Goal: Task Accomplishment & Management: Manage account settings

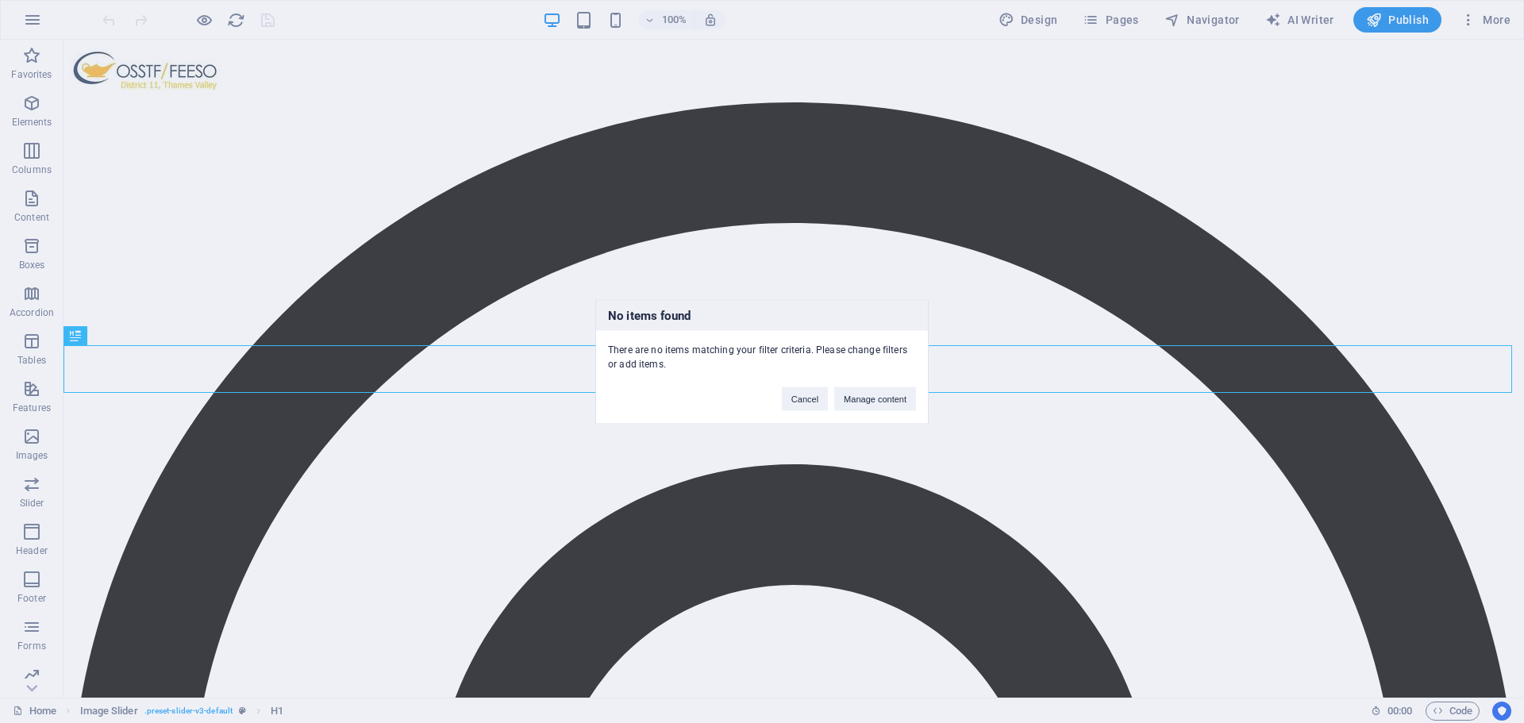
scroll to position [381, 0]
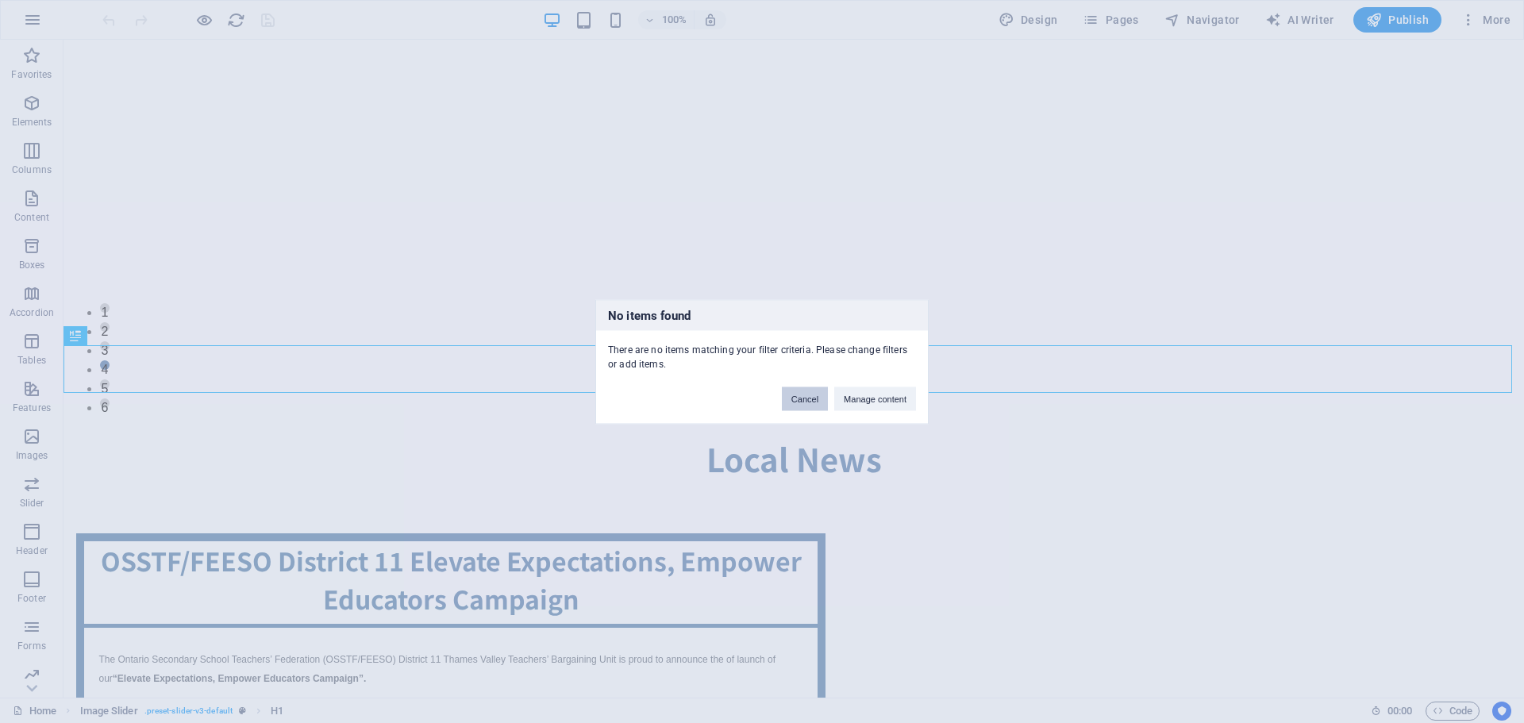
click at [816, 399] on button "Cancel" at bounding box center [805, 399] width 46 height 24
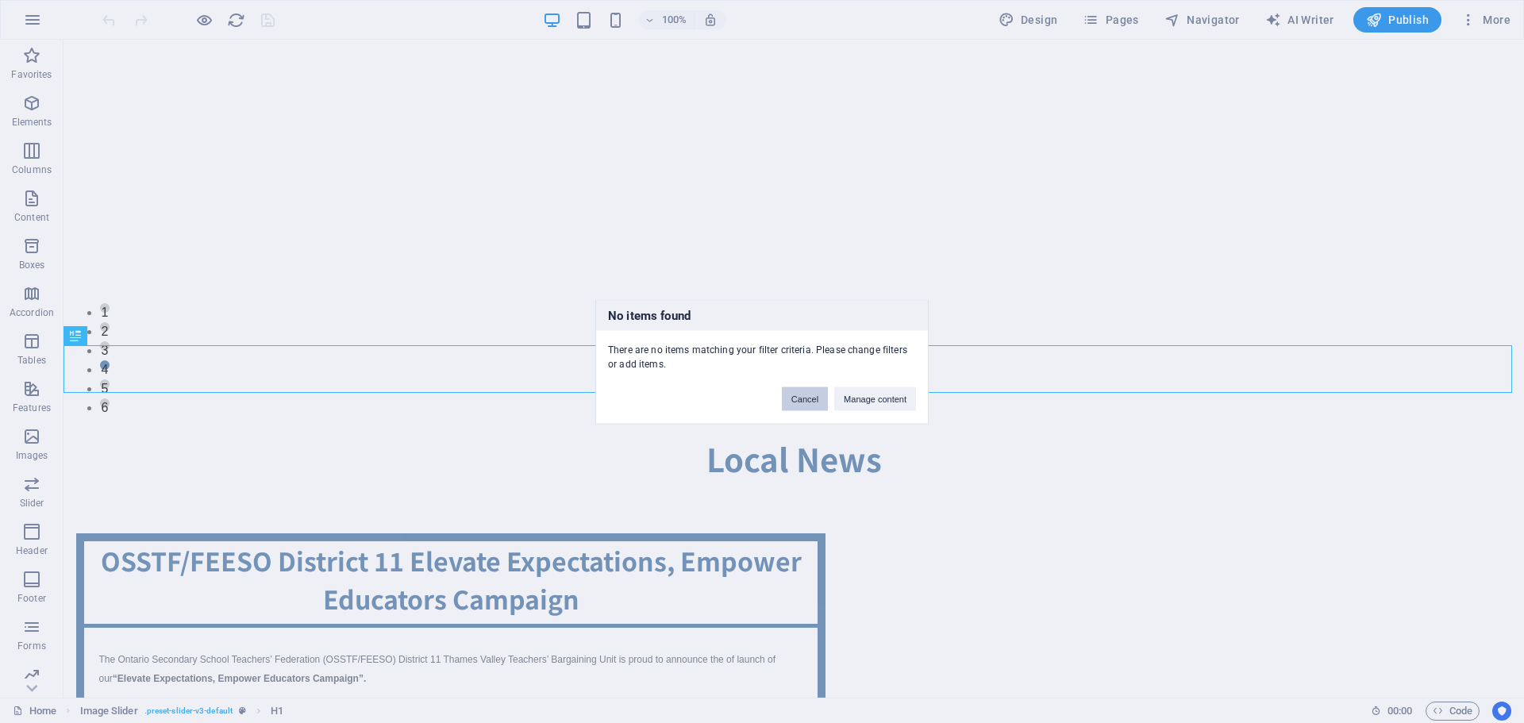
click at [816, 399] on button "Cancel" at bounding box center [805, 399] width 46 height 24
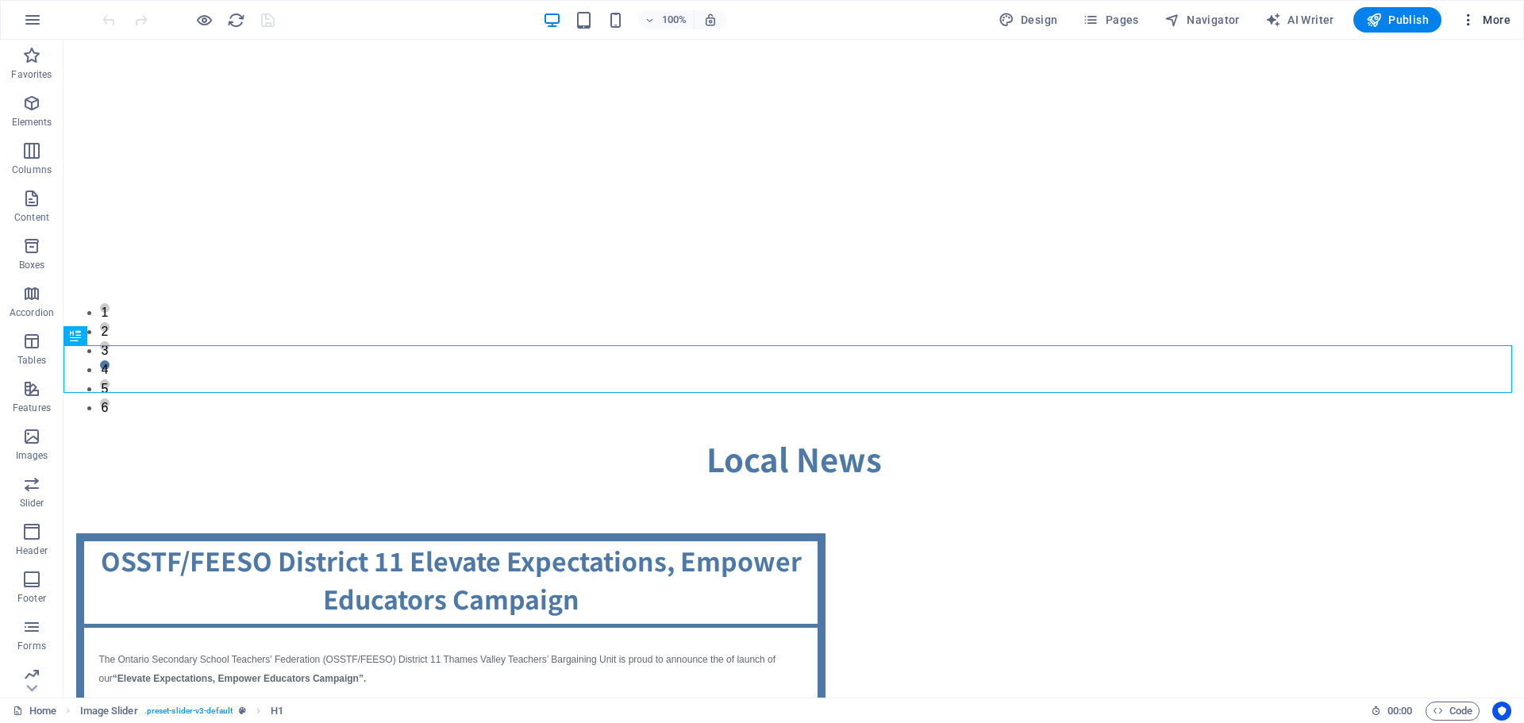
click at [1489, 13] on span "More" at bounding box center [1486, 20] width 50 height 16
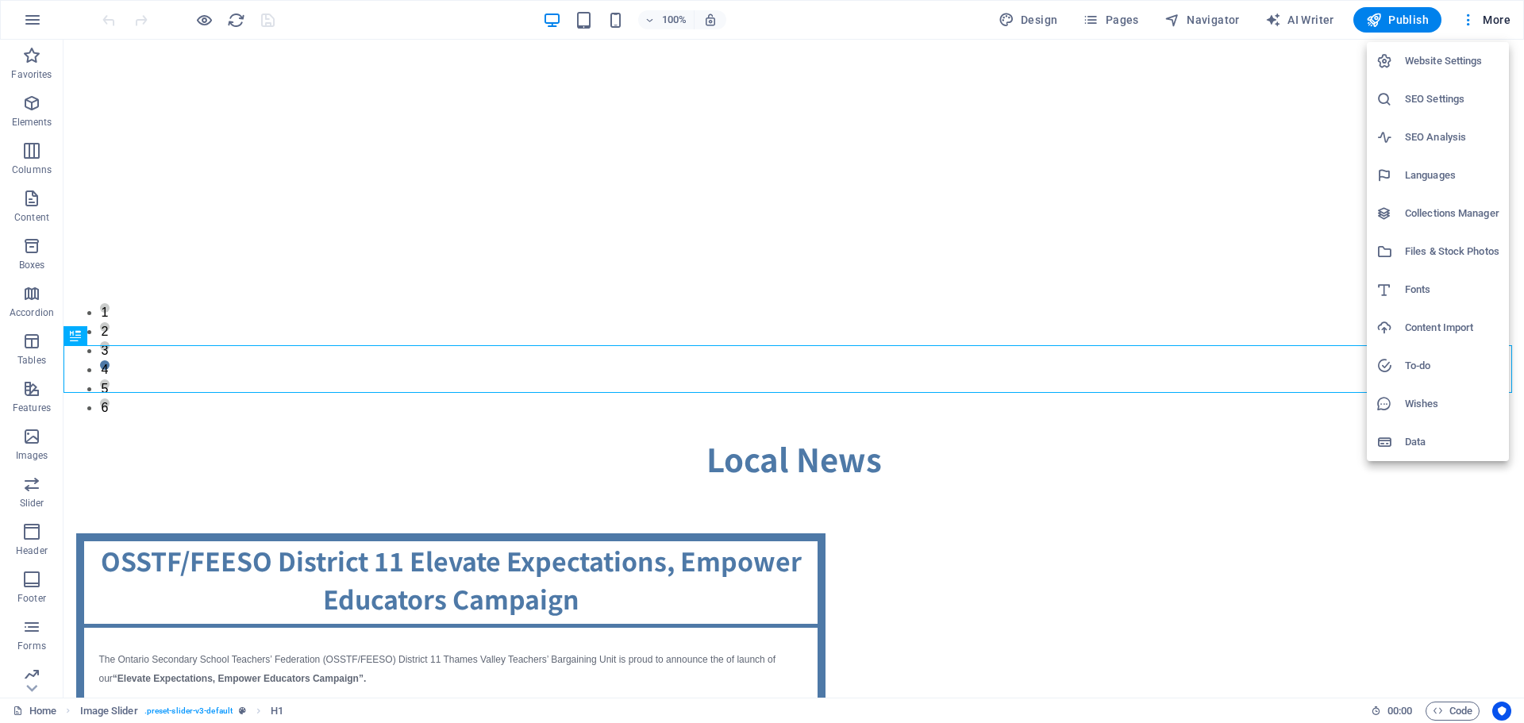
click at [1447, 206] on h6 "Collections Manager" at bounding box center [1452, 213] width 94 height 19
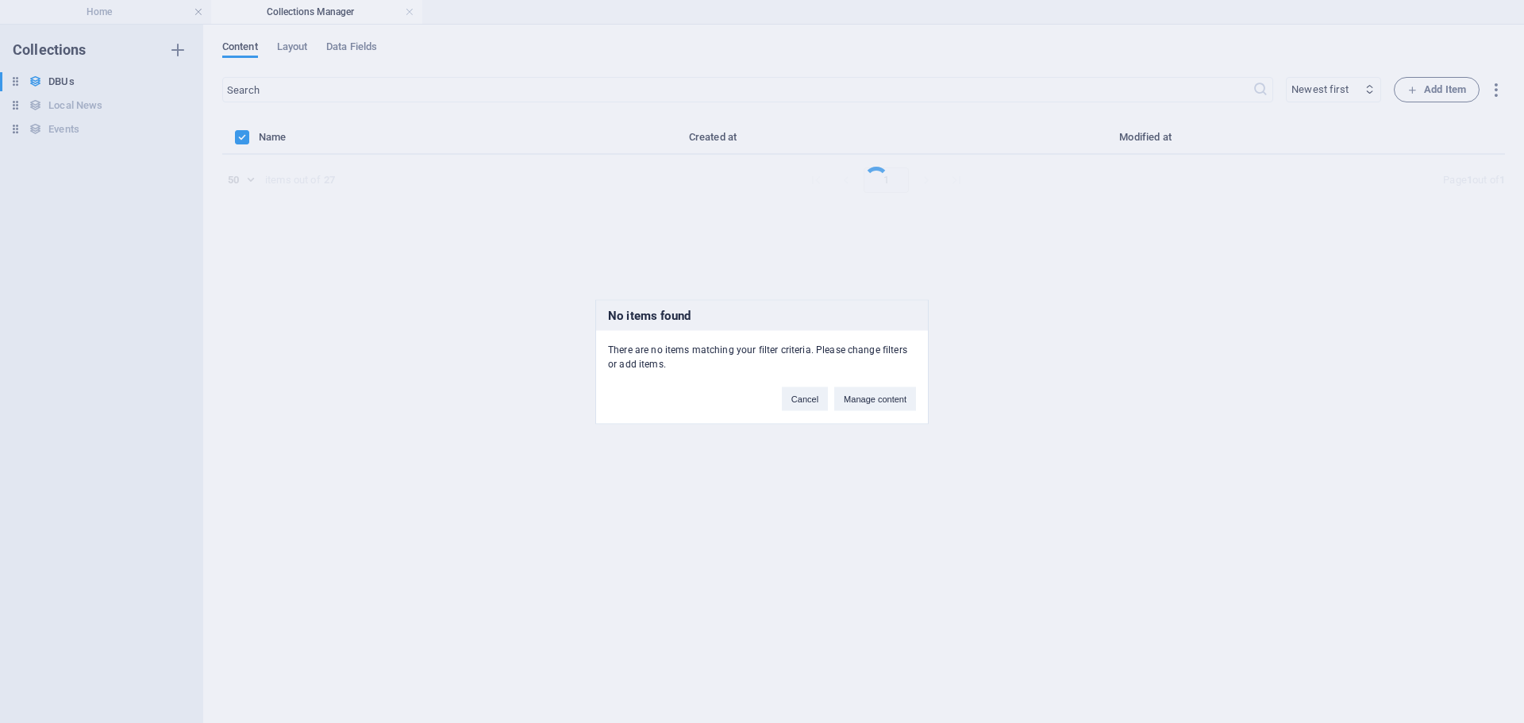
select select "columns.sunset-date_DESC"
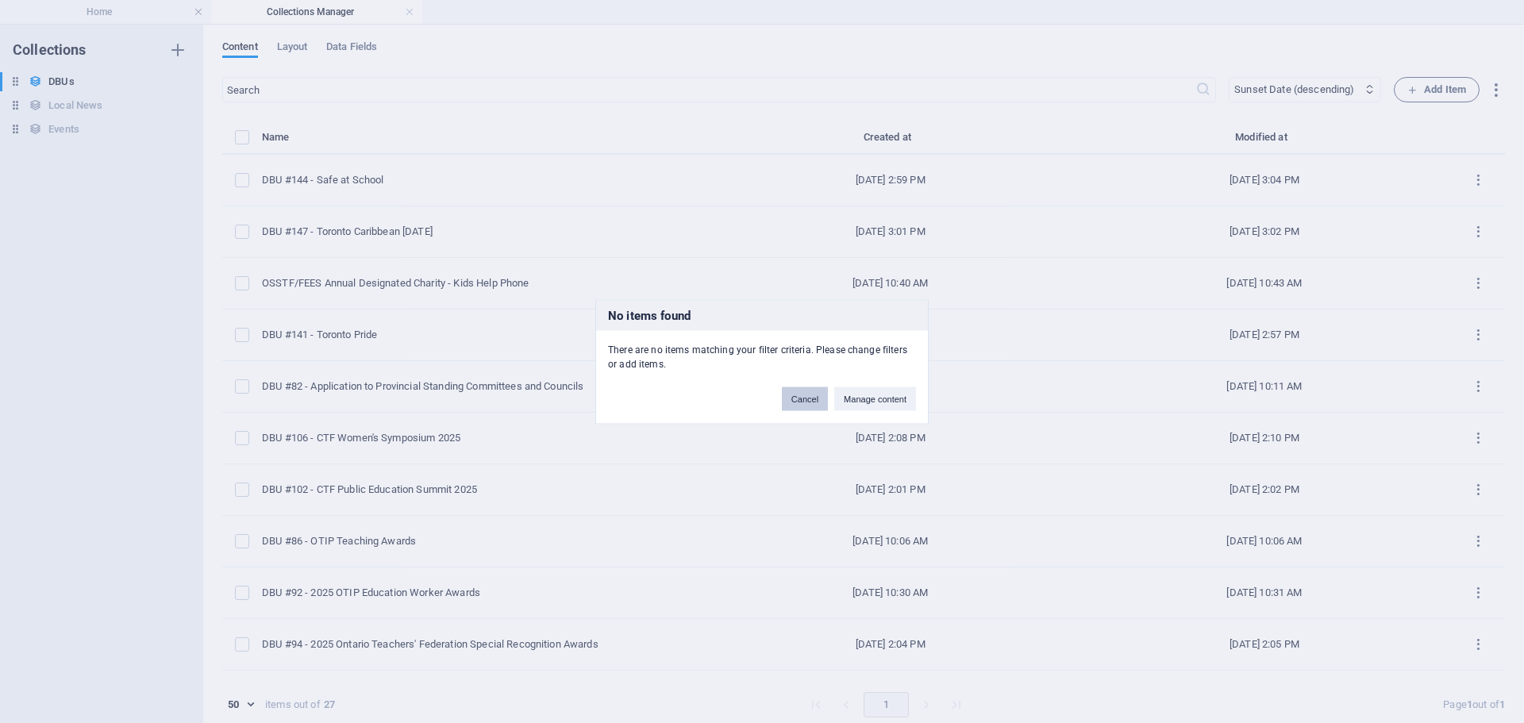
click at [813, 406] on button "Cancel" at bounding box center [805, 399] width 46 height 24
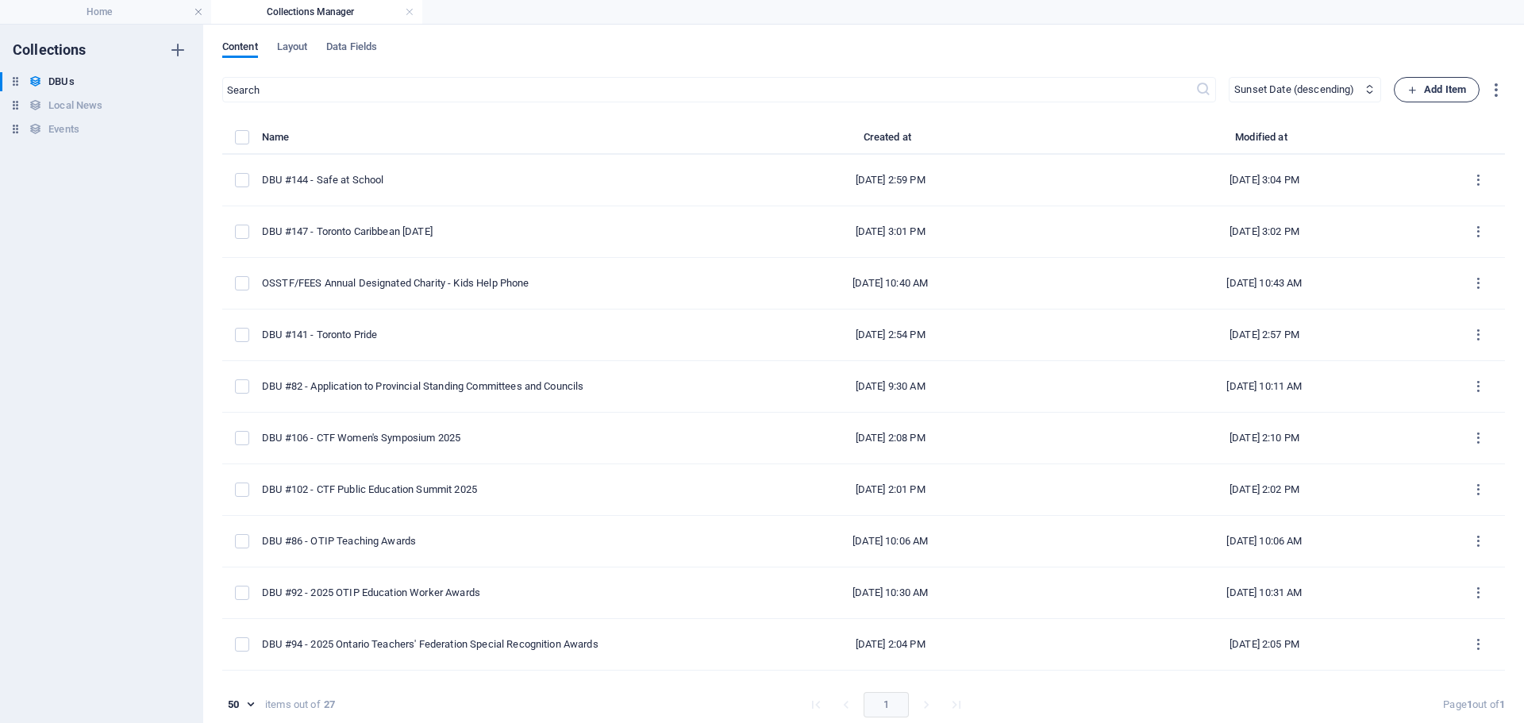
click at [1446, 88] on span "Add Item" at bounding box center [1436, 89] width 59 height 19
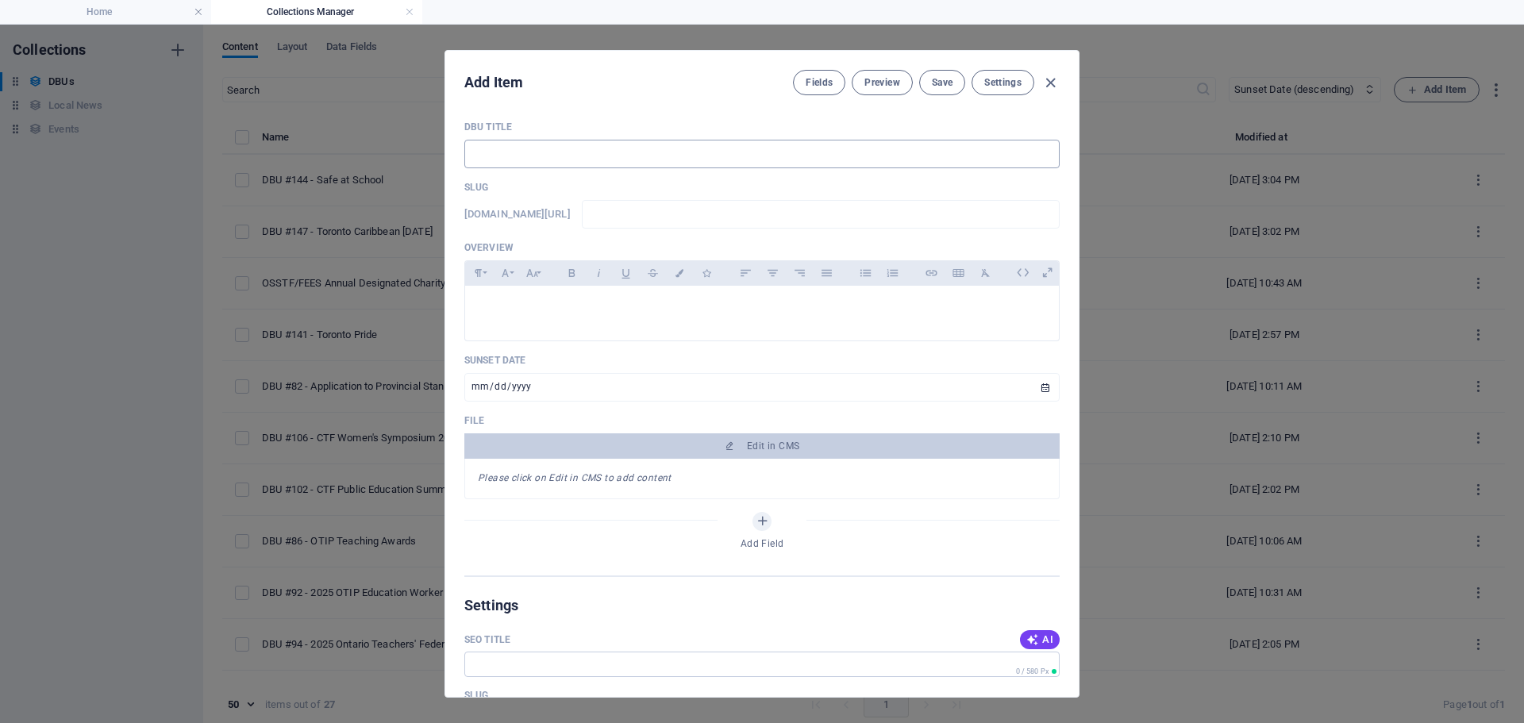
click at [493, 155] on input "text" at bounding box center [761, 154] width 595 height 29
type input "A"
type input "a"
type input "Ap"
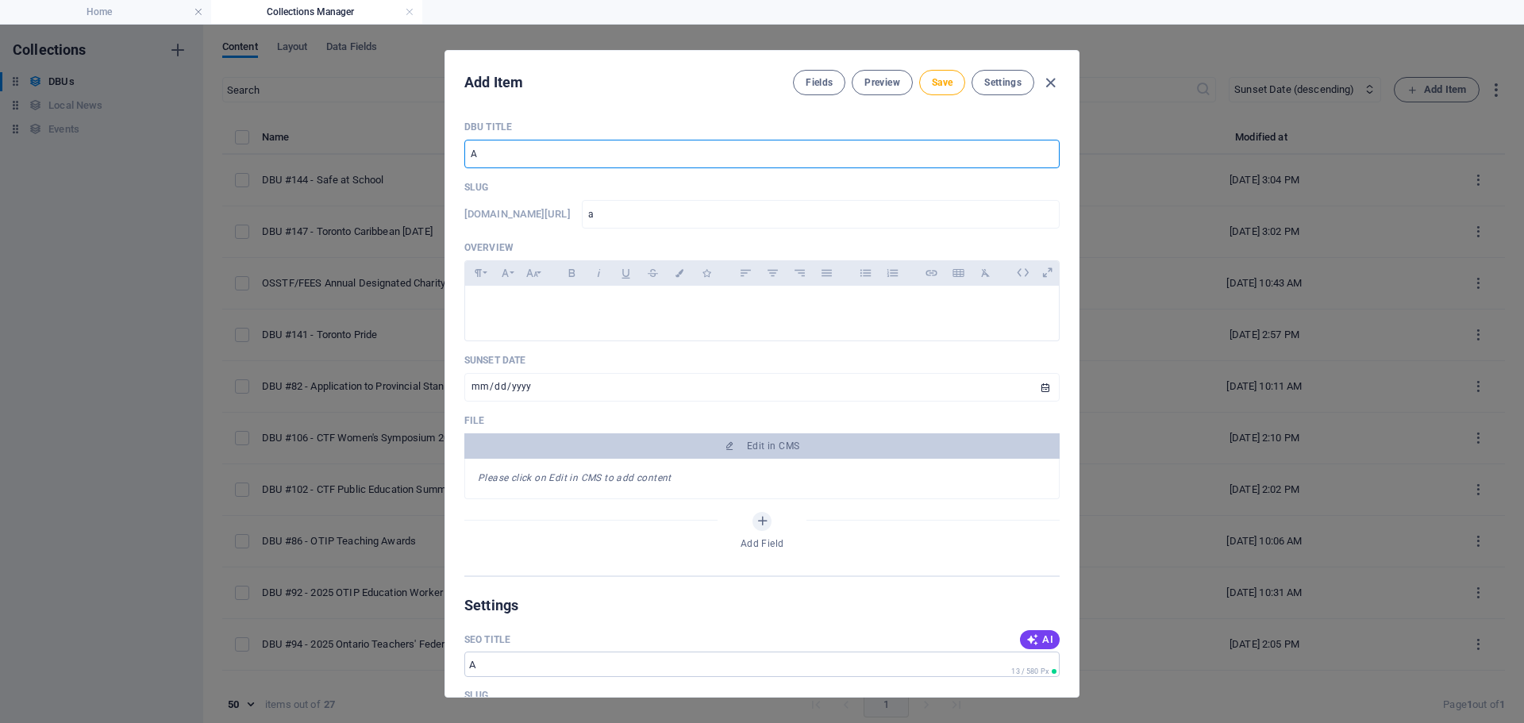
type input "ap"
type input "App"
type input "app"
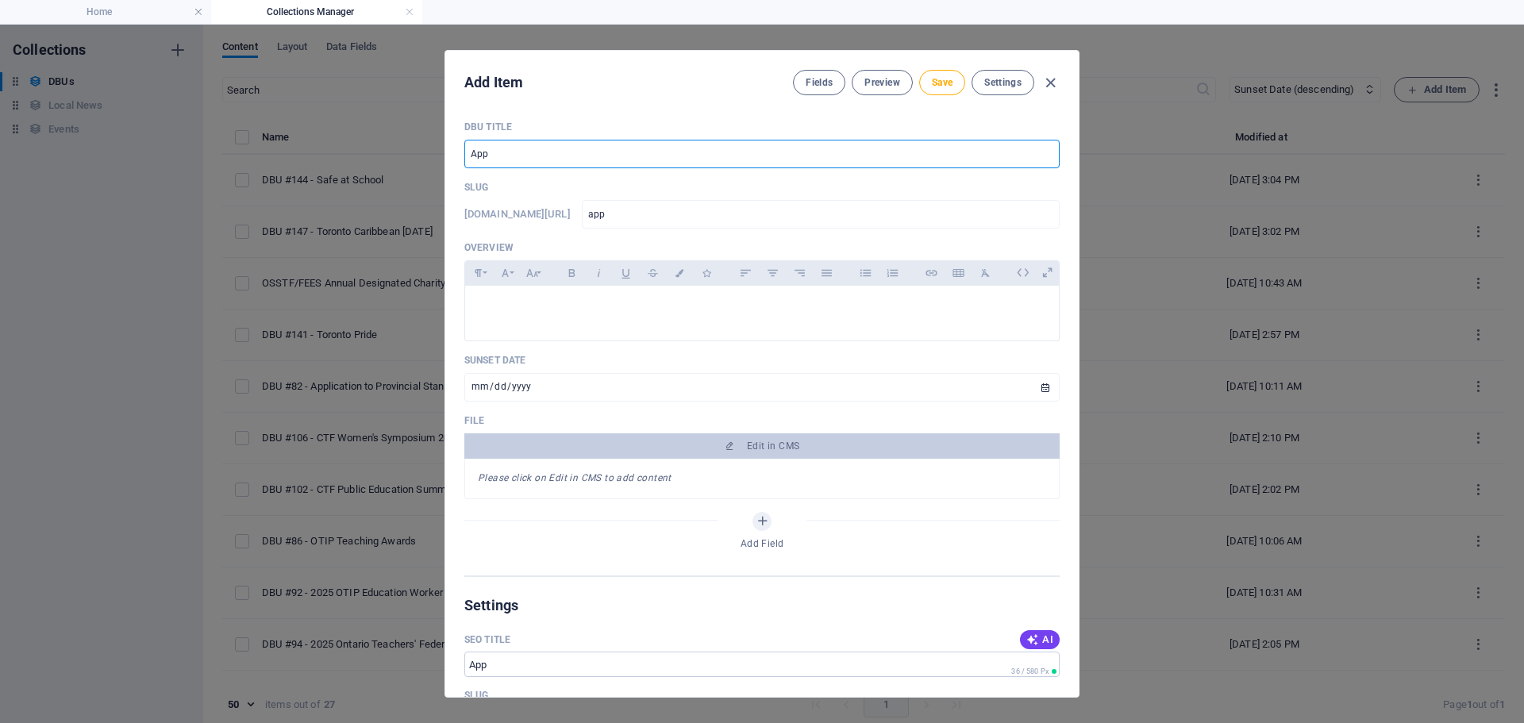
type input "Appo"
type input "appo"
type input "Appoi"
type input "appoi"
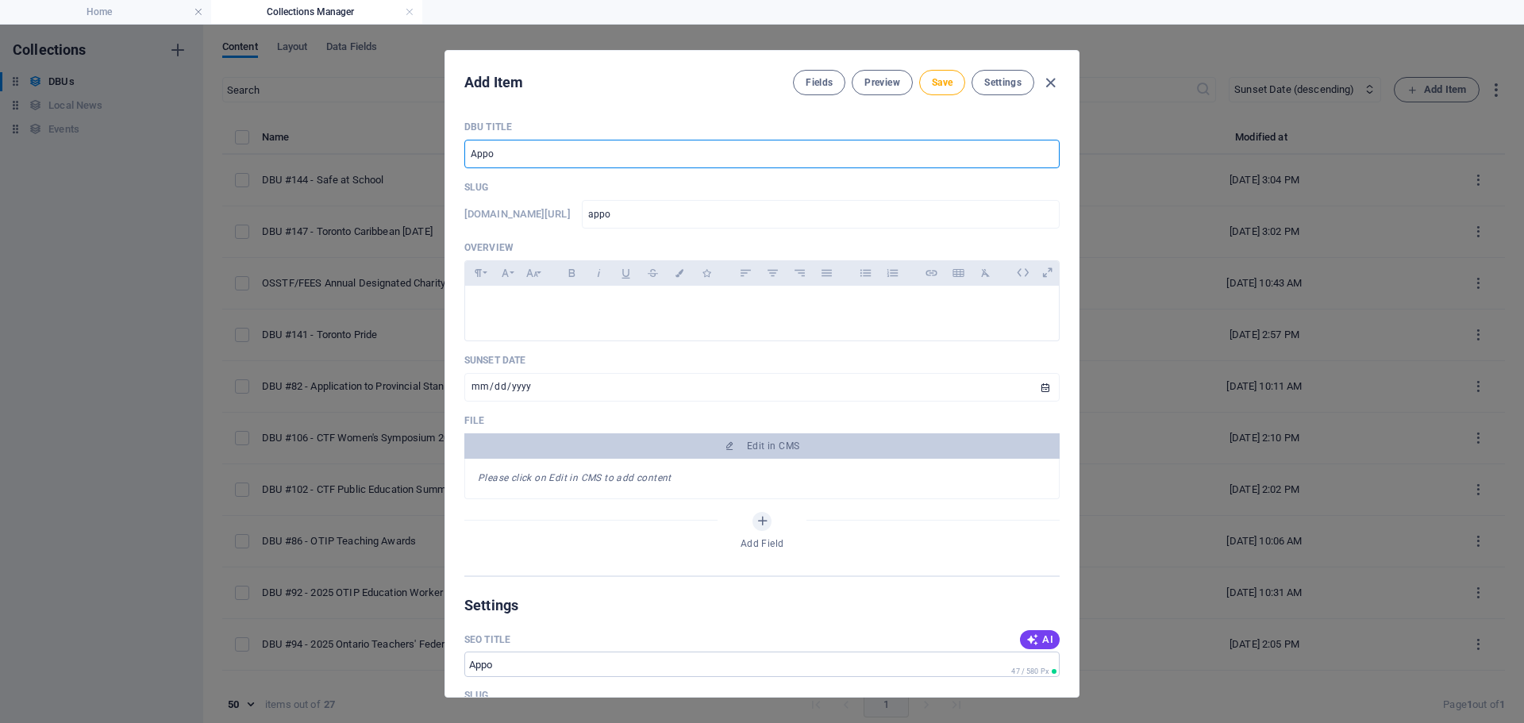
type input "appoi"
type input "Appoin"
type input "appoin"
type input "Appoint"
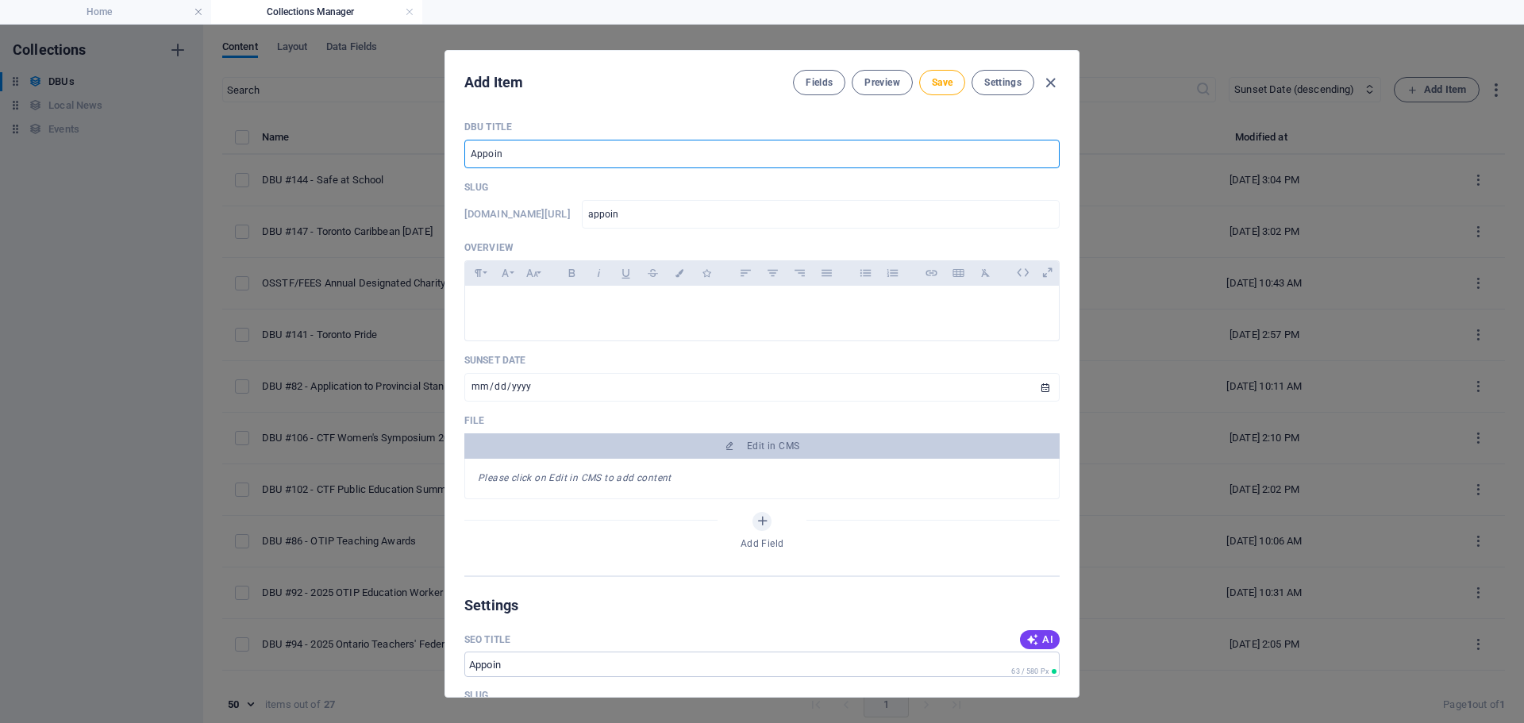
type input "appoint"
type input "Appointm"
type input "appointm"
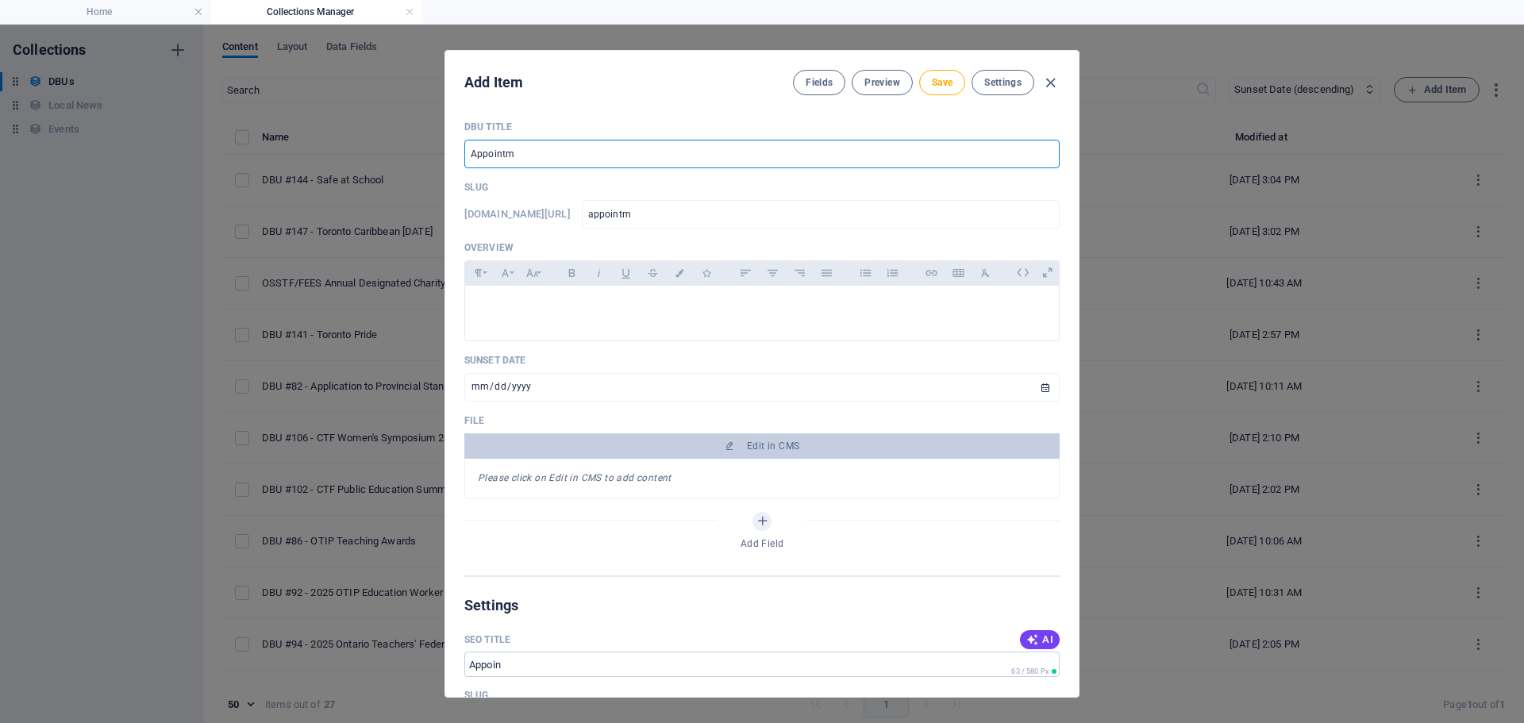
type input "Appointme"
type input "appointme"
type input "Appointmen"
type input "appointmen"
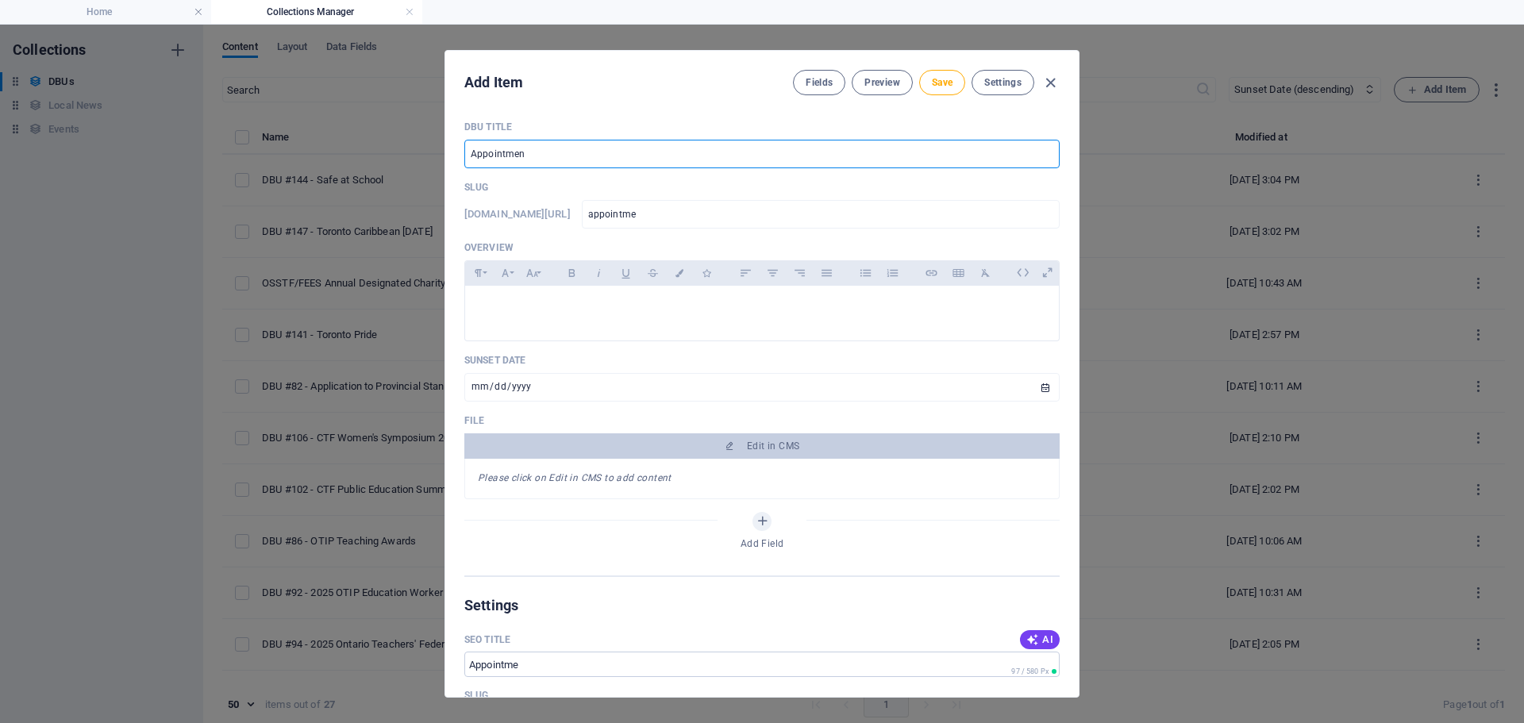
type input "appointmen"
type input "Appointment"
type input "appointment"
type input "Appointment o"
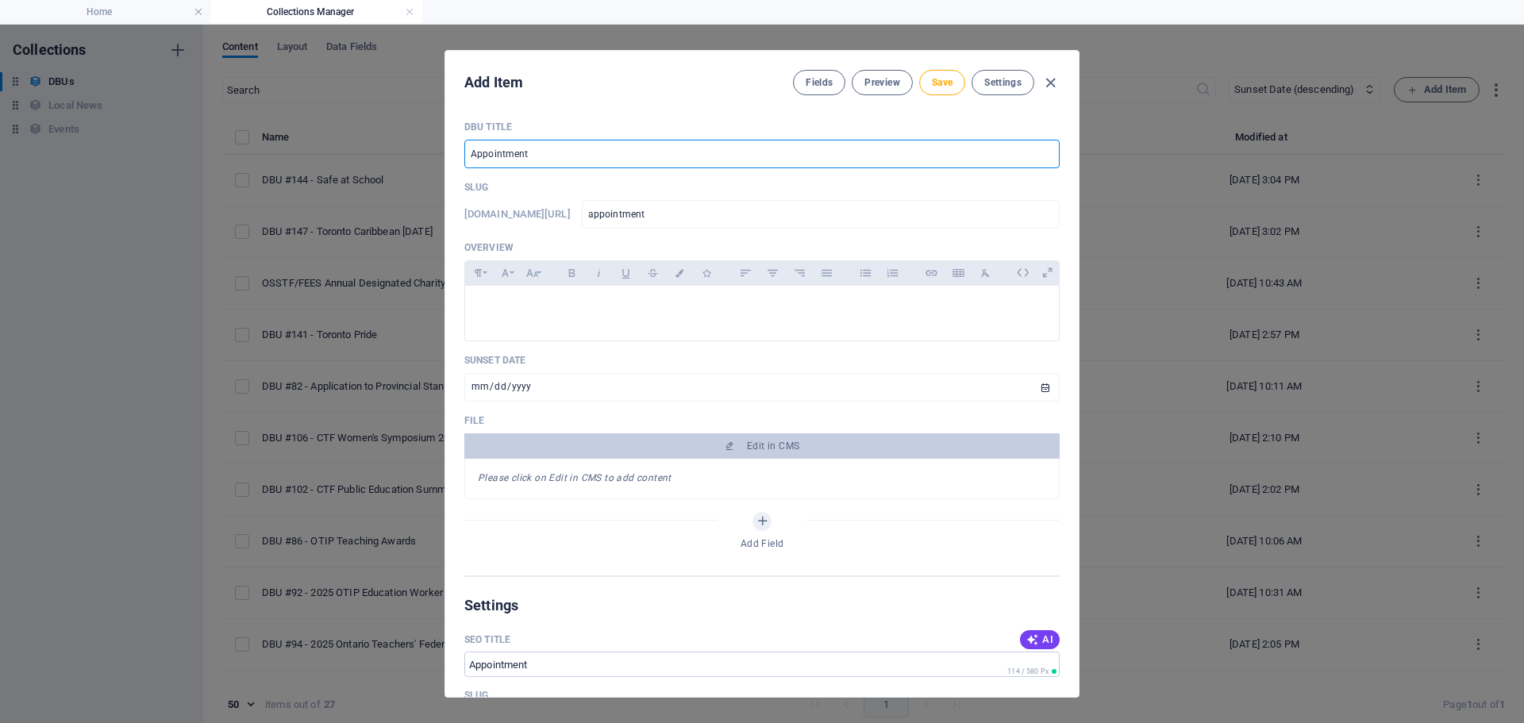
type input "appointment-o"
type input "Appointment of"
type input "appointment-of"
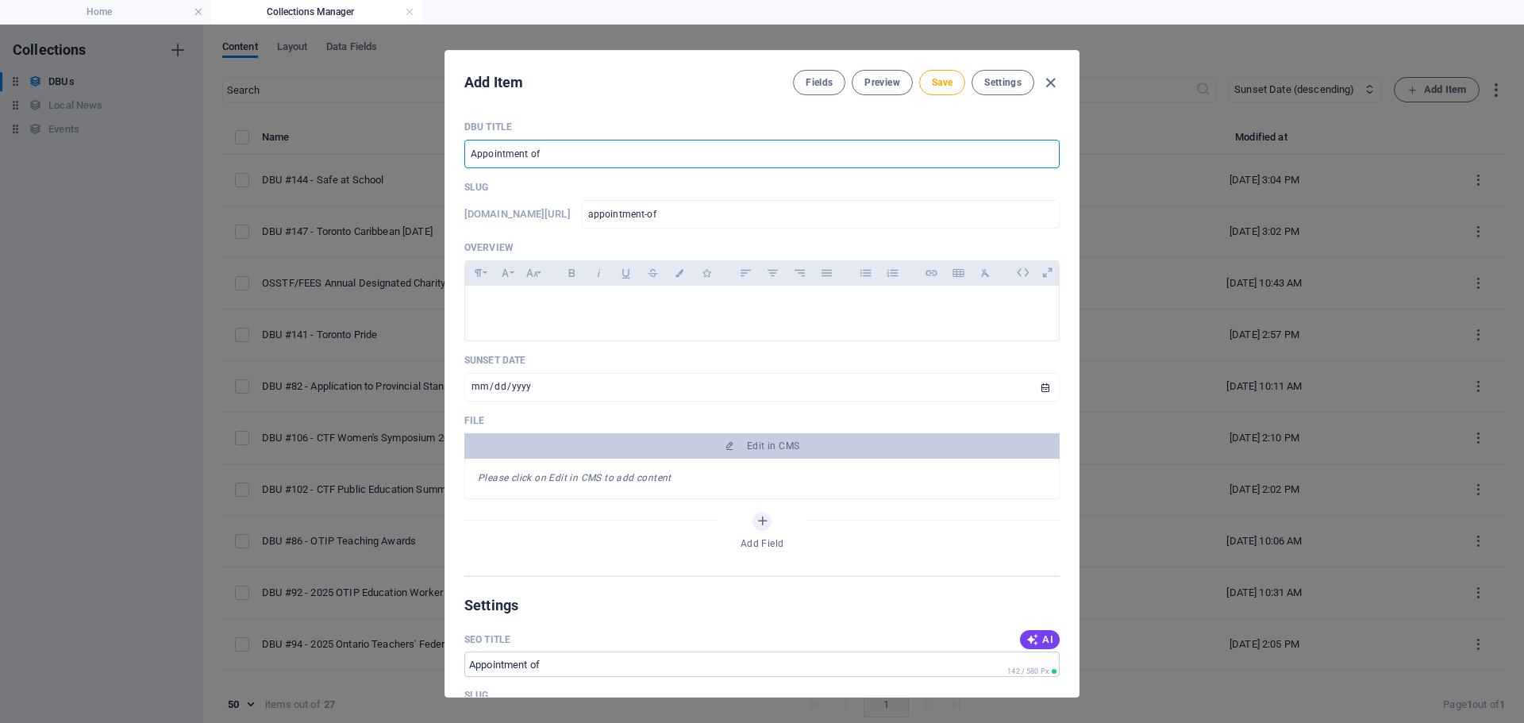
type input "Appointment of E"
type input "appointment-of-e"
type input "Appointment of Ex"
type input "appointment-of-ex"
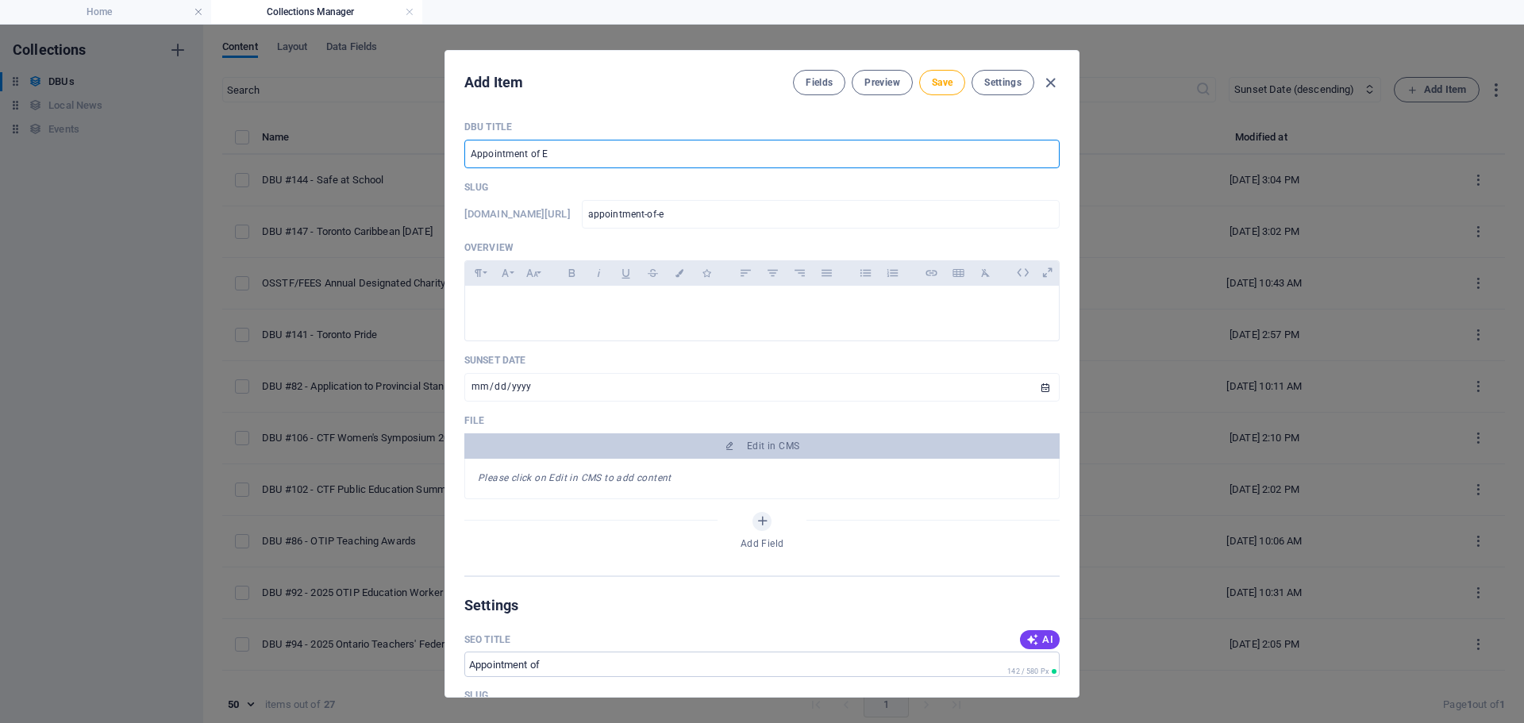
type input "appointment-of-ex"
type input "Appointment of Exe"
type input "appointment-of-exe"
type input "Appointment of Exec"
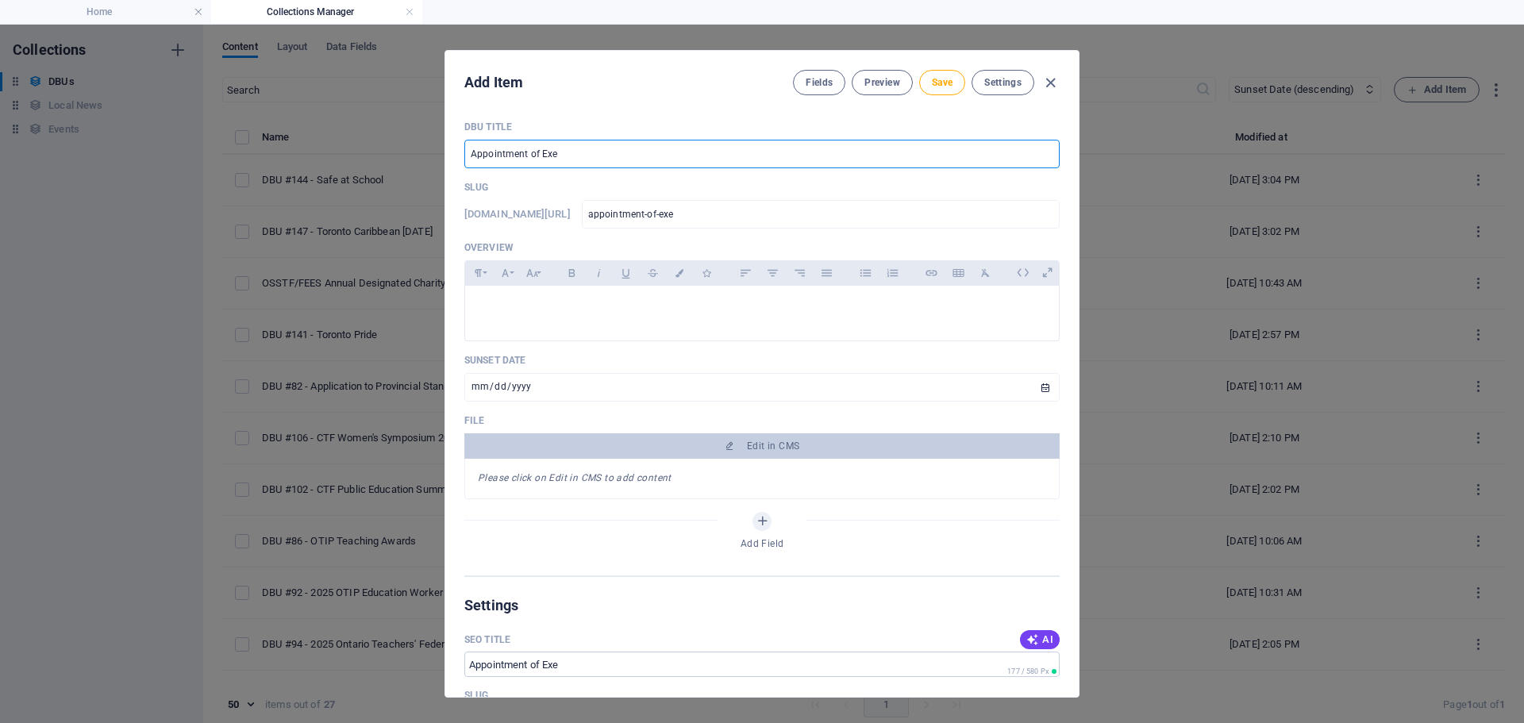
type input "appointment-of-exec"
type input "Appointment of Execu"
type input "appointment-of-execu"
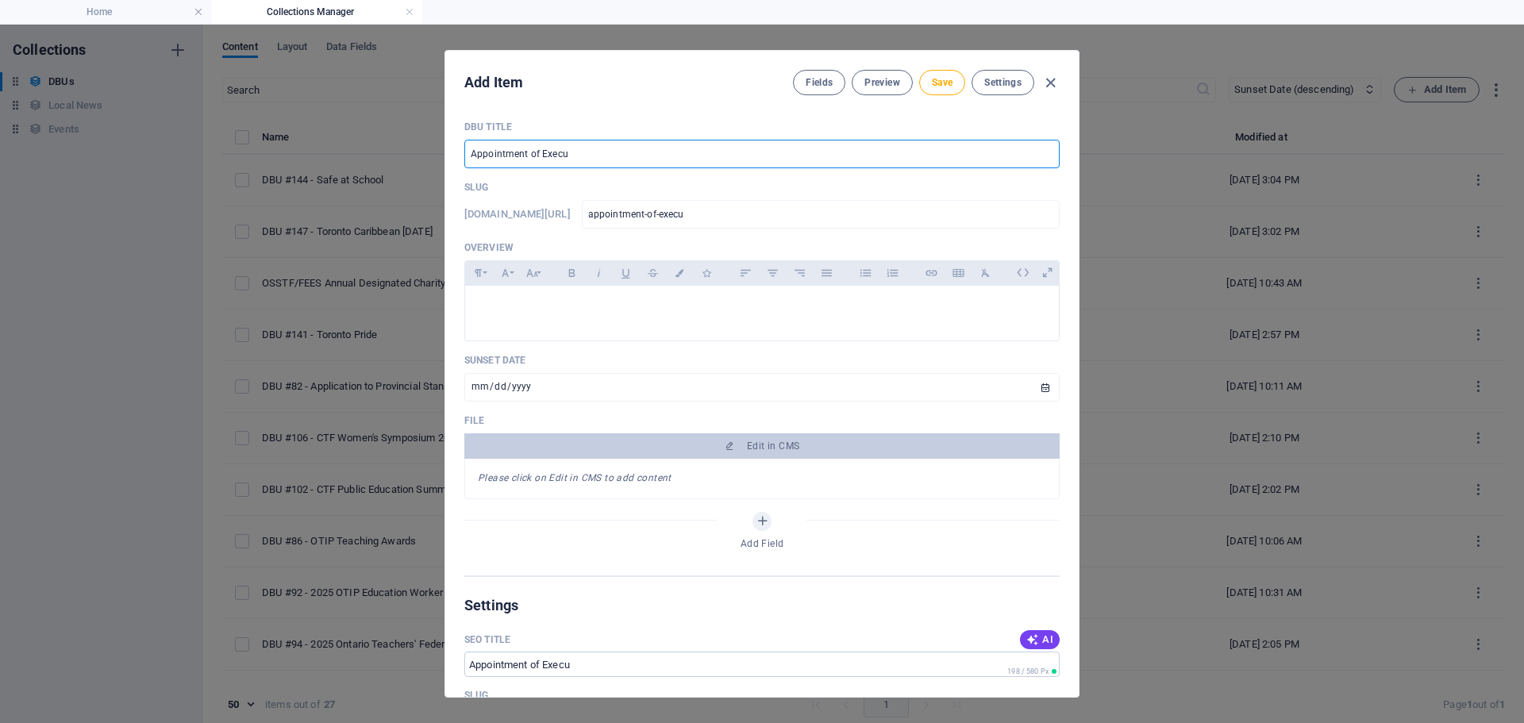
type input "Appointment of Execut"
type input "appointment-of-execut"
type input "Appointment of Executu"
type input "appointment-of-executu"
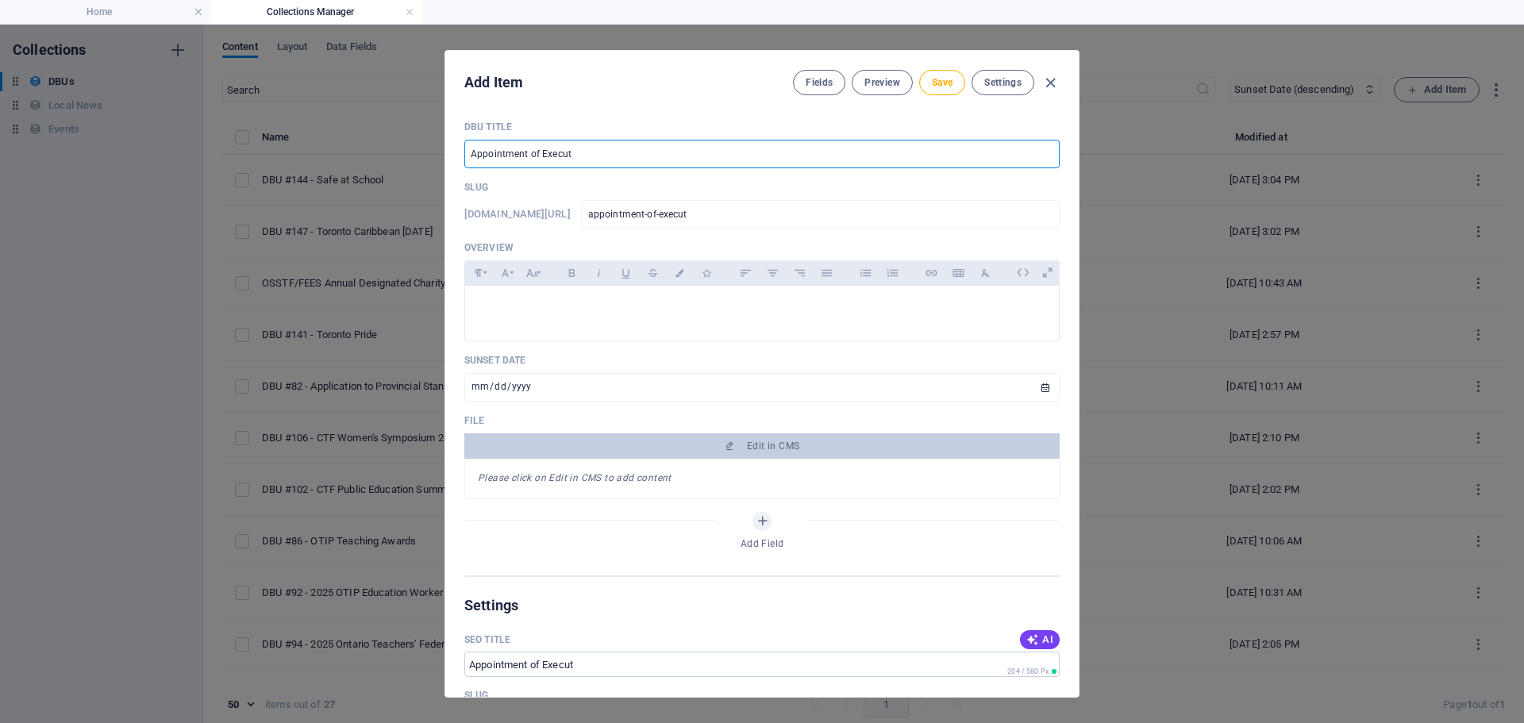
type input "appointment-of-executu"
type input "Appointment of Executuv"
type input "appointment-of-executuv"
type input "Appointment of Executuve"
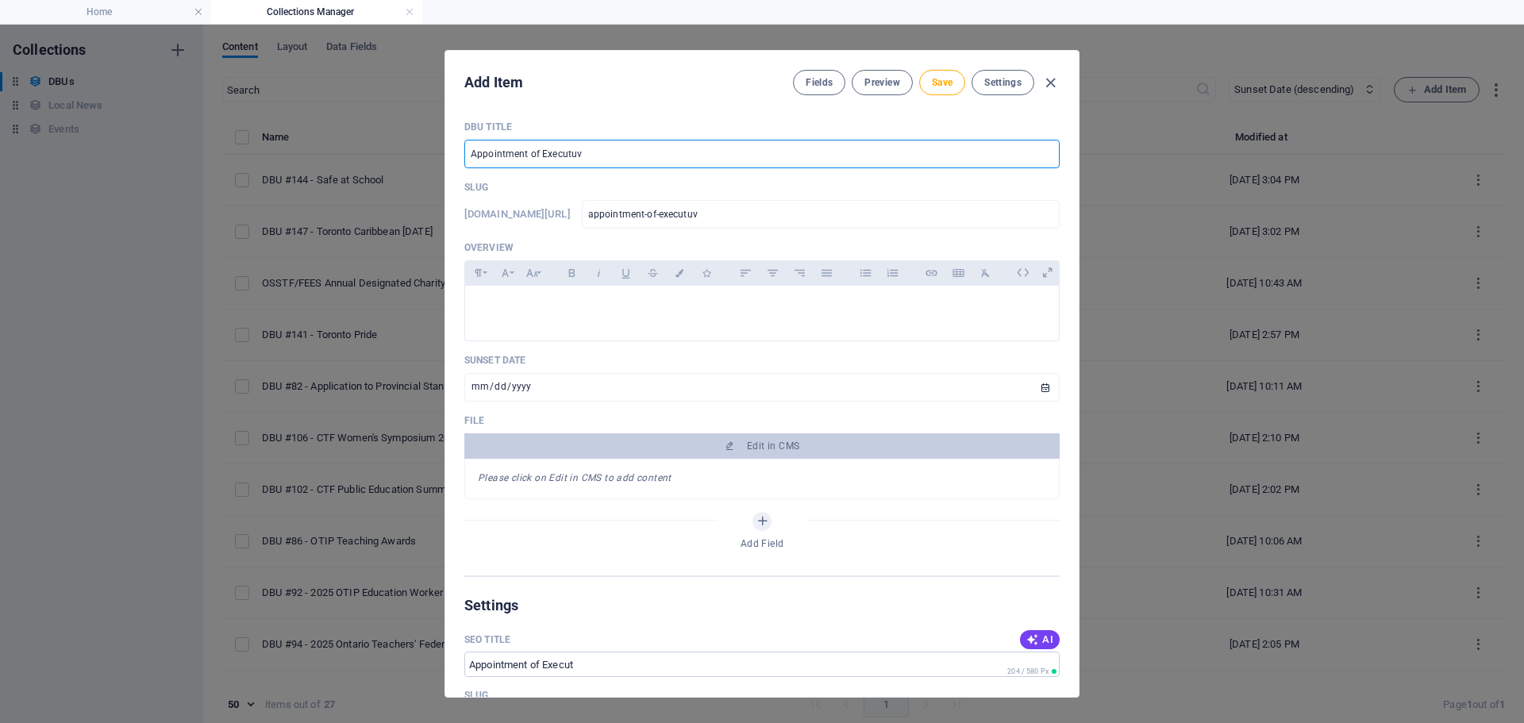
type input "appointment-of-executuve"
type input "Appointment of Executuv"
type input "appointment-of-executuv"
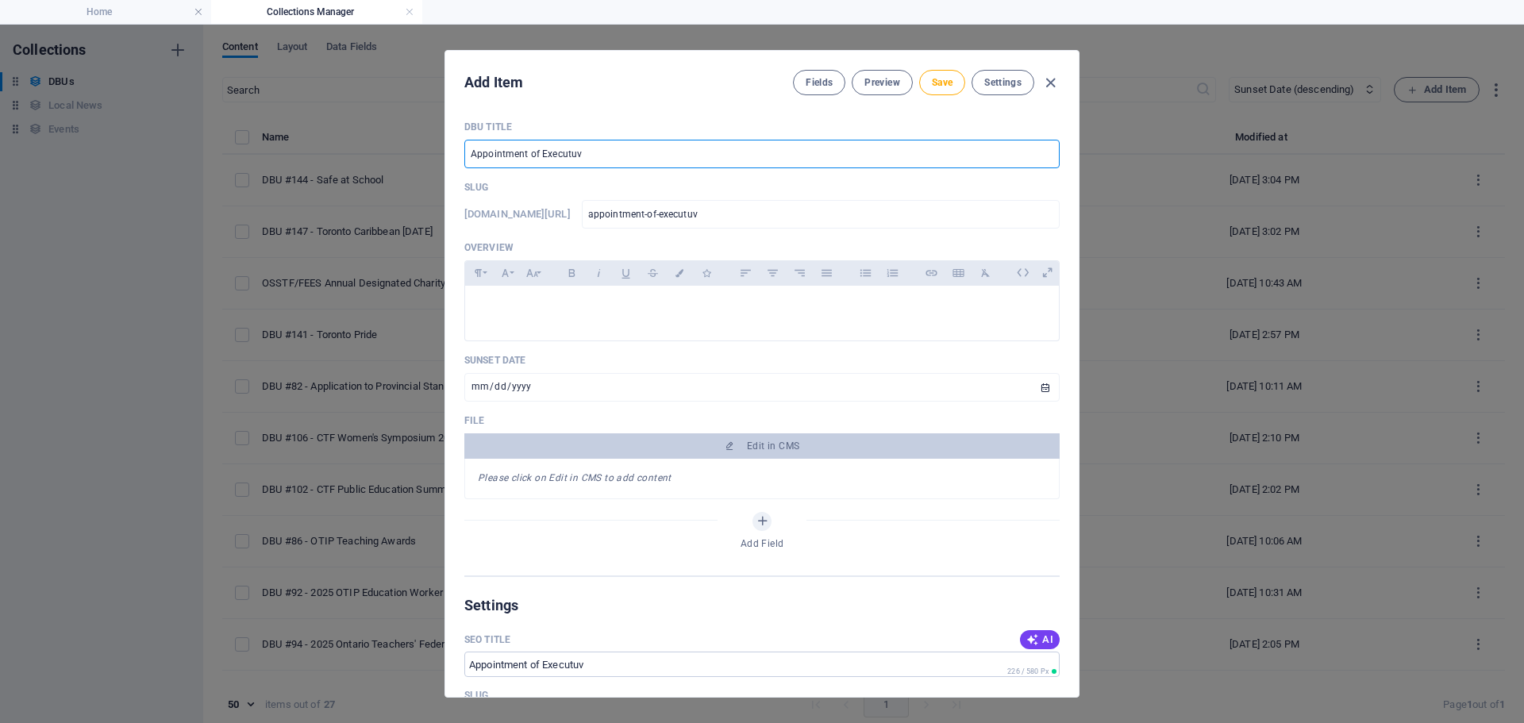
type input "Appointment of Executu"
type input "appointment-of-executu"
type input "Appointment of Execut"
type input "appointment-of-execut"
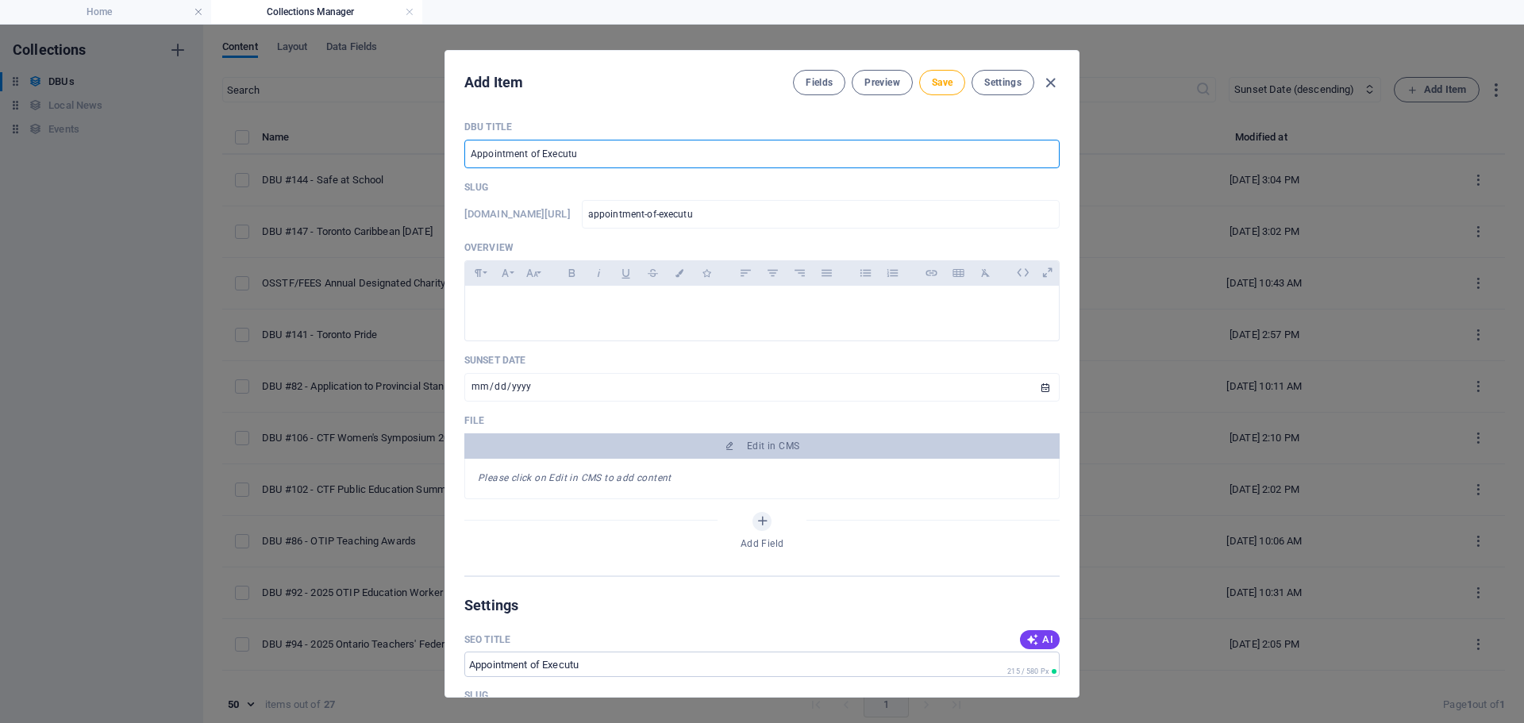
type input "appointment-of-execut"
type input "Appointment of Executi"
type input "appointment-of-executi"
type input "Appointment of Executiv"
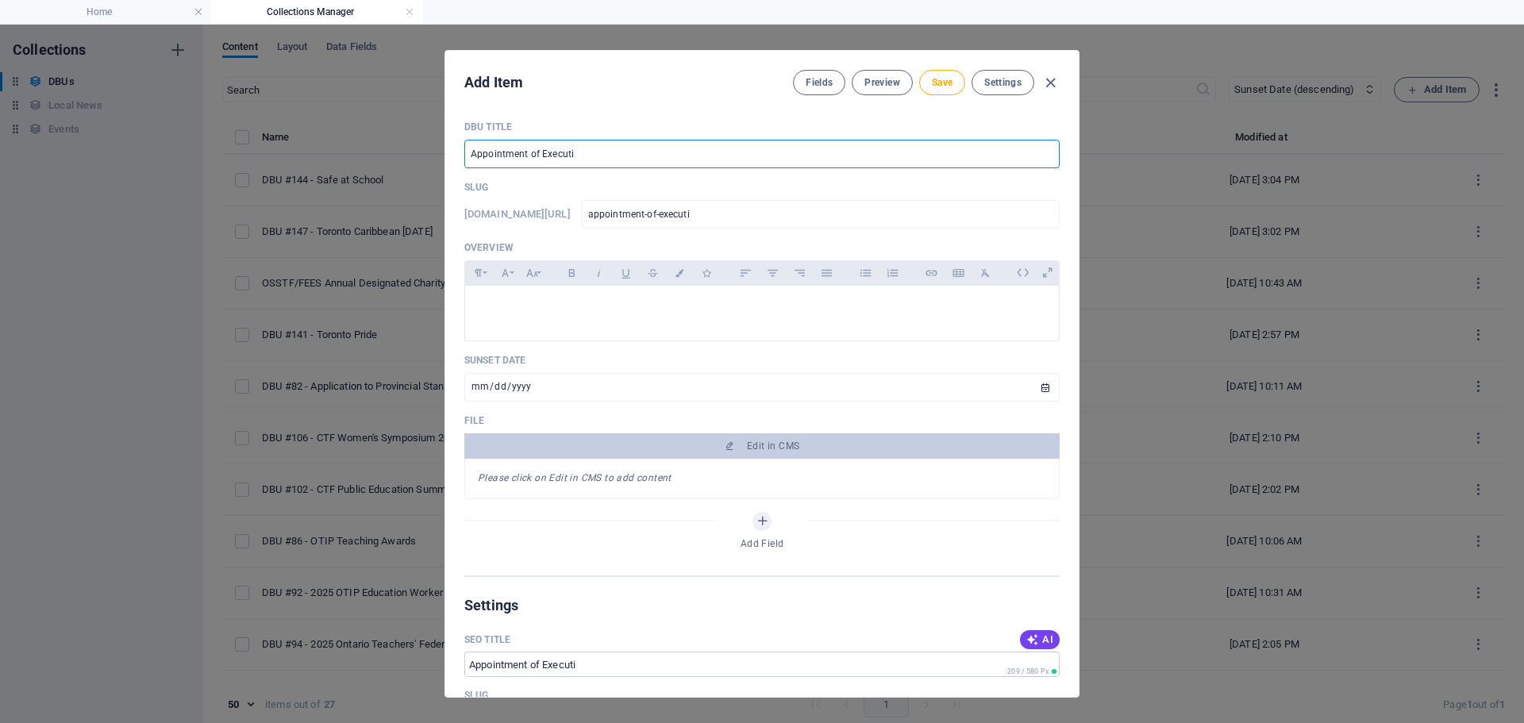
type input "appointment-of-executiv"
type input "Appointment of Executive"
type input "appointment-of-executive"
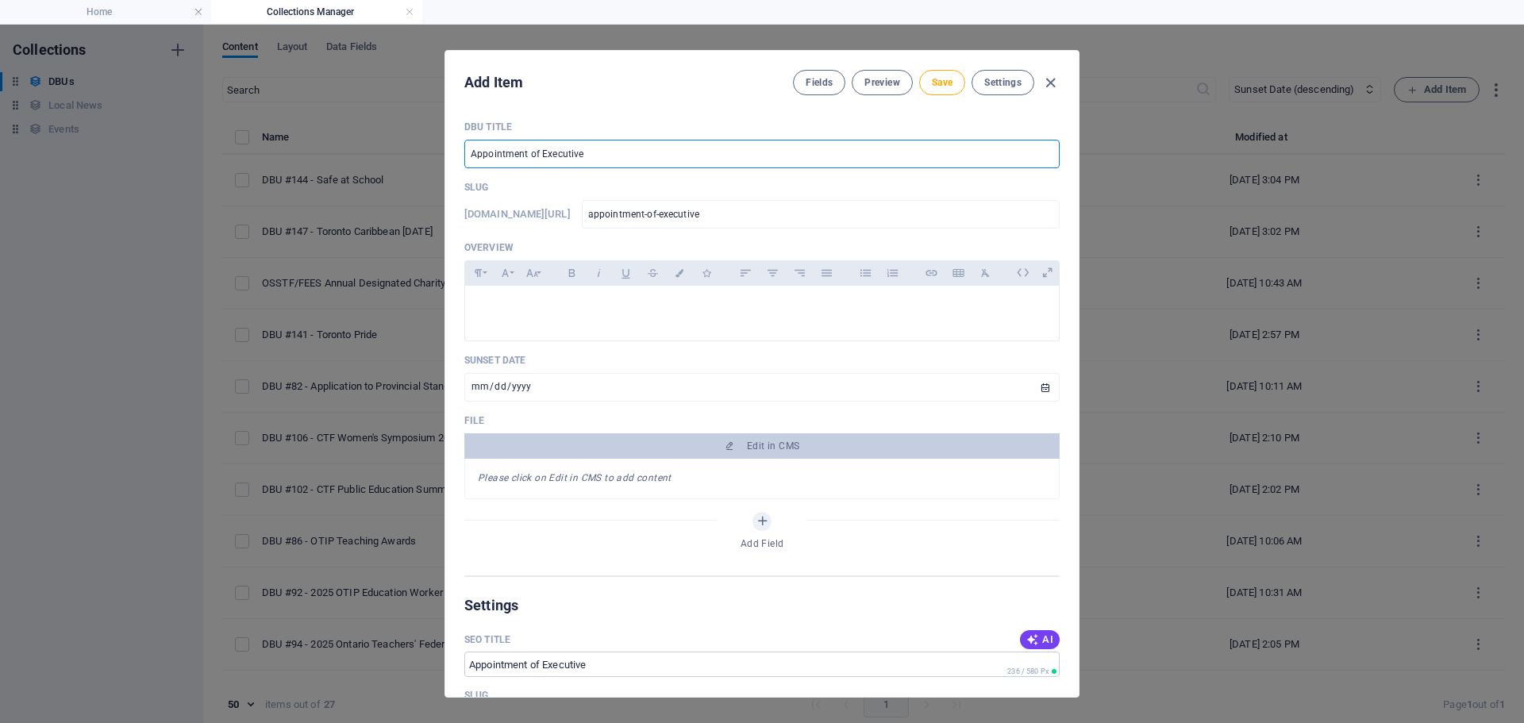
type input "Appointment of Executive A"
type input "appointment-of-executive-a"
type input "Appointment of Executive As"
type input "appointment-of-executive-as"
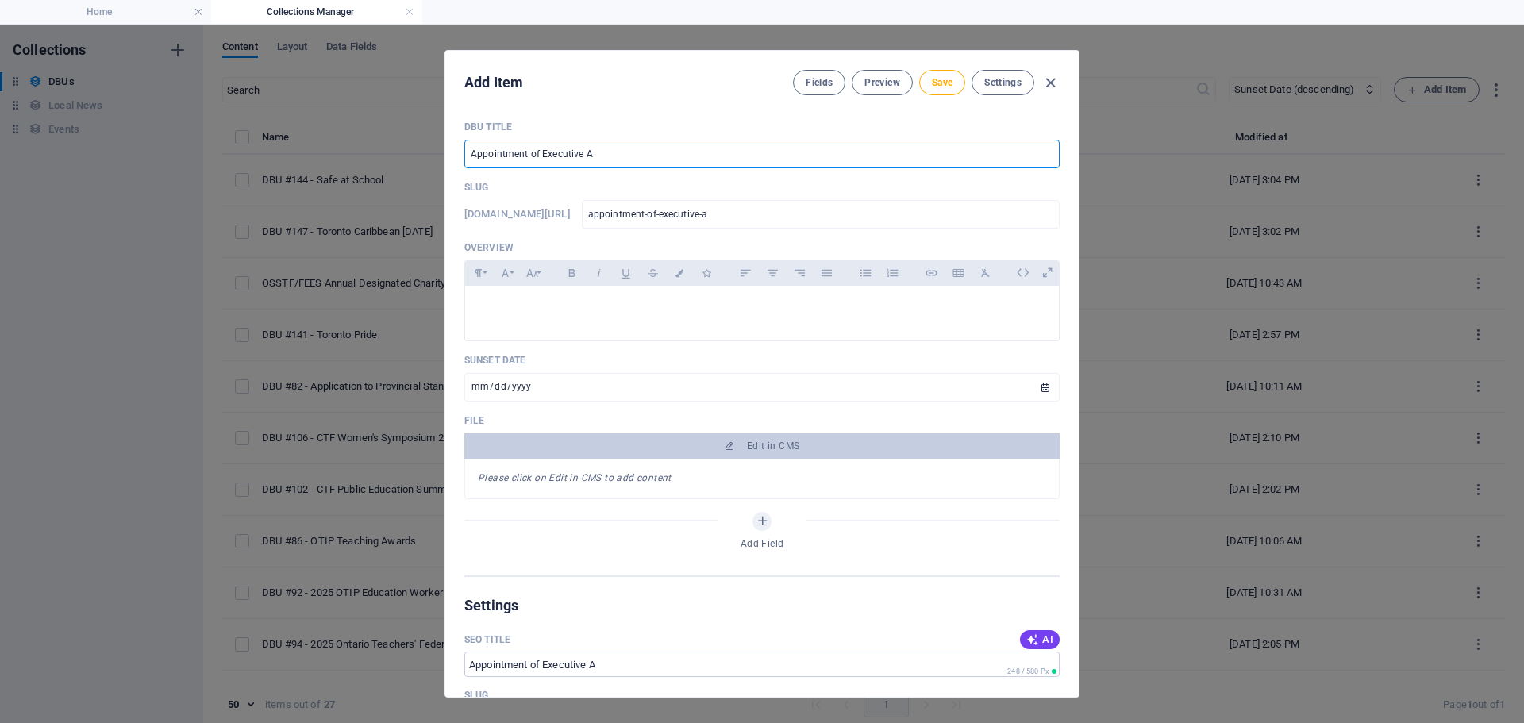
type input "appointment-of-executive-as"
type input "Appointment of Executive Ass"
type input "appointment-of-executive-ass"
type input "Appointment of Executive Assi"
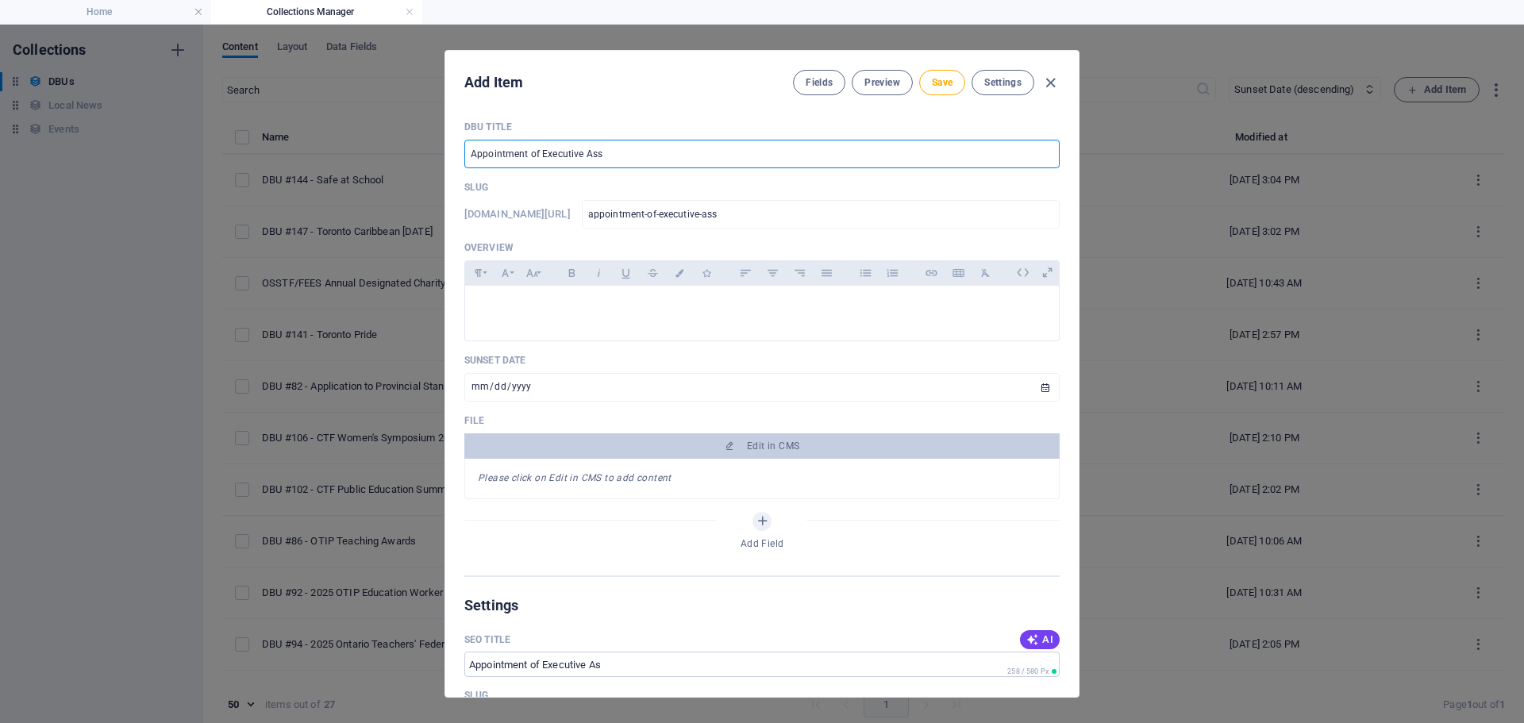
type input "appointment-of-executive-assi"
type input "Appointment of Executive Assis"
type input "appointment-of-executive-assis"
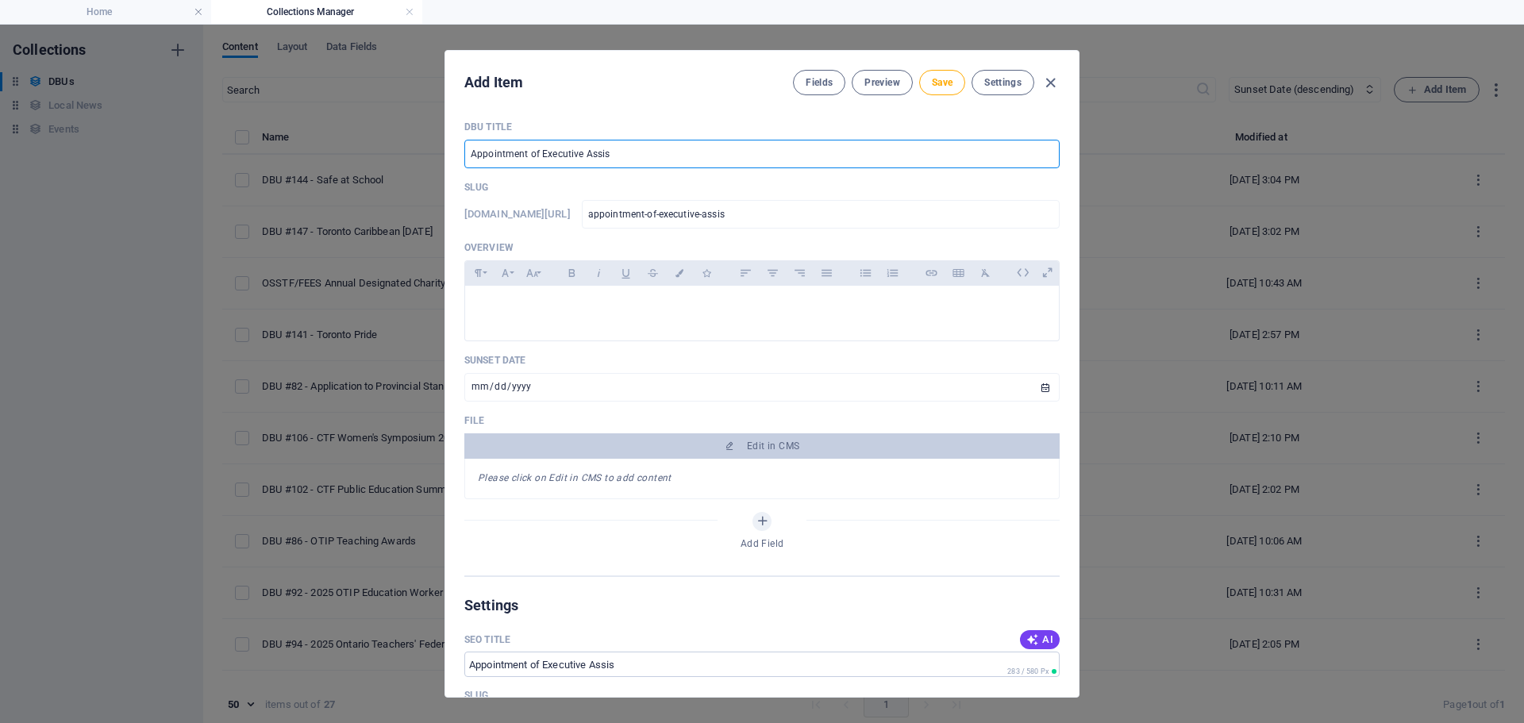
type input "Appointment of Executive Assist"
type input "appointment-of-executive-assist"
type input "Appointment of Executive Assistn"
type input "appointment-of-executive-assistn"
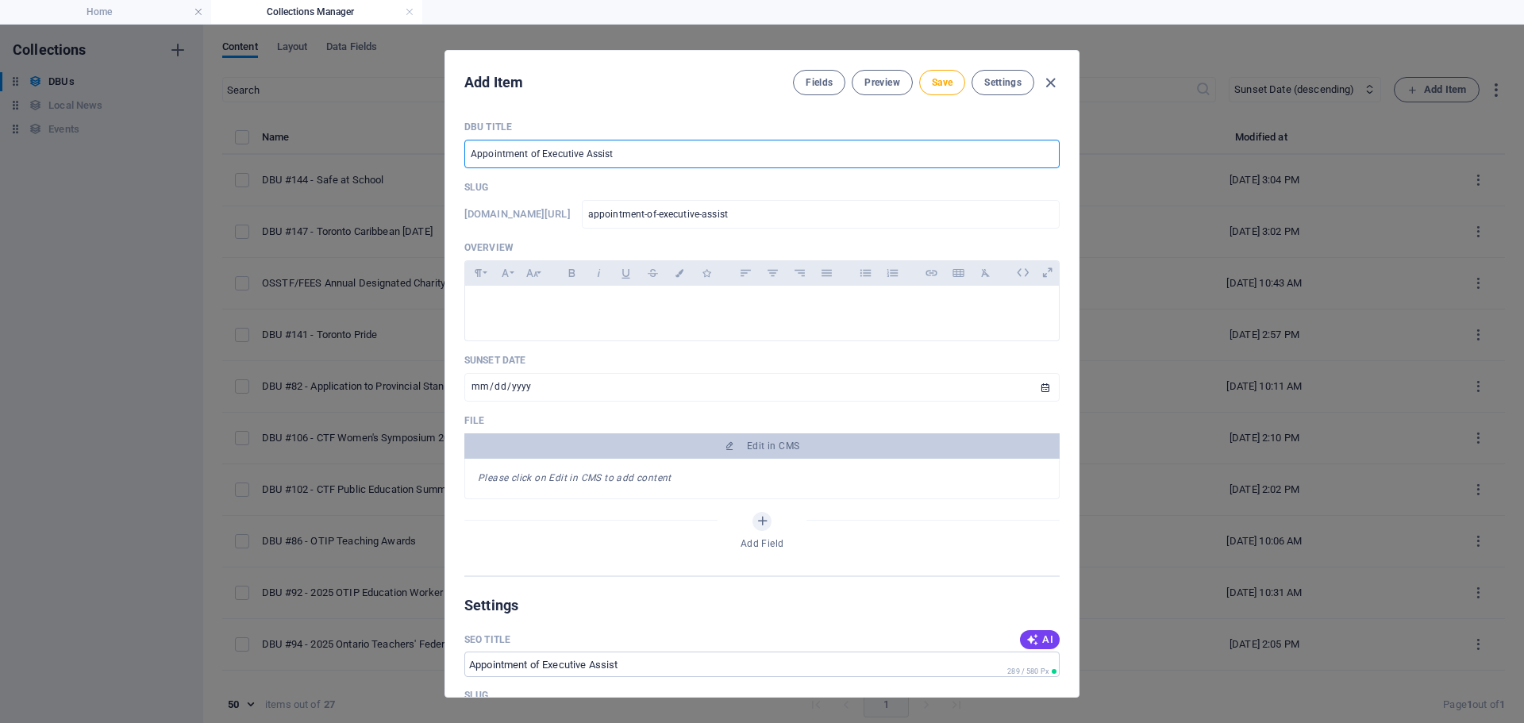
type input "appointment-of-executive-assistn"
type input "Appointment of Executive Assist"
type input "appointment-of-executive-assist"
type input "Appointment of Executive Assista"
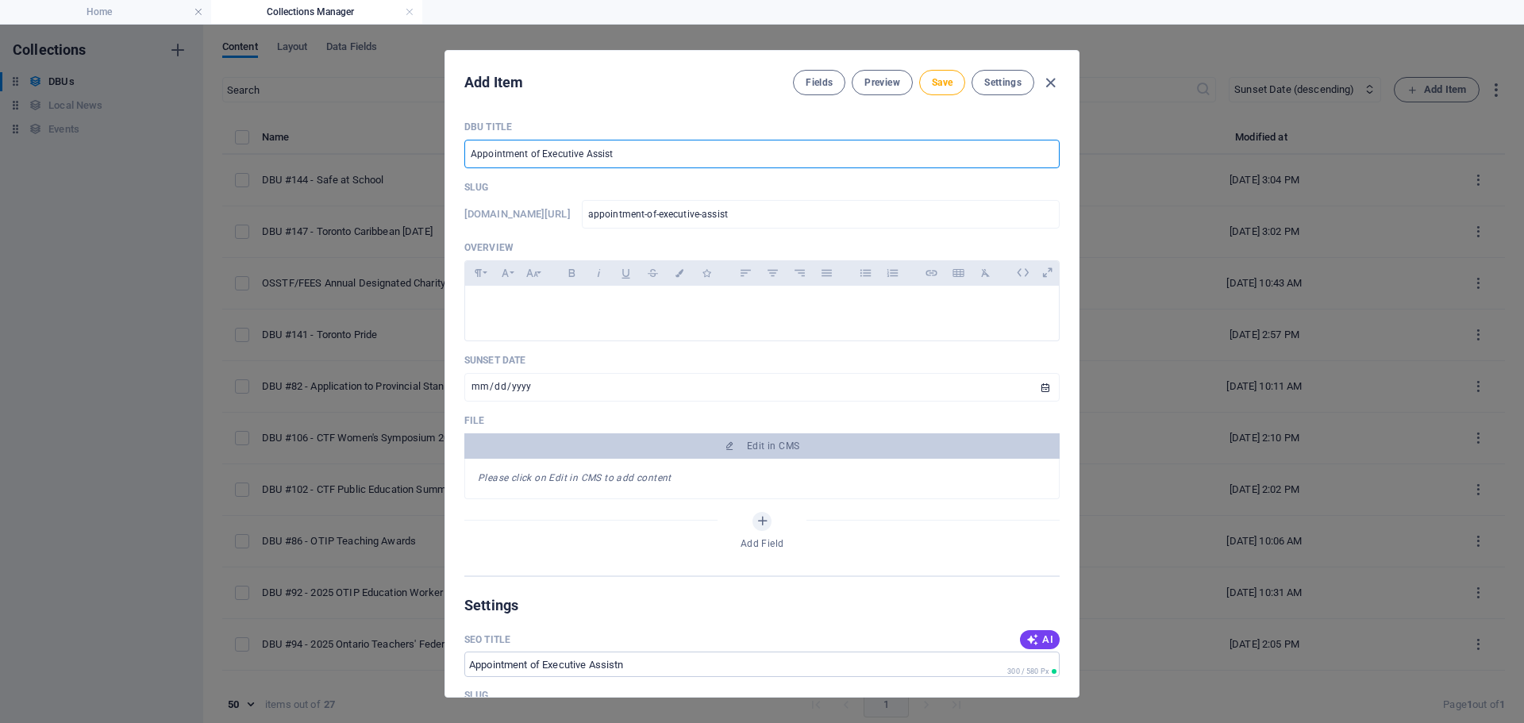
type input "appointment-of-executive-assista"
type input "Appointment of Executive Assistan"
type input "appointment-of-executive-assistan"
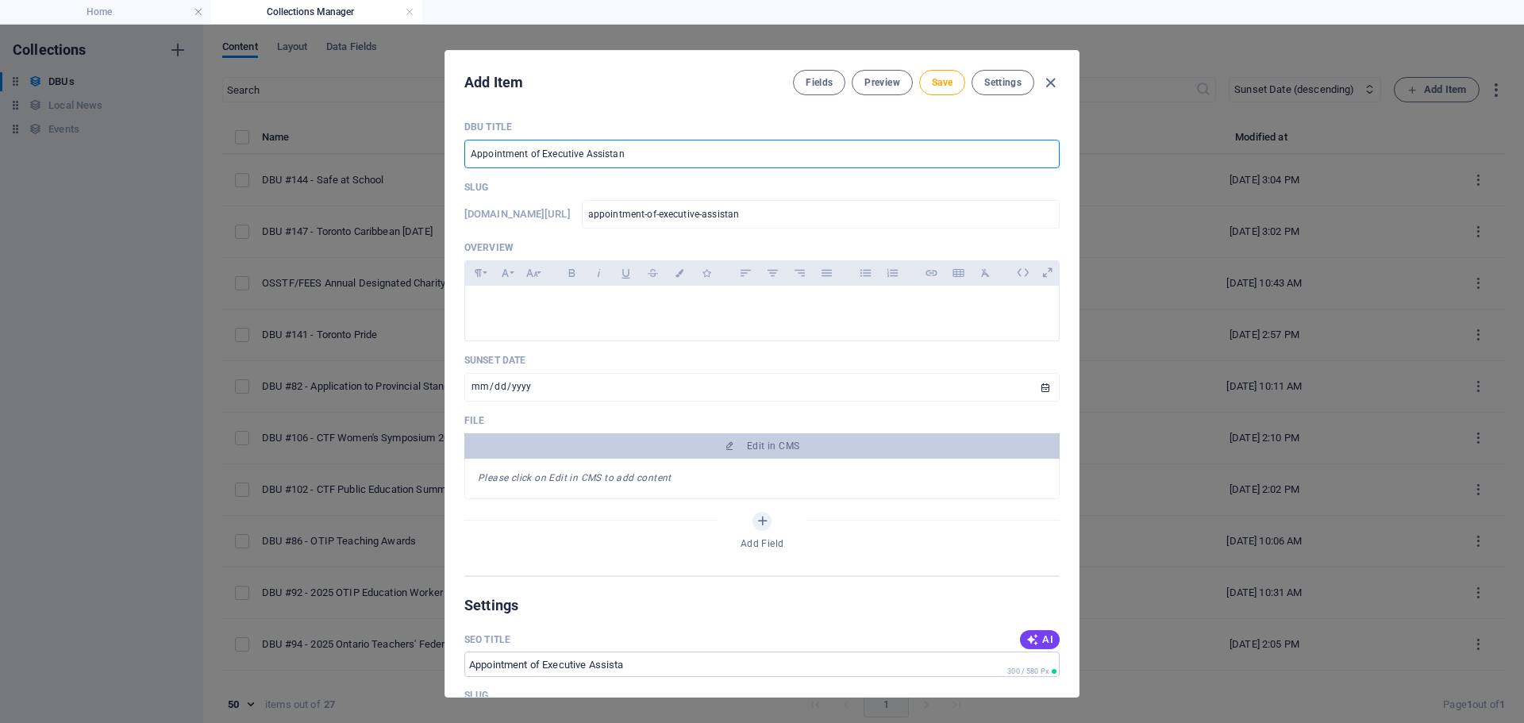
type input "Appointment of Executive Assistant"
type input "appointment-of-executive-assistant"
type input "Appointment of Executive Assistant"
click at [536, 306] on p at bounding box center [762, 305] width 568 height 15
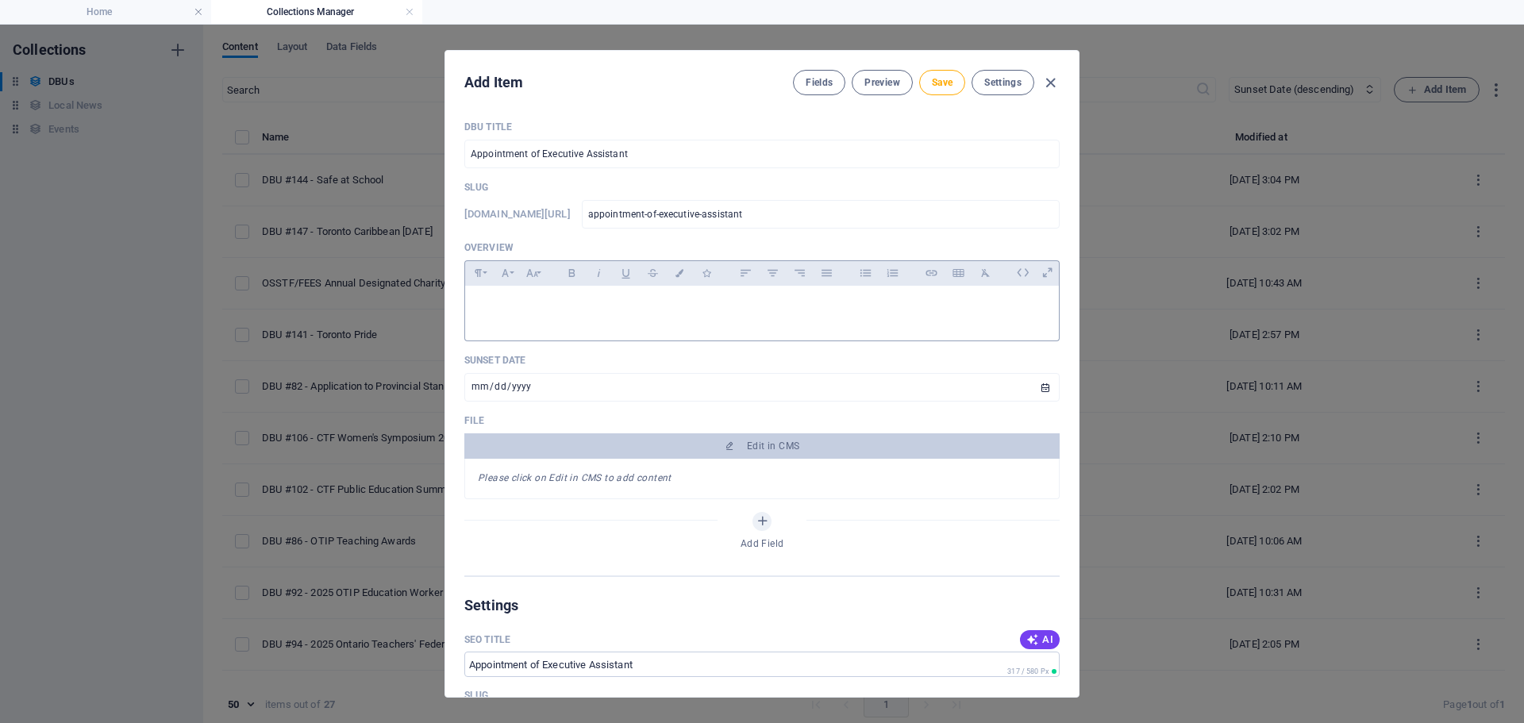
click at [487, 294] on div at bounding box center [762, 310] width 594 height 48
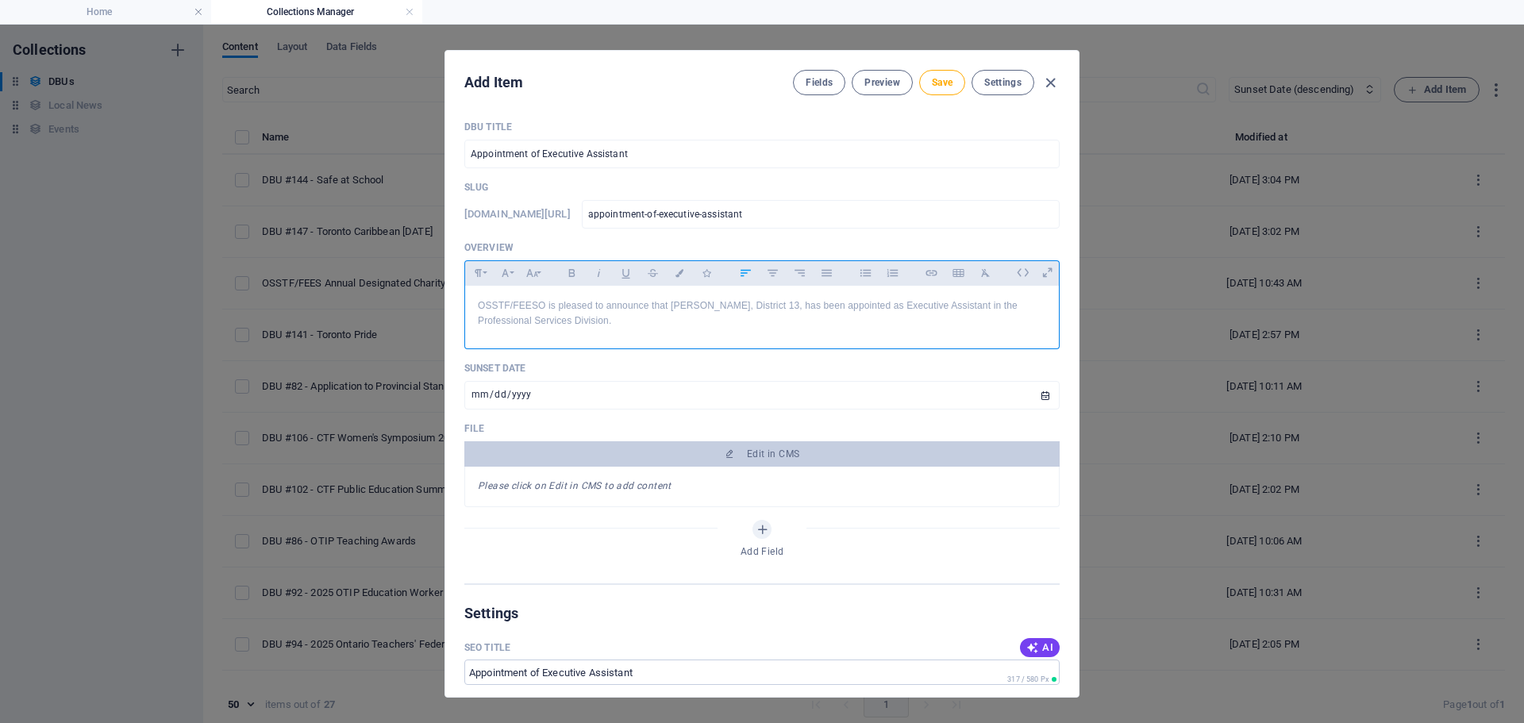
scroll to position [1111, 2]
click at [1040, 396] on input "[DATE]" at bounding box center [761, 395] width 595 height 29
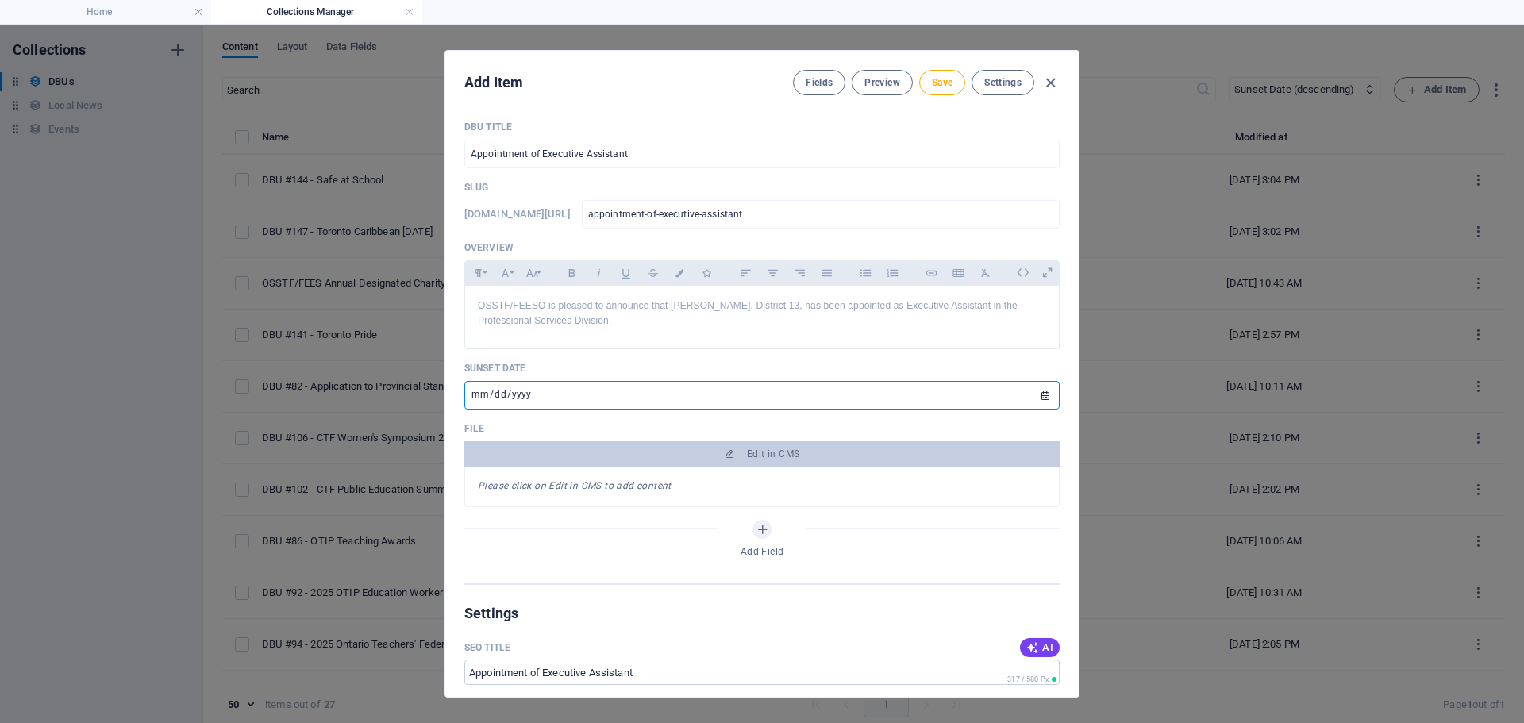
type input "[DATE]"
click at [925, 79] on button "Save" at bounding box center [942, 82] width 46 height 25
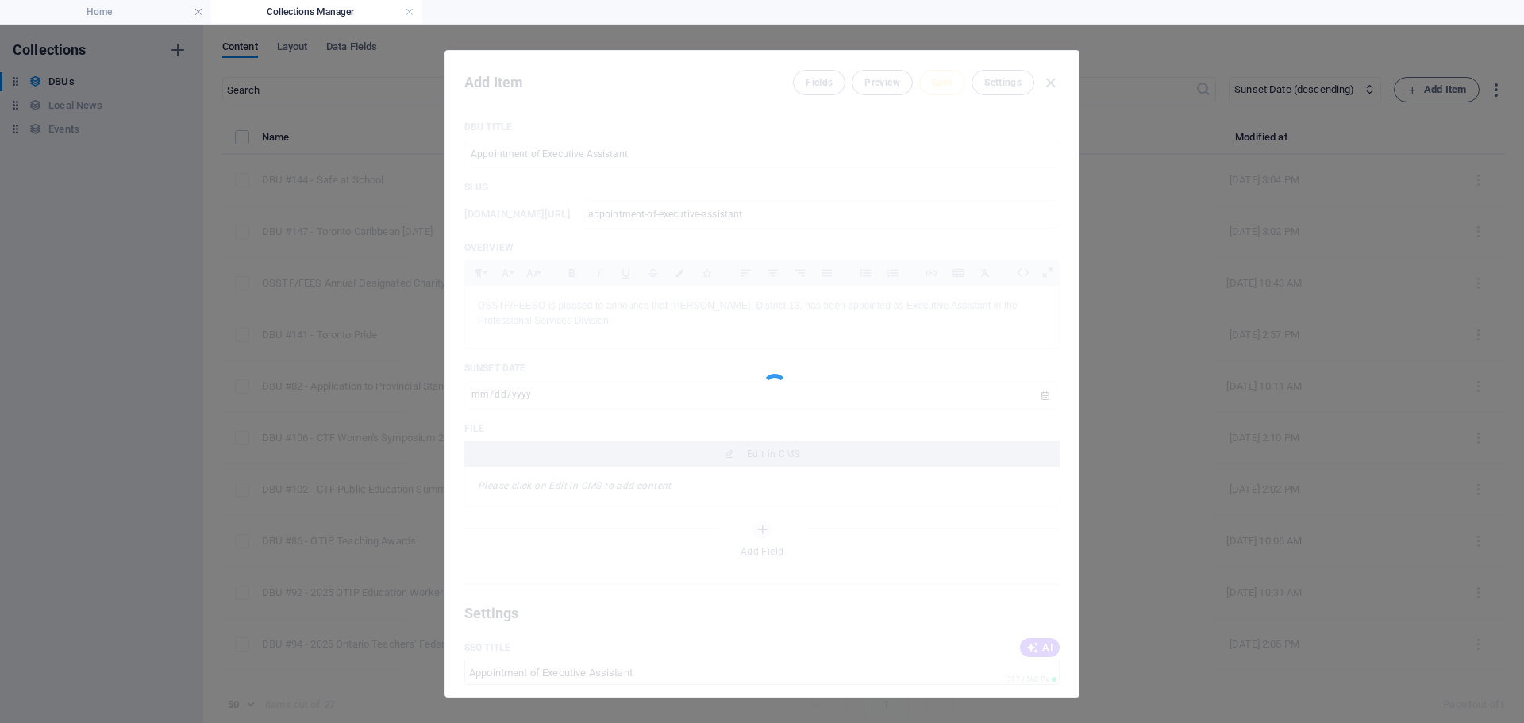
type input "appointment-of-executive-assistant"
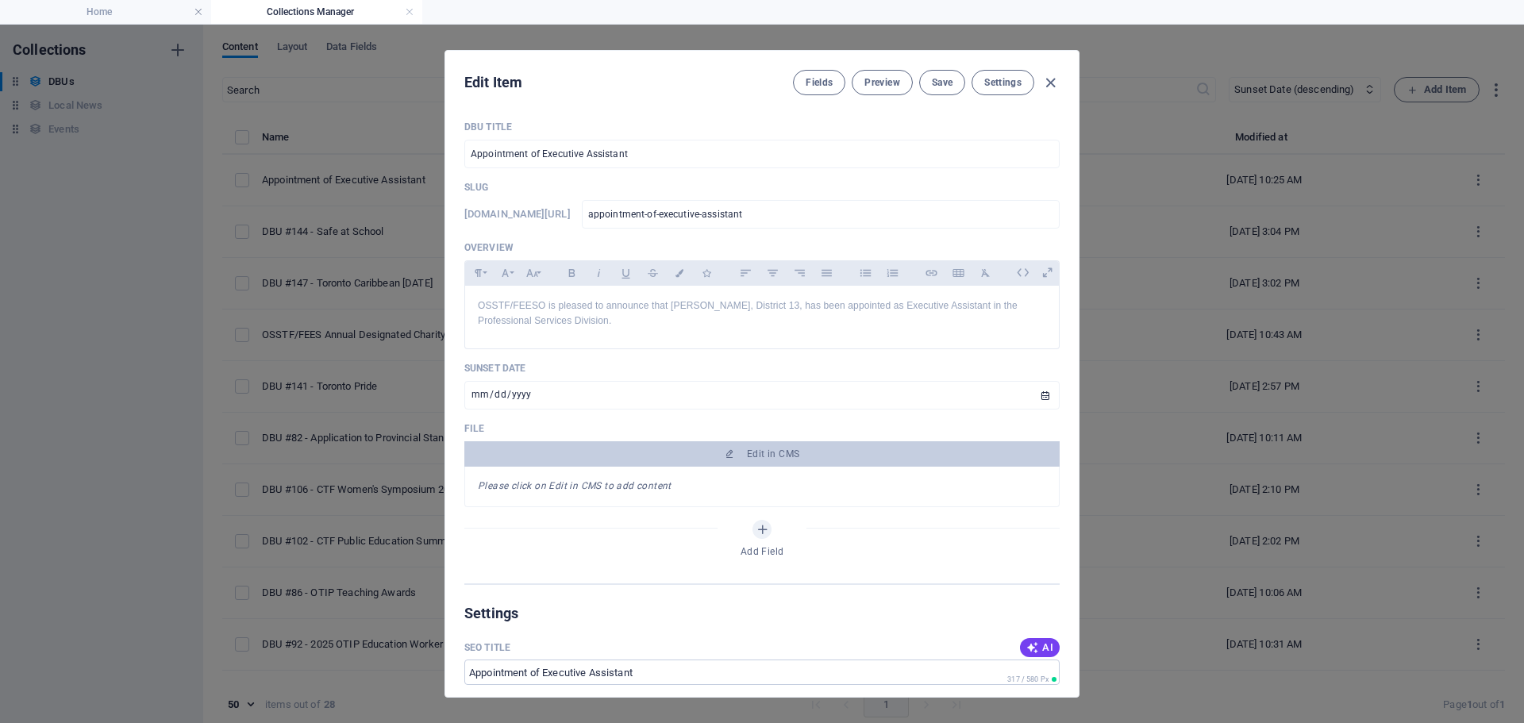
click at [568, 486] on em "Please click on Edit in CMS to add content" at bounding box center [575, 485] width 194 height 11
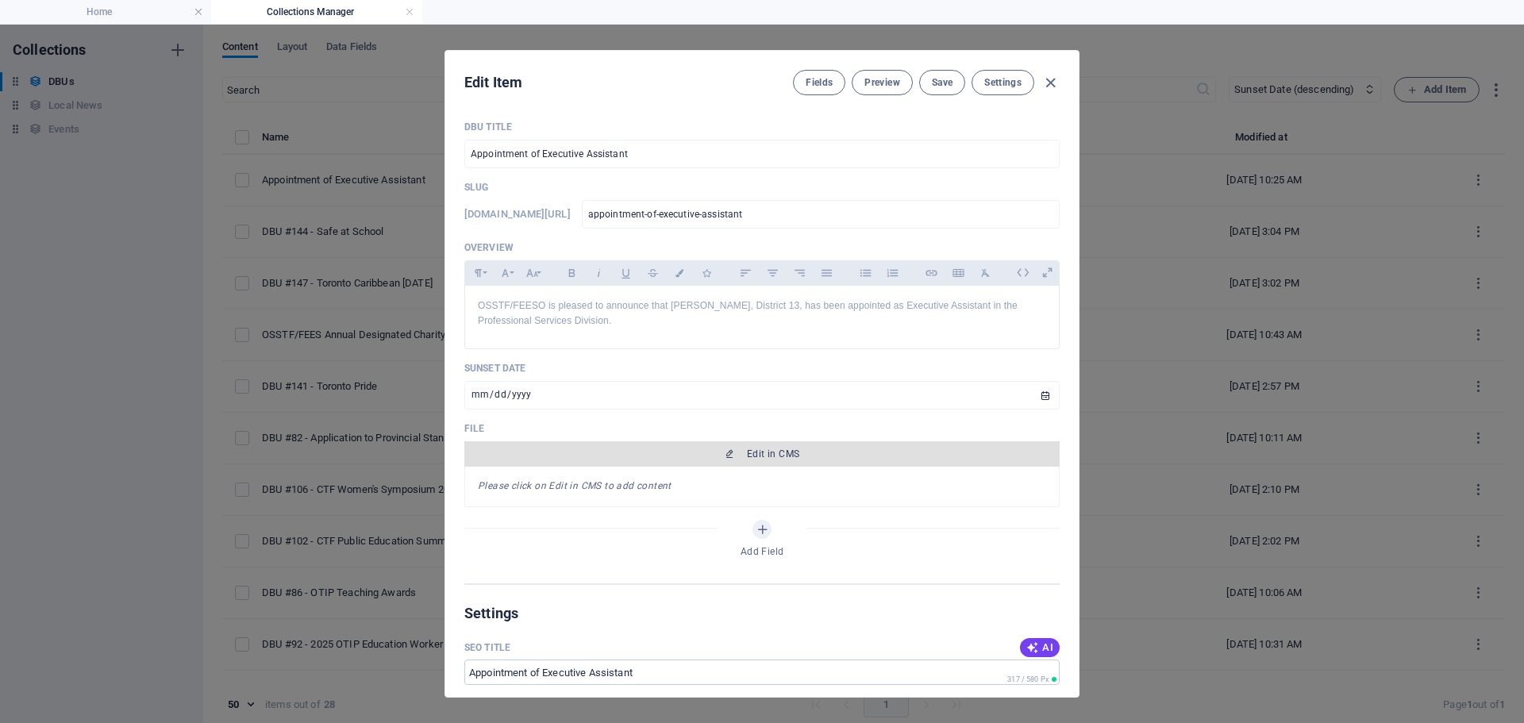
click at [747, 452] on span "Edit in CMS" at bounding box center [773, 454] width 52 height 13
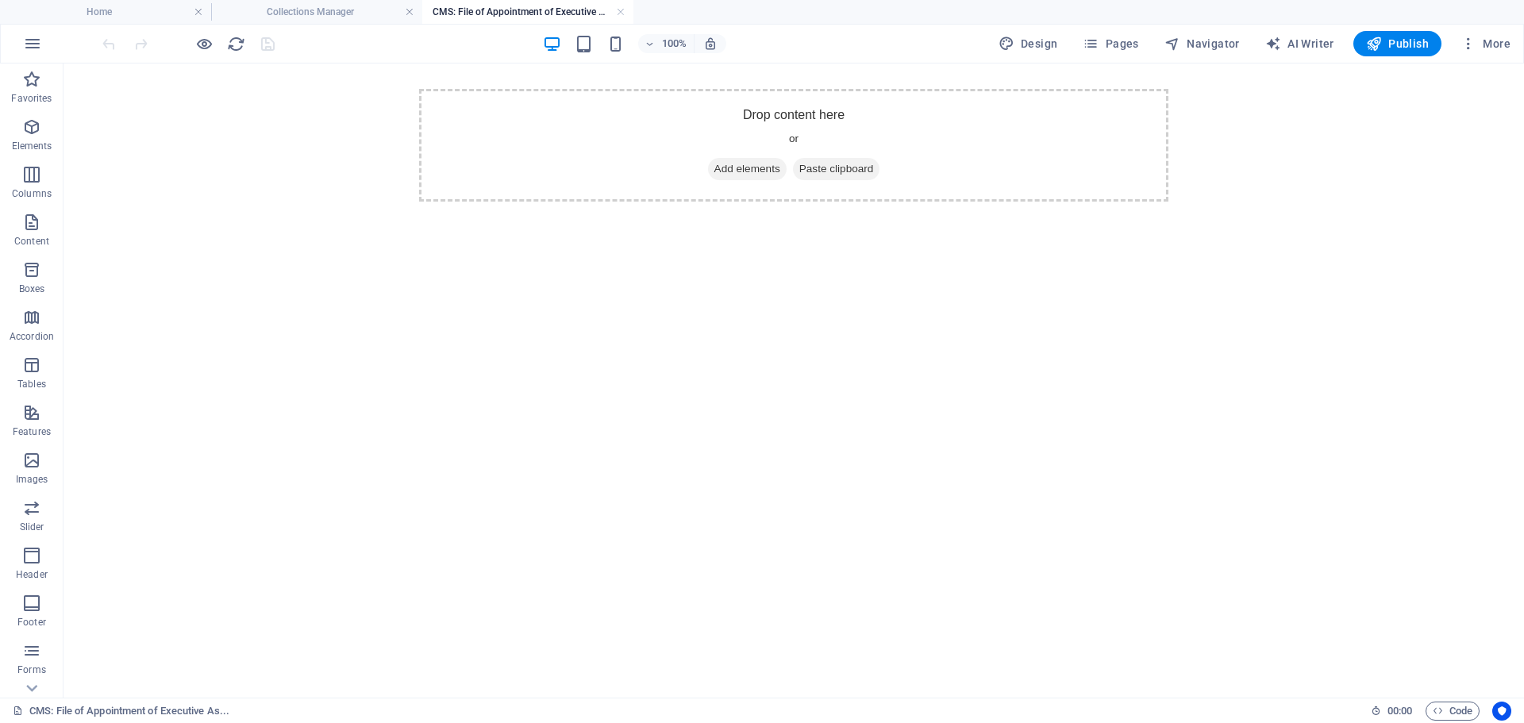
scroll to position [0, 0]
click at [30, 138] on span "Elements" at bounding box center [32, 136] width 64 height 38
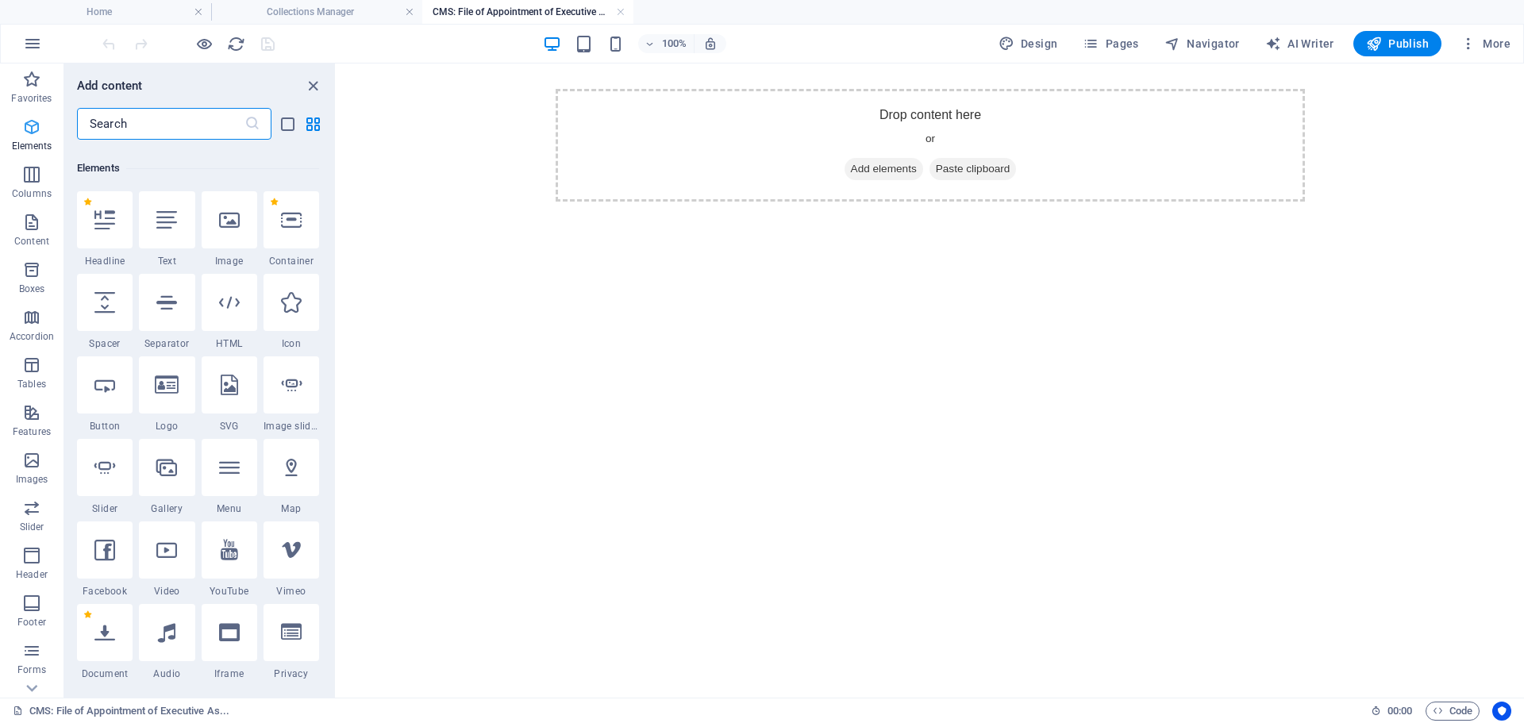
scroll to position [299, 0]
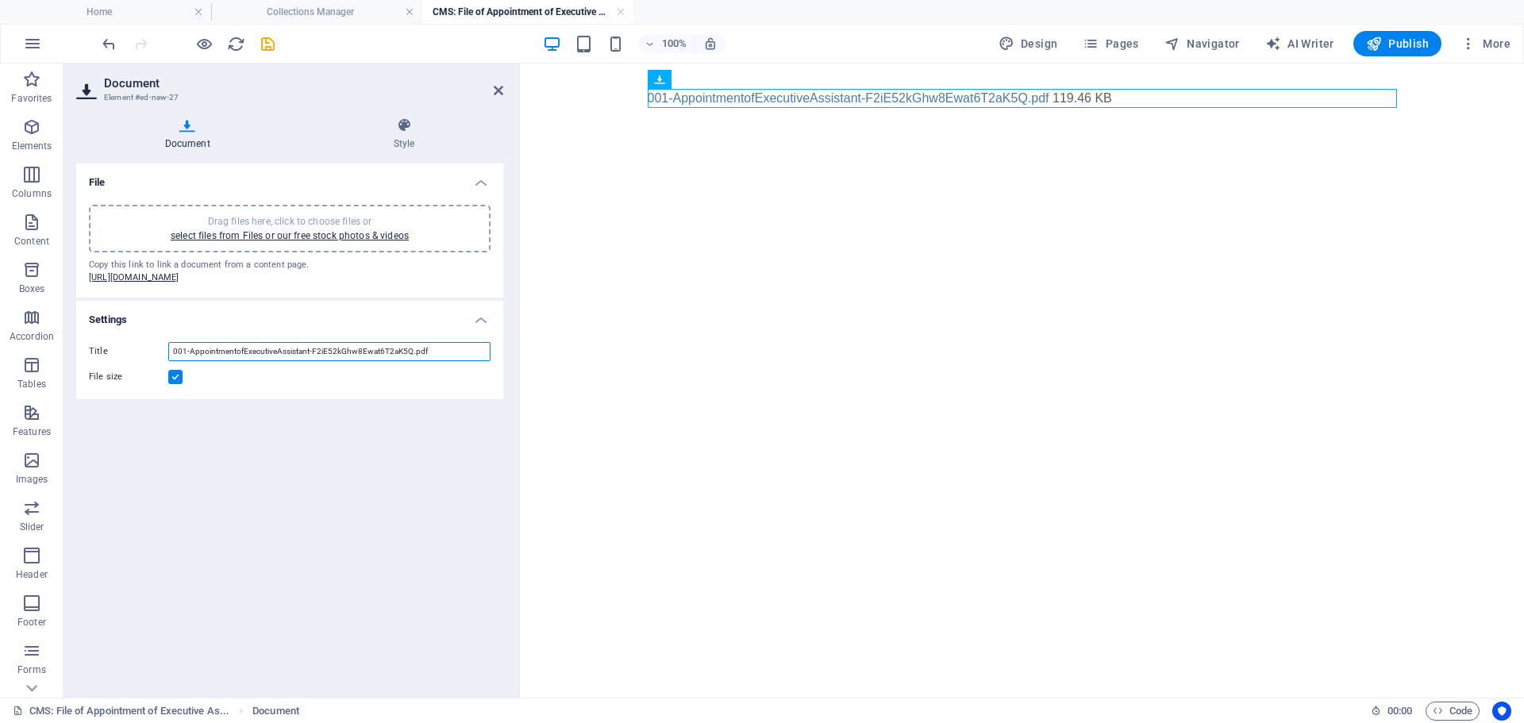
drag, startPoint x: 437, startPoint y: 366, endPoint x: 158, endPoint y: 352, distance: 278.9
click at [158, 352] on div "Title 001-AppointmentofExecutiveAssistant-F2iE52kGhw8Ewat6T2aK5Q.pdf File size" at bounding box center [289, 364] width 427 height 70
type input "DBU #001 Appointment of EA"
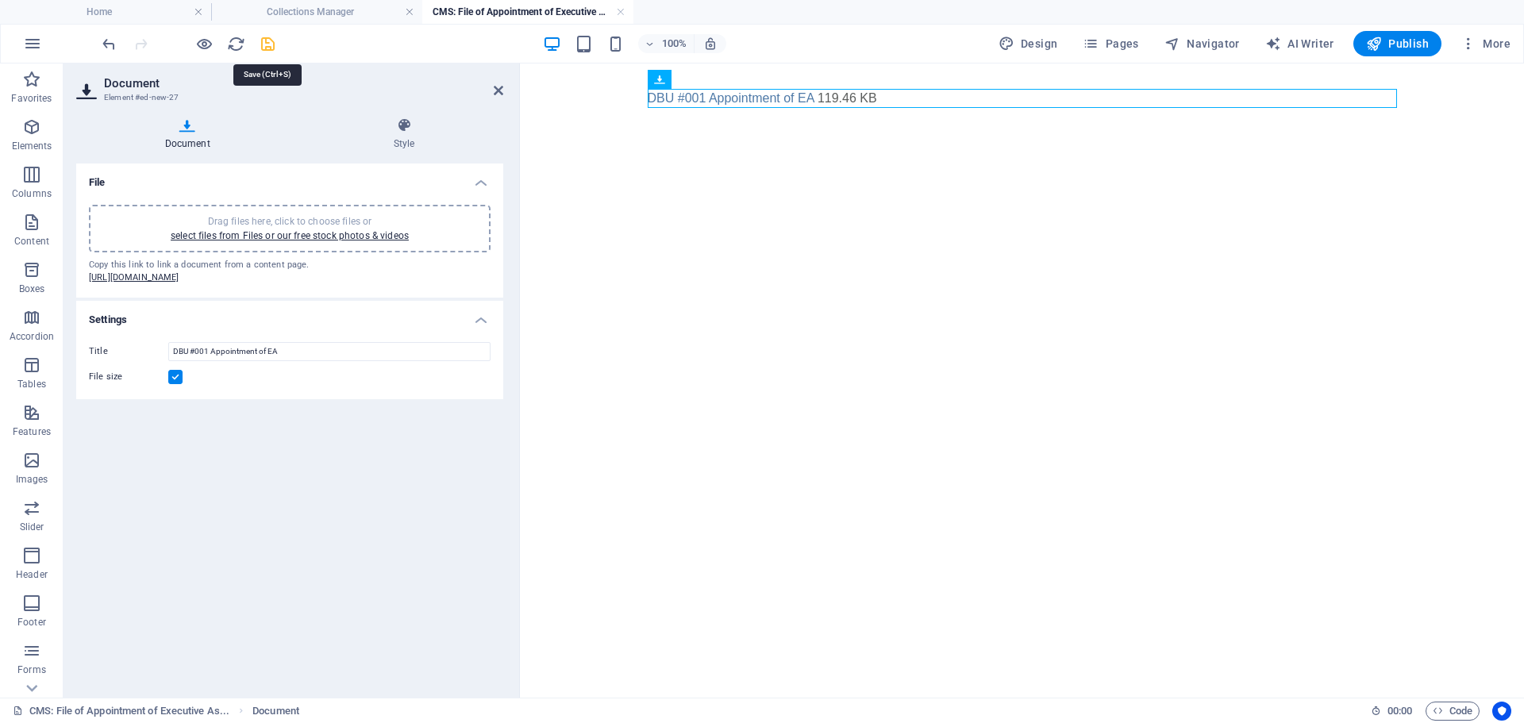
click at [264, 45] on icon "save" at bounding box center [268, 44] width 18 height 18
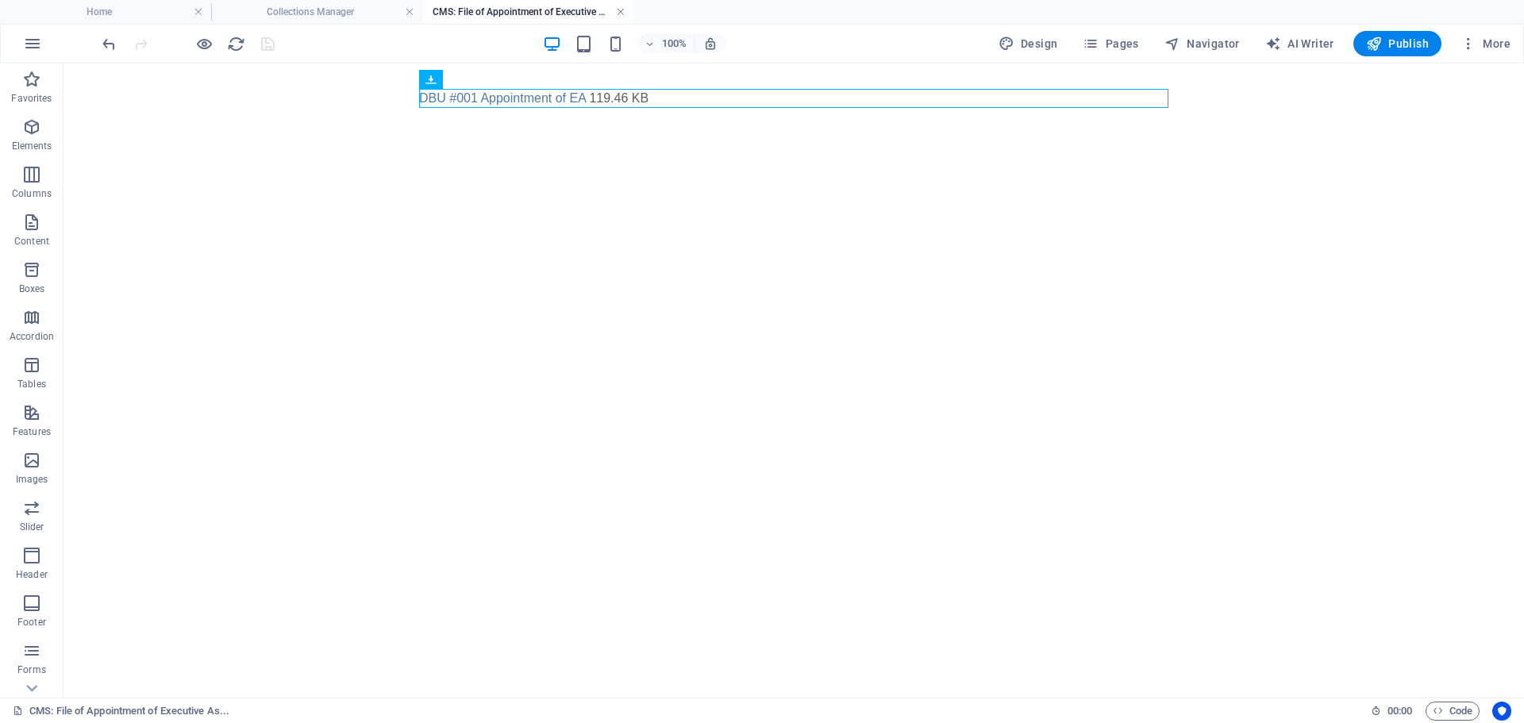
click at [621, 12] on link at bounding box center [621, 12] width 10 height 15
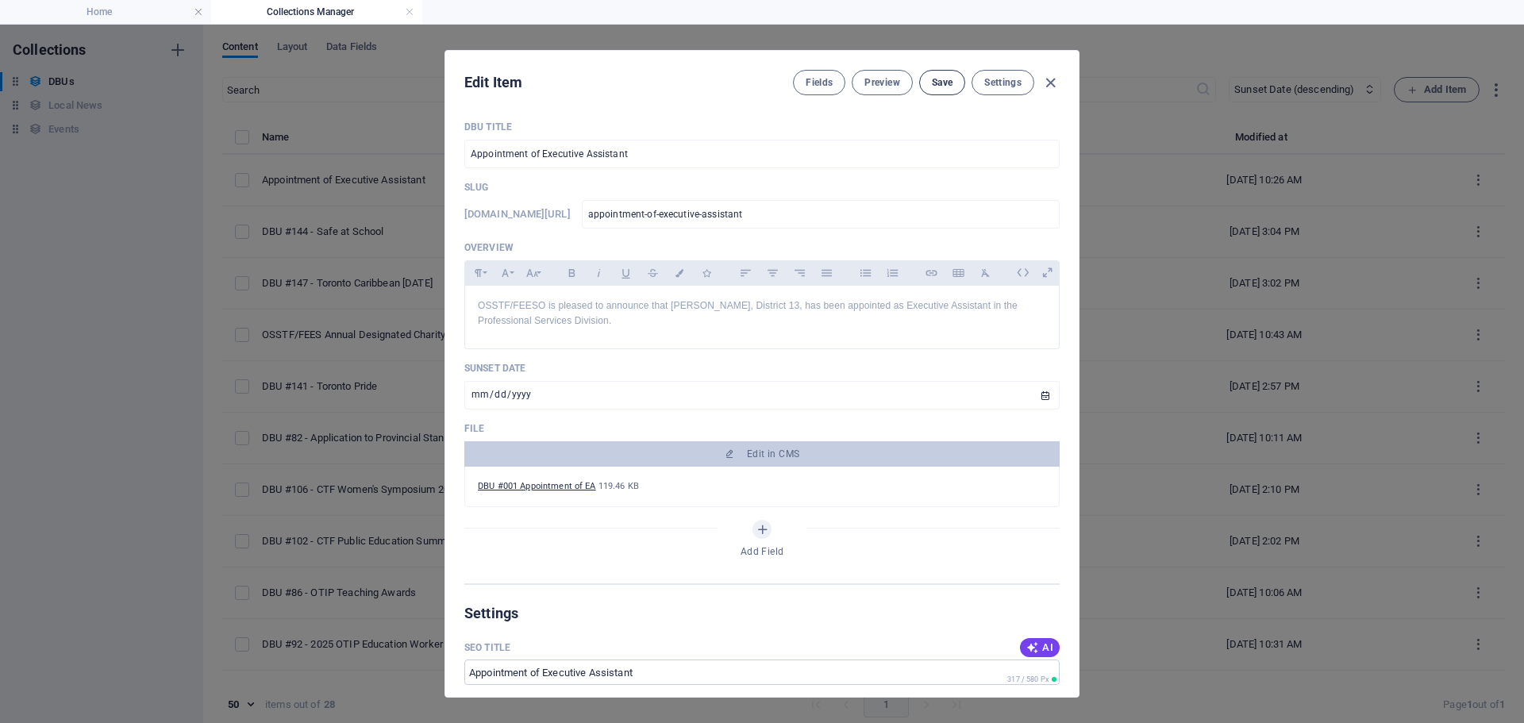
click at [949, 81] on span "Save" at bounding box center [942, 82] width 21 height 13
click at [1050, 87] on icon "button" at bounding box center [1050, 83] width 18 height 18
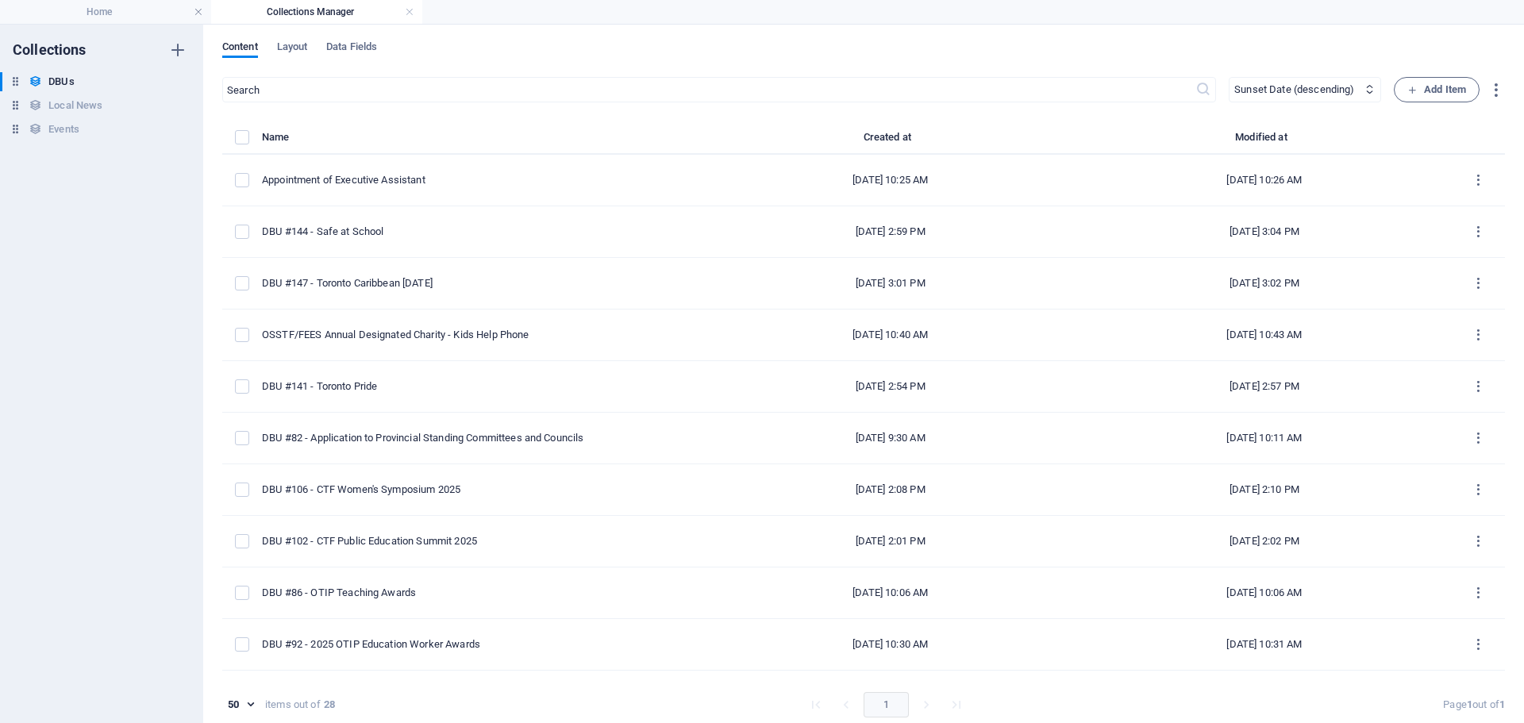
type input "[DATE]"
type input "appointment-of-executive-assistant"
click at [1407, 85] on icon "button" at bounding box center [1412, 90] width 10 height 10
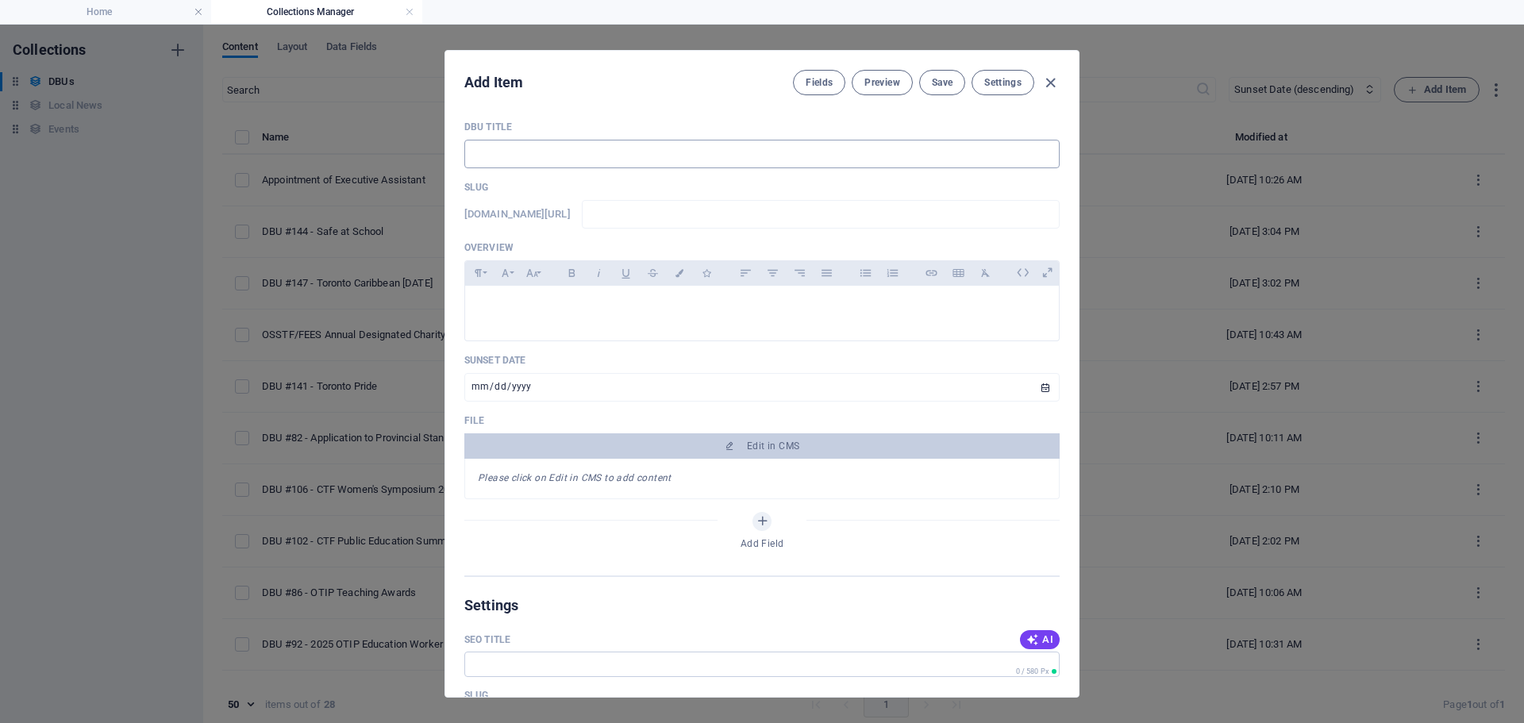
click at [497, 163] on input "text" at bounding box center [761, 154] width 595 height 29
type input "O"
type input "o"
type input "OS"
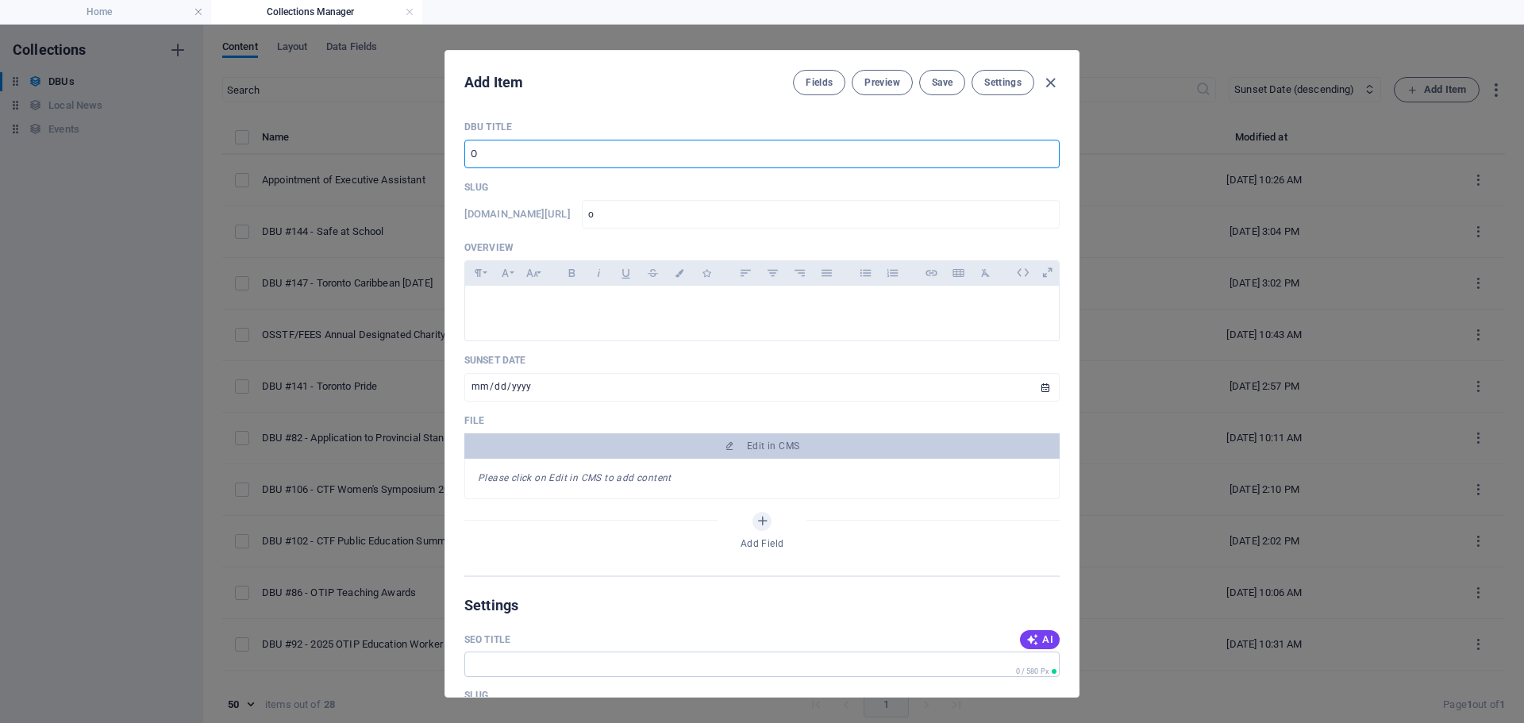
type input "os"
type input "OSS"
type input "oss"
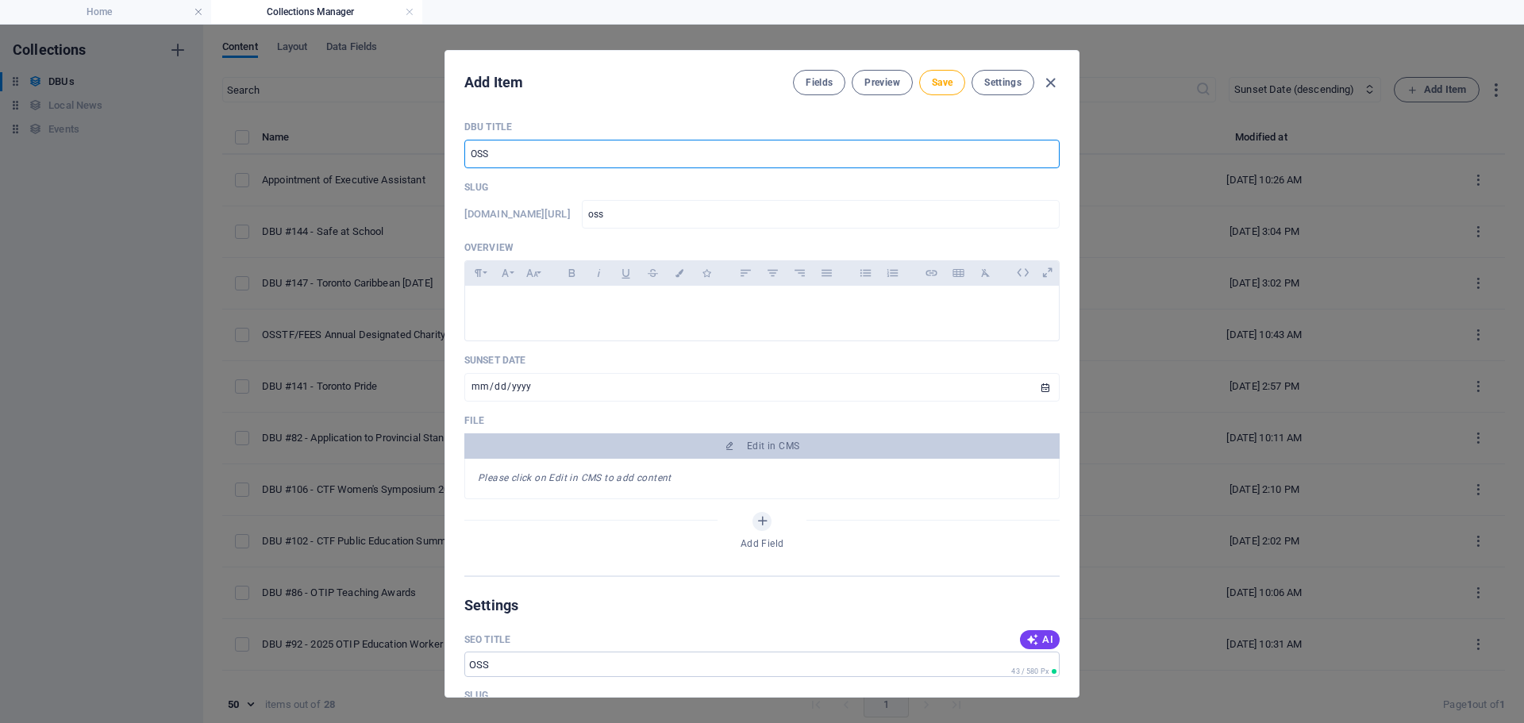
type input "OSST"
type input "osst"
type input "OSSTF"
type input "osstf"
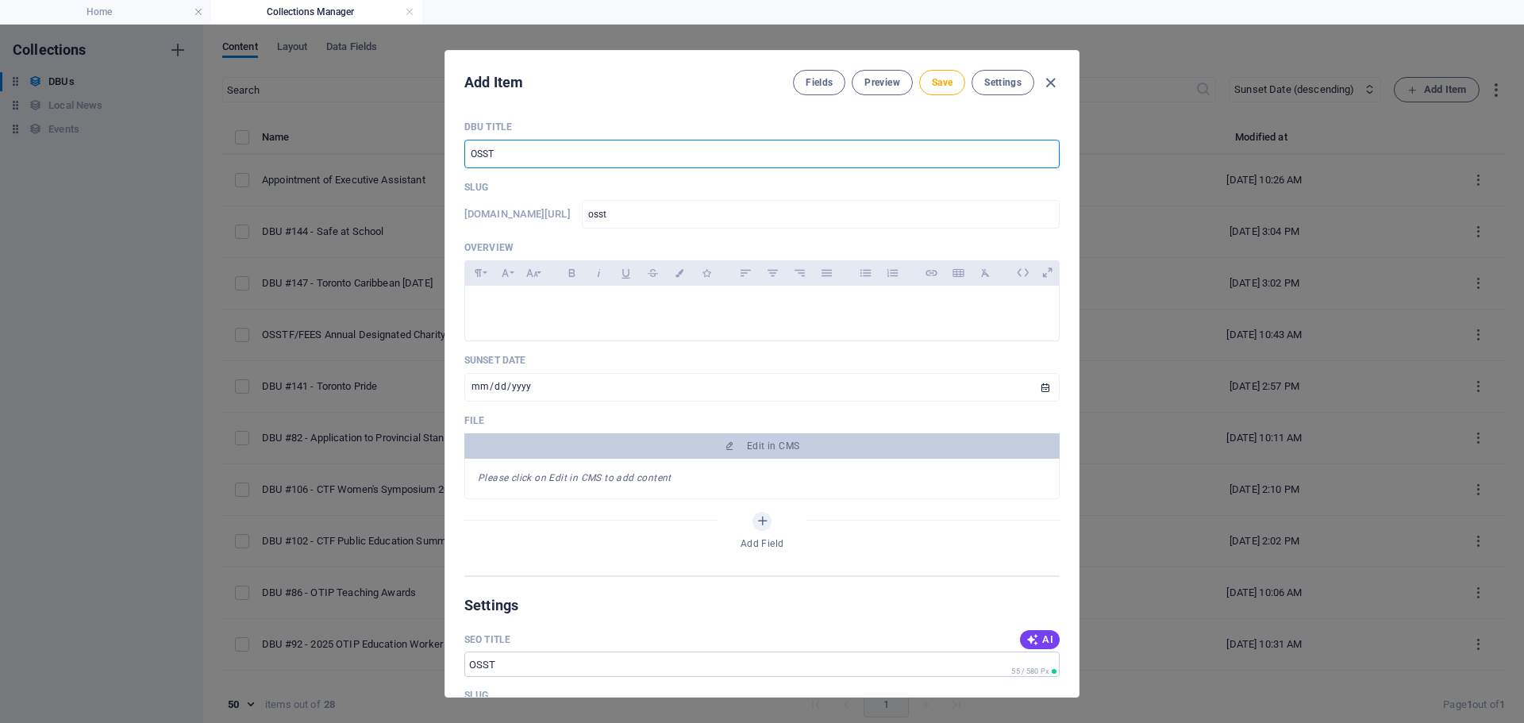
type input "osstf"
type input "OSSTF/F"
type input "osstf-f"
type input "OSSTF/FE"
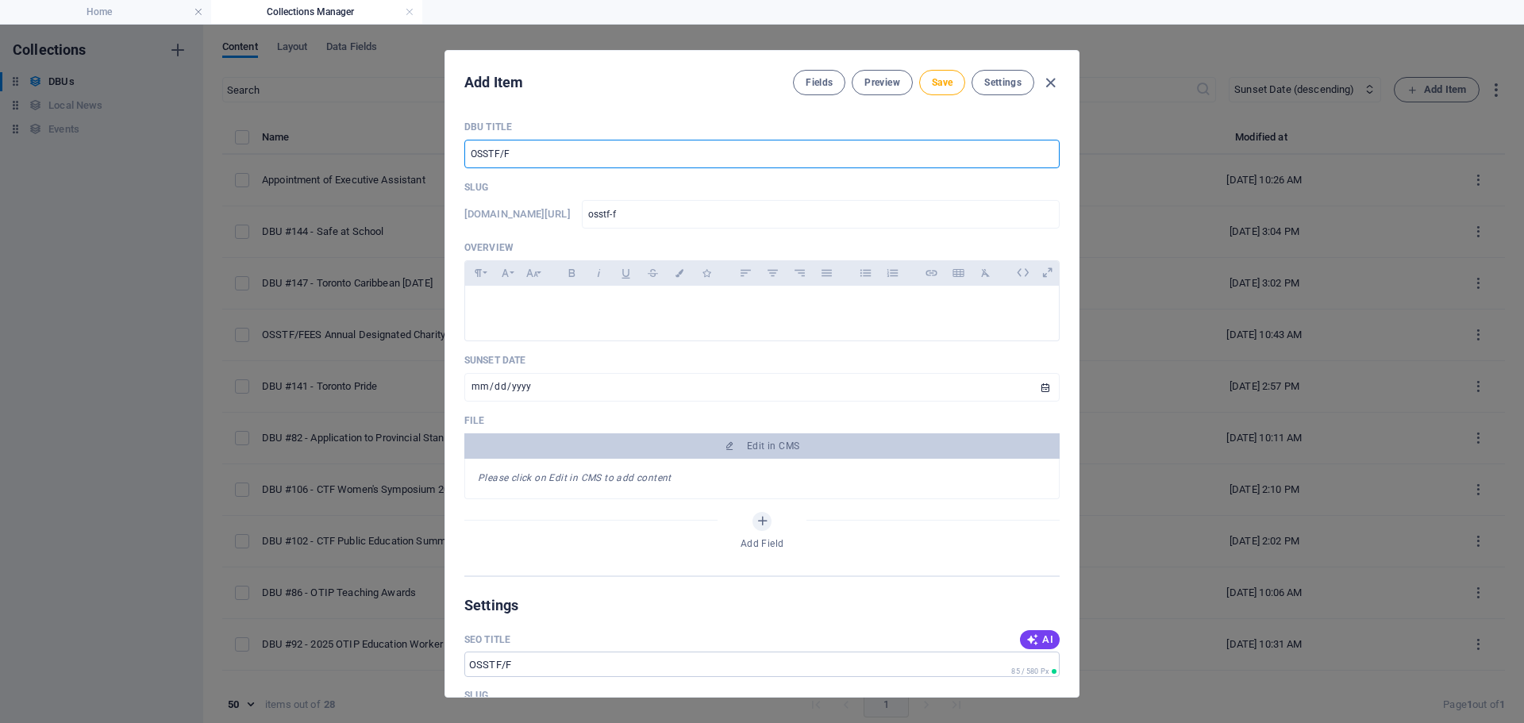
type input "osstf-fe"
type input "OSSTF/FEE"
type input "osstf-fee"
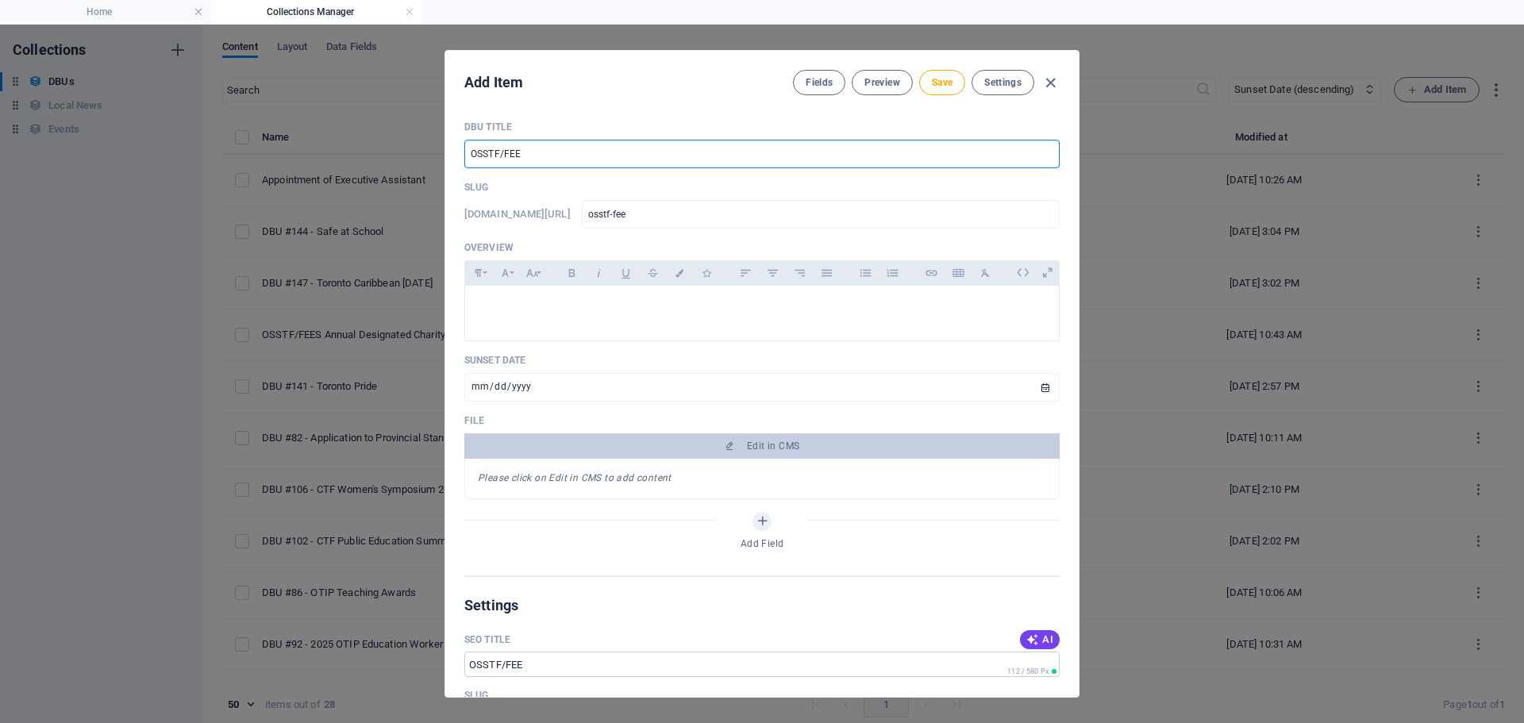
type input "OSSTF/FEES"
type input "osstf-fees"
type input "OSSTF/FEESO"
type input "osstf-feeso"
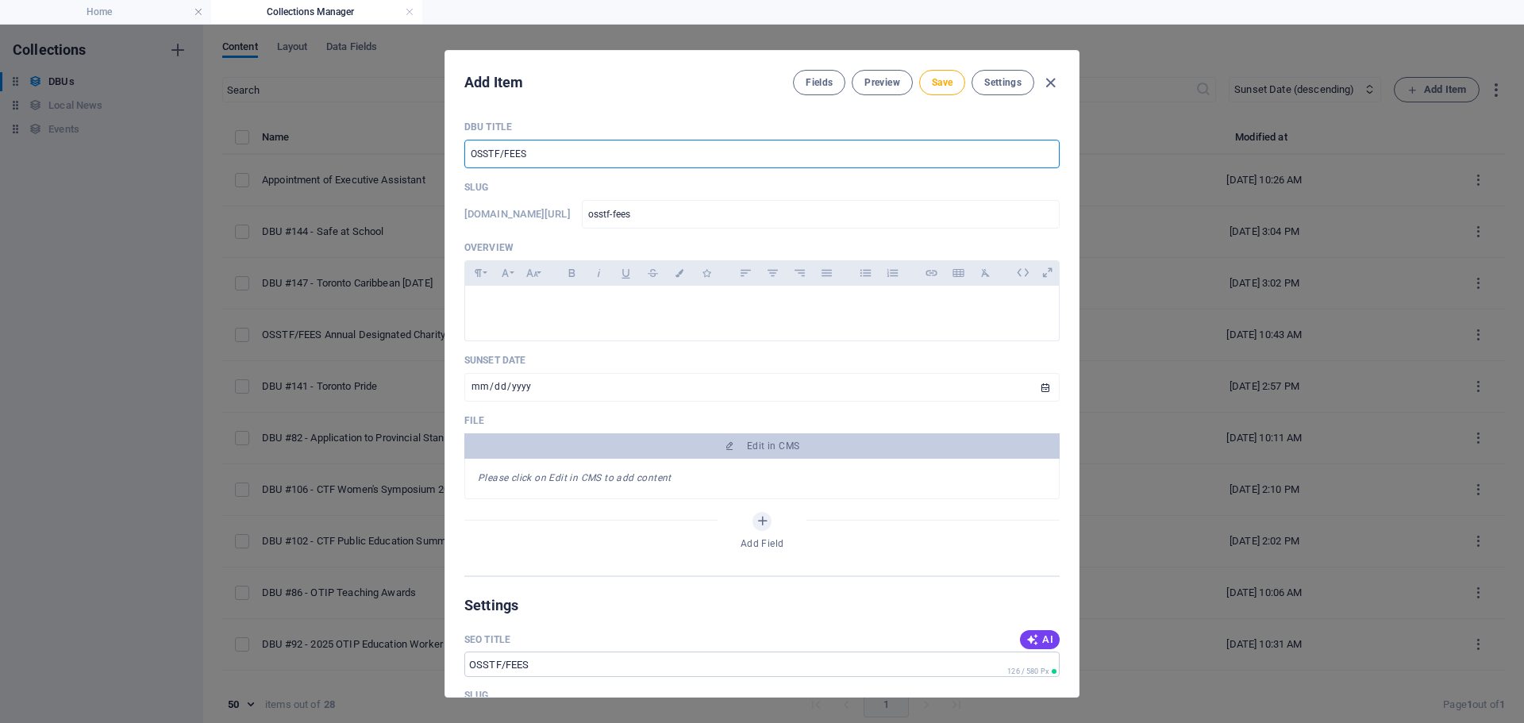
type input "osstf-feeso"
type input "OSSTF/FEESO C"
type input "osstf-feeso-c"
type input "OSSTF/FEESO Co"
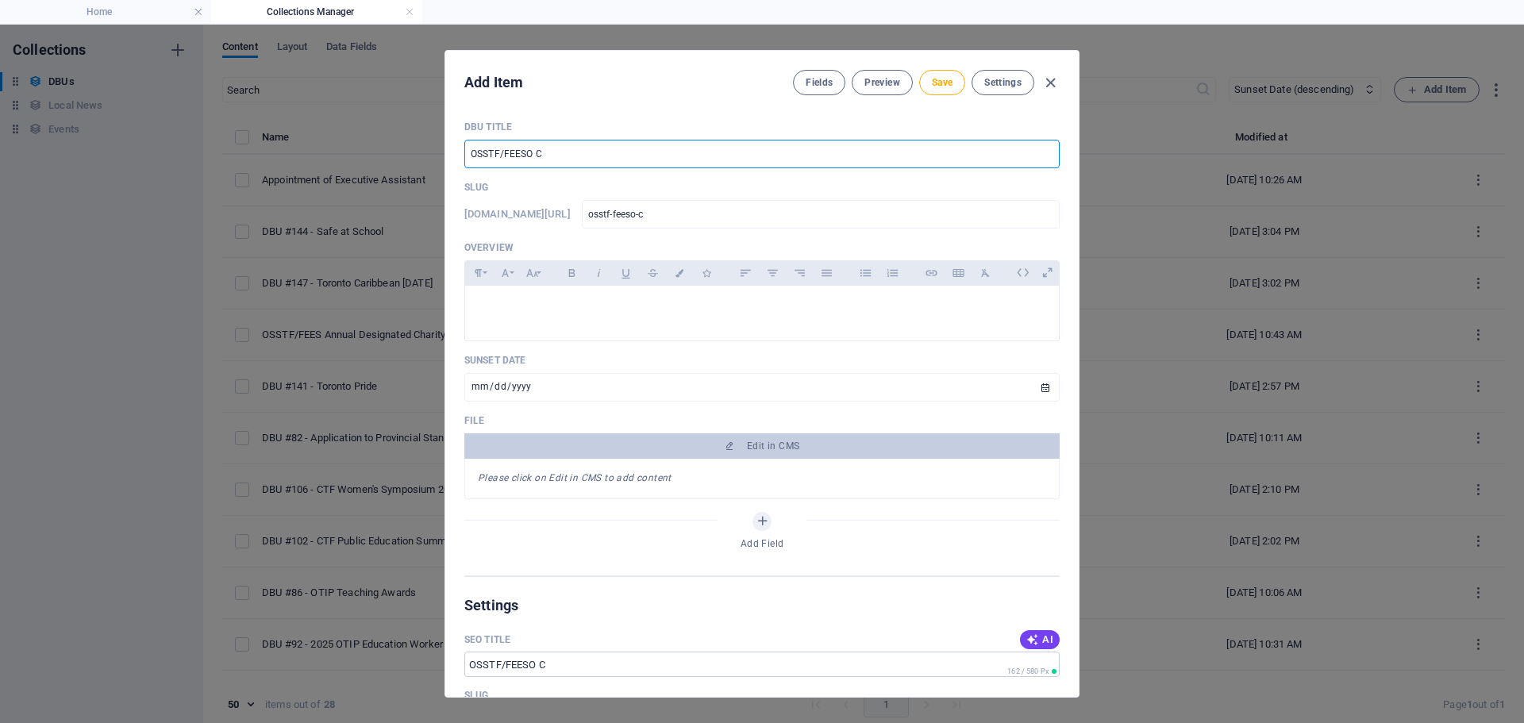
type input "osstf-feeso-co"
type input "OSSTF/FEESO Com"
type input "osstf-feeso-com"
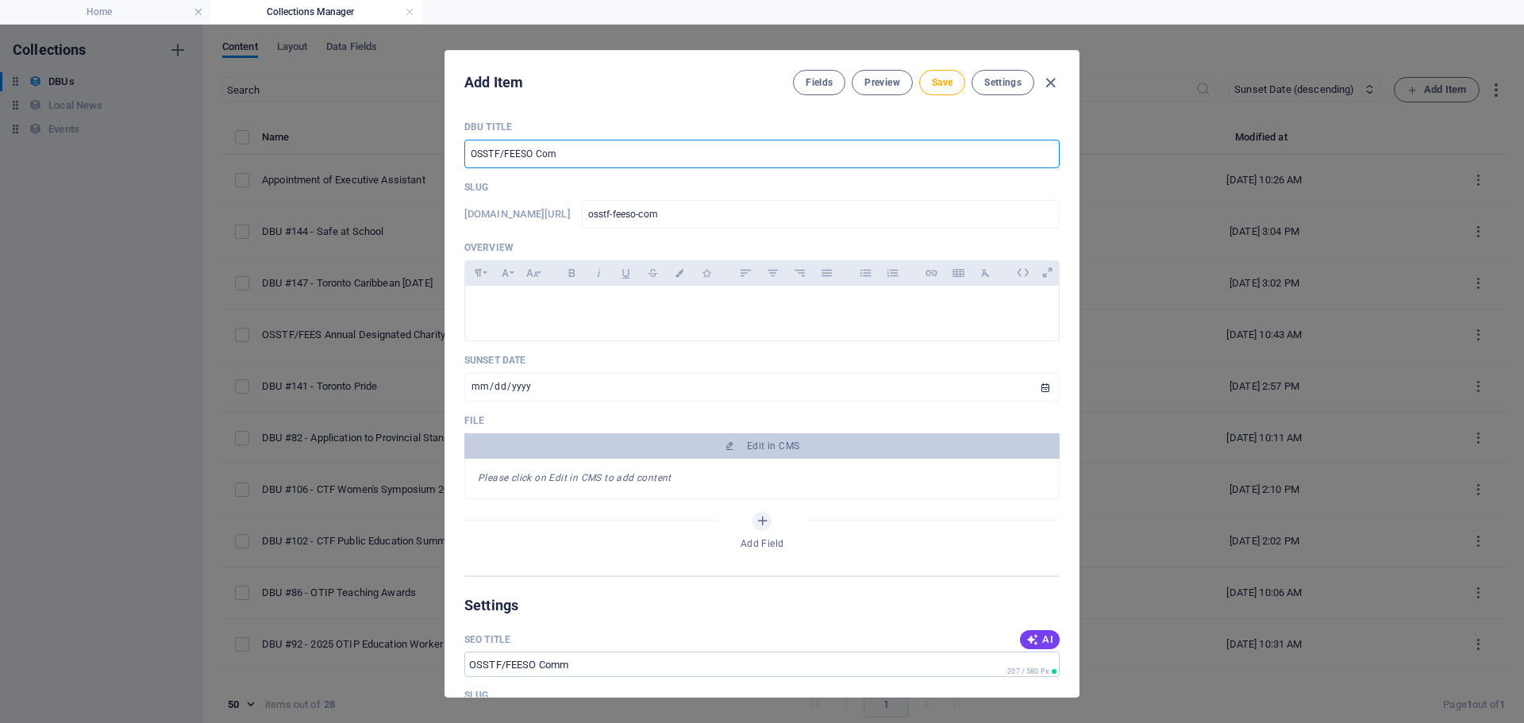
type input "OSSTF/FEESO Comm"
type input "osstf-feeso-comm"
type input "OSSTF/FEESO Comme"
type input "osstf-feeso-comme"
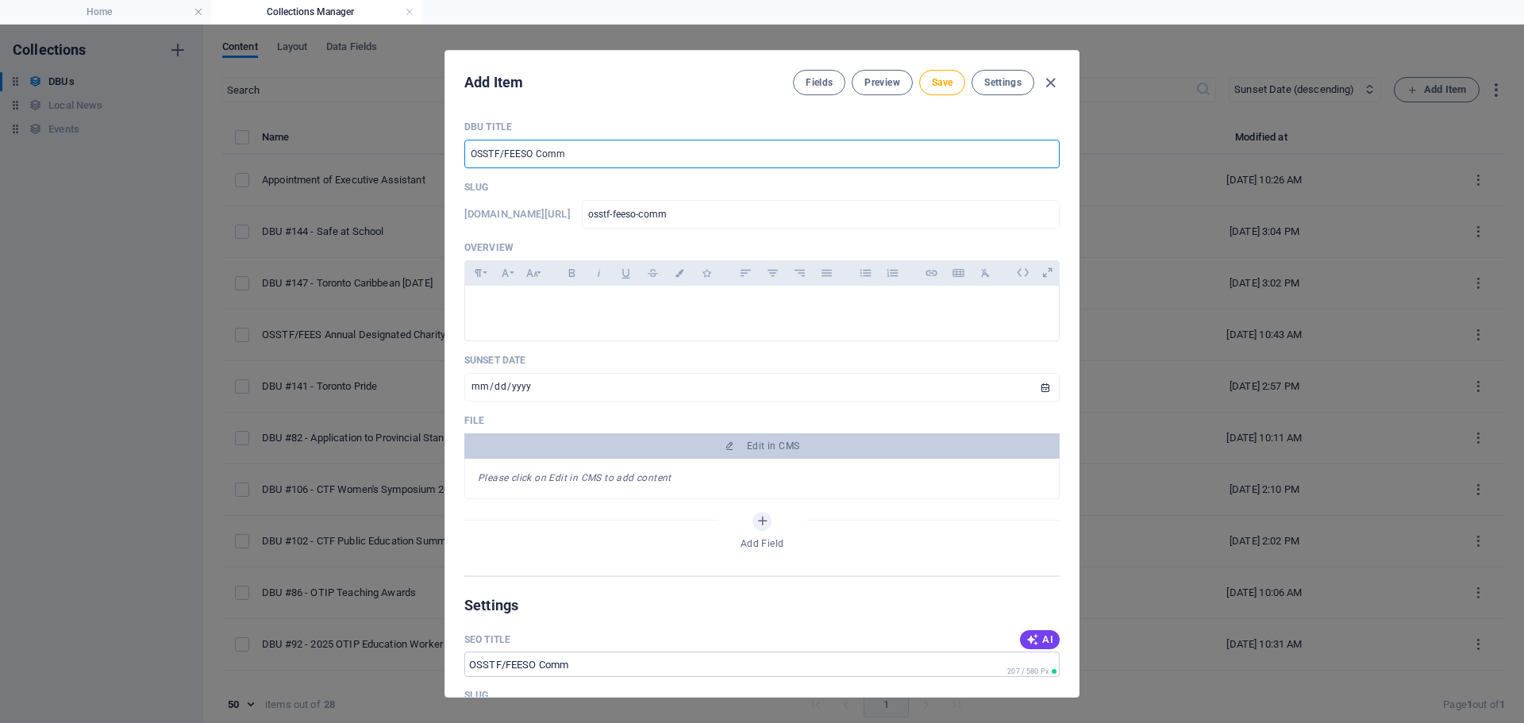
type input "osstf-feeso-comme"
type input "OSSTF/FEESO Comments"
type input "osstf-feeso-comments"
type input "OSSTF/FEESO Comments t"
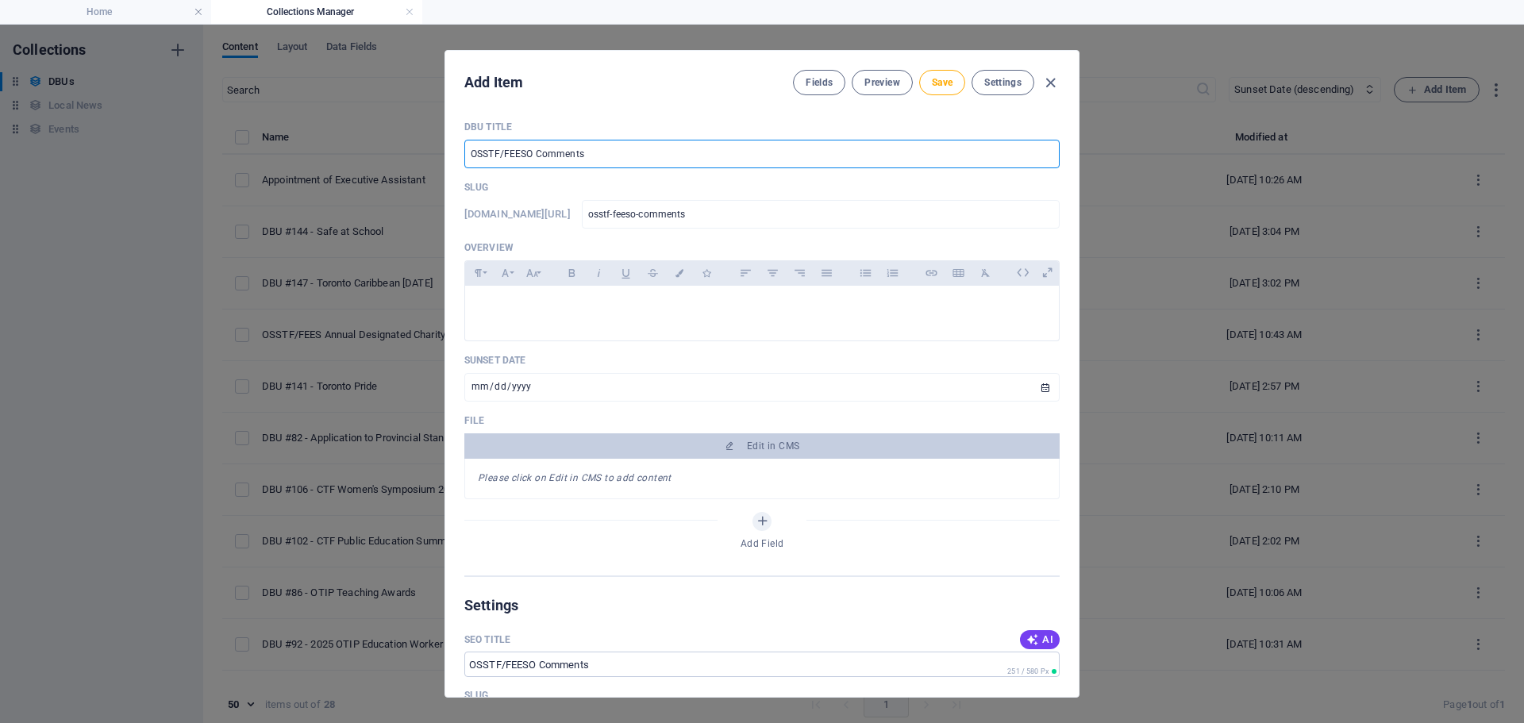
type input "osstf-feeso-comments-t"
type input "OSSTF/FEESO Comments to"
type input "osstf-feeso-comments-to"
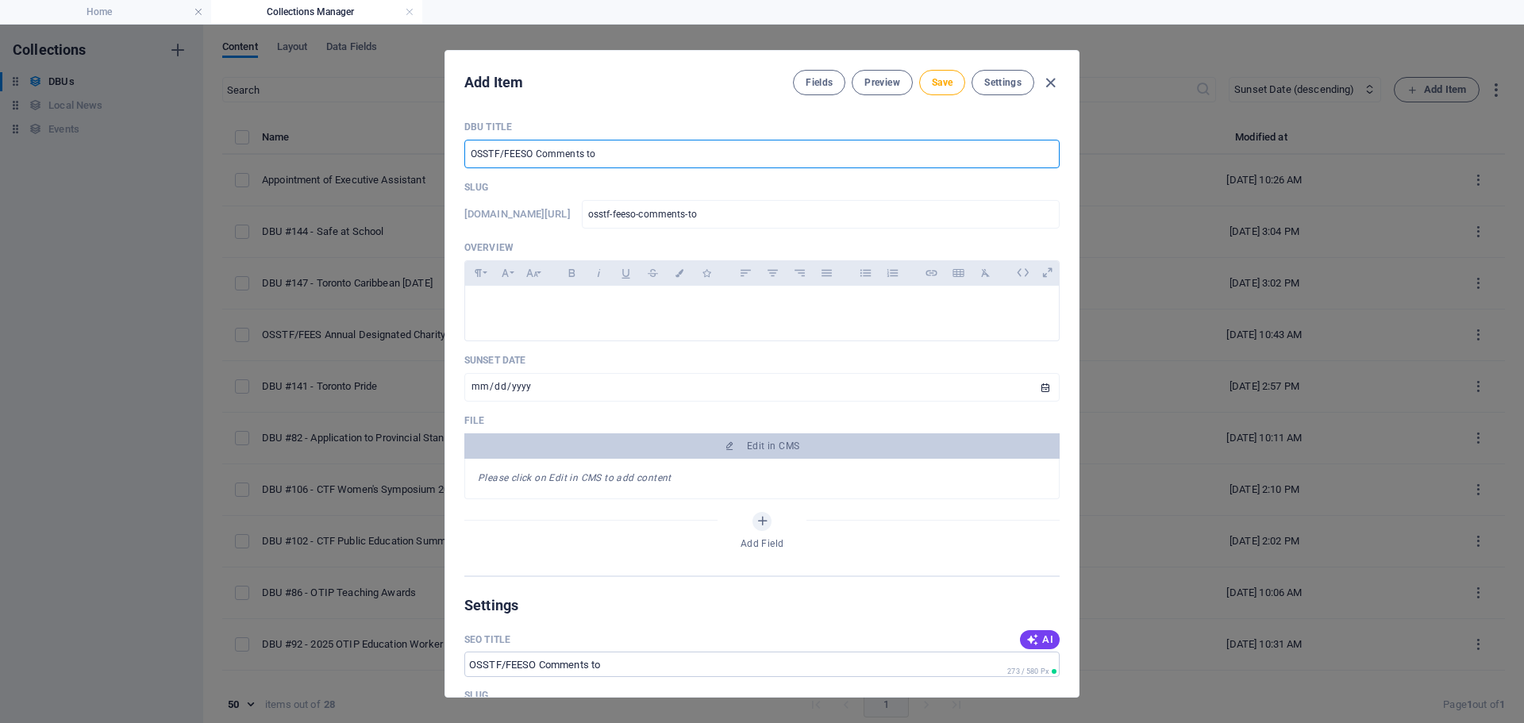
type input "OSSTF/FEESO Comments to M"
type input "osstf-feeso-comments-to-m"
type input "OSSTF/FEESO Comments to Mo"
type input "osstf-feeso-comments-to-mo"
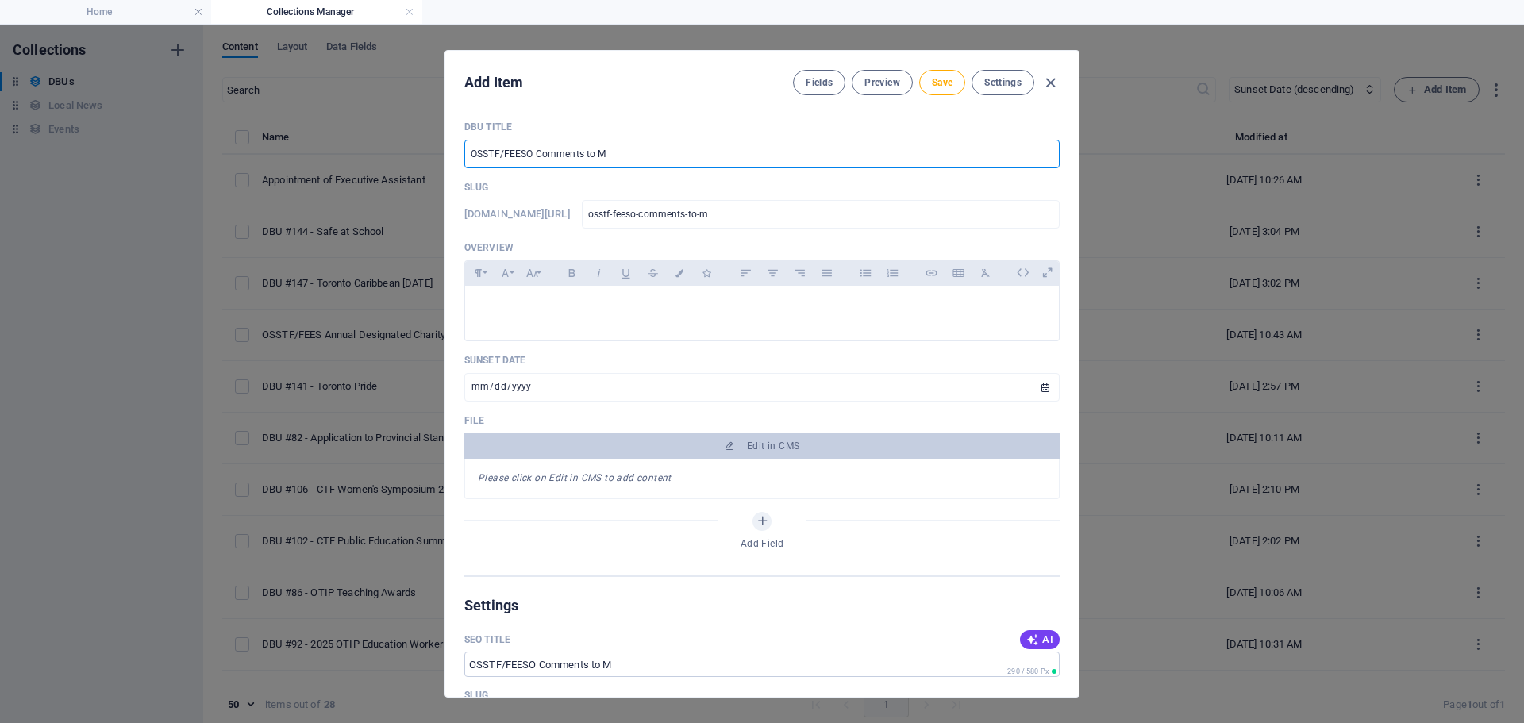
type input "osstf-feeso-comments-to-mo"
type input "OSSTF/FEESO Comments to MoE"
type input "osstf-feeso-comments-to-moe"
type input "OSSTF/FEESO Comments to MoE R"
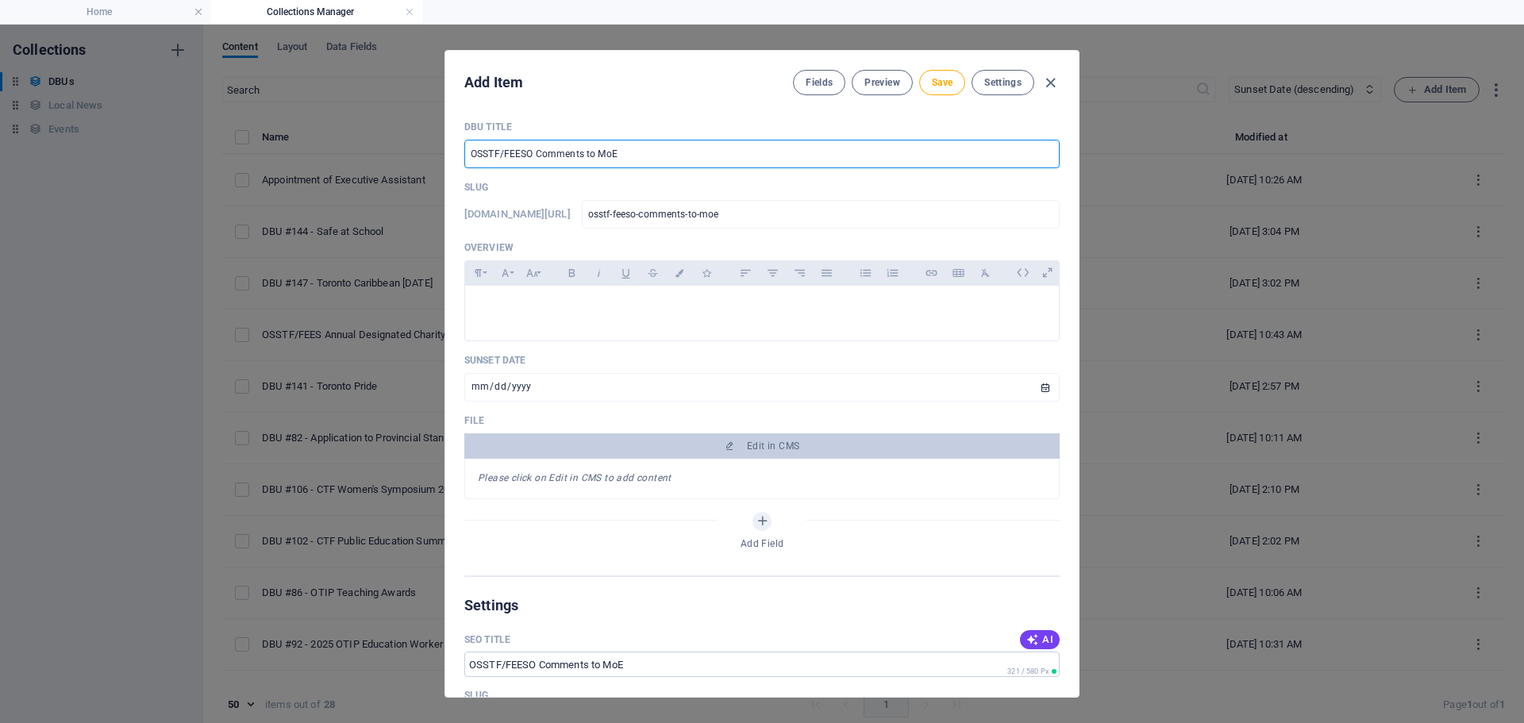
type input "osstf-feeso-comments-to-moe-r"
type input "OSSTF/FEESO Comments to MoE RE"
type input "osstf-feeso-comments-to-moe-re"
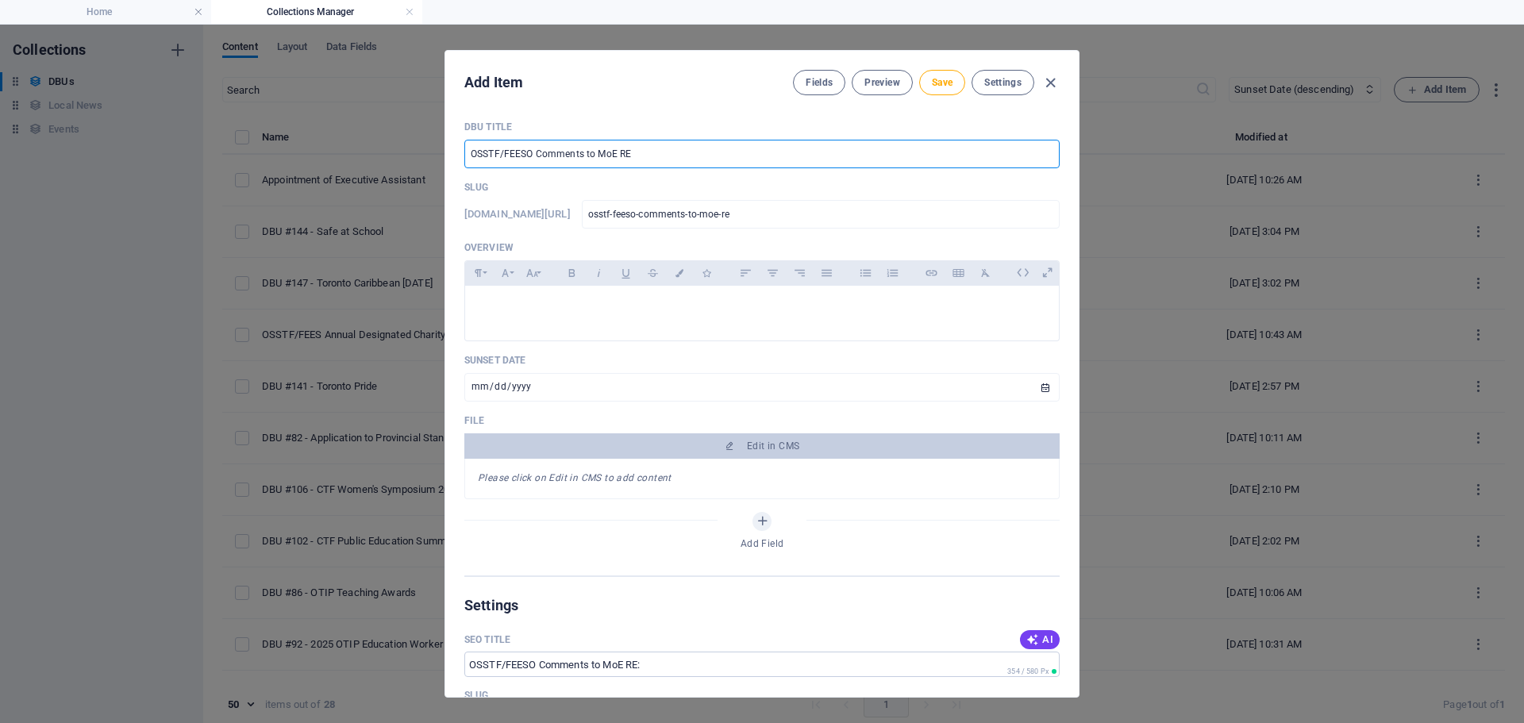
type input "OSSTF/FEESO Comments to MoE R"
type input "osstf-feeso-comments-to-moe-r"
type input "OSSTF/FEESO Comments to MoE Re"
type input "osstf-feeso-comments-to-moe-re"
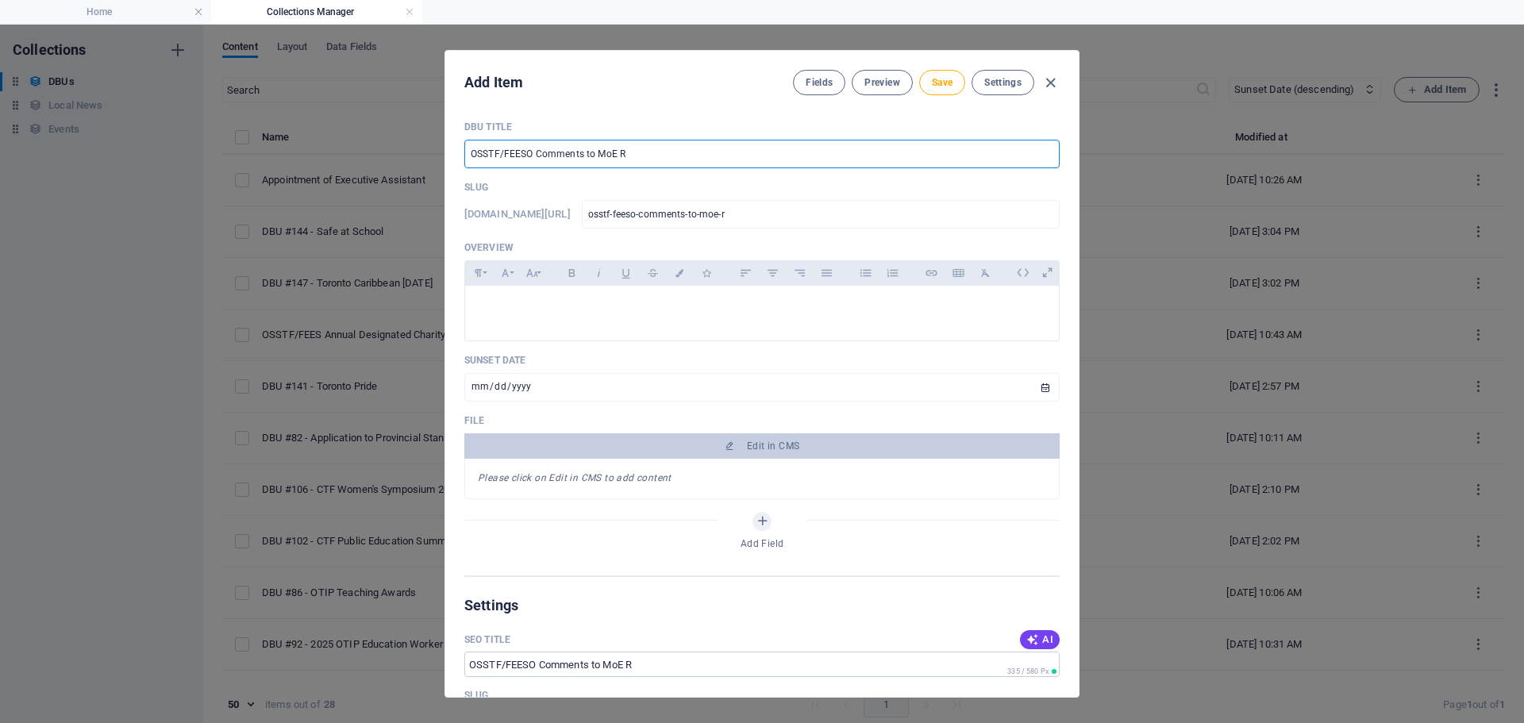
type input "osstf-feeso-comments-to-moe-re"
type input "OSSTF/FEESO Comments to MoE Re: B"
click at [536, 302] on p at bounding box center [762, 305] width 568 height 15
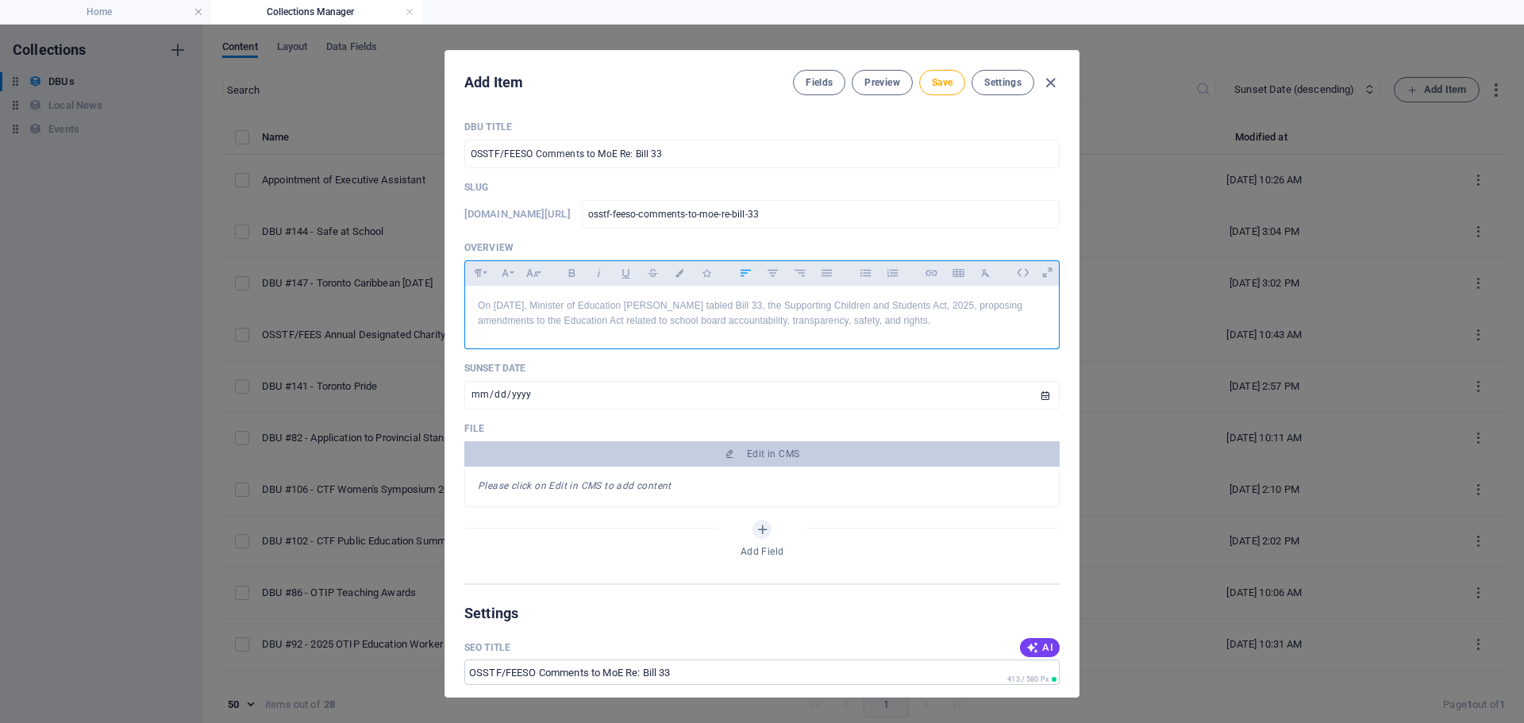
scroll to position [2209, 2]
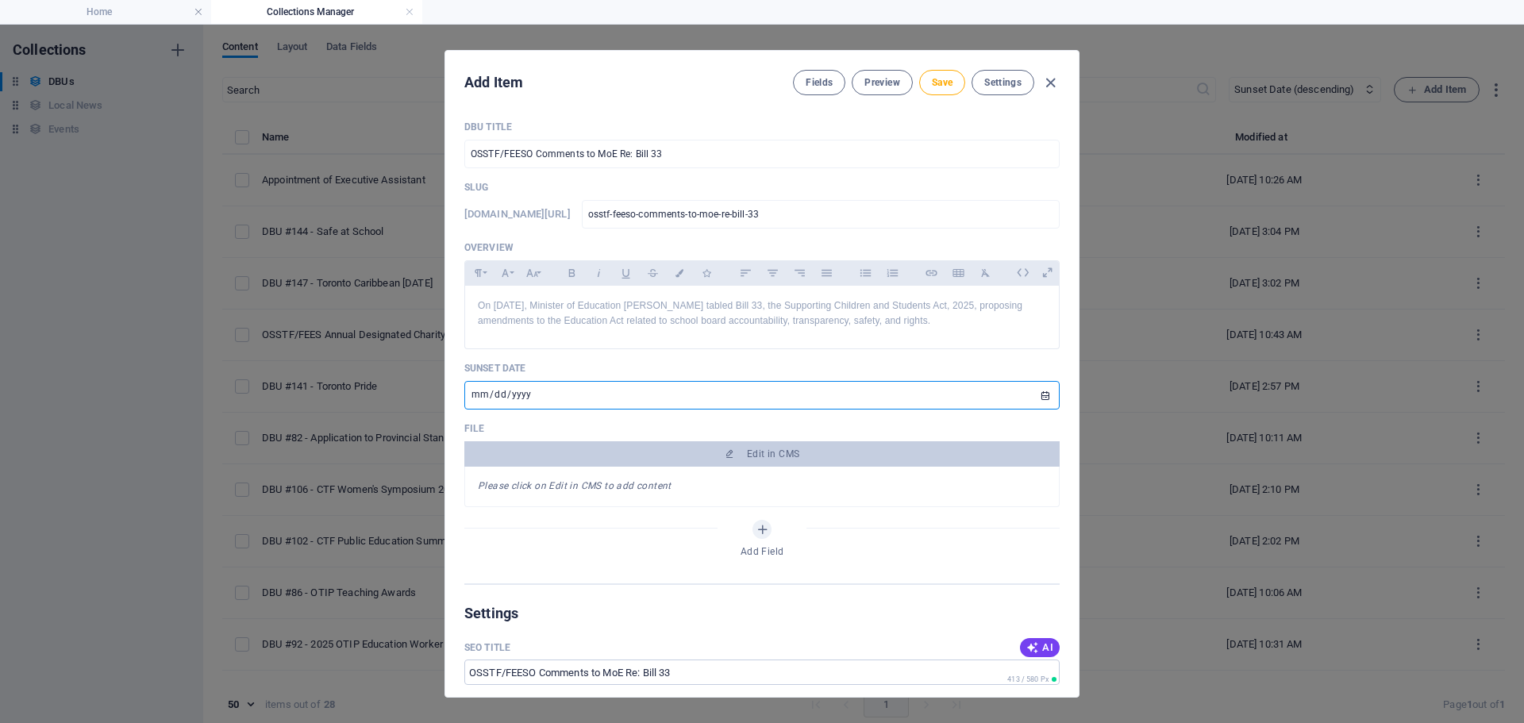
click at [1044, 393] on input "[DATE]" at bounding box center [761, 395] width 595 height 29
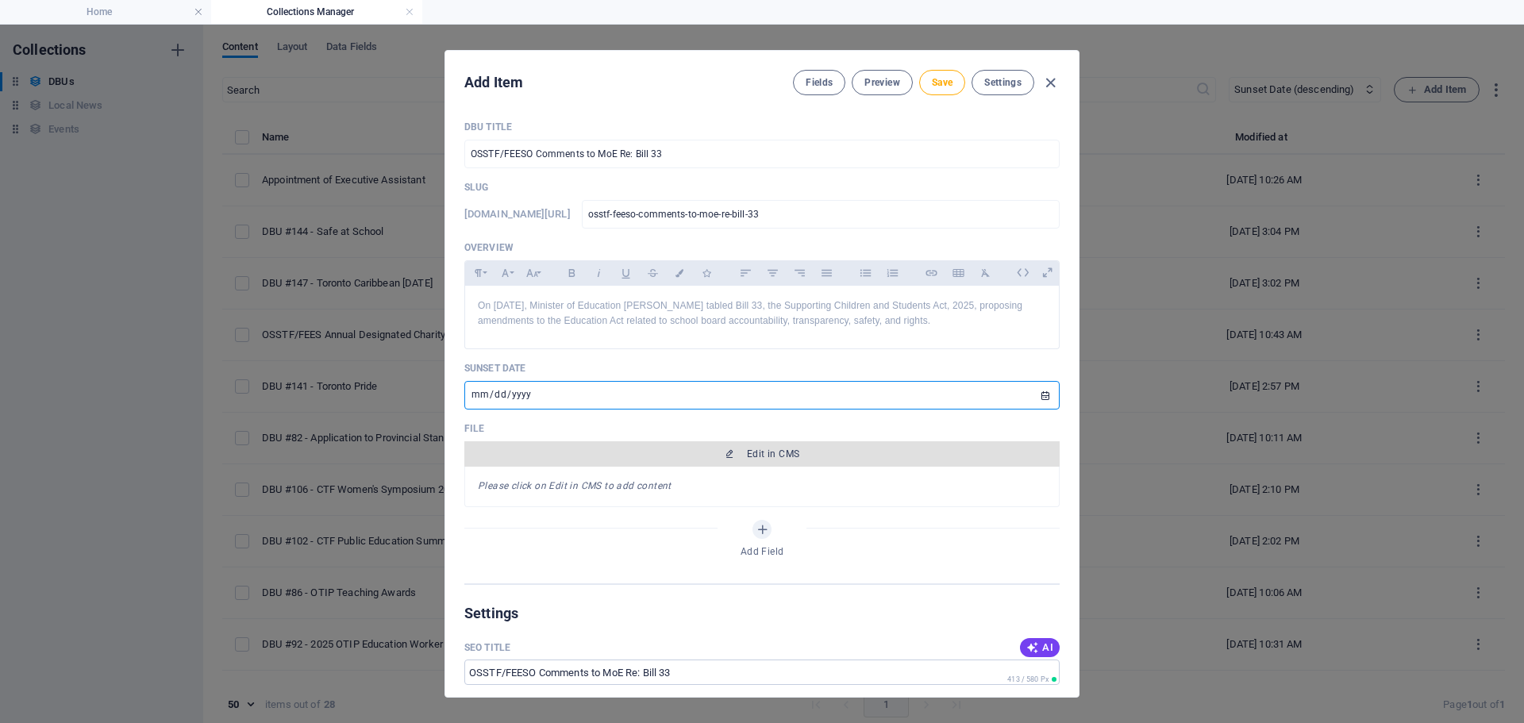
click at [753, 456] on span "Edit in CMS" at bounding box center [773, 454] width 52 height 13
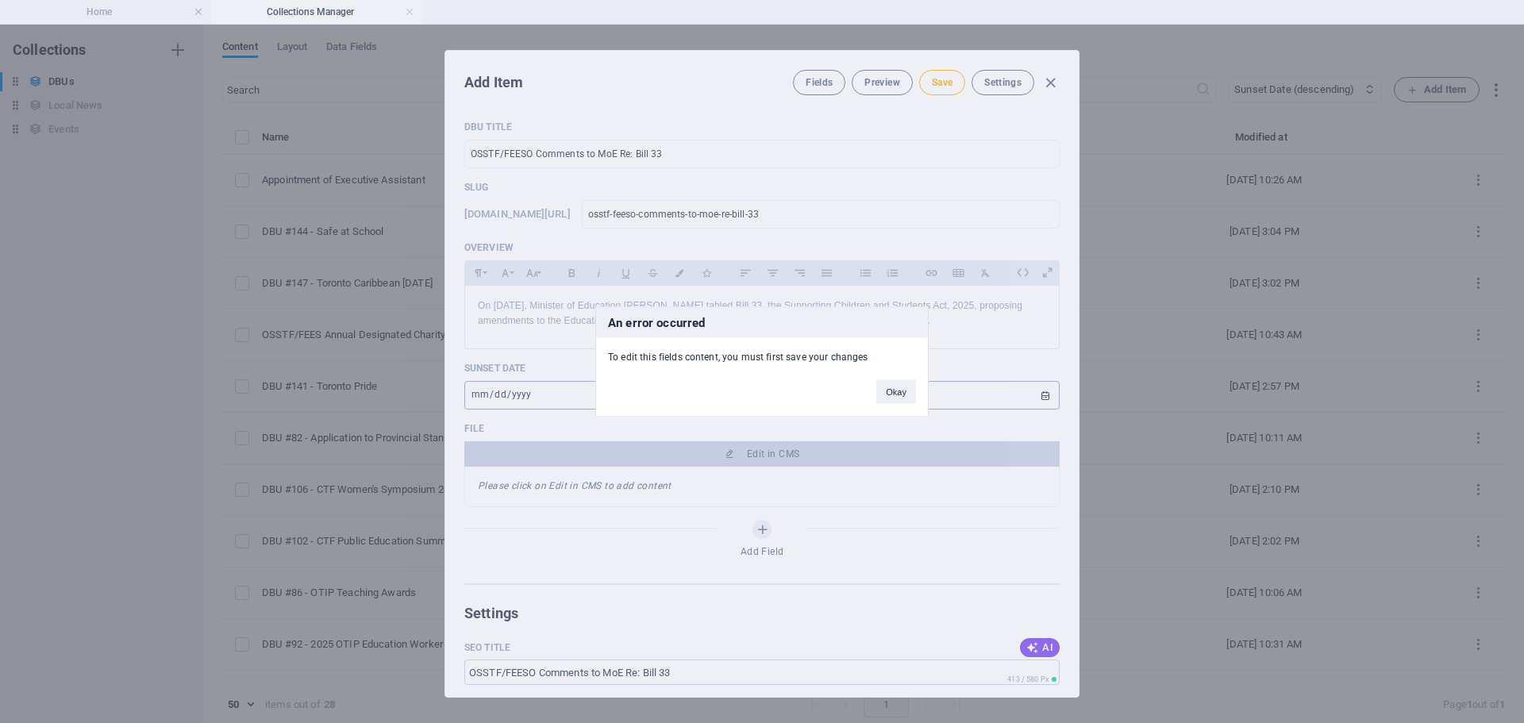
click at [953, 385] on div "An error occurred To edit this fields content, you must first save your changes…" at bounding box center [762, 361] width 1524 height 723
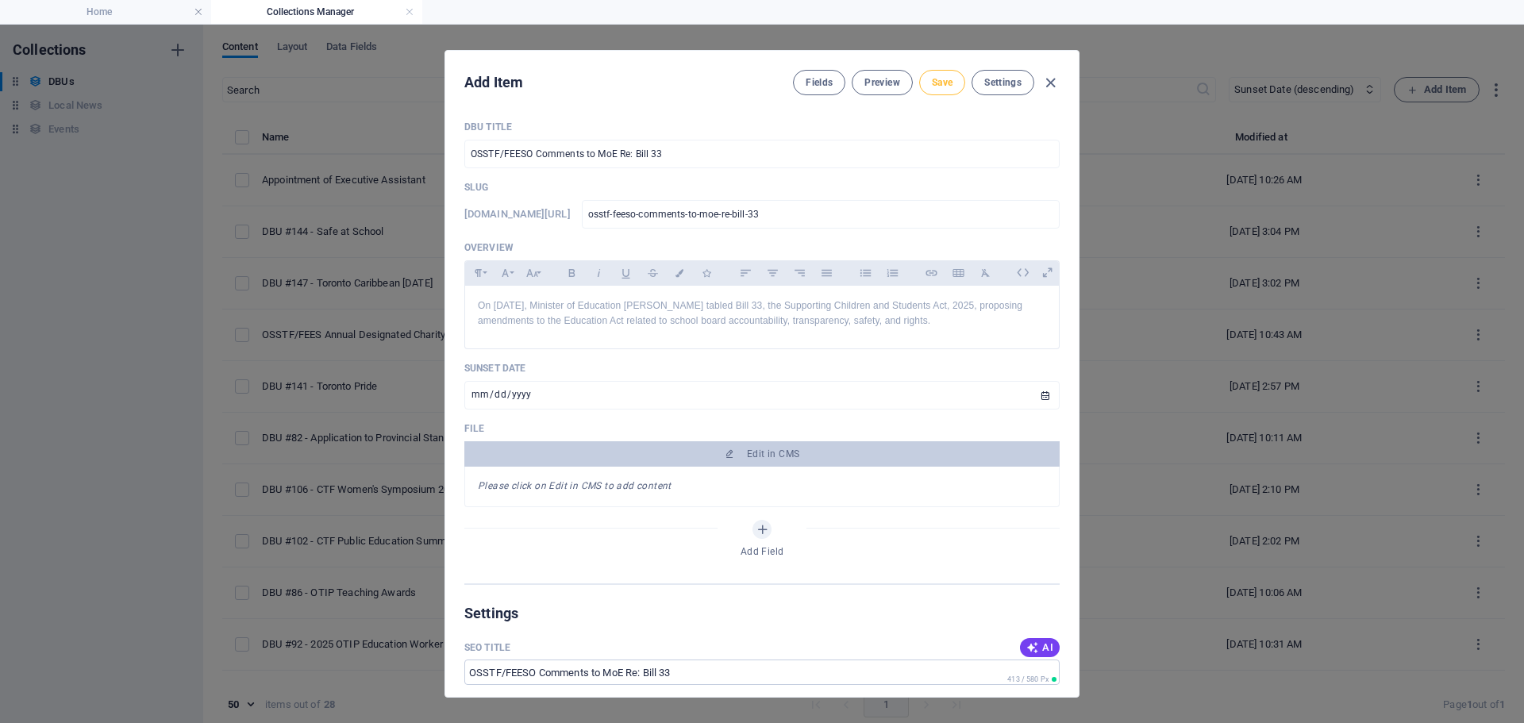
click at [927, 75] on button "Save" at bounding box center [942, 82] width 46 height 25
click at [991, 328] on p "On [DATE], Minister of Education [PERSON_NAME] tabled Bill 33, the Supporting C…" at bounding box center [762, 313] width 568 height 30
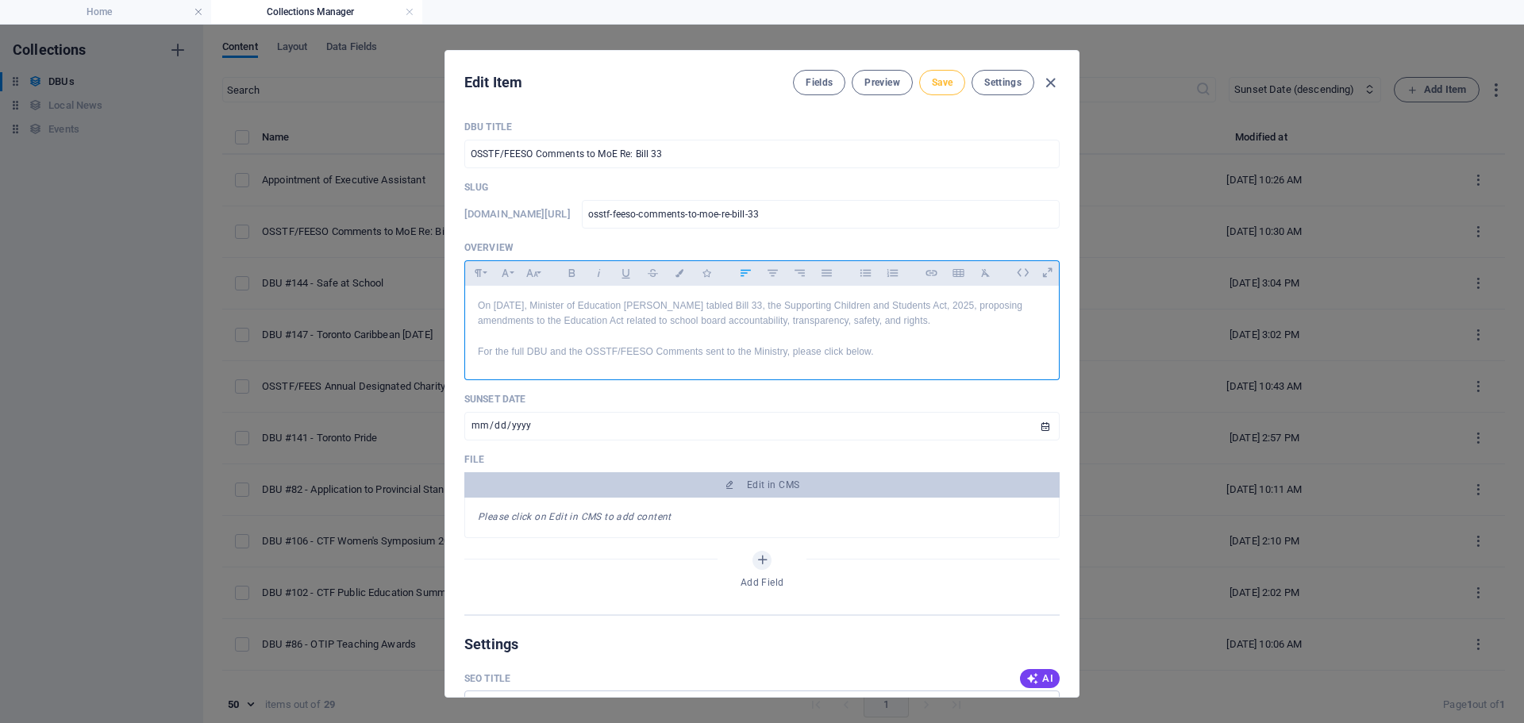
click at [932, 78] on span "Save" at bounding box center [942, 82] width 21 height 13
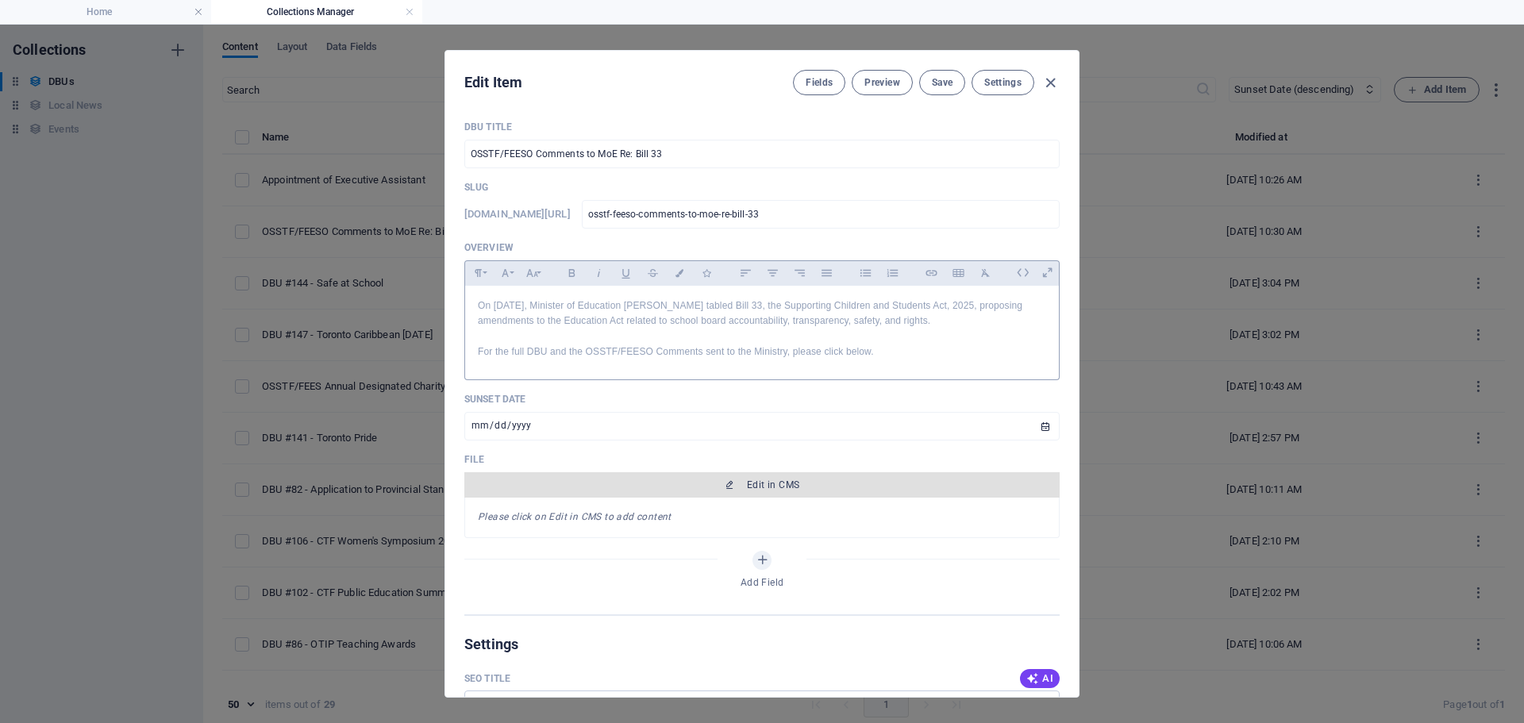
click at [778, 488] on span "Edit in CMS" at bounding box center [773, 485] width 52 height 13
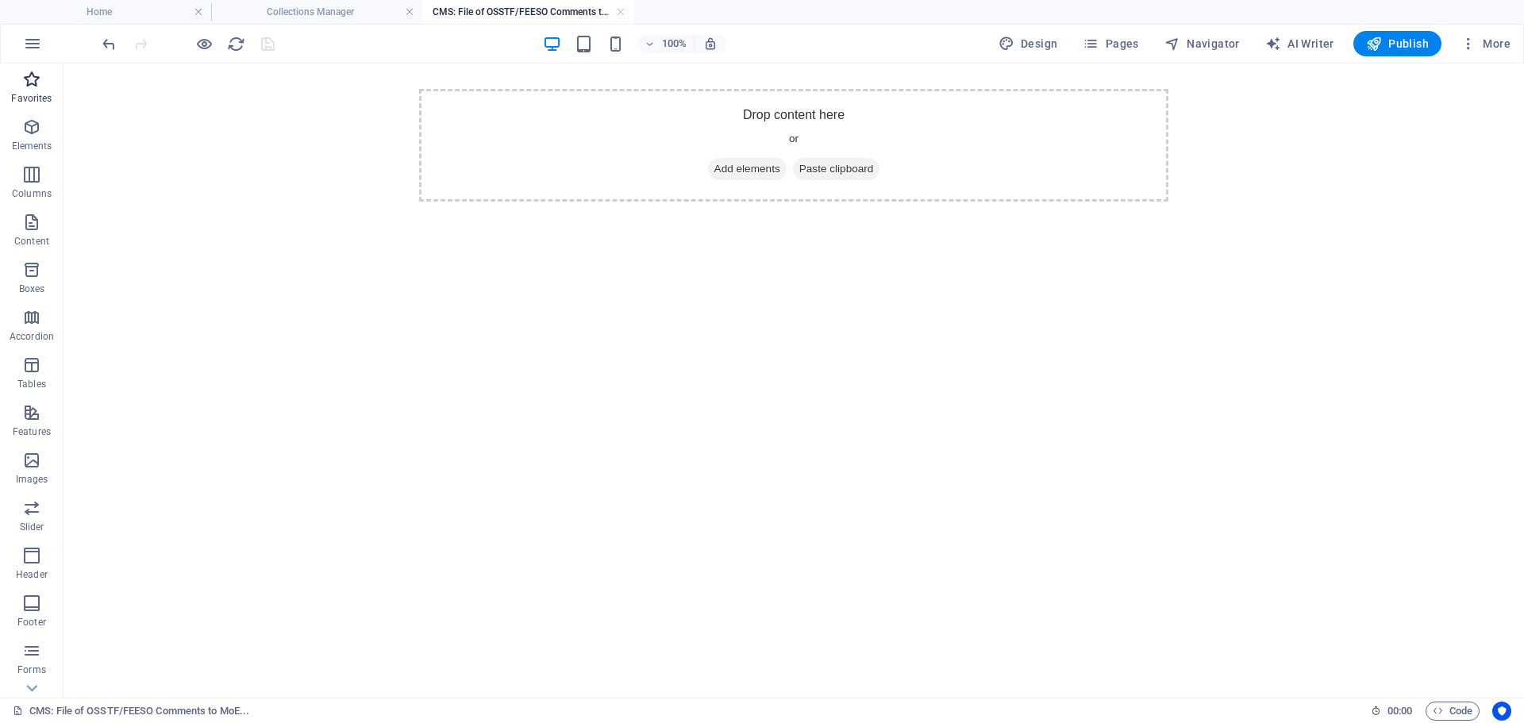
scroll to position [0, 0]
click at [25, 138] on span "Elements" at bounding box center [32, 136] width 64 height 38
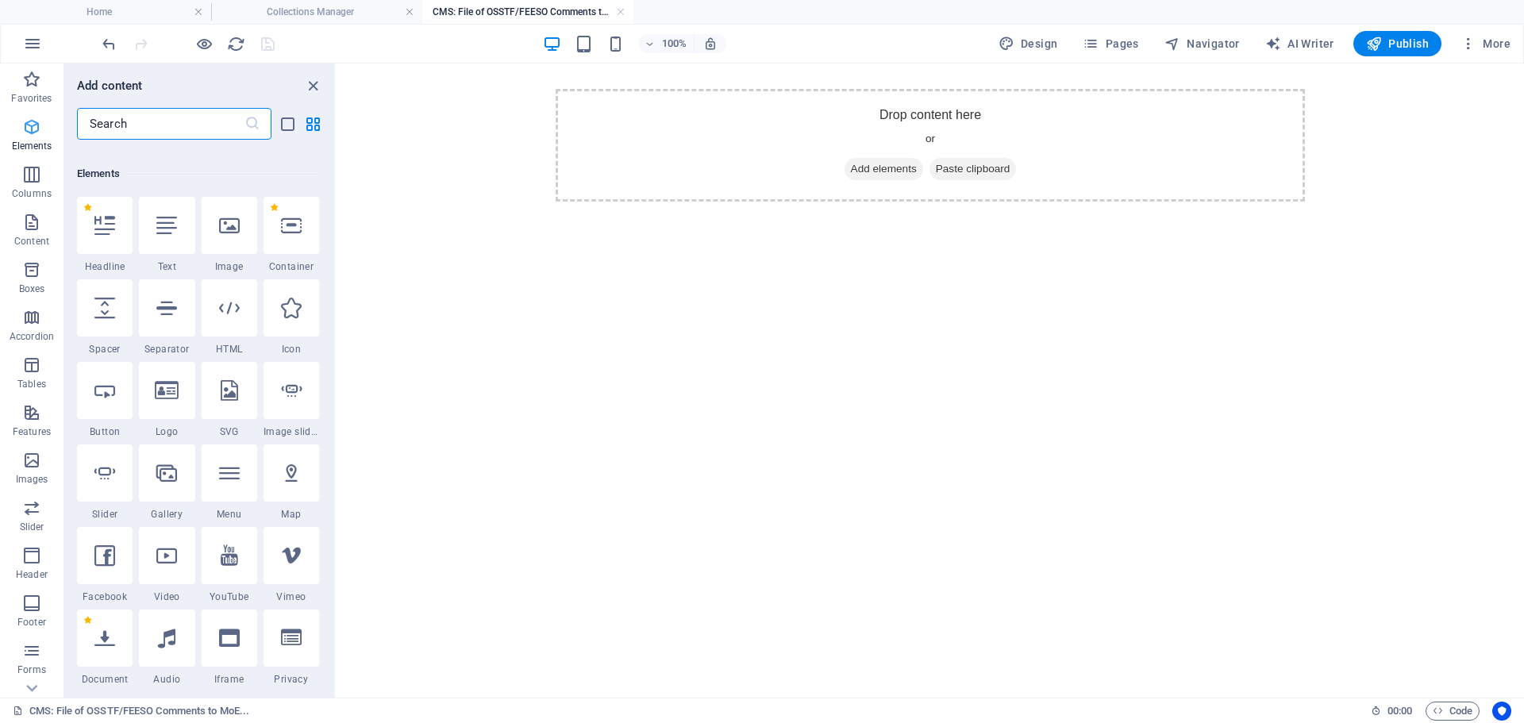
scroll to position [299, 0]
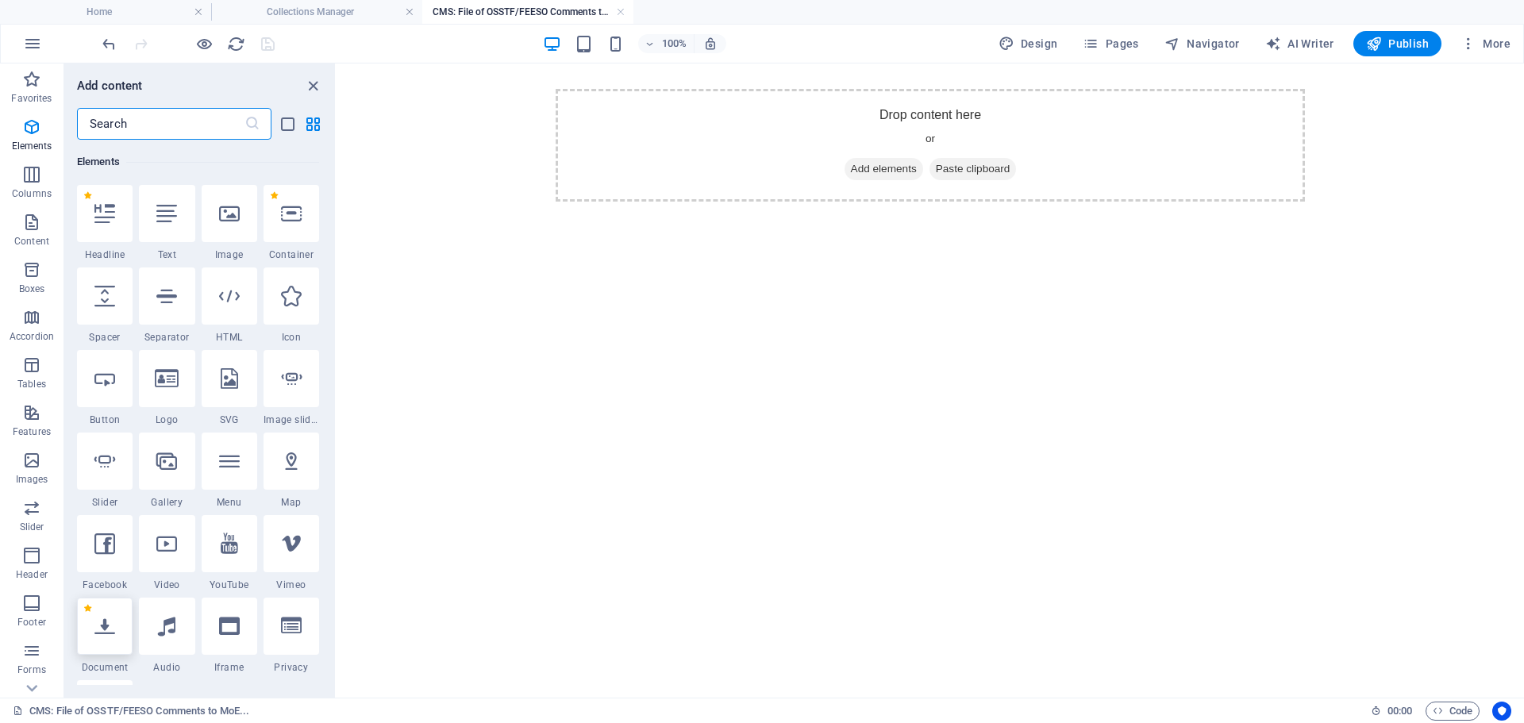
click at [121, 647] on div at bounding box center [105, 626] width 56 height 57
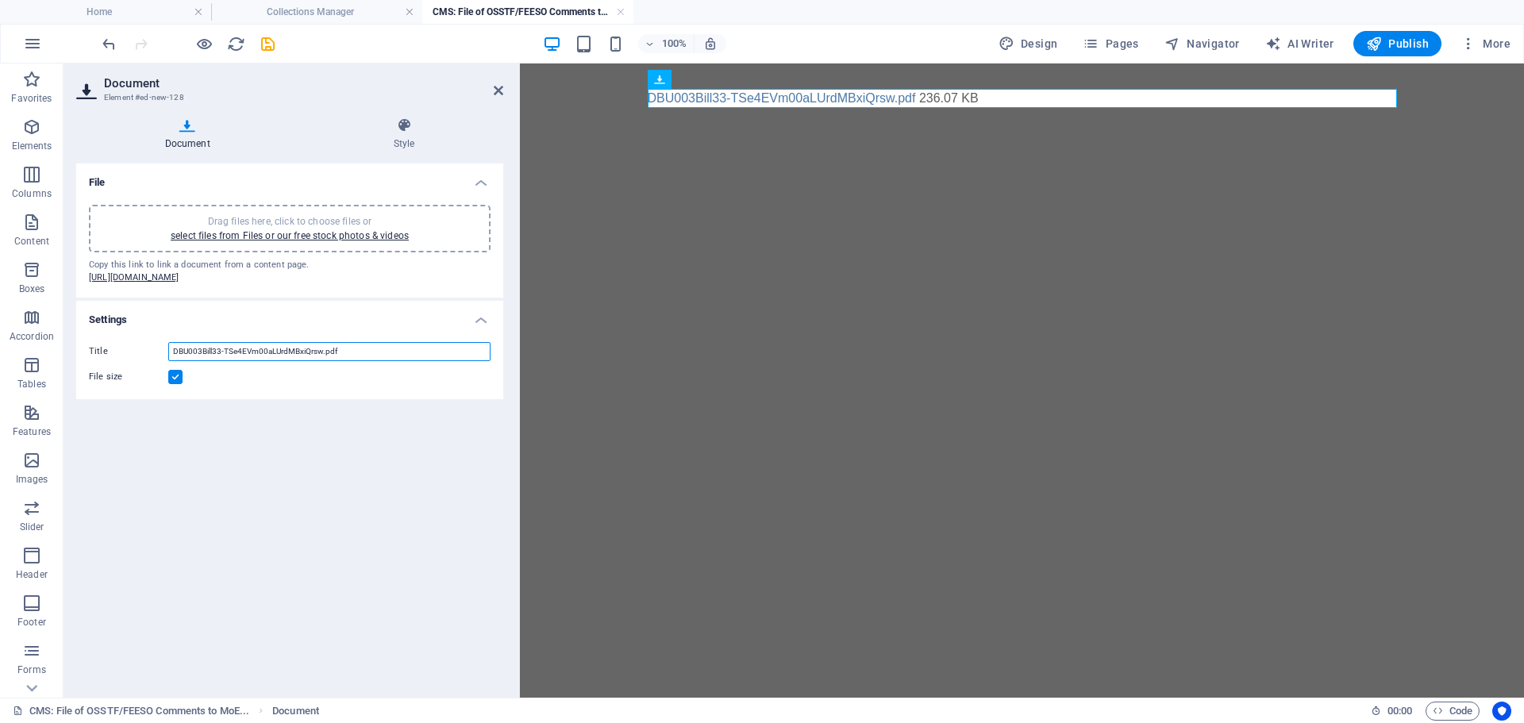
click at [254, 360] on input "DBU003Bill33-TSe4EVm00aLUrdMBxiQrsw.pdf" at bounding box center [329, 351] width 322 height 19
drag, startPoint x: 357, startPoint y: 368, endPoint x: 169, endPoint y: 365, distance: 188.2
click at [169, 361] on input "DBU003Bill33-TSe4EVm00aLUrdMBxiQrsw.pdf" at bounding box center [329, 351] width 322 height 19
click at [274, 45] on icon "save" at bounding box center [268, 44] width 18 height 18
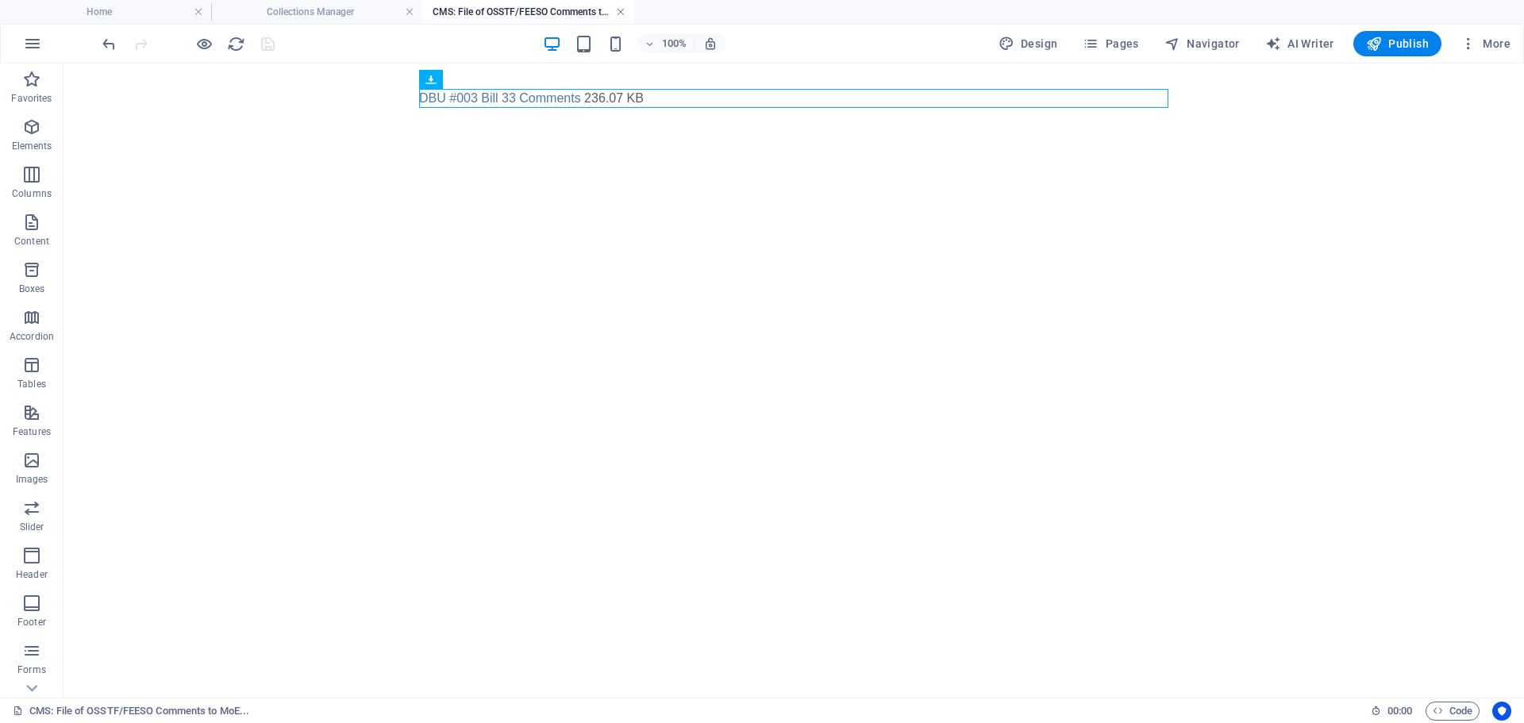
click at [623, 10] on link at bounding box center [621, 12] width 10 height 15
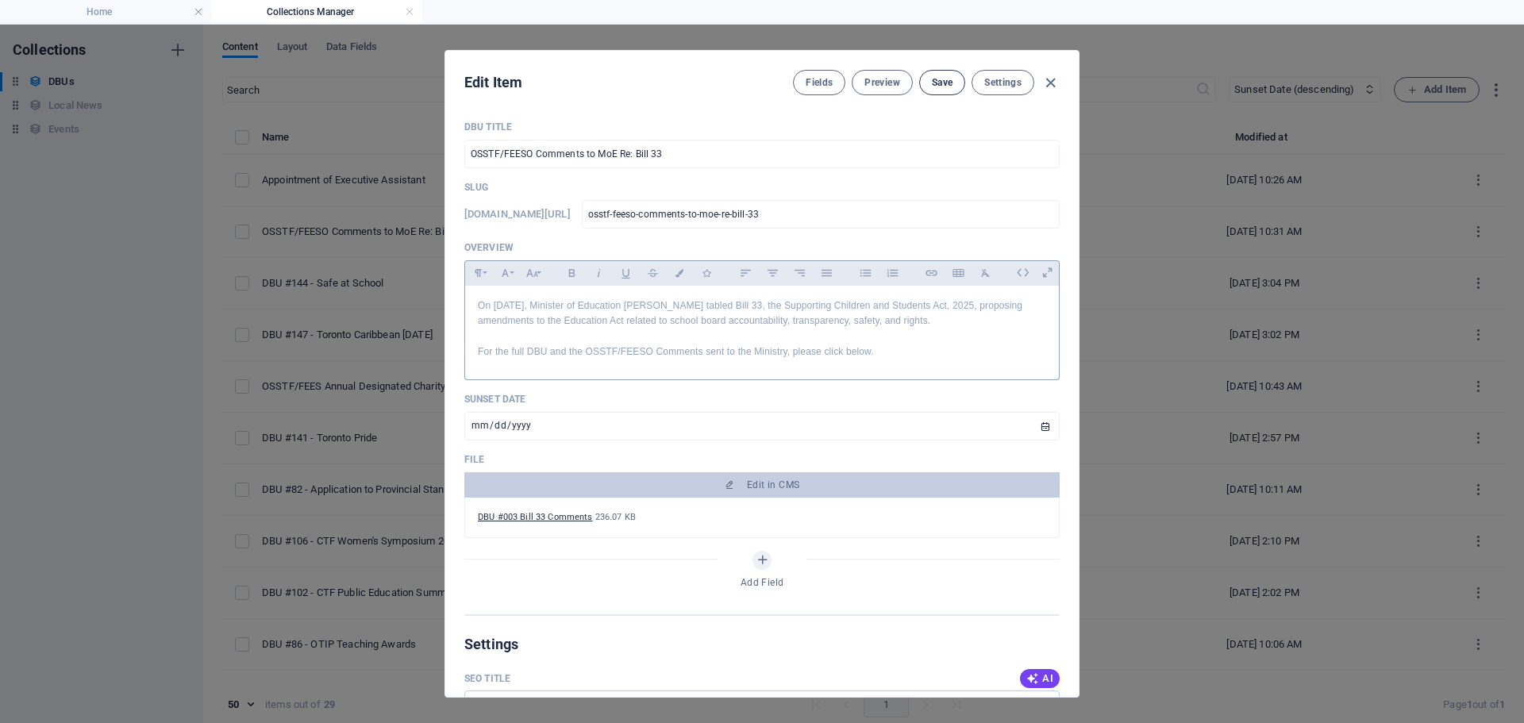
click at [937, 76] on span "Save" at bounding box center [942, 82] width 21 height 13
click at [1054, 84] on icon "button" at bounding box center [1050, 83] width 18 height 18
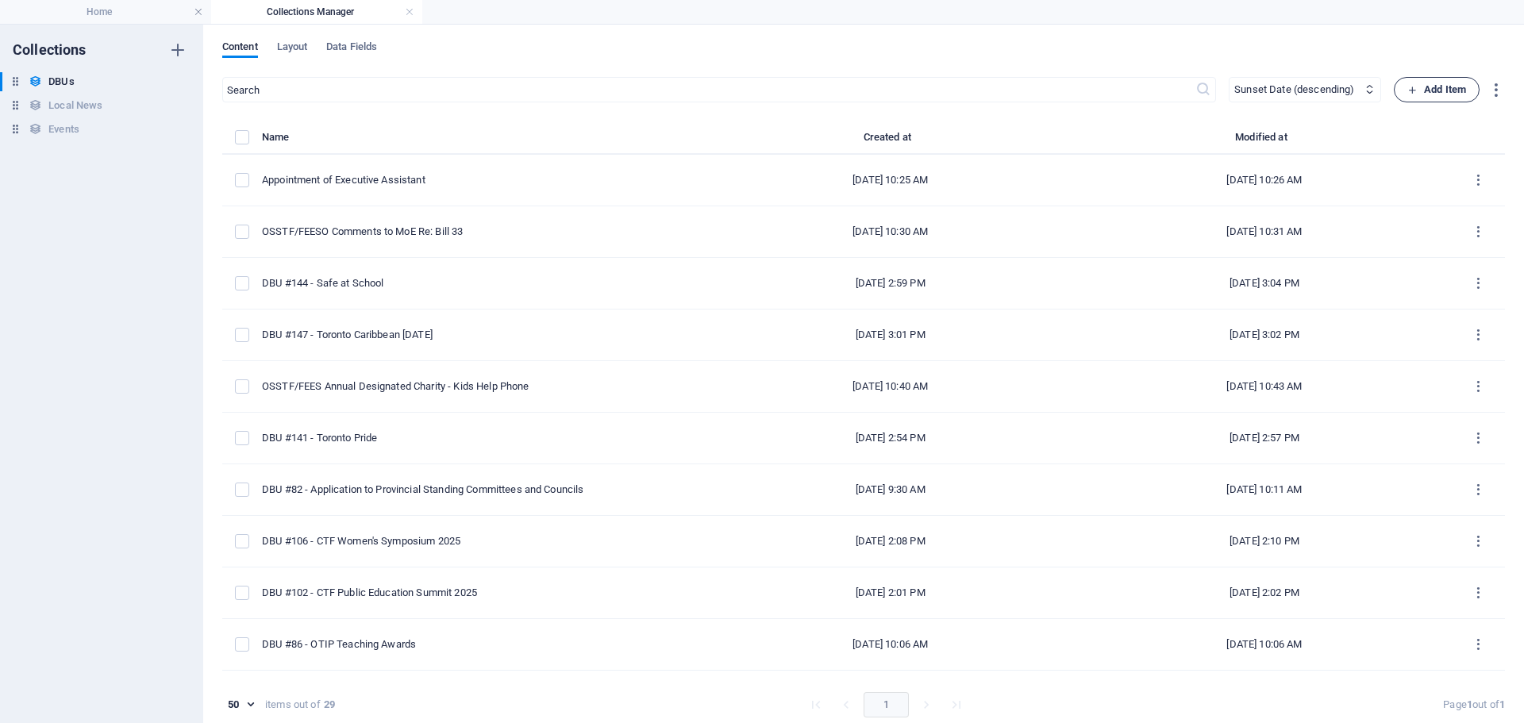
click at [1407, 85] on icon "button" at bounding box center [1412, 90] width 10 height 10
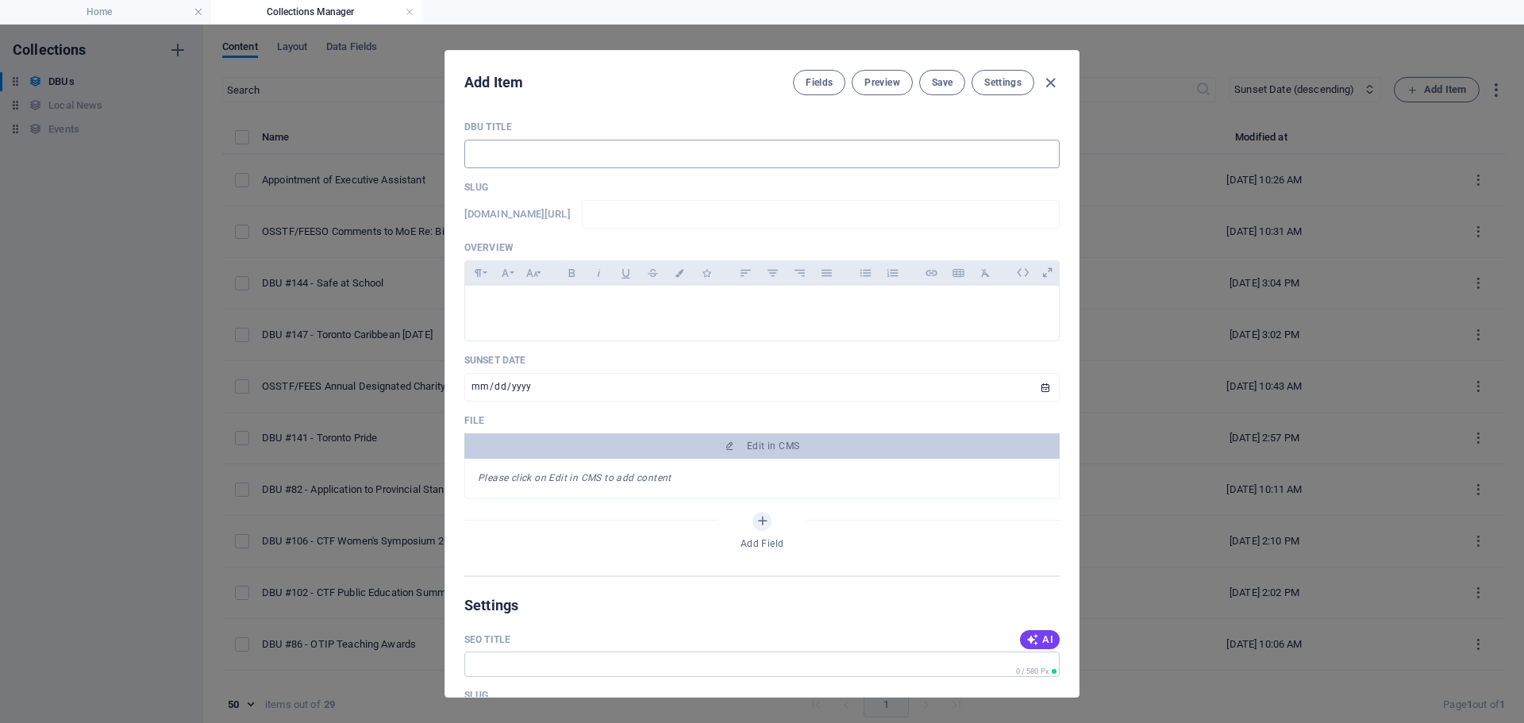
click at [506, 156] on input "text" at bounding box center [761, 154] width 595 height 29
click at [592, 295] on div at bounding box center [762, 310] width 594 height 48
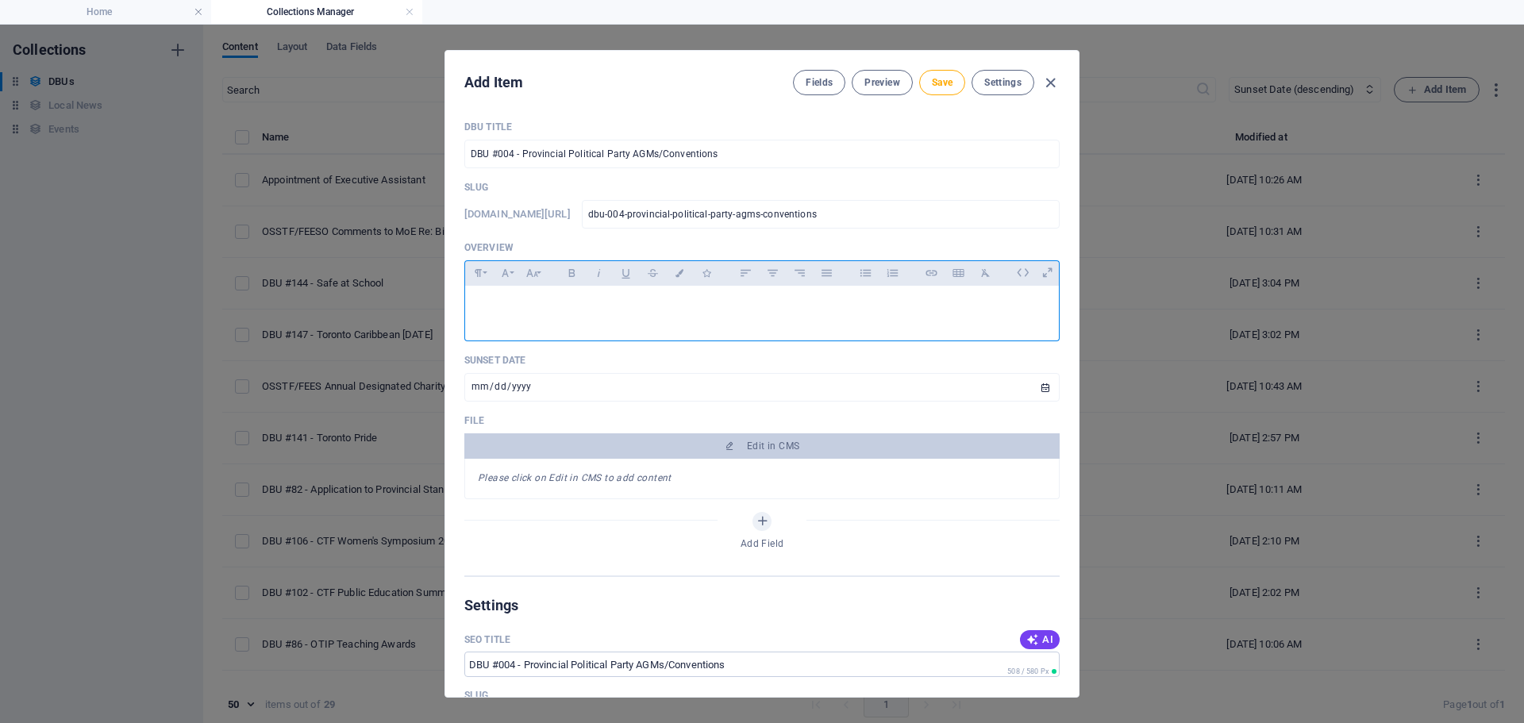
click at [533, 301] on p at bounding box center [762, 305] width 568 height 15
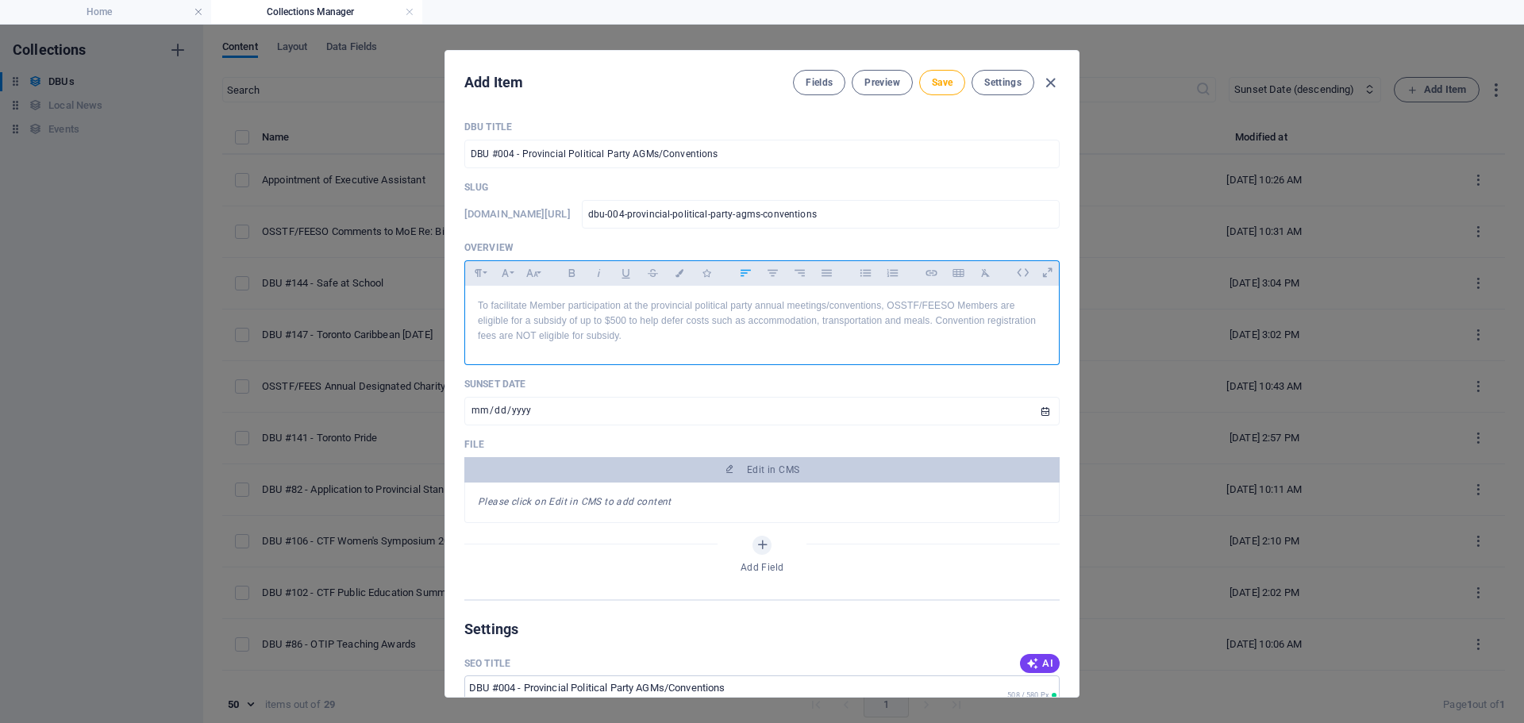
scroll to position [2859, 2]
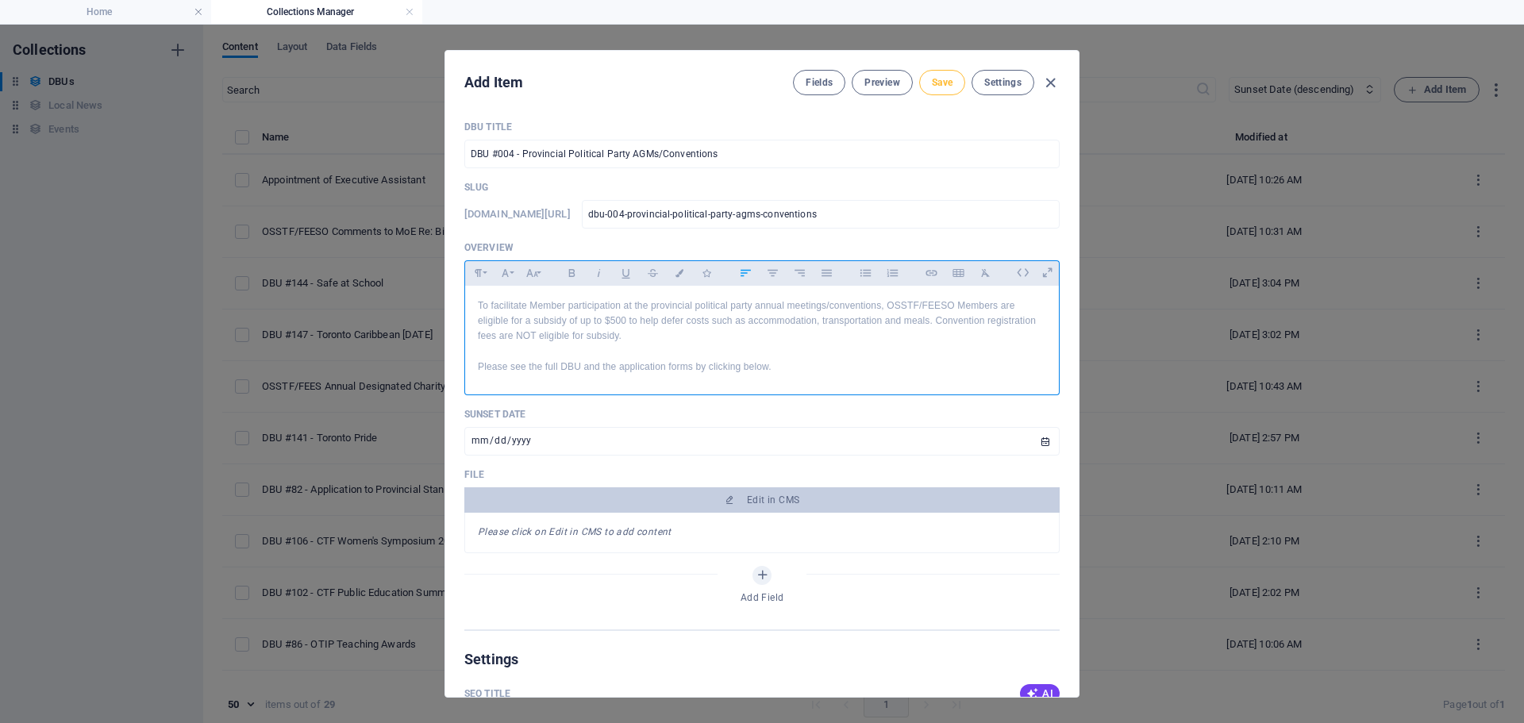
click at [944, 83] on span "Save" at bounding box center [942, 82] width 21 height 13
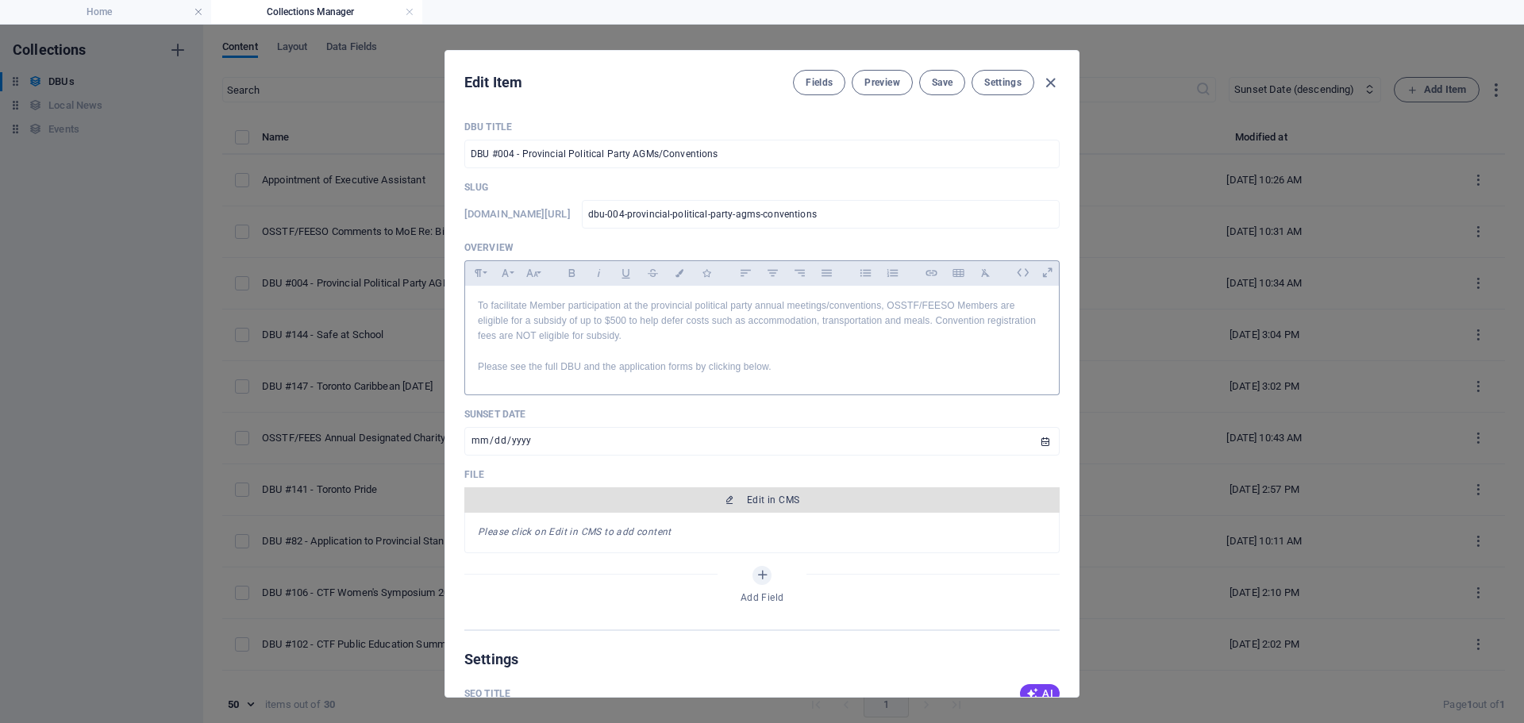
click at [777, 502] on span "Edit in CMS" at bounding box center [773, 500] width 52 height 13
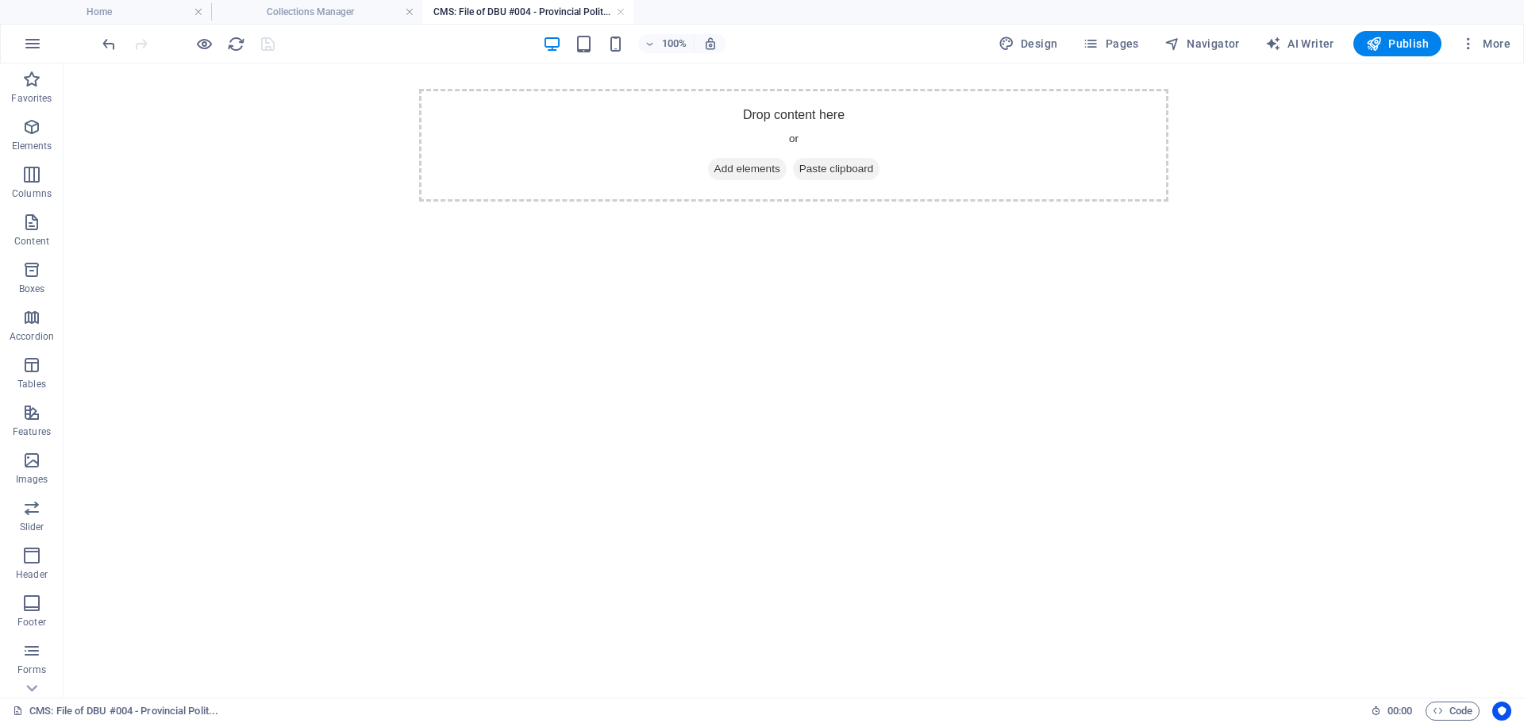
scroll to position [0, 0]
click at [29, 137] on span "Elements" at bounding box center [32, 136] width 64 height 38
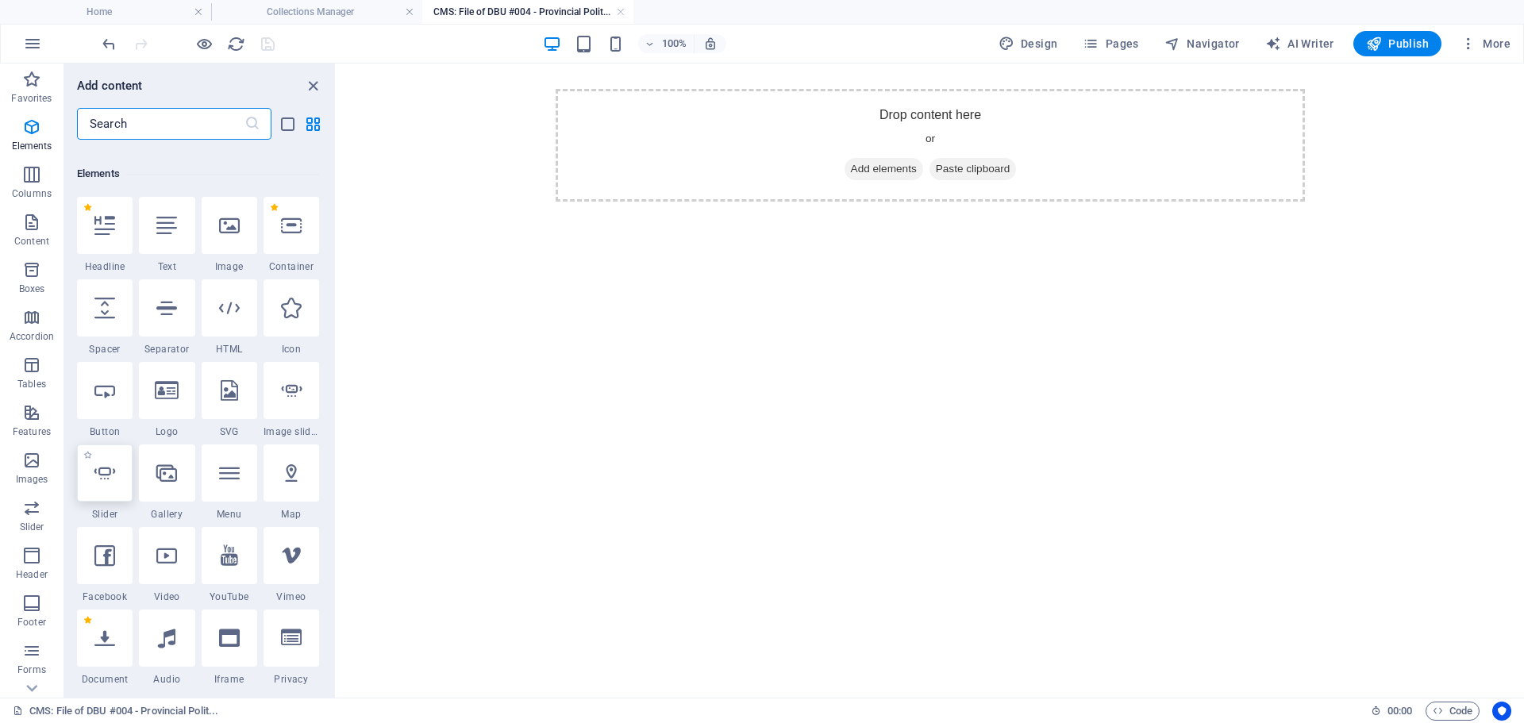
scroll to position [299, 0]
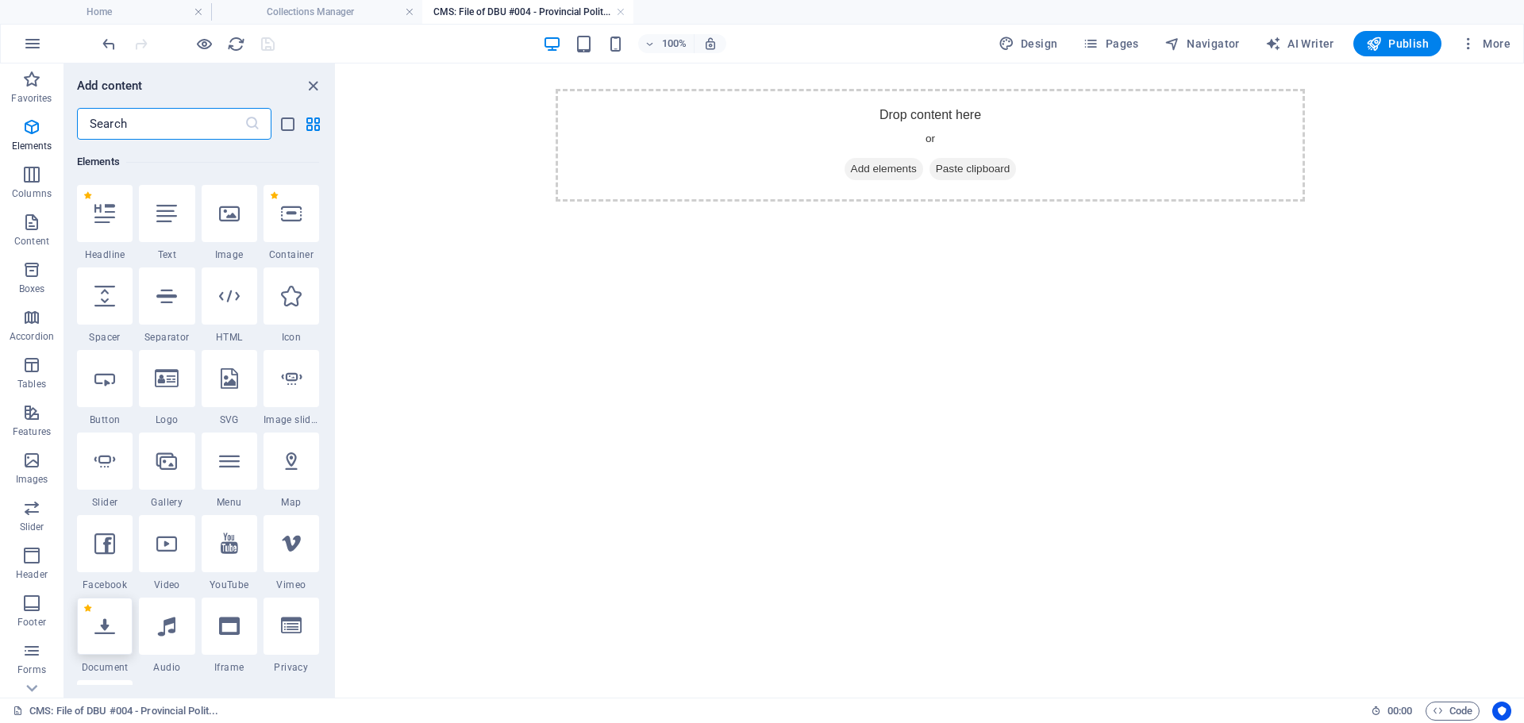
click at [100, 636] on icon at bounding box center [104, 626] width 21 height 21
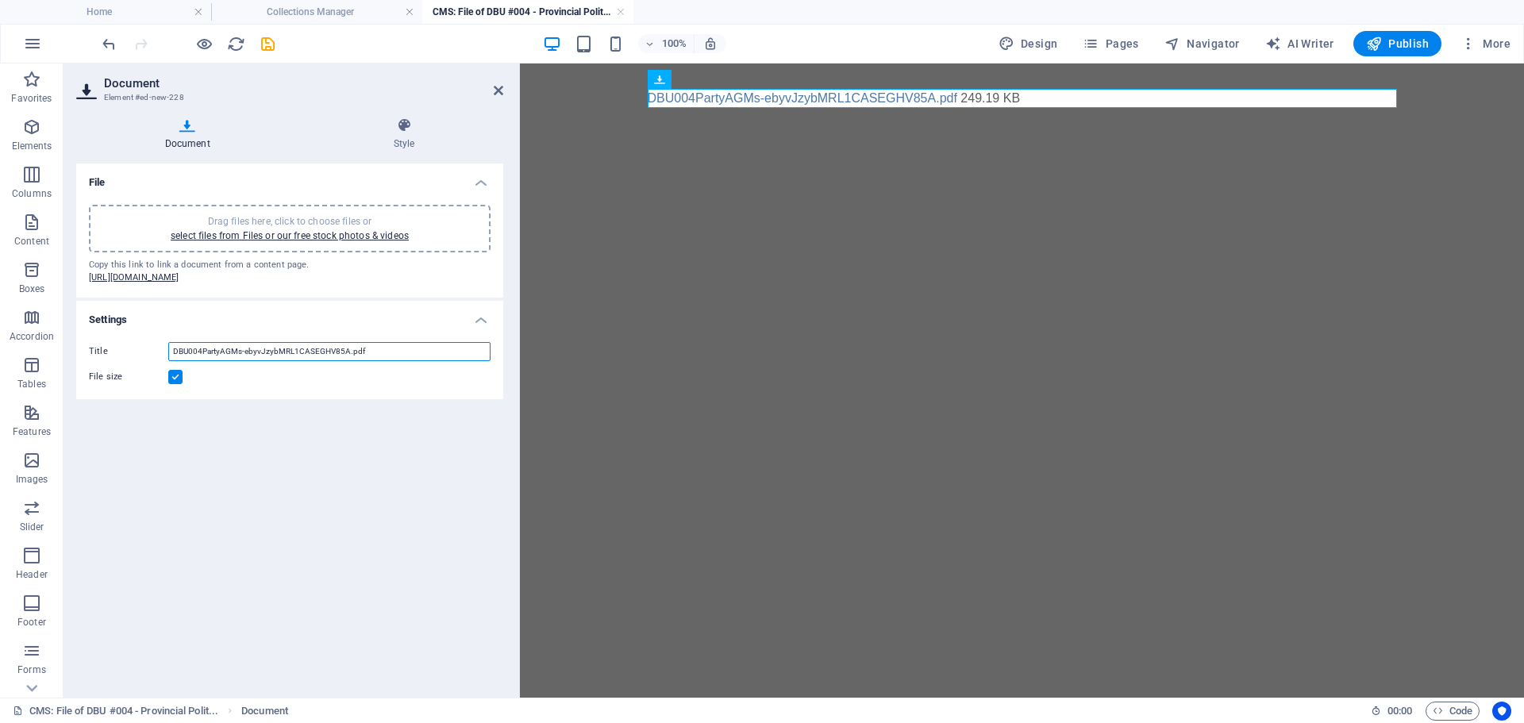
drag, startPoint x: 371, startPoint y: 364, endPoint x: 124, endPoint y: 359, distance: 246.9
click at [124, 359] on div "Title DBU004PartyAGMs-ebyvJzybMRL1CASEGHV85A.pdf" at bounding box center [290, 351] width 402 height 19
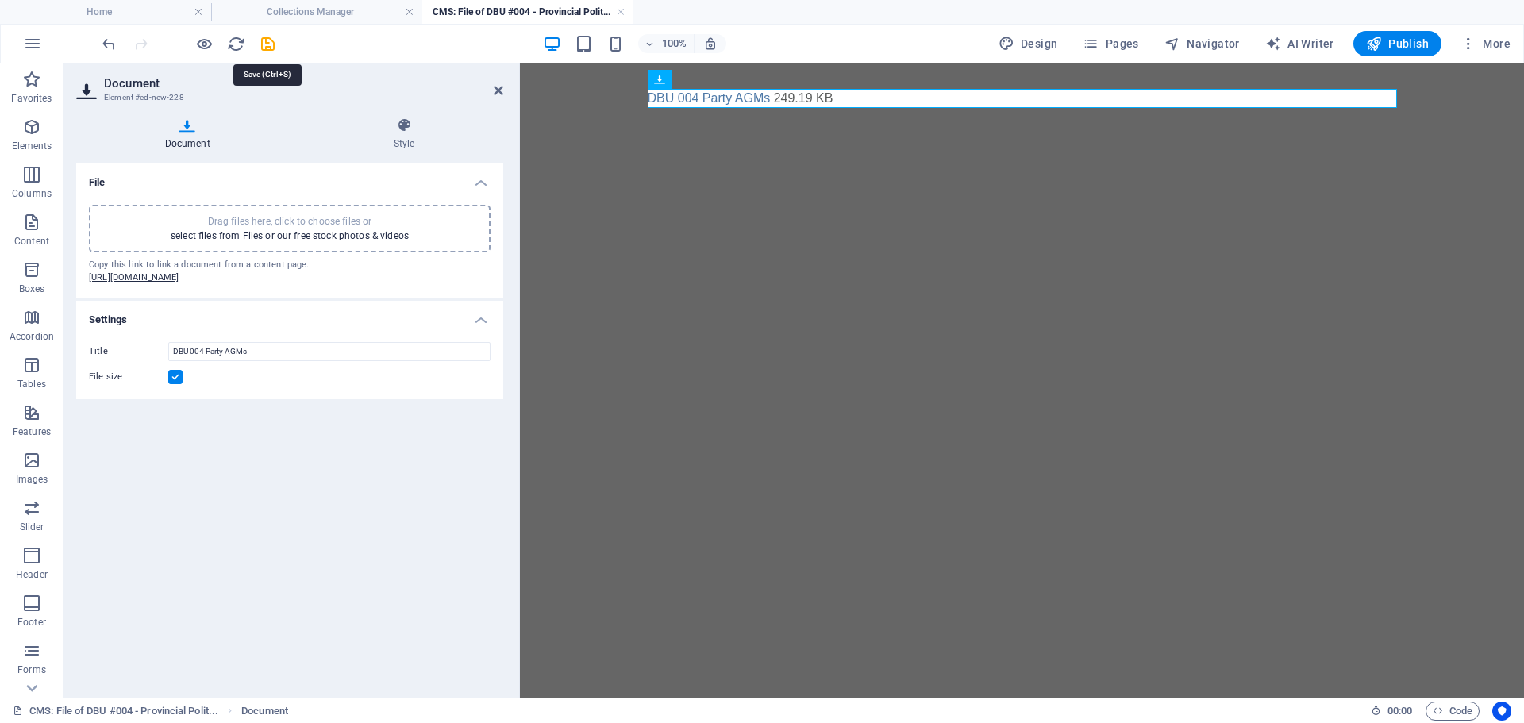
click at [263, 45] on icon "save" at bounding box center [268, 44] width 18 height 18
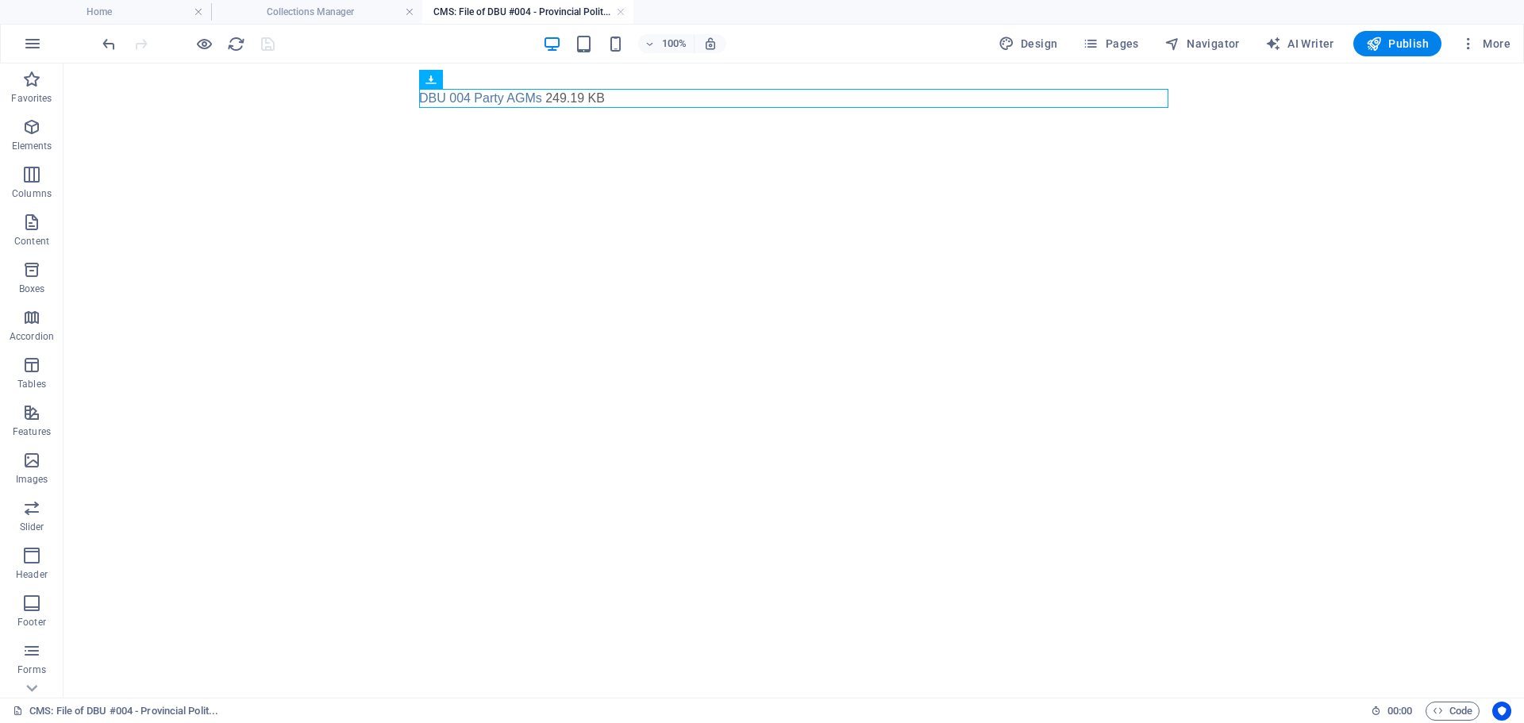
click at [627, 13] on h4 "CMS: File of DBU #004 - Provincial Polit..." at bounding box center [527, 11] width 211 height 17
click at [622, 13] on link at bounding box center [621, 12] width 10 height 15
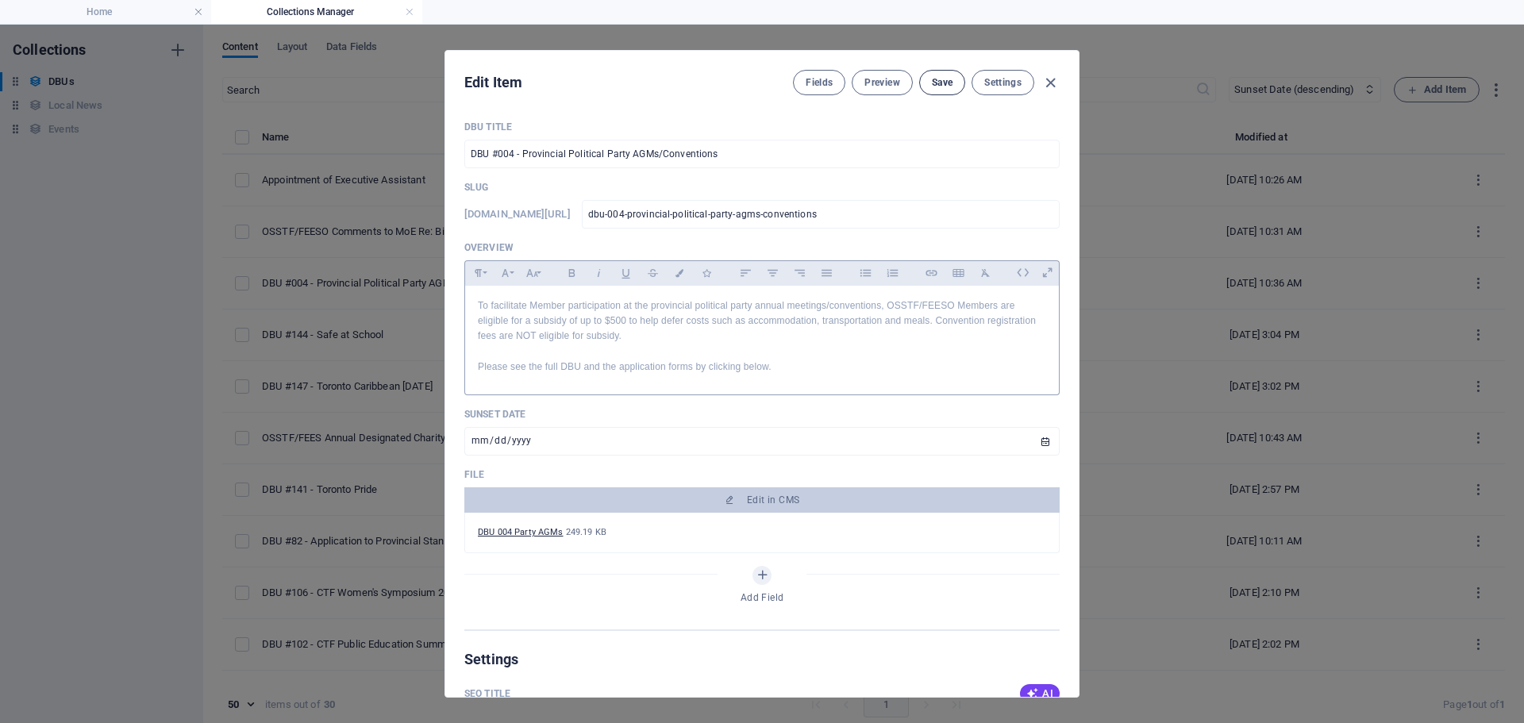
click at [948, 85] on span "Save" at bounding box center [942, 82] width 21 height 13
click at [1051, 83] on icon "button" at bounding box center [1050, 83] width 18 height 18
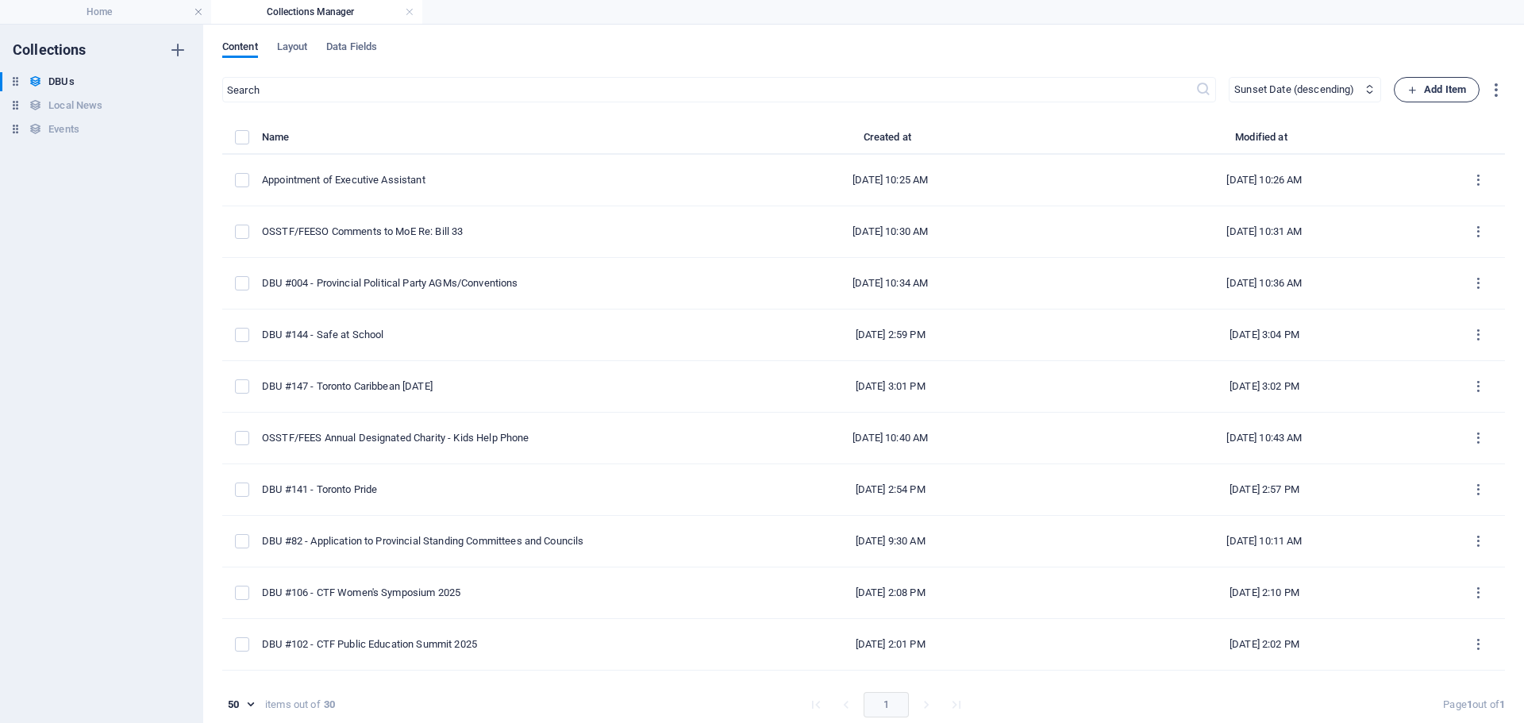
click at [1432, 87] on span "Add Item" at bounding box center [1436, 89] width 59 height 19
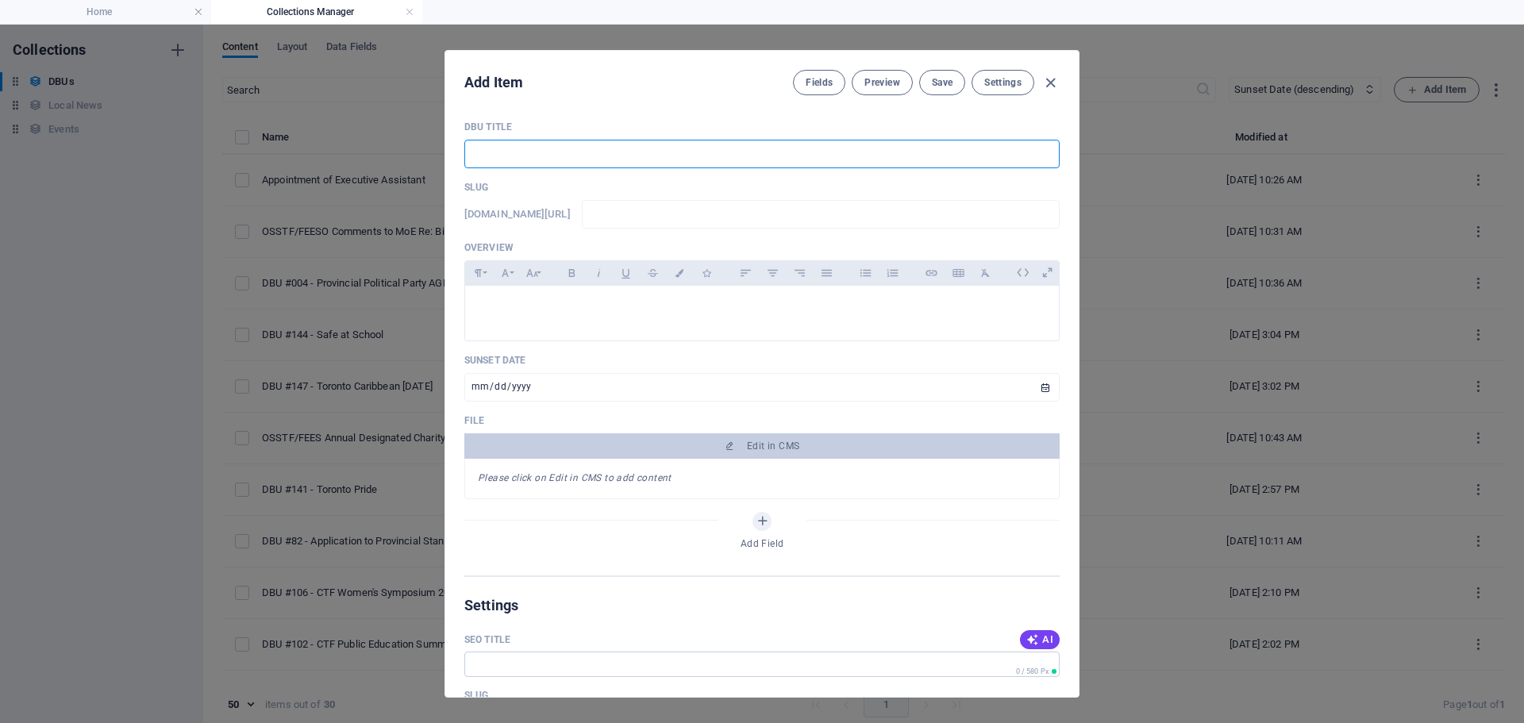
click at [497, 158] on input "text" at bounding box center [761, 154] width 595 height 29
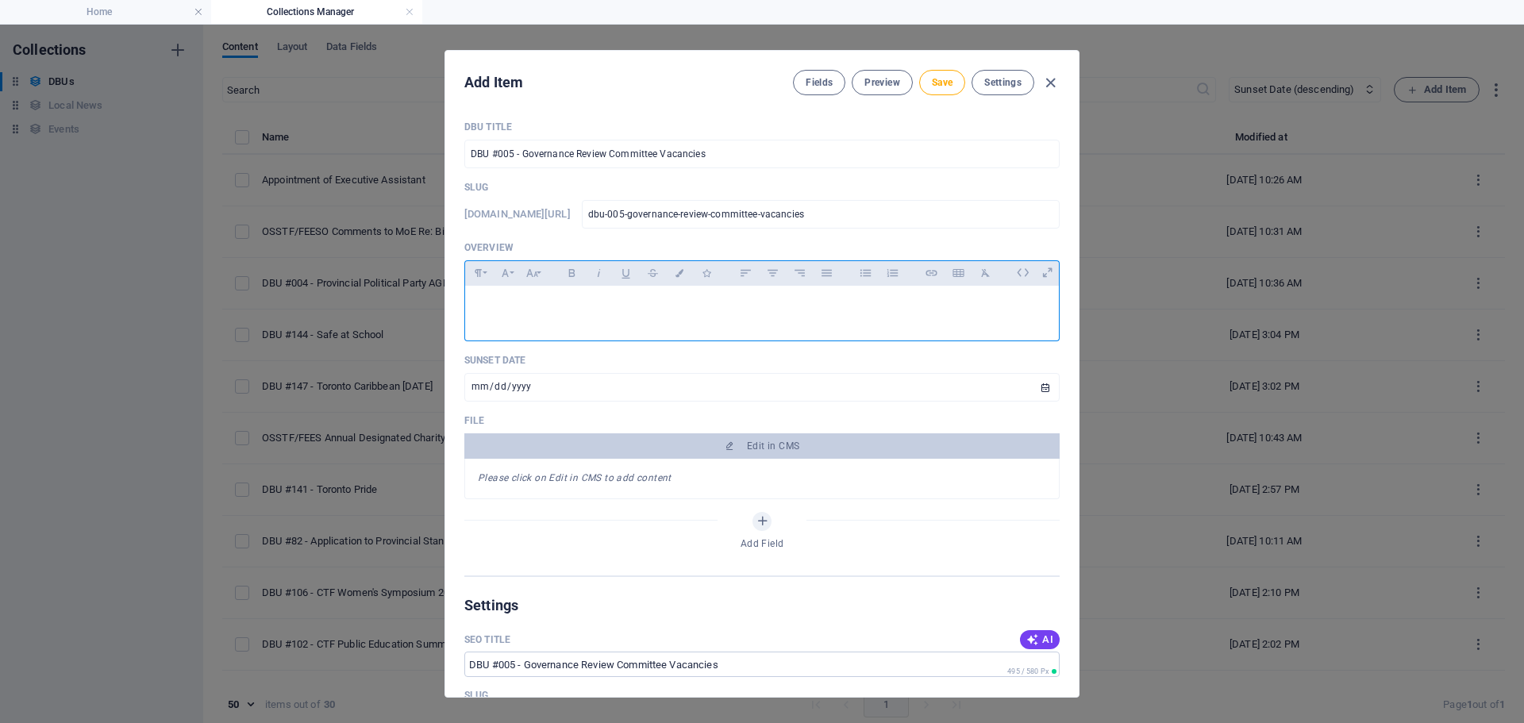
click at [518, 297] on div at bounding box center [762, 310] width 594 height 48
click at [549, 305] on p at bounding box center [762, 305] width 568 height 15
drag, startPoint x: 529, startPoint y: 302, endPoint x: 364, endPoint y: 323, distance: 166.5
click at [364, 323] on div "Add Item Fields Preview Save Settings DBU Title DBU #005 - Governance Review Co…" at bounding box center [762, 374] width 1524 height 699
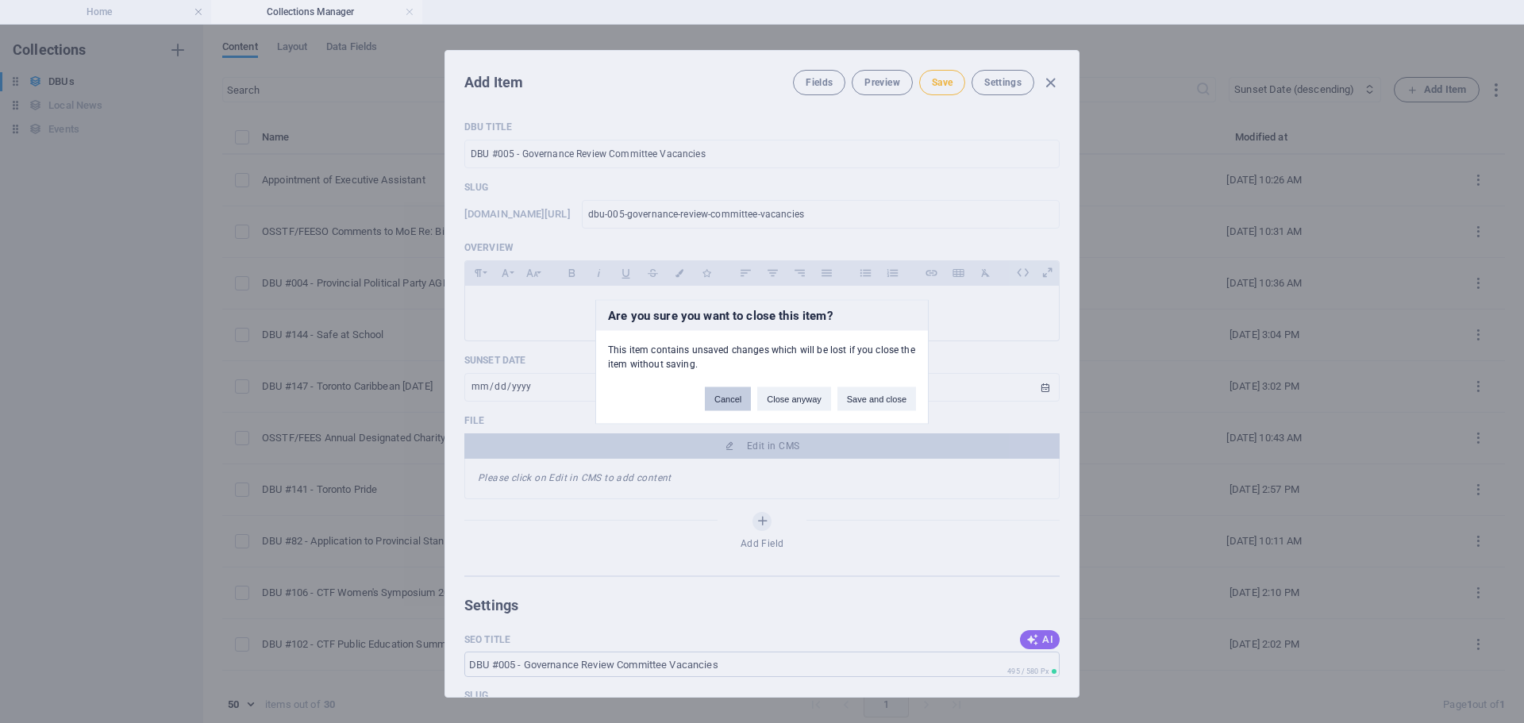
click at [715, 401] on button "Cancel" at bounding box center [728, 399] width 46 height 24
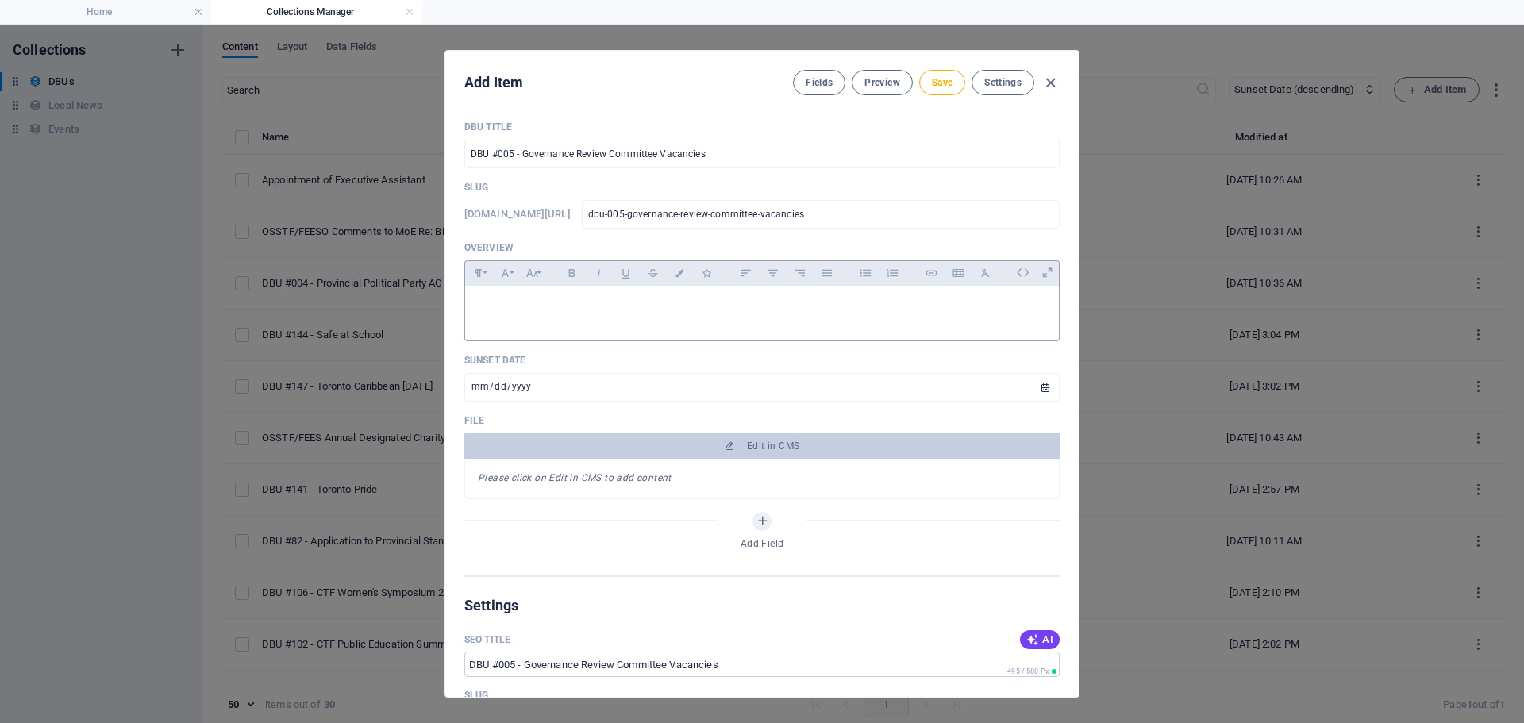
click at [494, 294] on div at bounding box center [762, 310] width 594 height 48
click at [522, 302] on p at bounding box center [762, 305] width 568 height 15
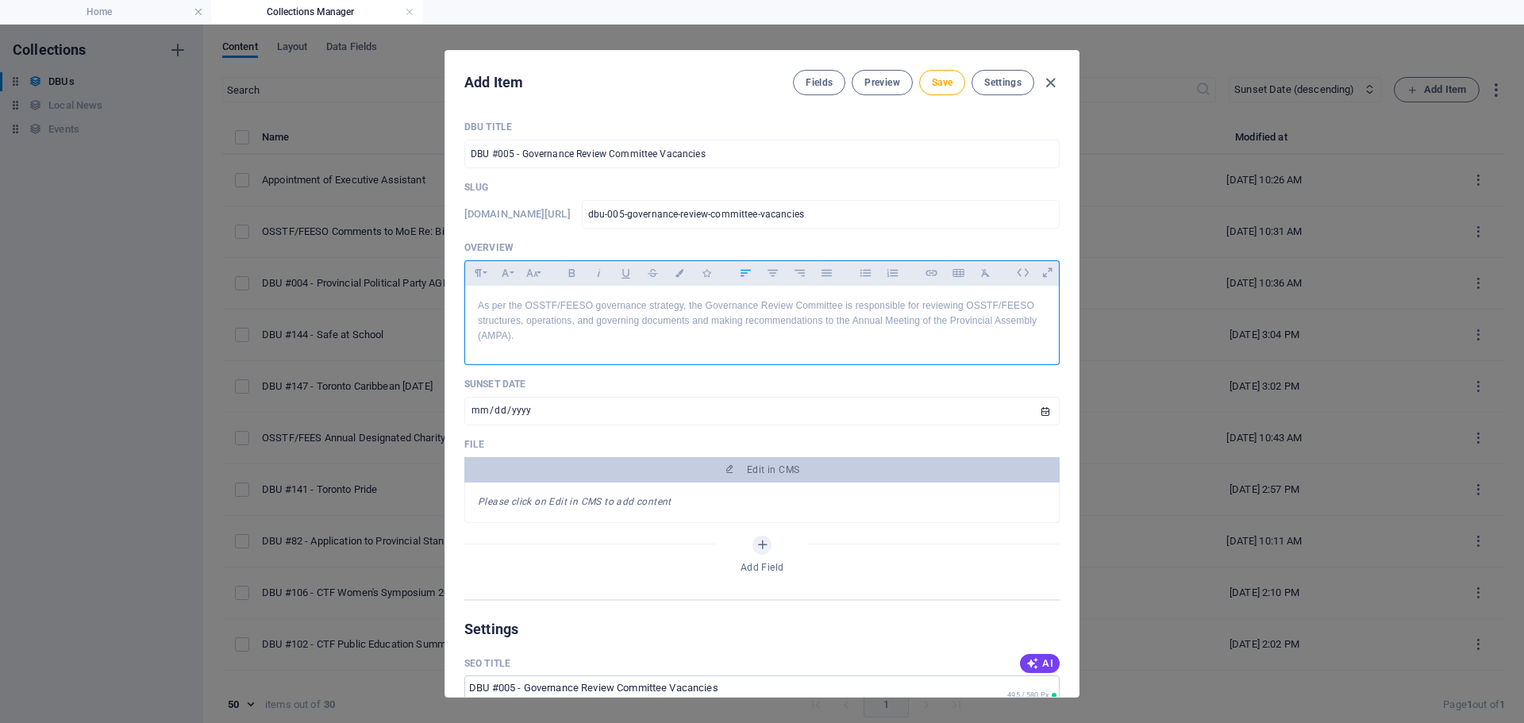
scroll to position [2411, 2]
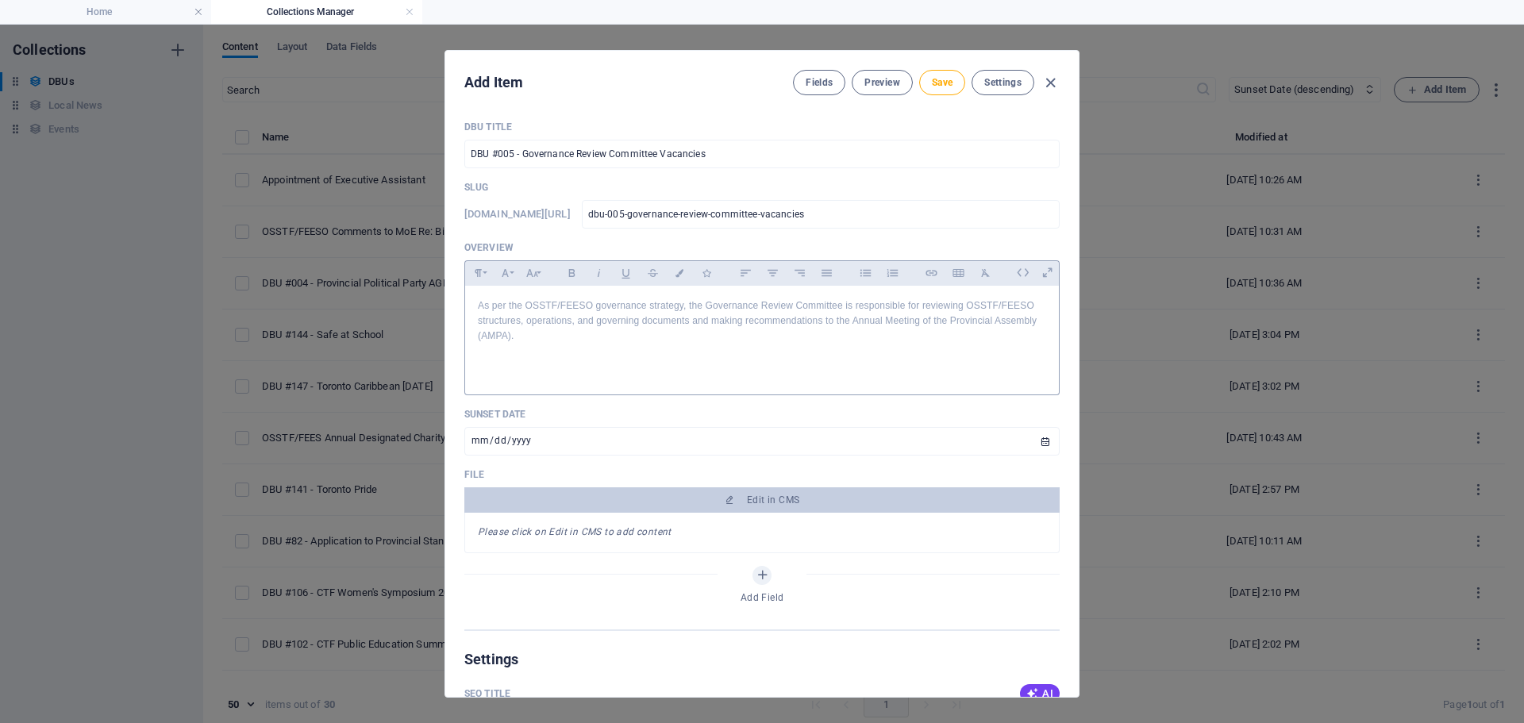
click at [472, 368] on div "As per the OSSTF/FEESO governance strategy, the Governance Review Committee is …" at bounding box center [762, 337] width 594 height 102
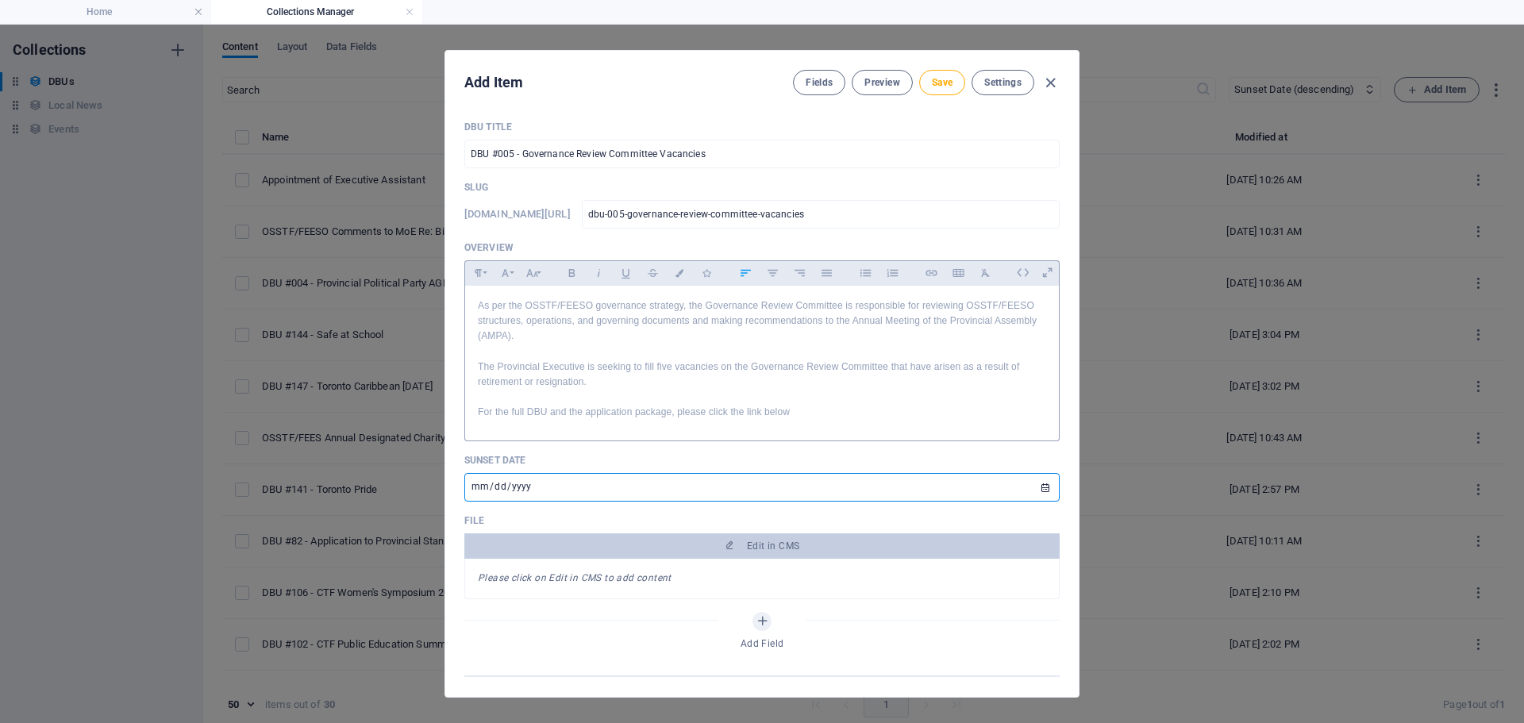
click at [1042, 488] on input "[DATE]" at bounding box center [761, 487] width 595 height 29
click at [945, 92] on button "Save" at bounding box center [942, 82] width 46 height 25
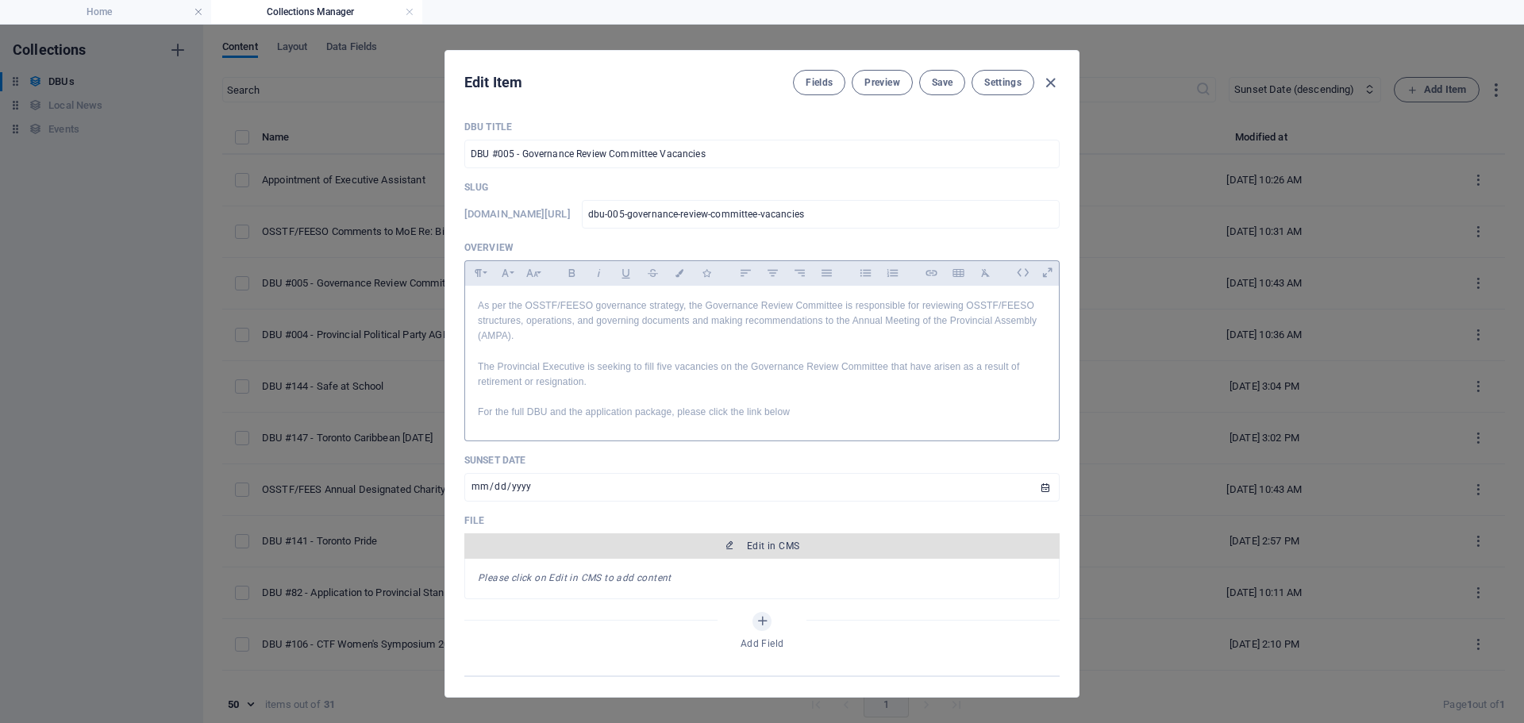
click at [753, 545] on span "Edit in CMS" at bounding box center [773, 546] width 52 height 13
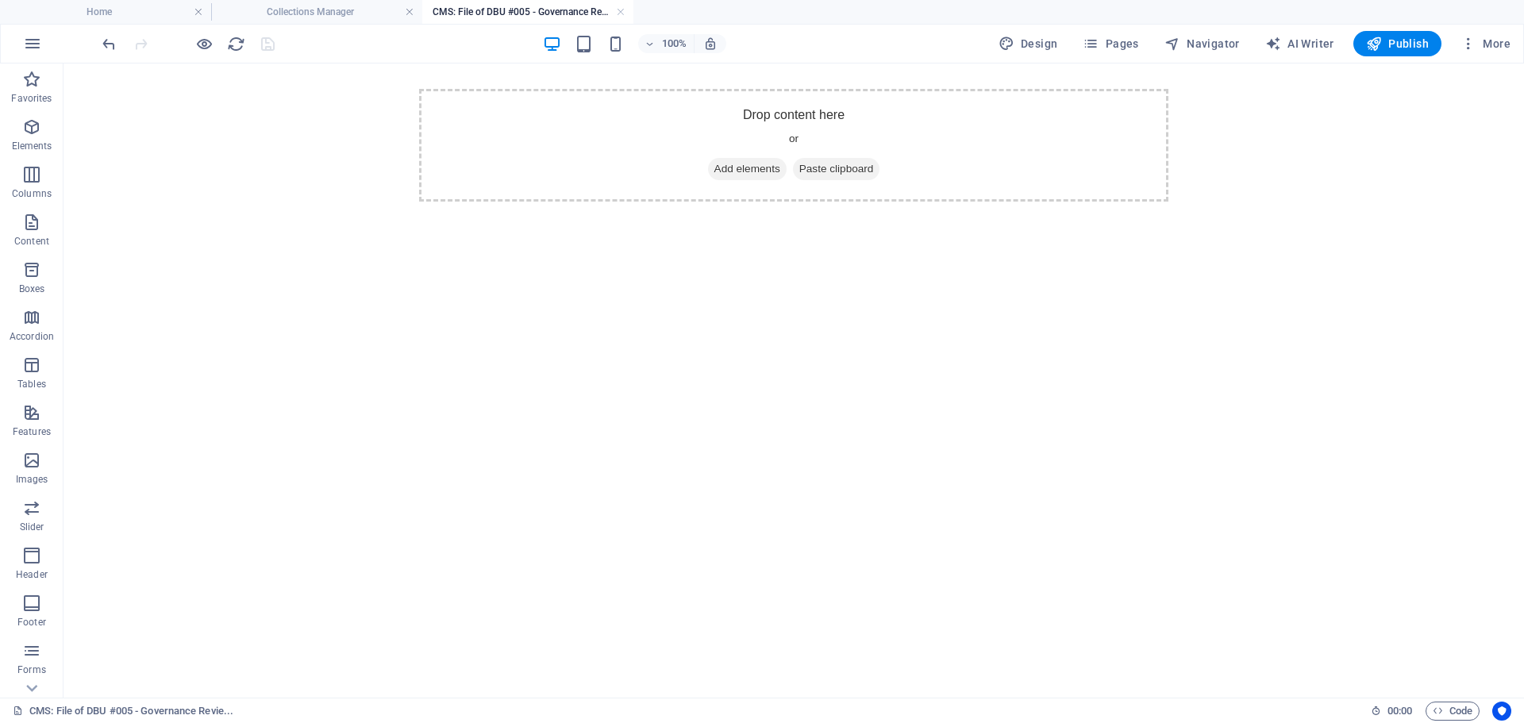
scroll to position [0, 0]
click at [29, 135] on icon "button" at bounding box center [31, 126] width 19 height 19
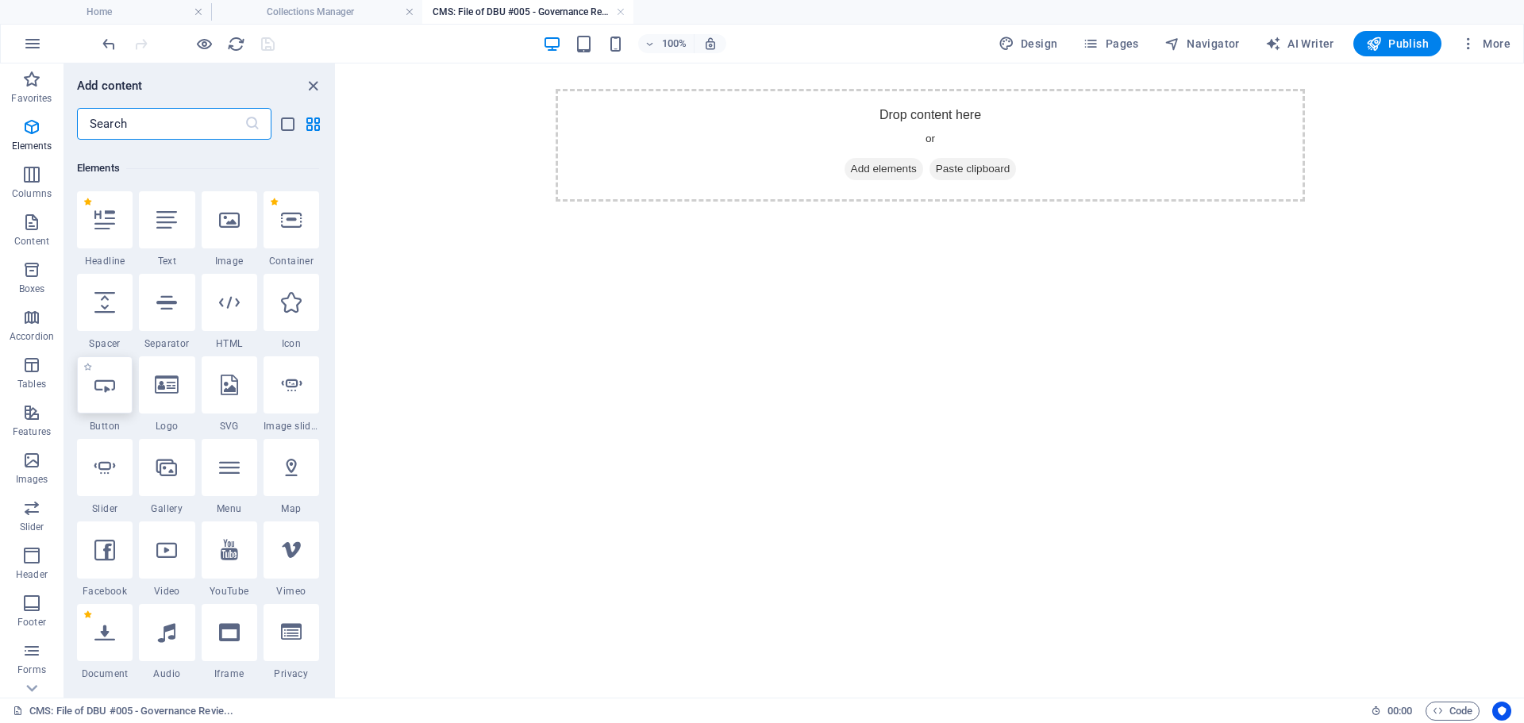
scroll to position [299, 0]
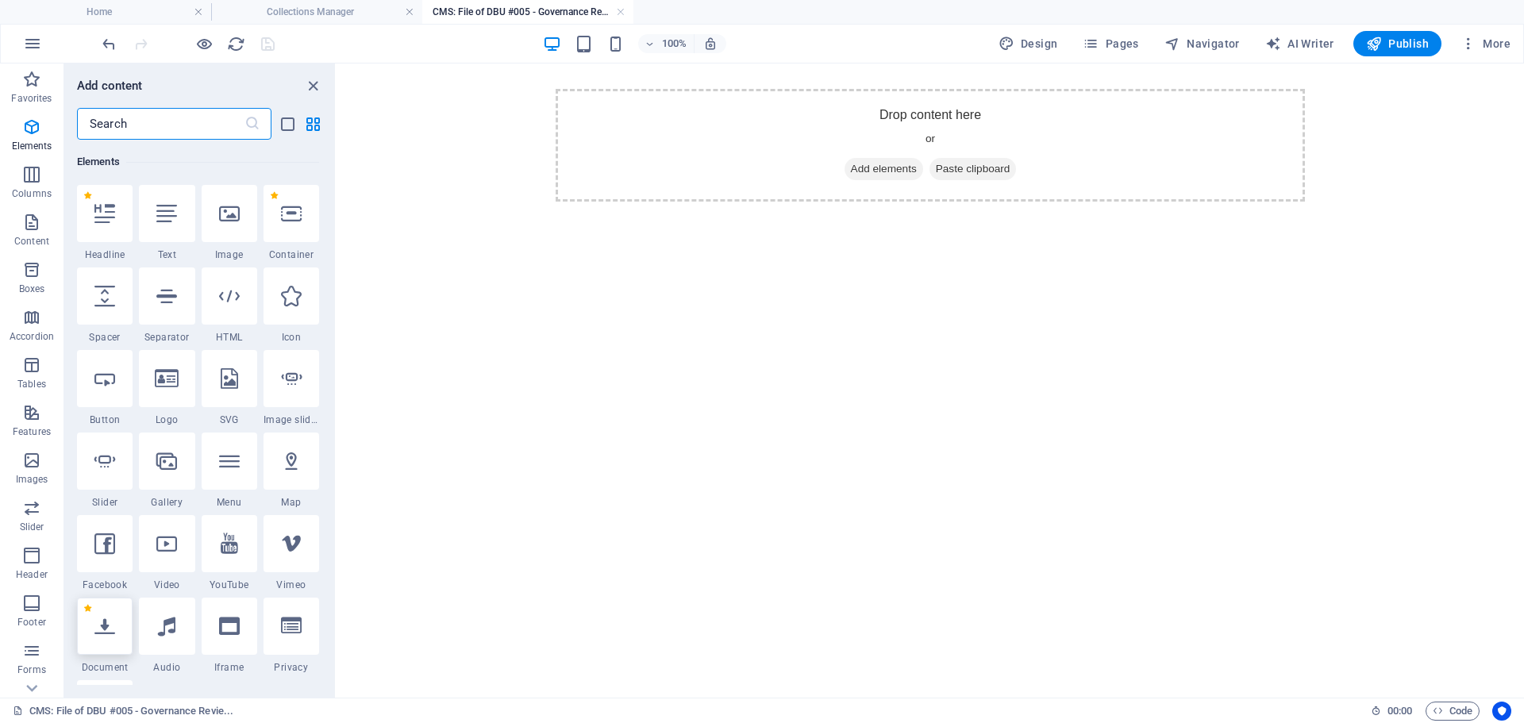
click at [110, 628] on icon at bounding box center [104, 626] width 21 height 21
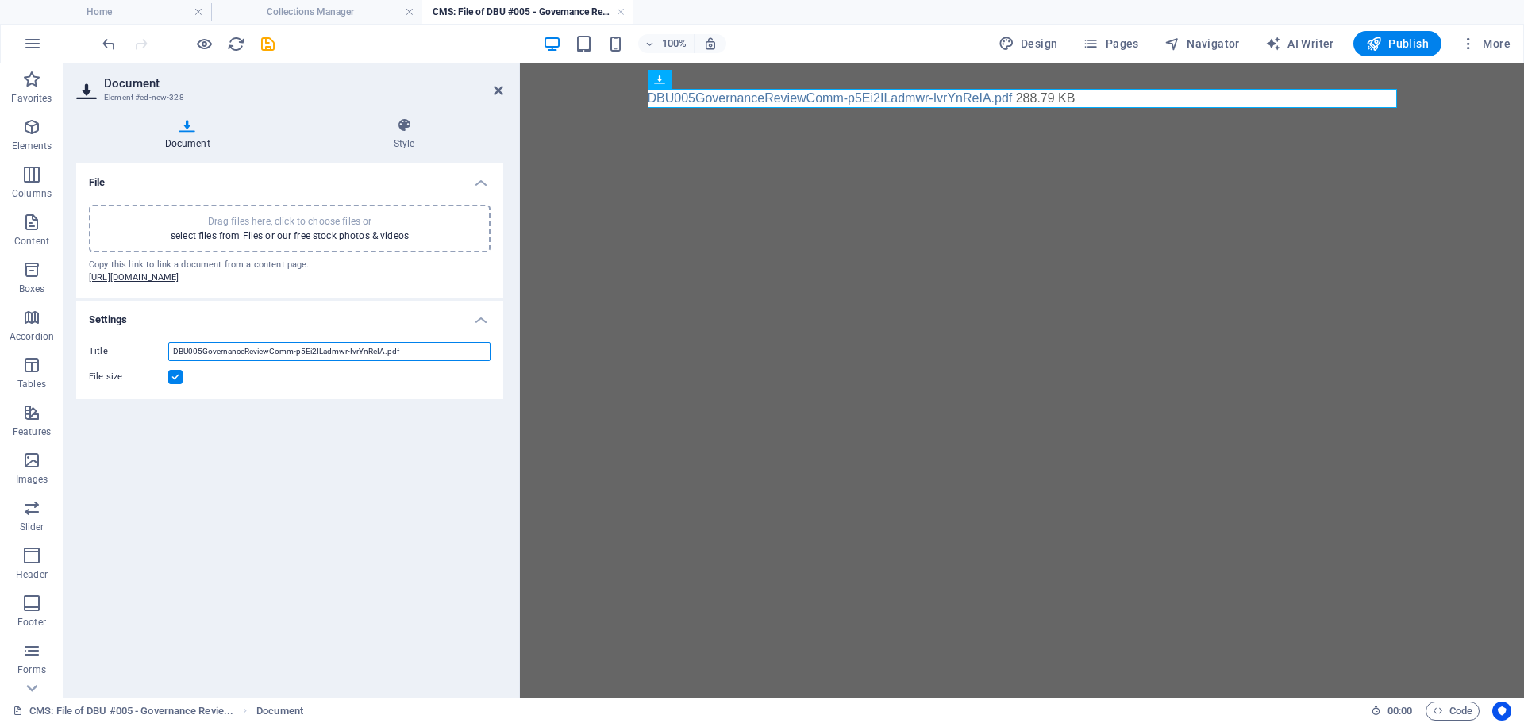
click at [342, 360] on input "DBU005GovernanceReviewComm-p5Ei2ILadmwr-IvrYnReIA.pdf" at bounding box center [329, 351] width 322 height 19
drag, startPoint x: 409, startPoint y: 361, endPoint x: 156, endPoint y: 360, distance: 252.4
click at [156, 360] on div "Title DBU005GovernanceReviewComm-p5Ei2ILadmwr-IvrYnReIA.pdf" at bounding box center [290, 351] width 402 height 19
click at [273, 41] on icon "save" at bounding box center [268, 44] width 18 height 18
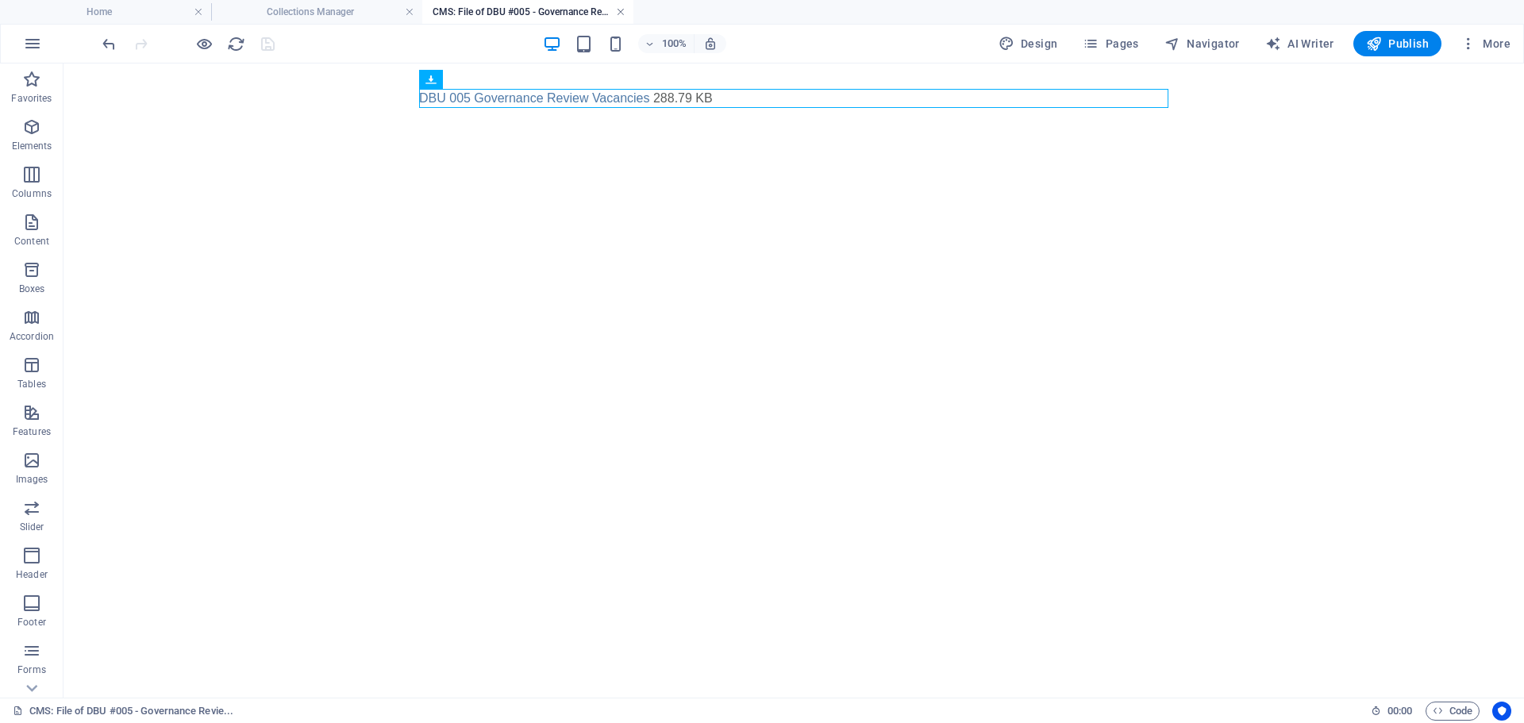
click at [616, 9] on link at bounding box center [621, 12] width 10 height 15
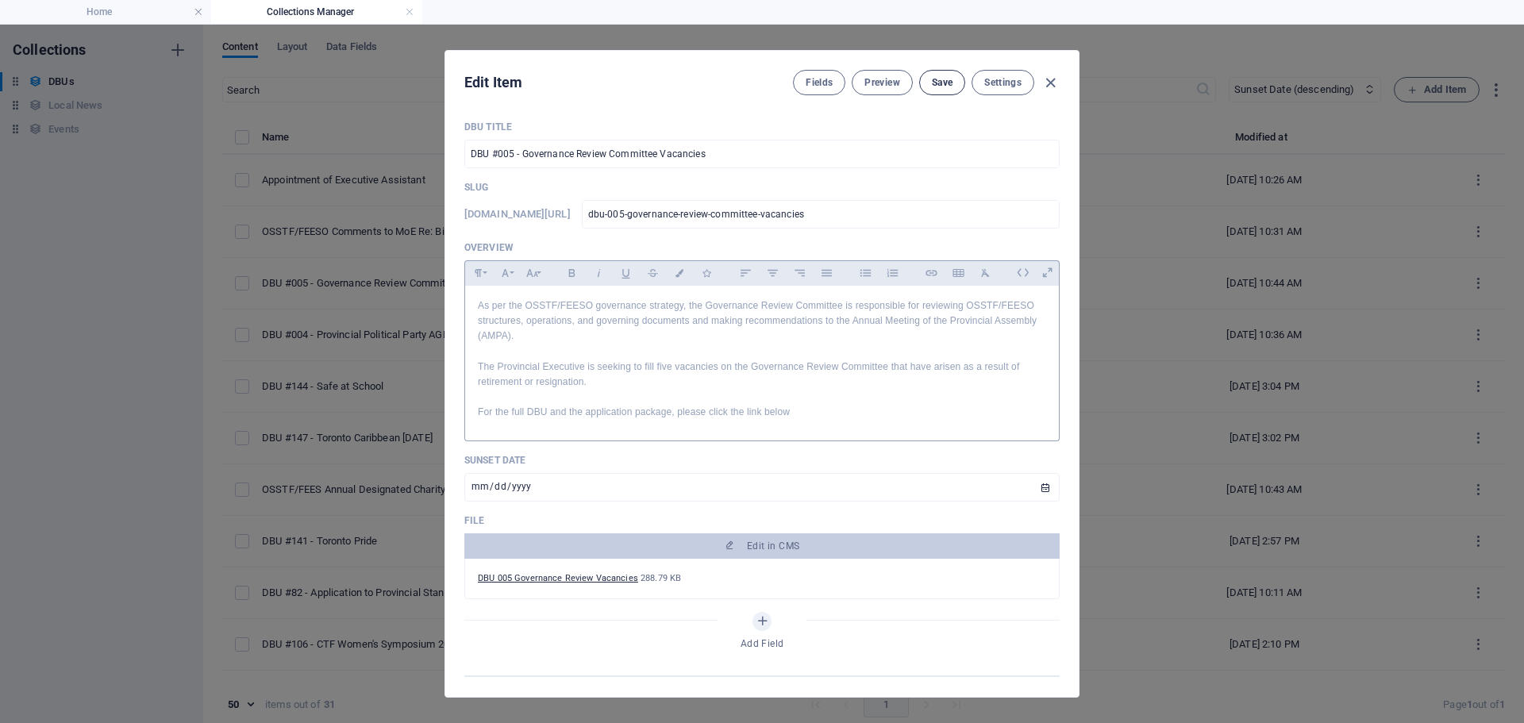
click at [945, 92] on button "Save" at bounding box center [942, 82] width 46 height 25
click at [1049, 88] on icon "button" at bounding box center [1050, 83] width 18 height 18
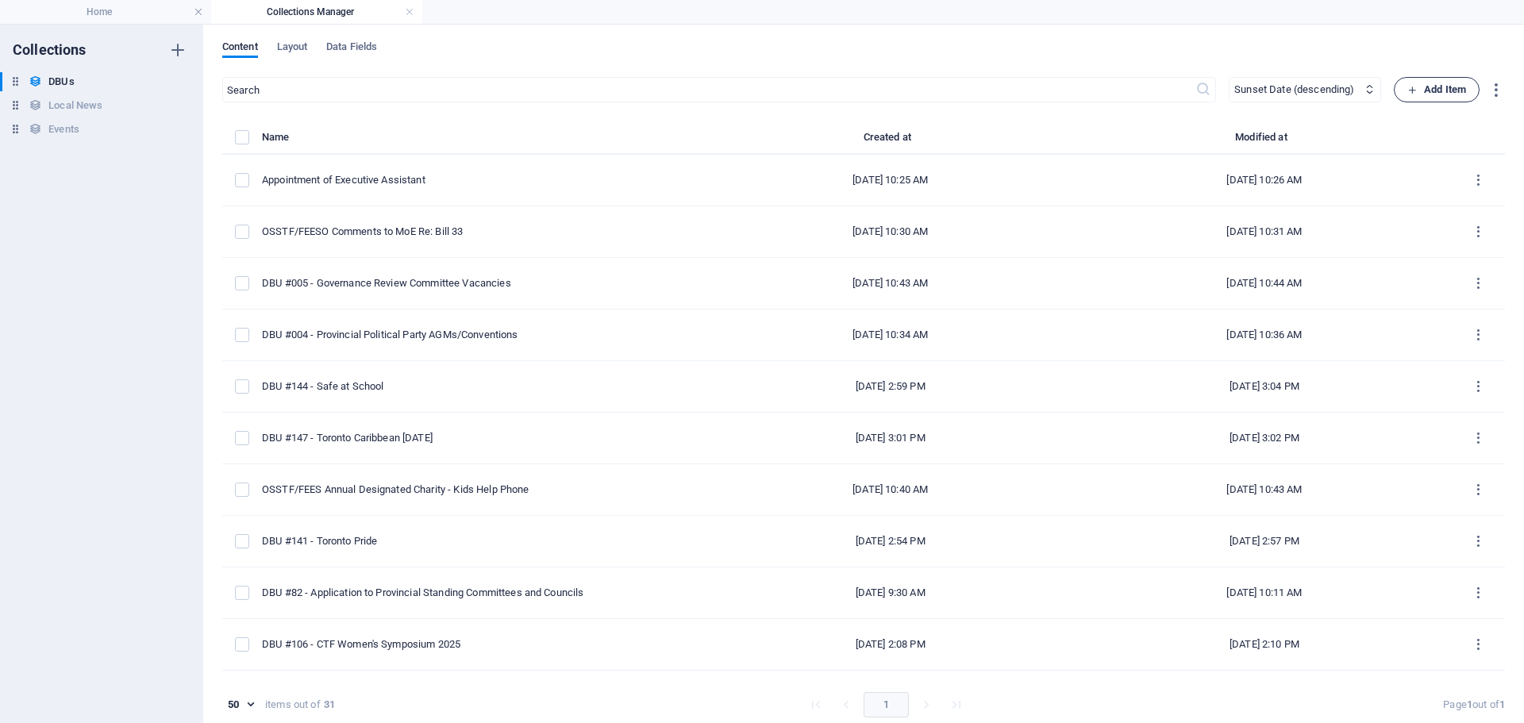
click at [1421, 83] on span "Add Item" at bounding box center [1436, 89] width 59 height 19
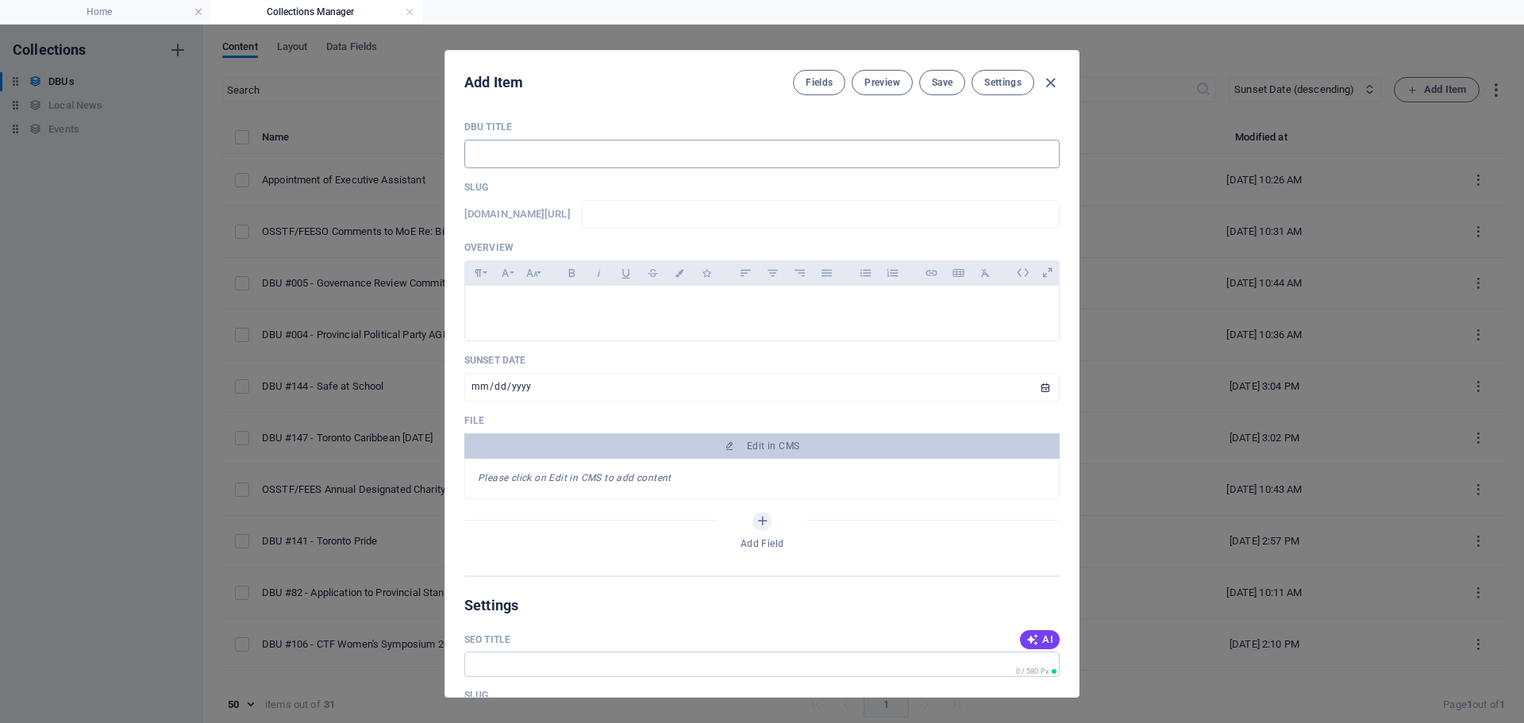
click at [491, 144] on input "text" at bounding box center [761, 154] width 595 height 29
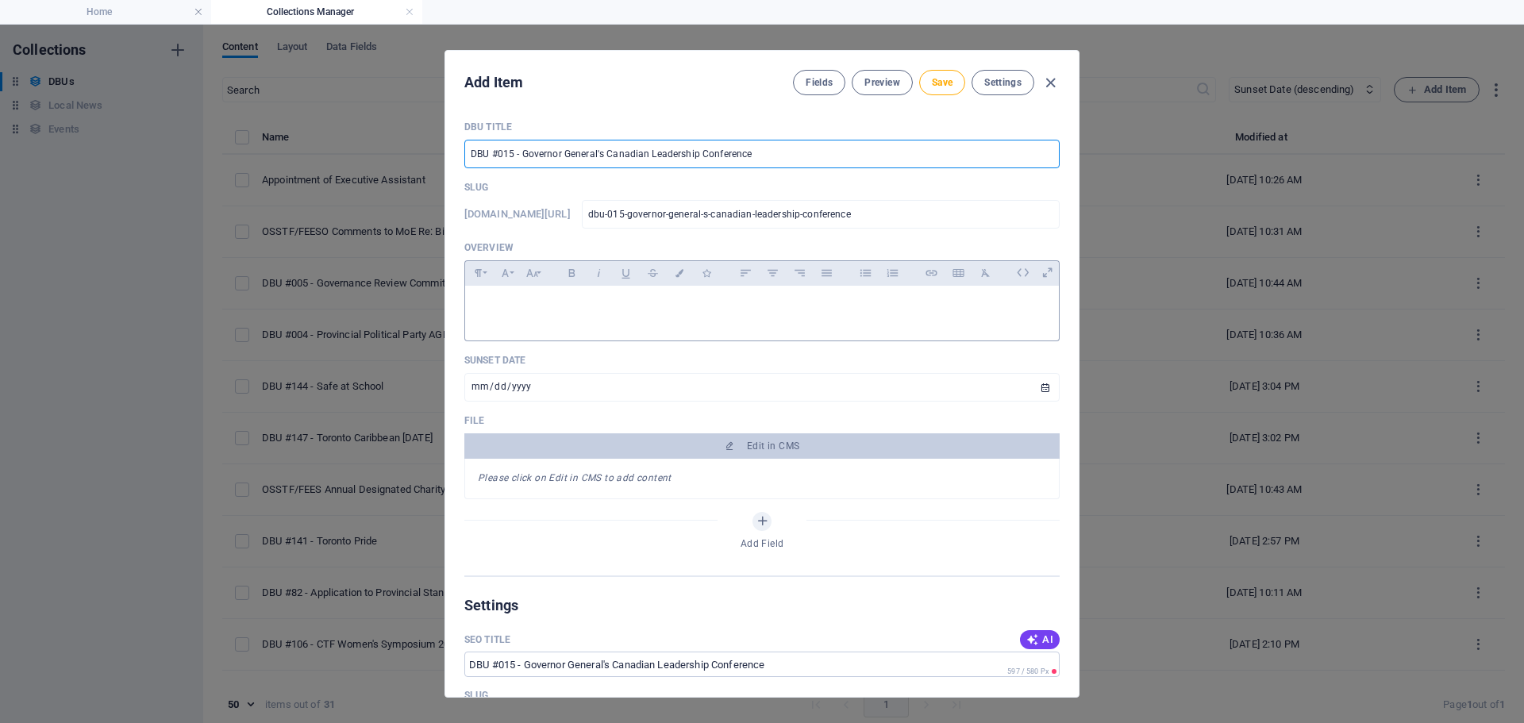
click at [517, 307] on p at bounding box center [762, 305] width 568 height 15
click at [538, 289] on div at bounding box center [762, 310] width 594 height 48
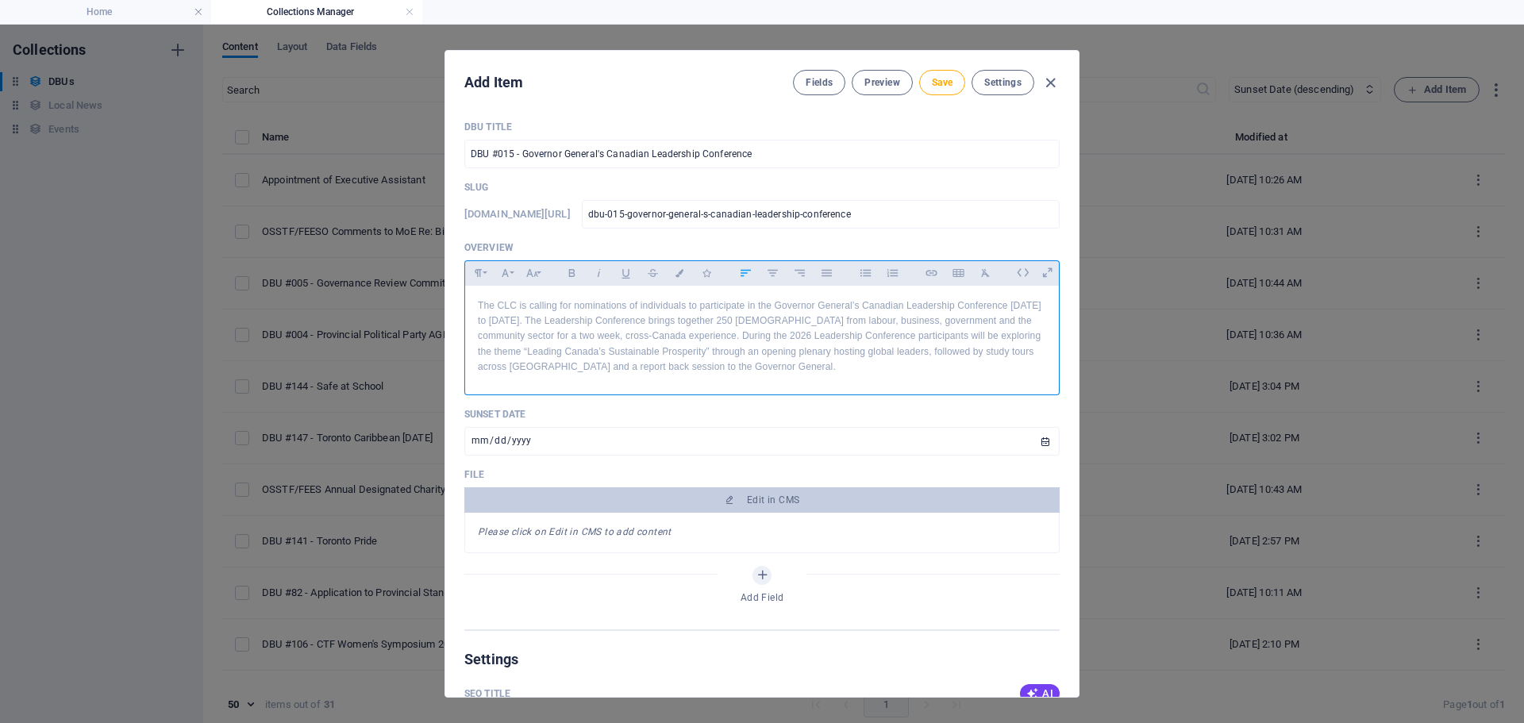
scroll to position [6254, 2]
click at [1040, 437] on input "[DATE]" at bounding box center [761, 441] width 595 height 29
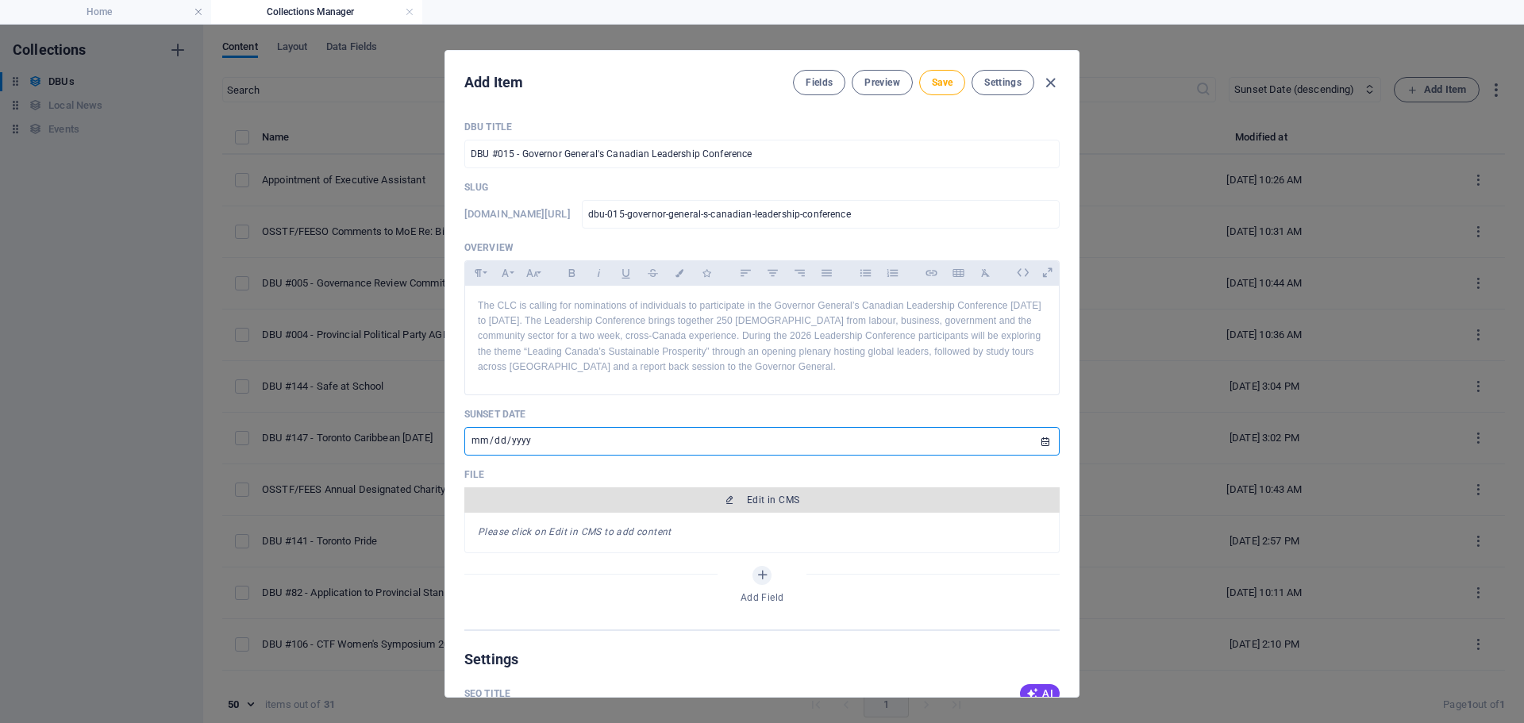
click at [789, 502] on span "Edit in CMS" at bounding box center [773, 500] width 52 height 13
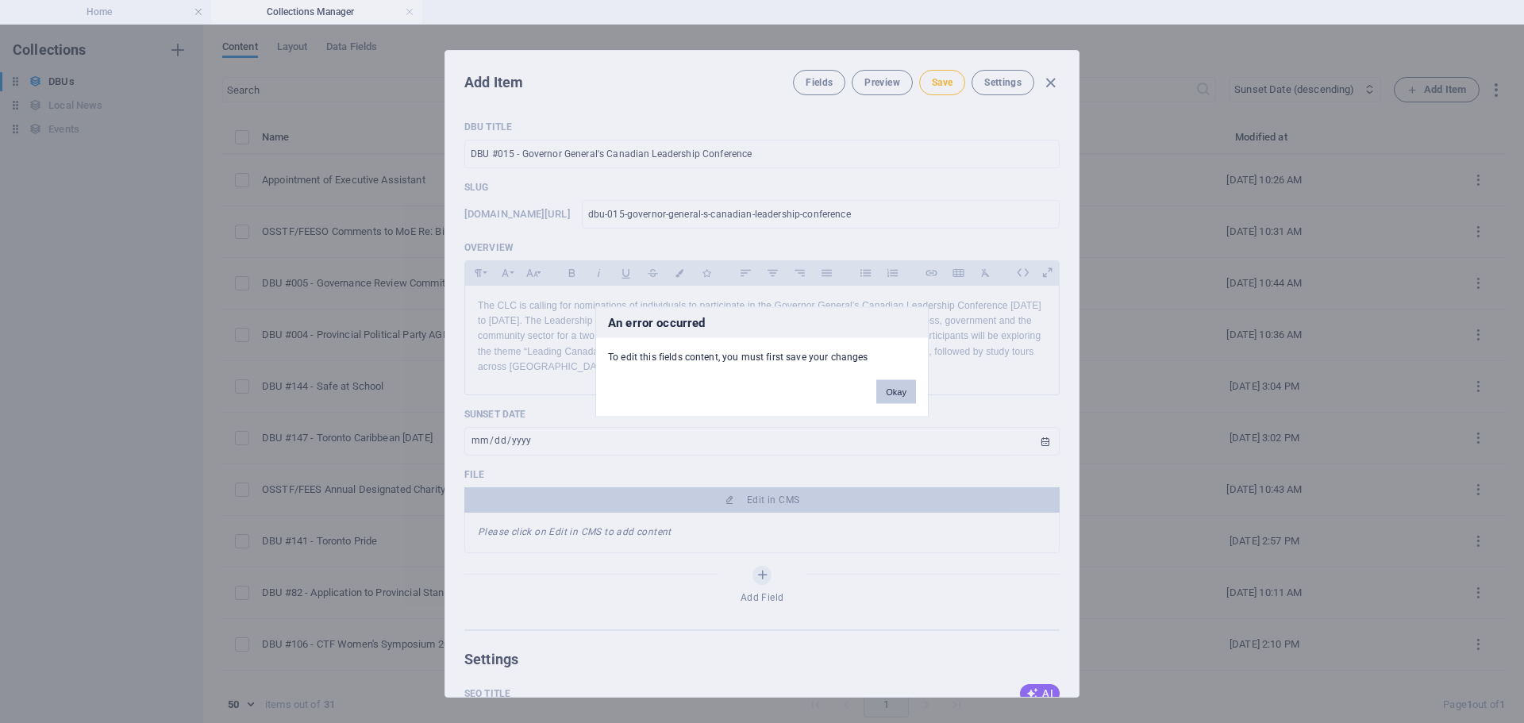
click at [888, 394] on button "Okay" at bounding box center [896, 391] width 40 height 24
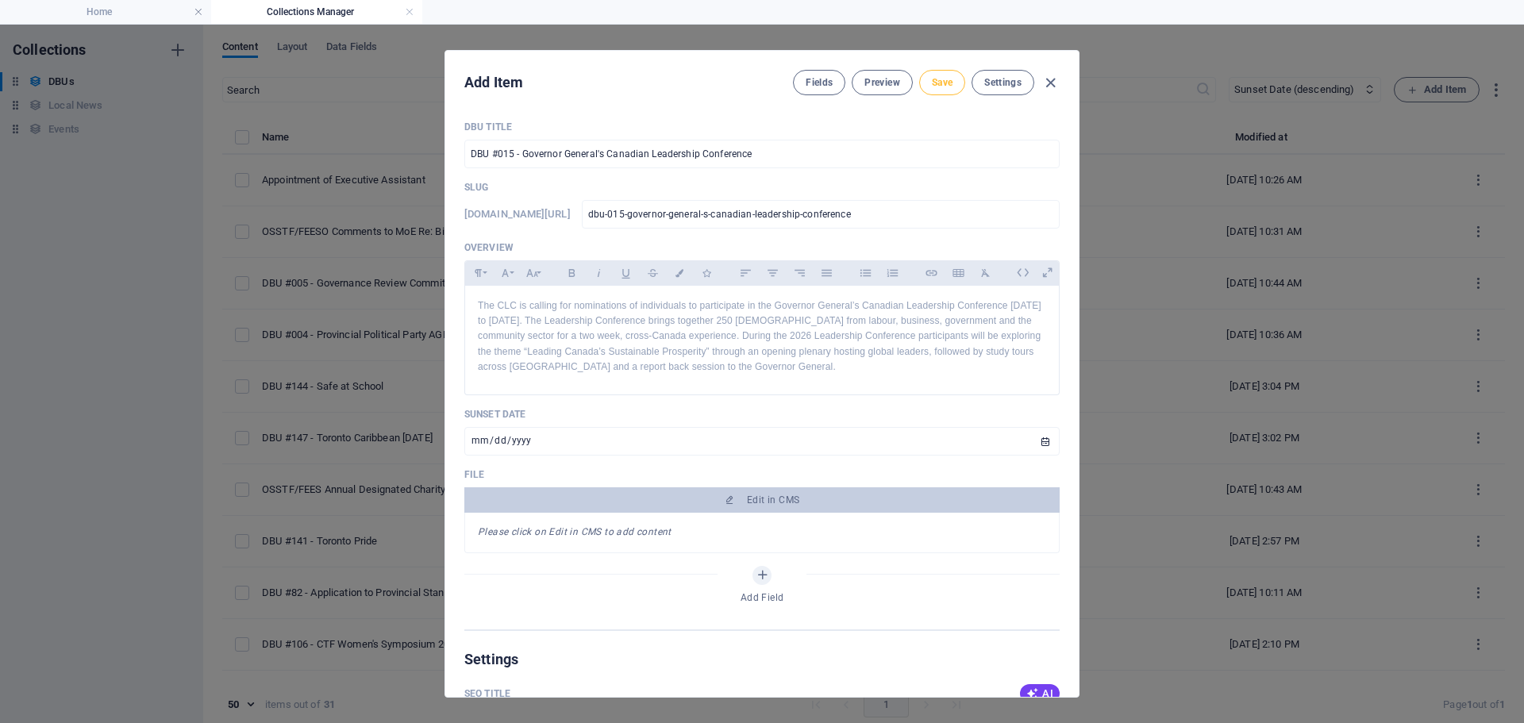
click at [932, 83] on span "Save" at bounding box center [942, 82] width 21 height 13
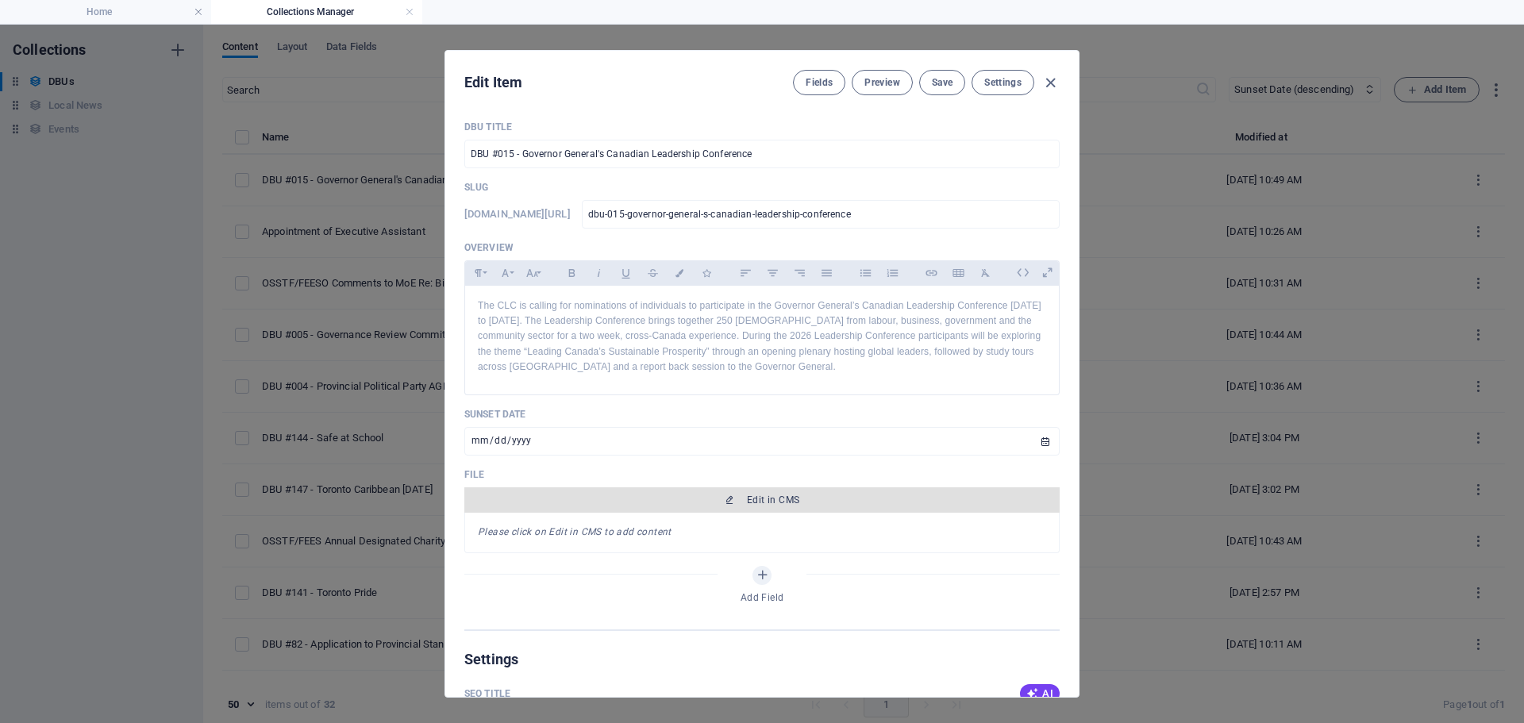
click at [770, 506] on span "Edit in CMS" at bounding box center [773, 500] width 52 height 13
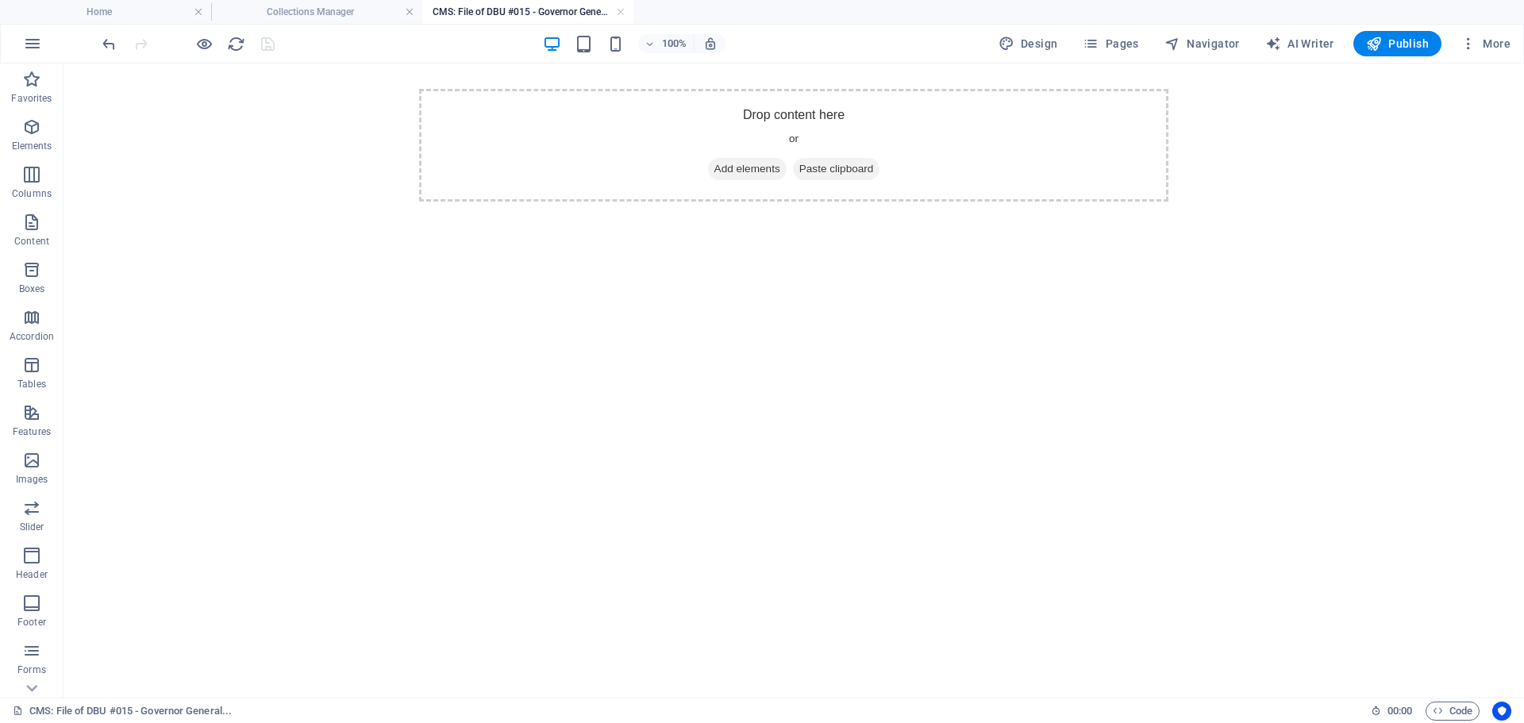
scroll to position [0, 0]
click at [33, 125] on icon "button" at bounding box center [31, 126] width 19 height 19
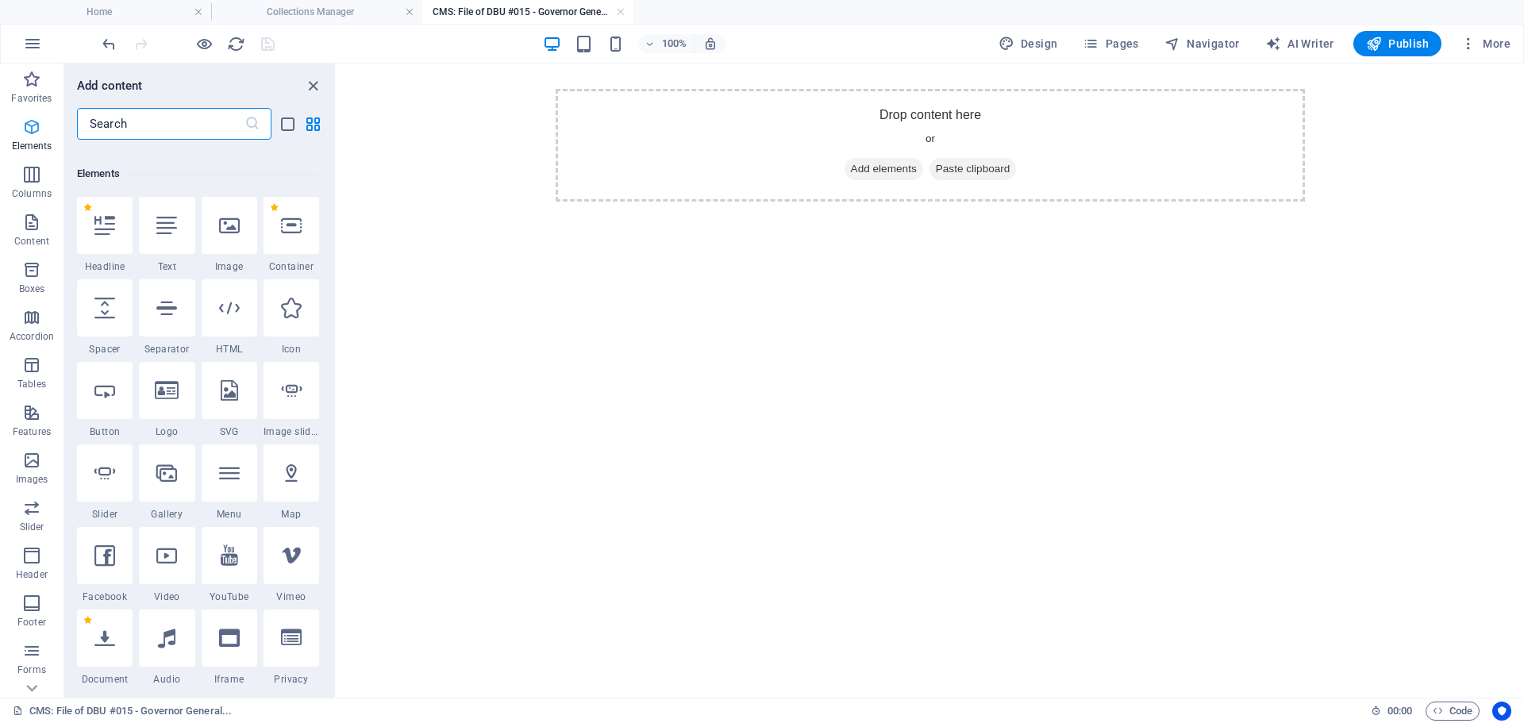
scroll to position [299, 0]
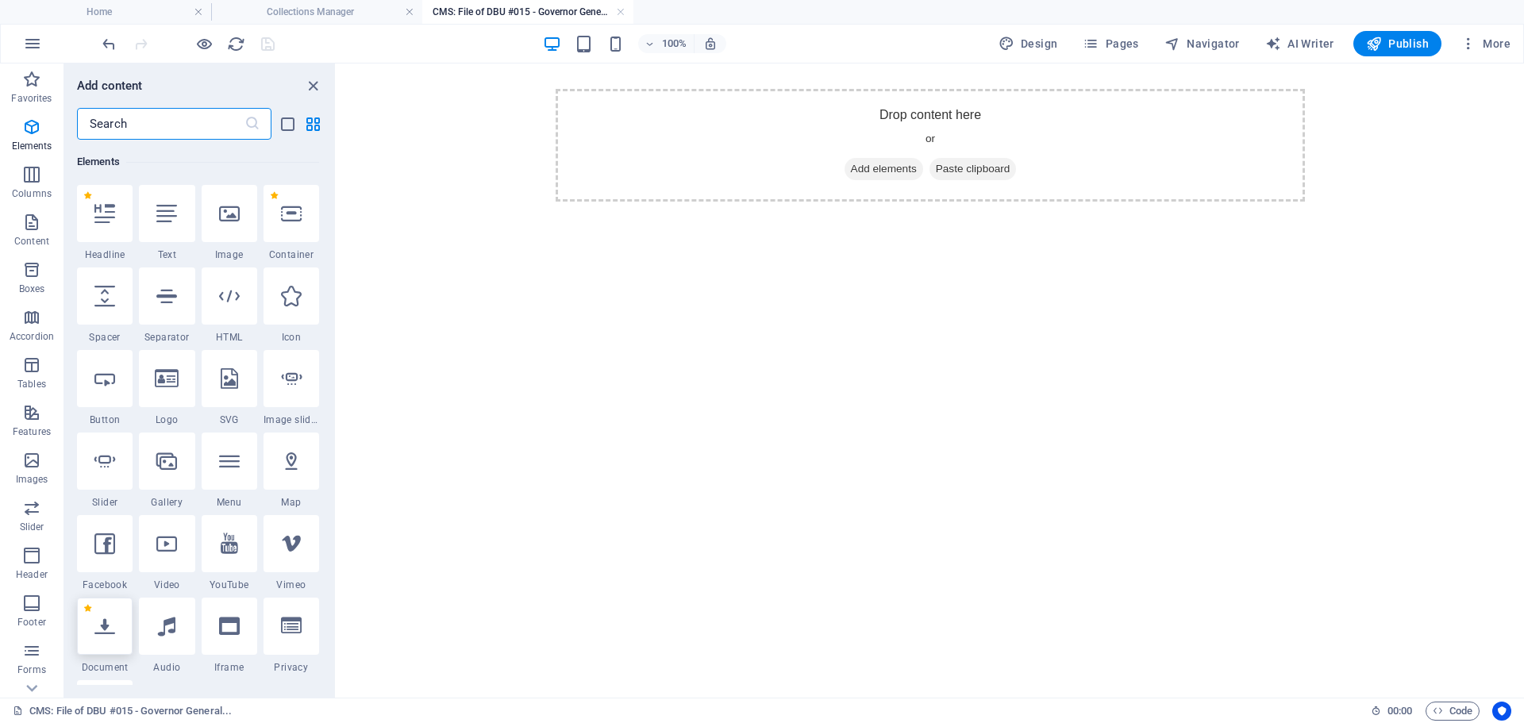
click at [110, 636] on icon at bounding box center [104, 626] width 21 height 21
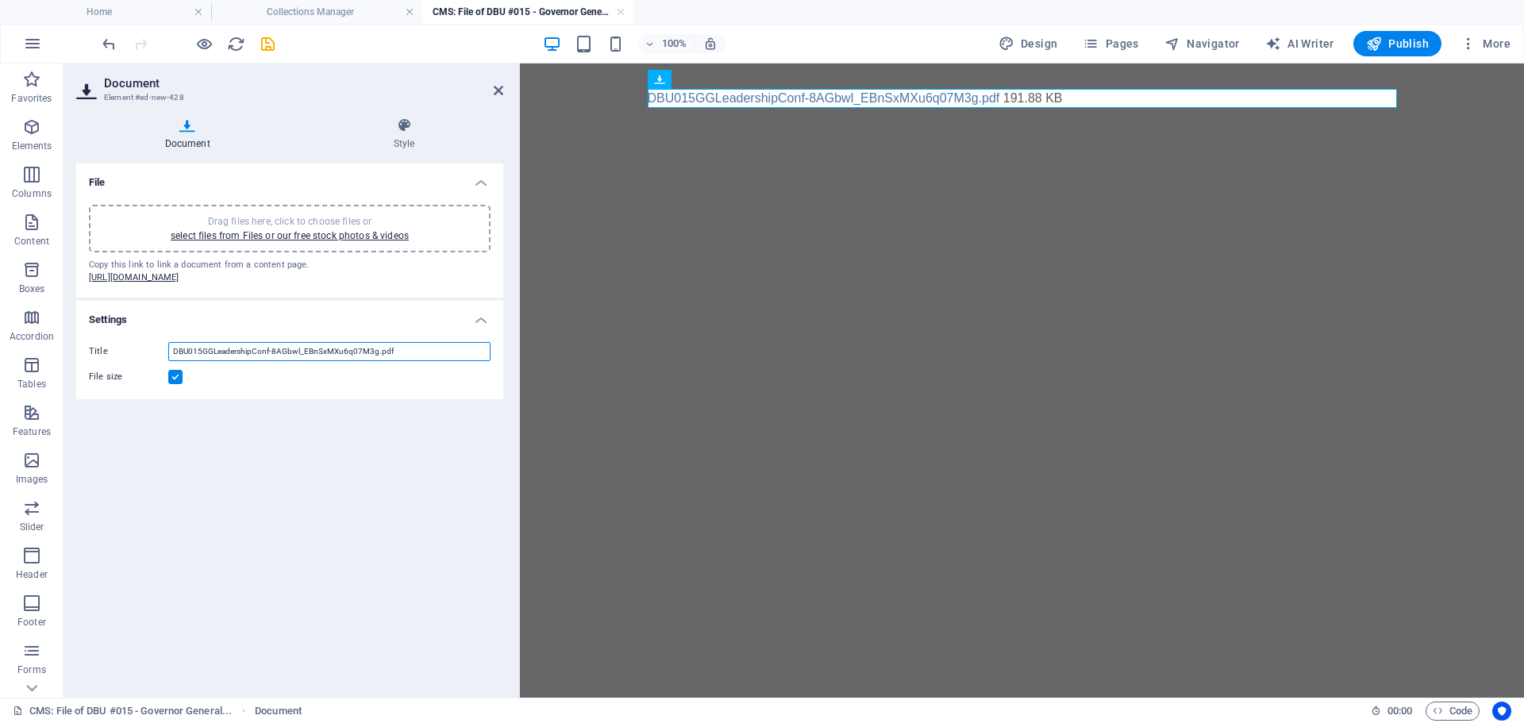
click at [346, 361] on input "DBU015GGLeadershipConf-8AGbwl_EBnSxMXu6q07M3g.pdf" at bounding box center [329, 351] width 322 height 19
drag, startPoint x: 403, startPoint y: 361, endPoint x: 141, endPoint y: 361, distance: 261.9
click at [141, 361] on div "Title DBU015GGLeadershipConf-8AGbwl_EBnSxMXu6q07M3g.pdf" at bounding box center [290, 351] width 402 height 19
click at [264, 41] on icon "save" at bounding box center [268, 44] width 18 height 18
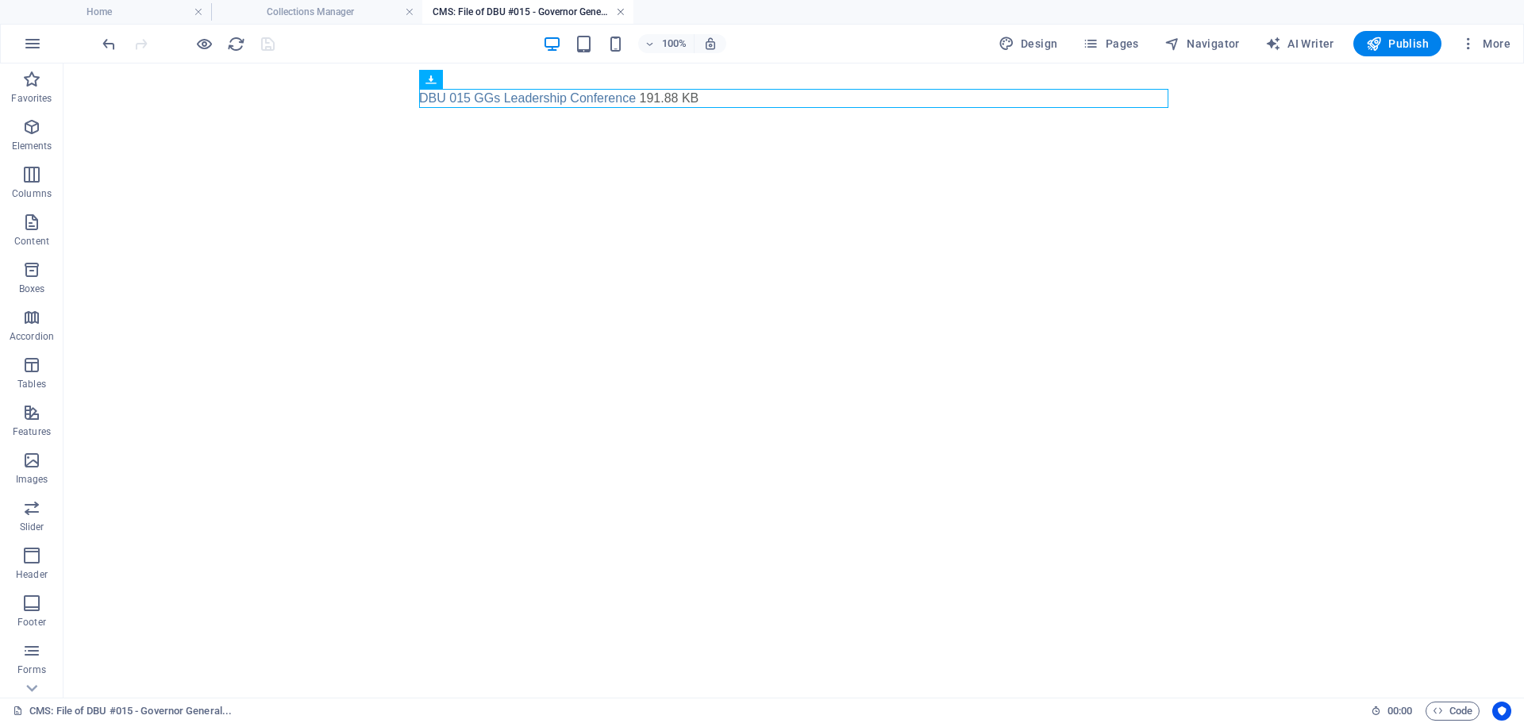
click at [616, 13] on link at bounding box center [621, 12] width 10 height 15
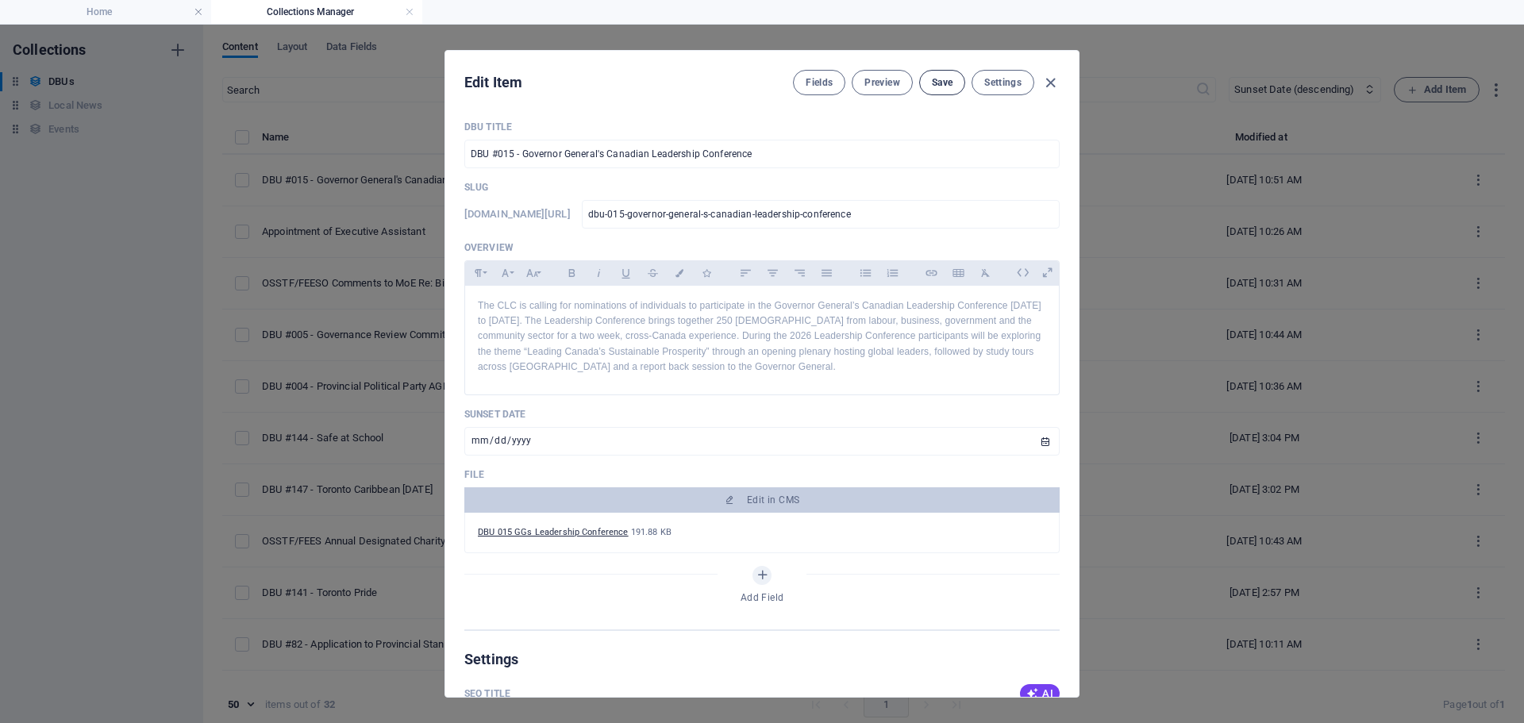
click at [938, 83] on span "Save" at bounding box center [942, 82] width 21 height 13
click at [1050, 86] on icon "button" at bounding box center [1050, 83] width 18 height 18
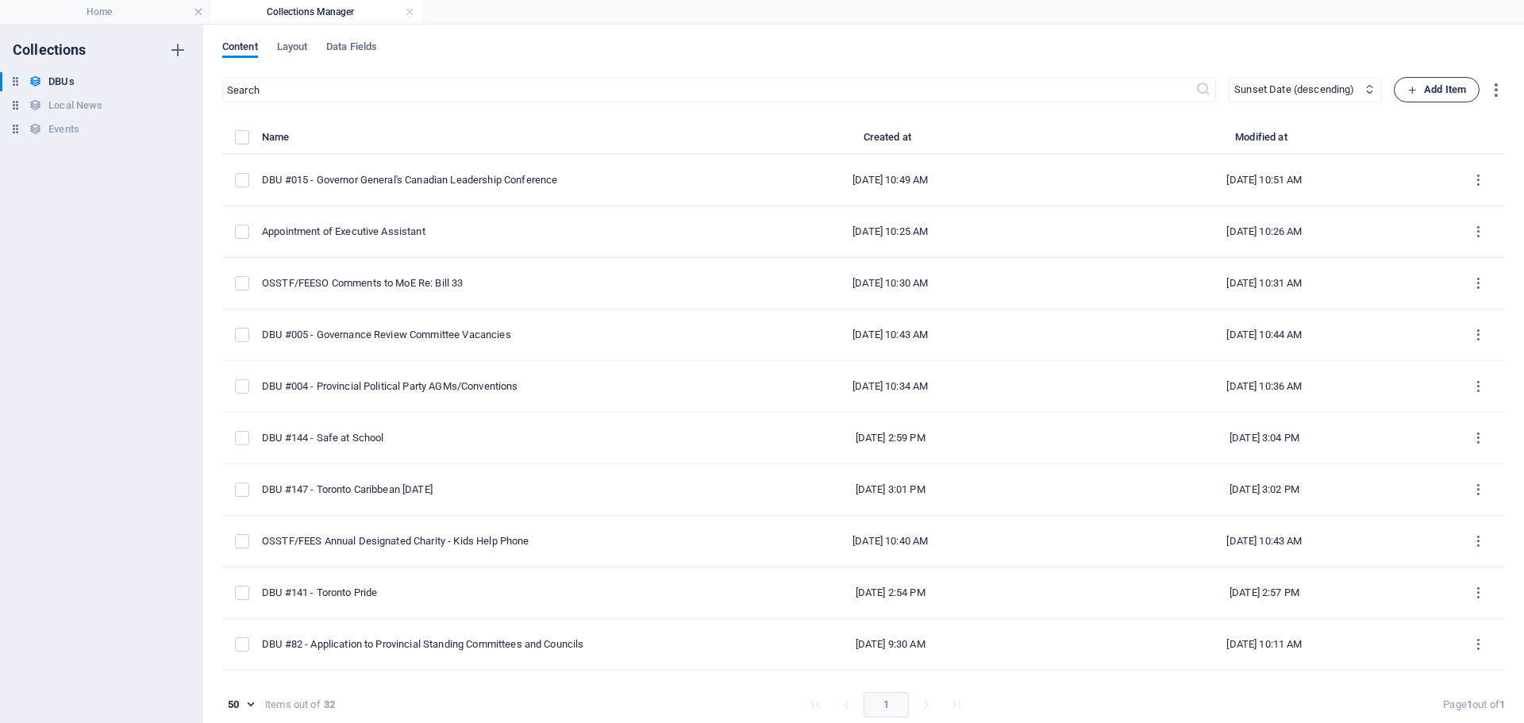
click at [1451, 86] on span "Add Item" at bounding box center [1436, 89] width 59 height 19
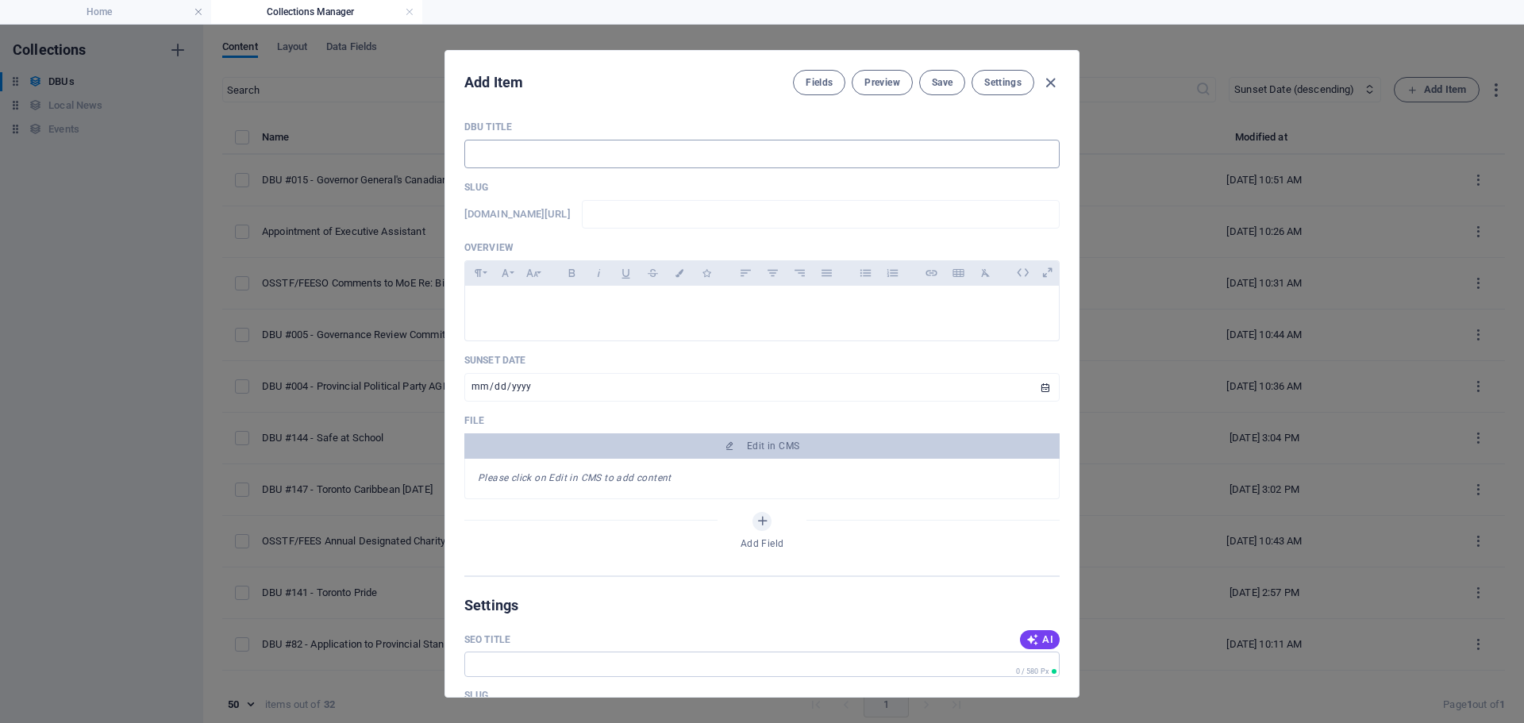
click at [500, 144] on input "text" at bounding box center [761, 154] width 595 height 29
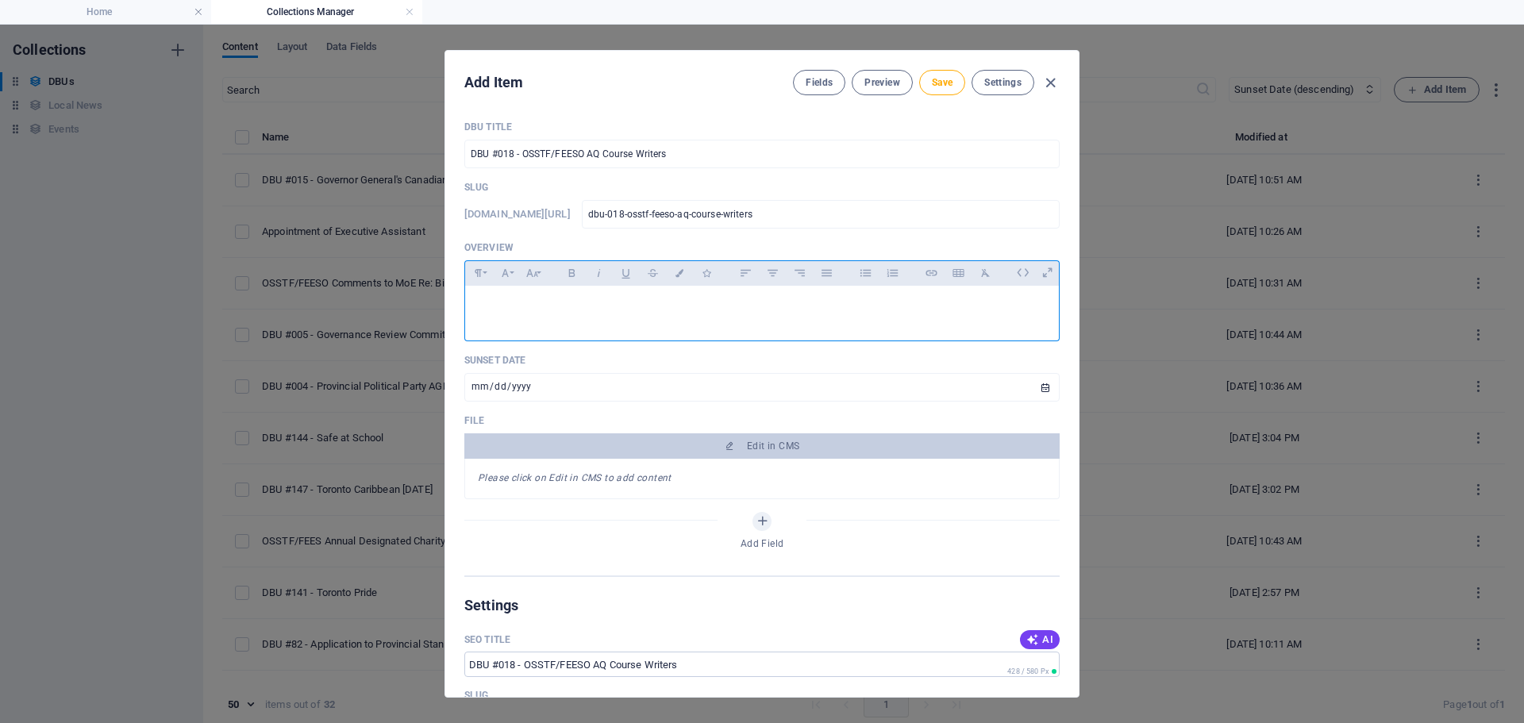
click at [502, 300] on p at bounding box center [762, 305] width 568 height 15
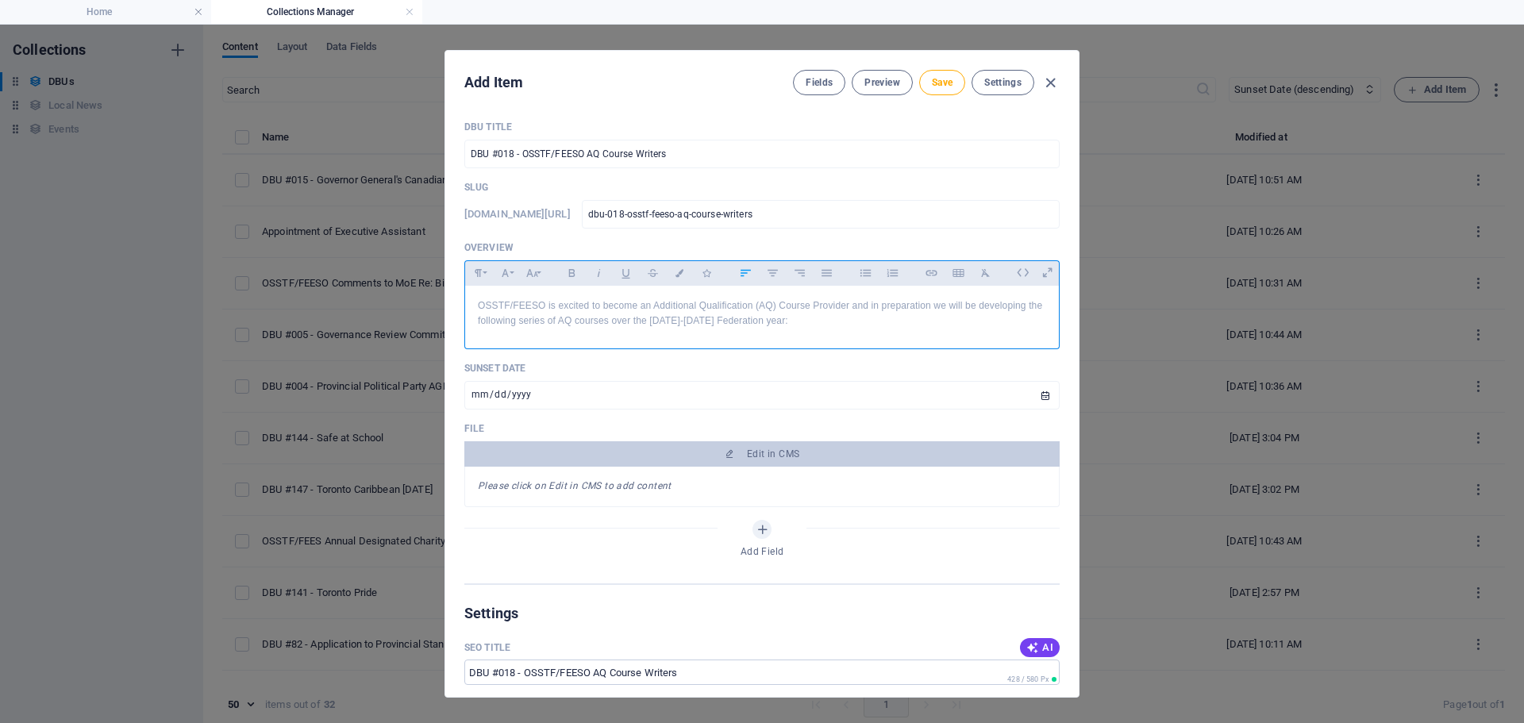
scroll to position [1674, 2]
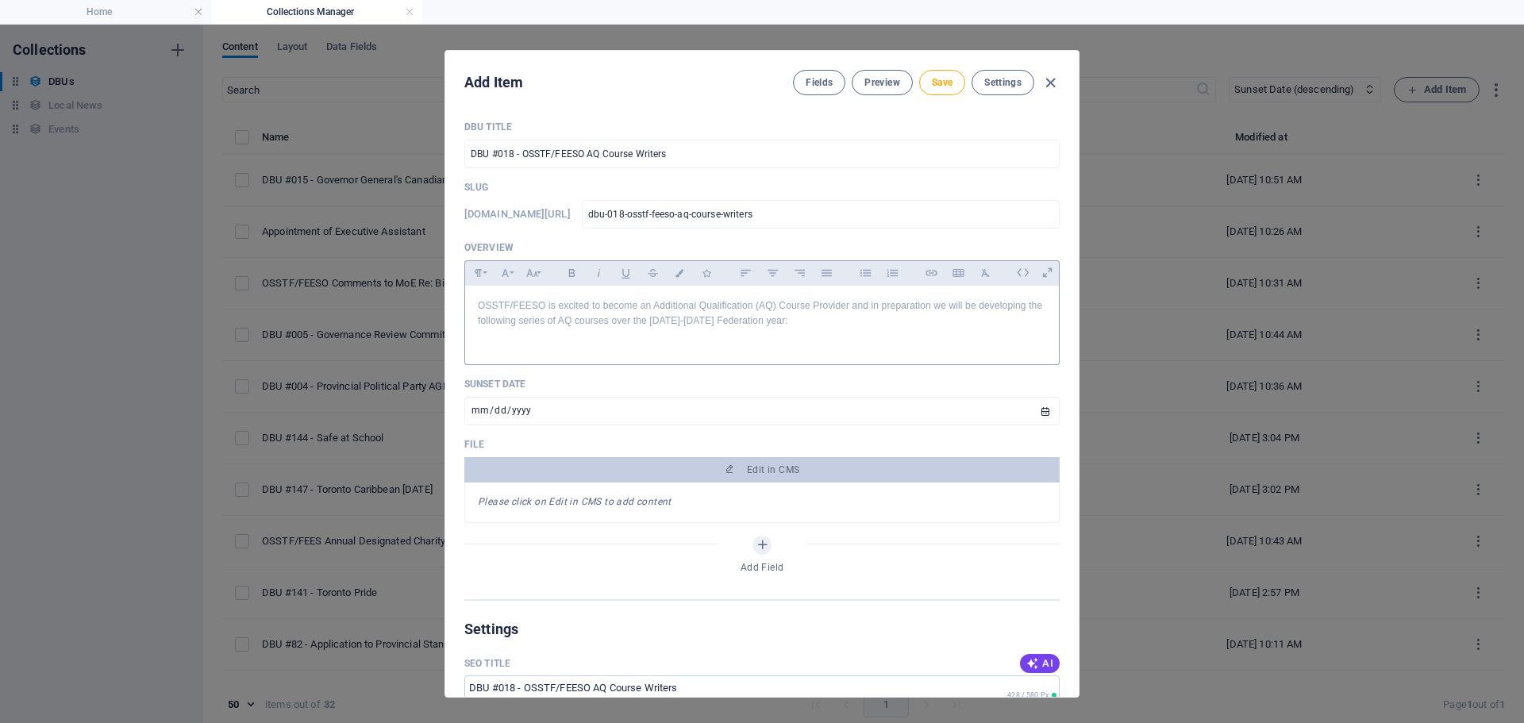
click at [510, 338] on p at bounding box center [762, 336] width 568 height 15
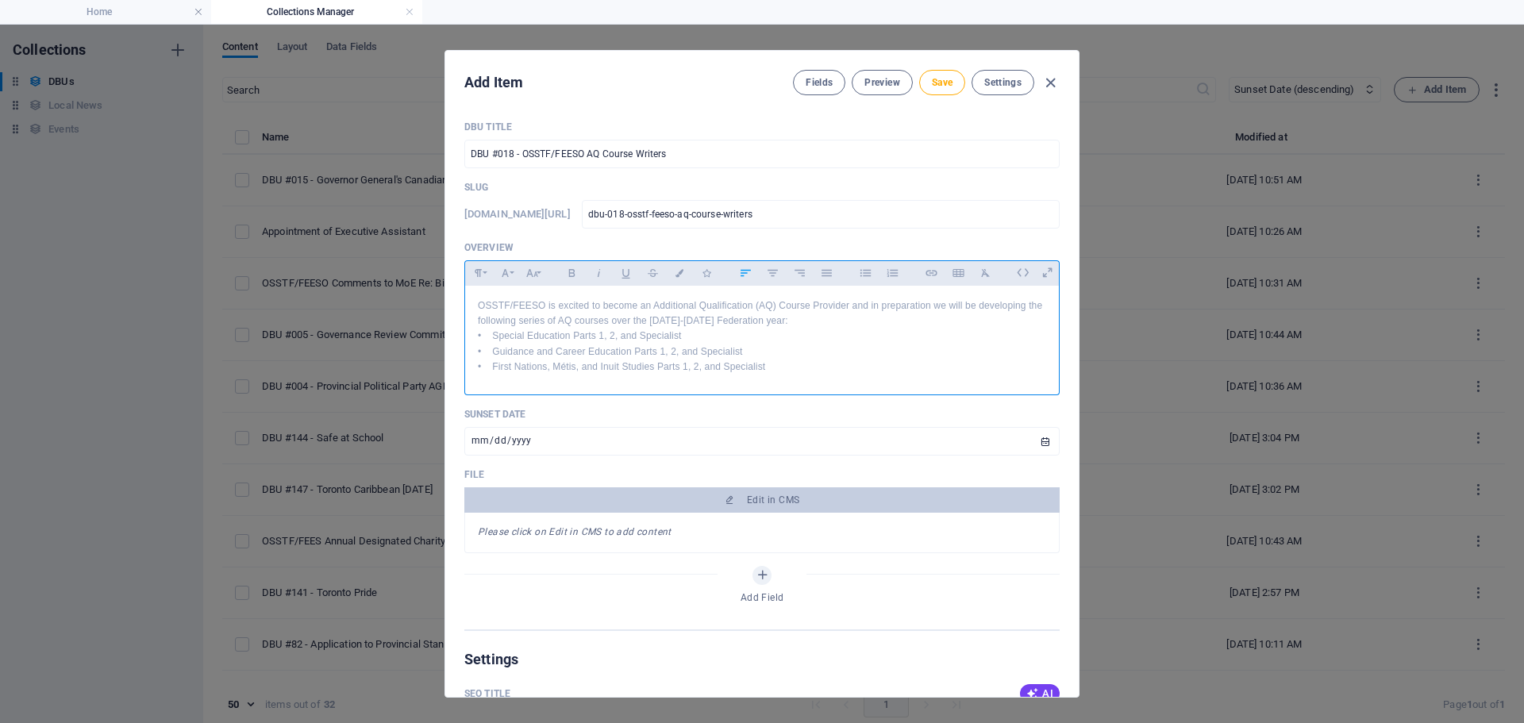
scroll to position [1371, 2]
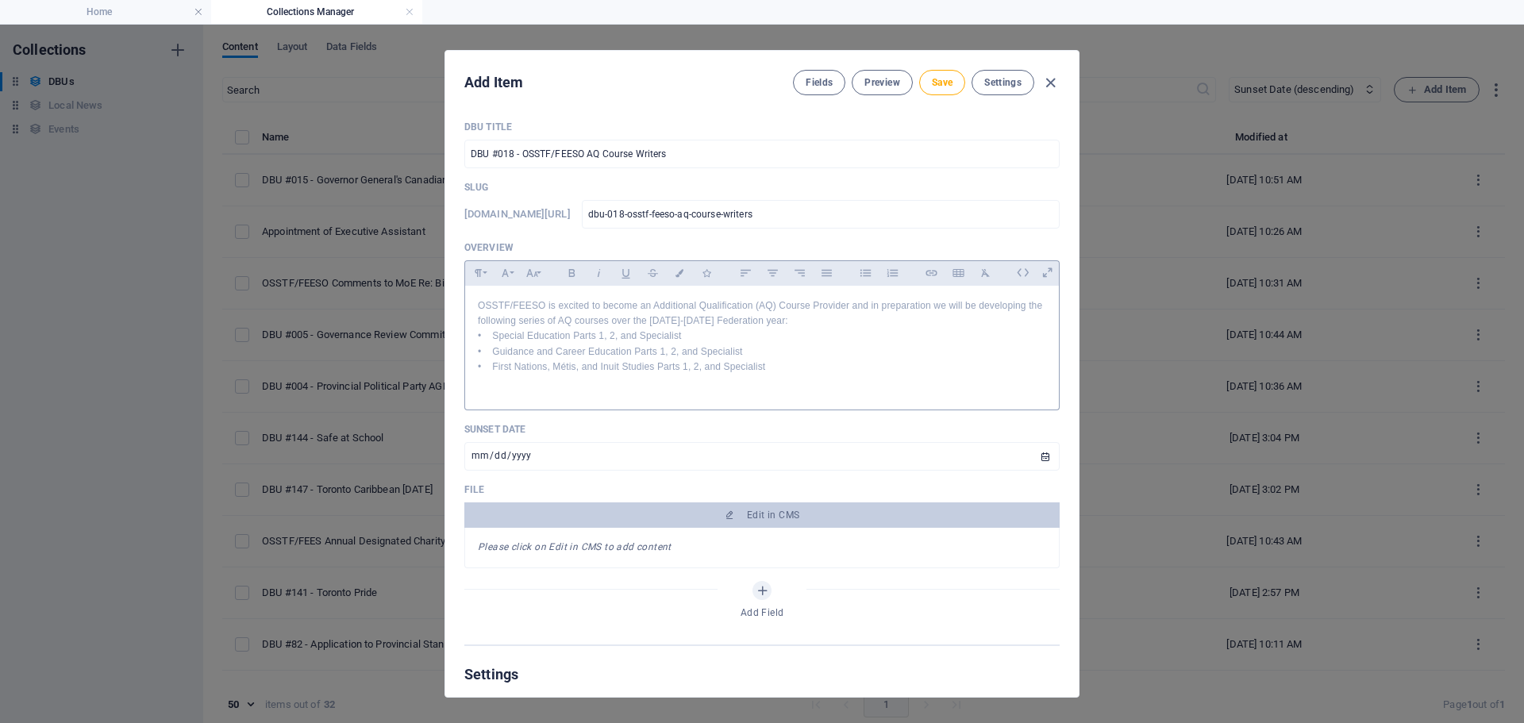
click at [775, 366] on p "• First Nations, Métis, and Inuit Studies Parts 1, 2, and Specialist" at bounding box center [762, 367] width 568 height 15
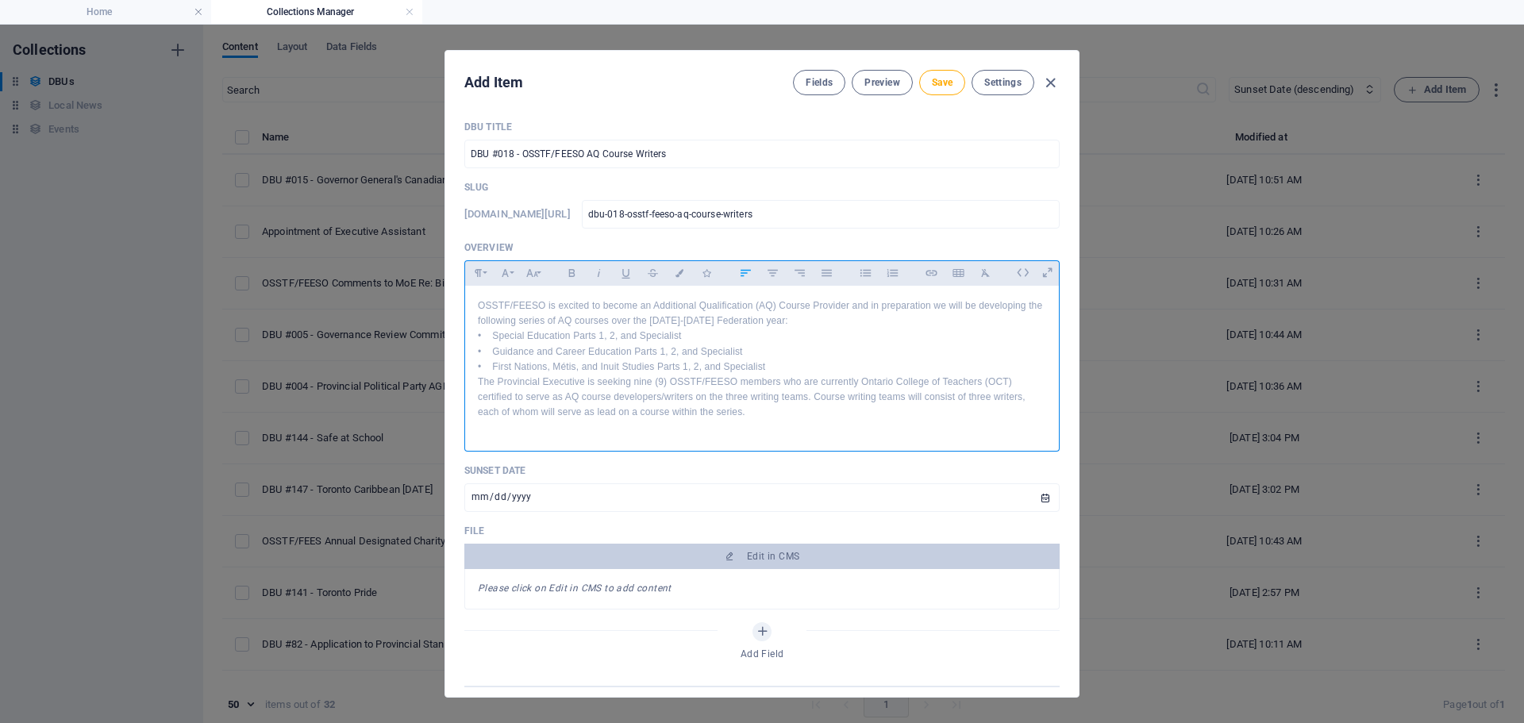
scroll to position [3062, 2]
click at [1036, 495] on input "[DATE]" at bounding box center [761, 497] width 595 height 29
click at [932, 77] on span "Save" at bounding box center [942, 82] width 21 height 13
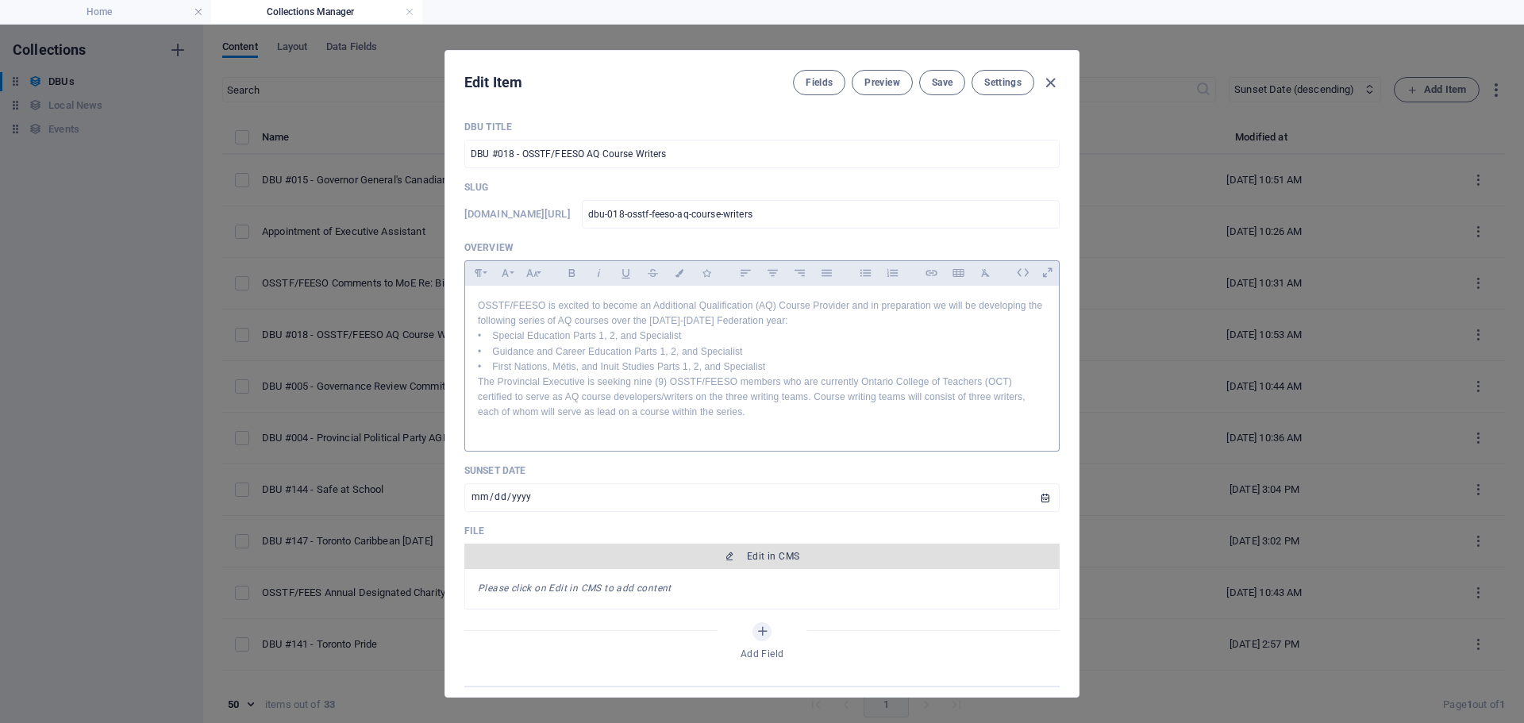
click at [808, 560] on span "Edit in CMS" at bounding box center [762, 556] width 583 height 13
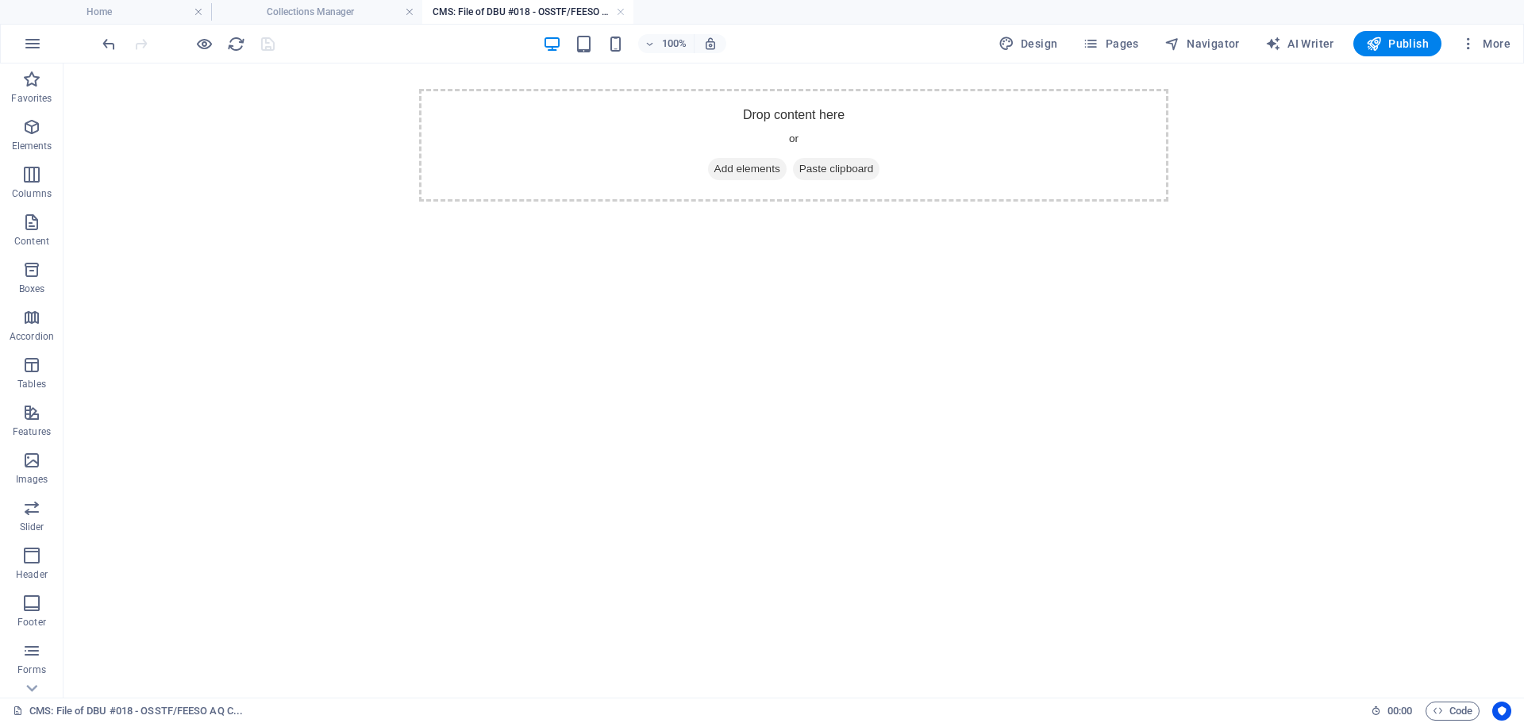
scroll to position [0, 0]
click at [38, 137] on span "Elements" at bounding box center [32, 136] width 64 height 38
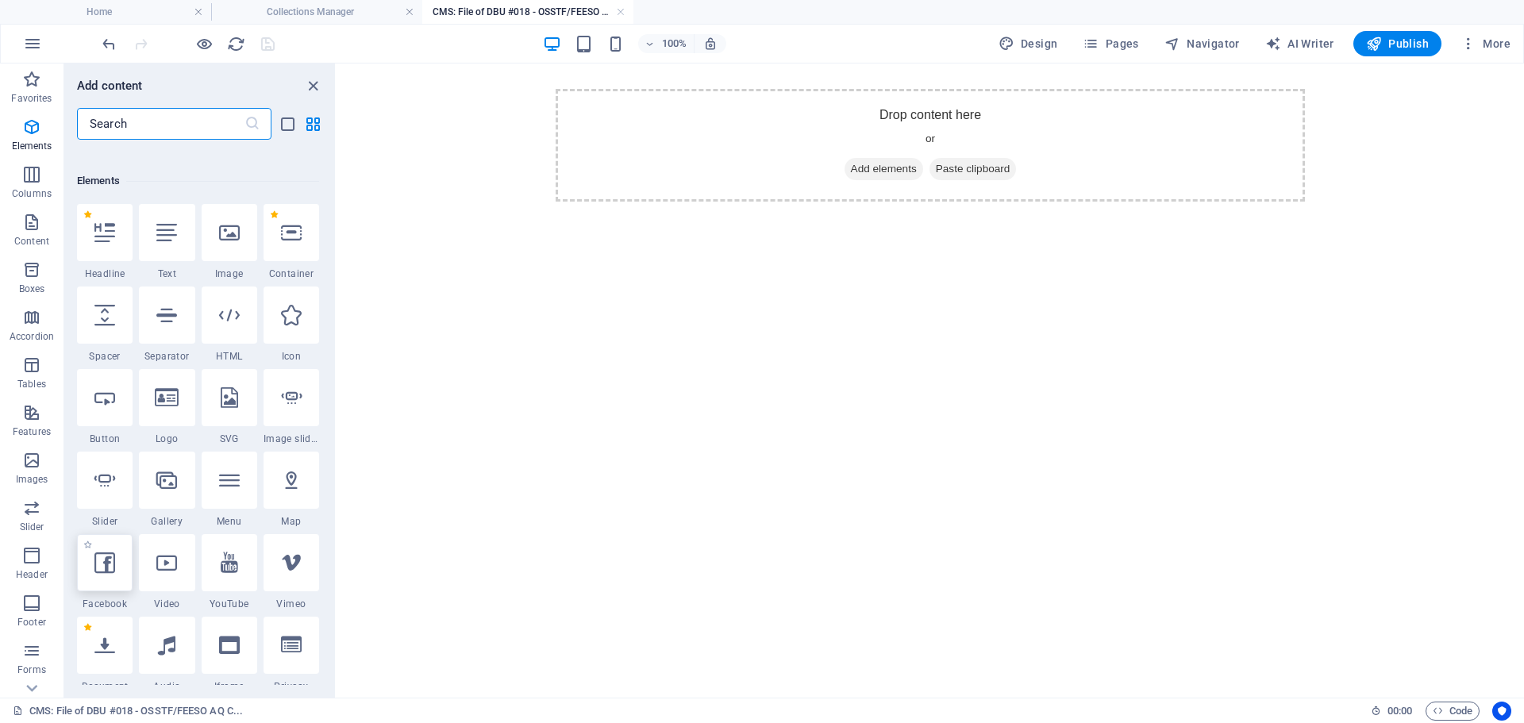
scroll to position [299, 0]
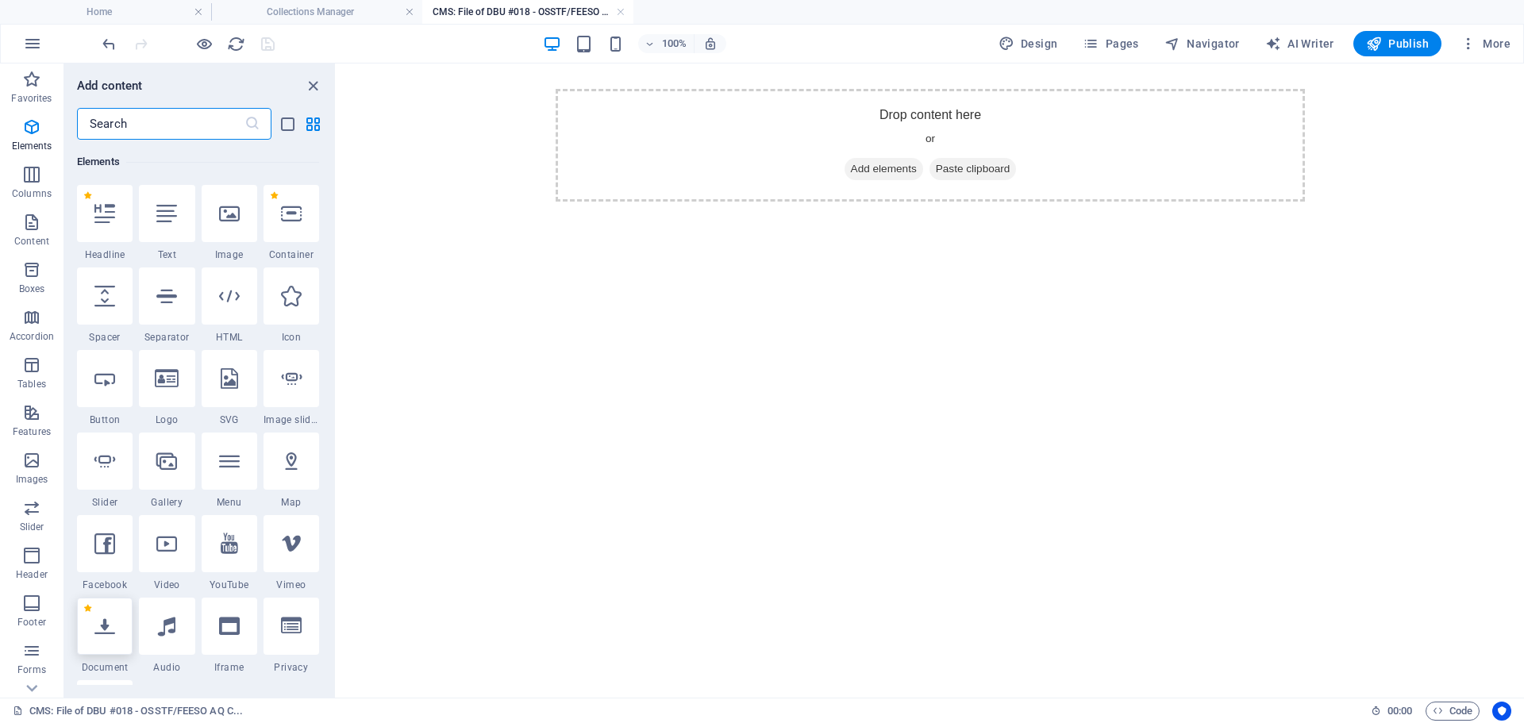
click at [110, 620] on icon at bounding box center [104, 626] width 21 height 21
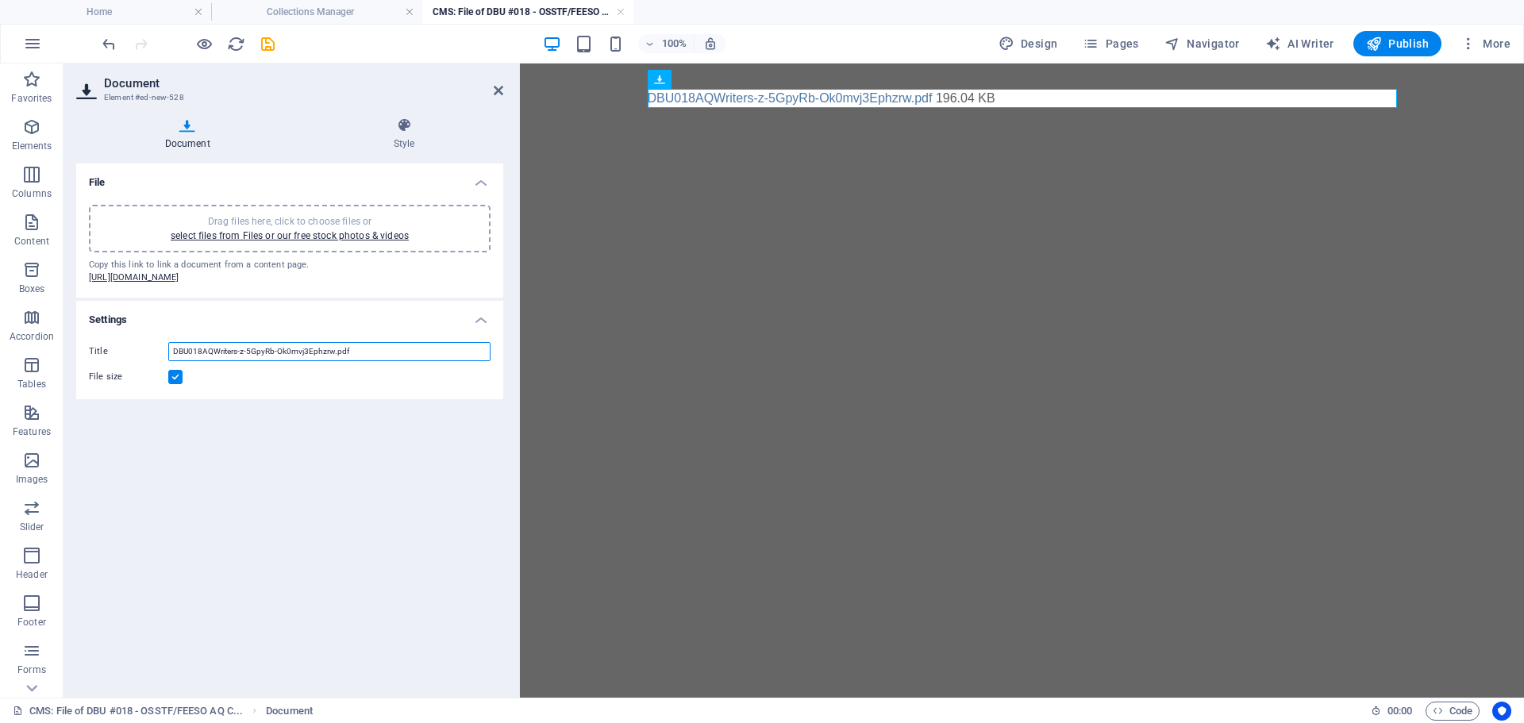
click at [276, 361] on input "DBU018AQWriters-z-5GpyRb-Ok0mvj3Ephzrw.pdf" at bounding box center [329, 351] width 322 height 19
drag, startPoint x: 352, startPoint y: 362, endPoint x: 118, endPoint y: 350, distance: 233.7
click at [118, 350] on div "Title DBU018AQWriters-z-5GpyRb-Ok0mvj3Ephzrw.pdf File size" at bounding box center [289, 364] width 427 height 70
click at [264, 41] on icon "save" at bounding box center [268, 44] width 18 height 18
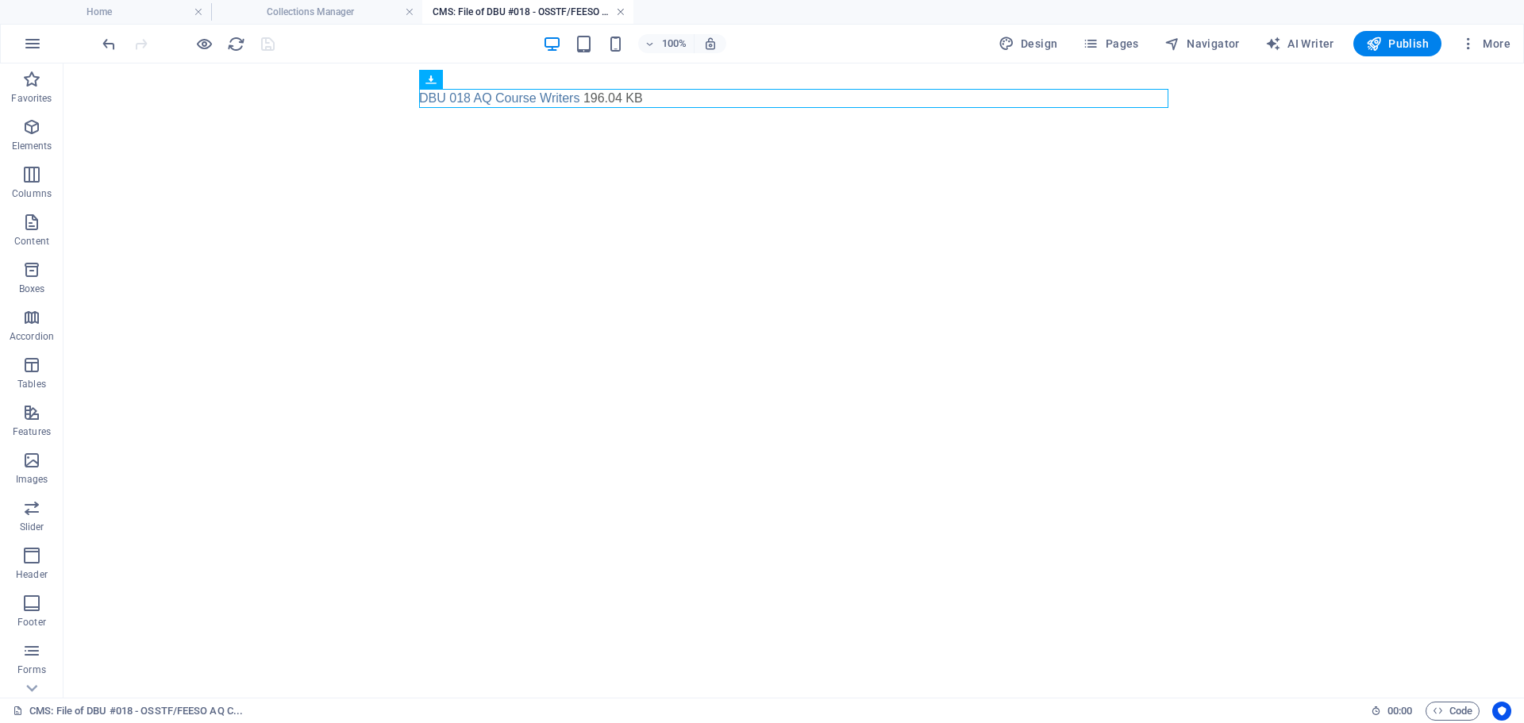
click at [622, 8] on link at bounding box center [621, 12] width 10 height 15
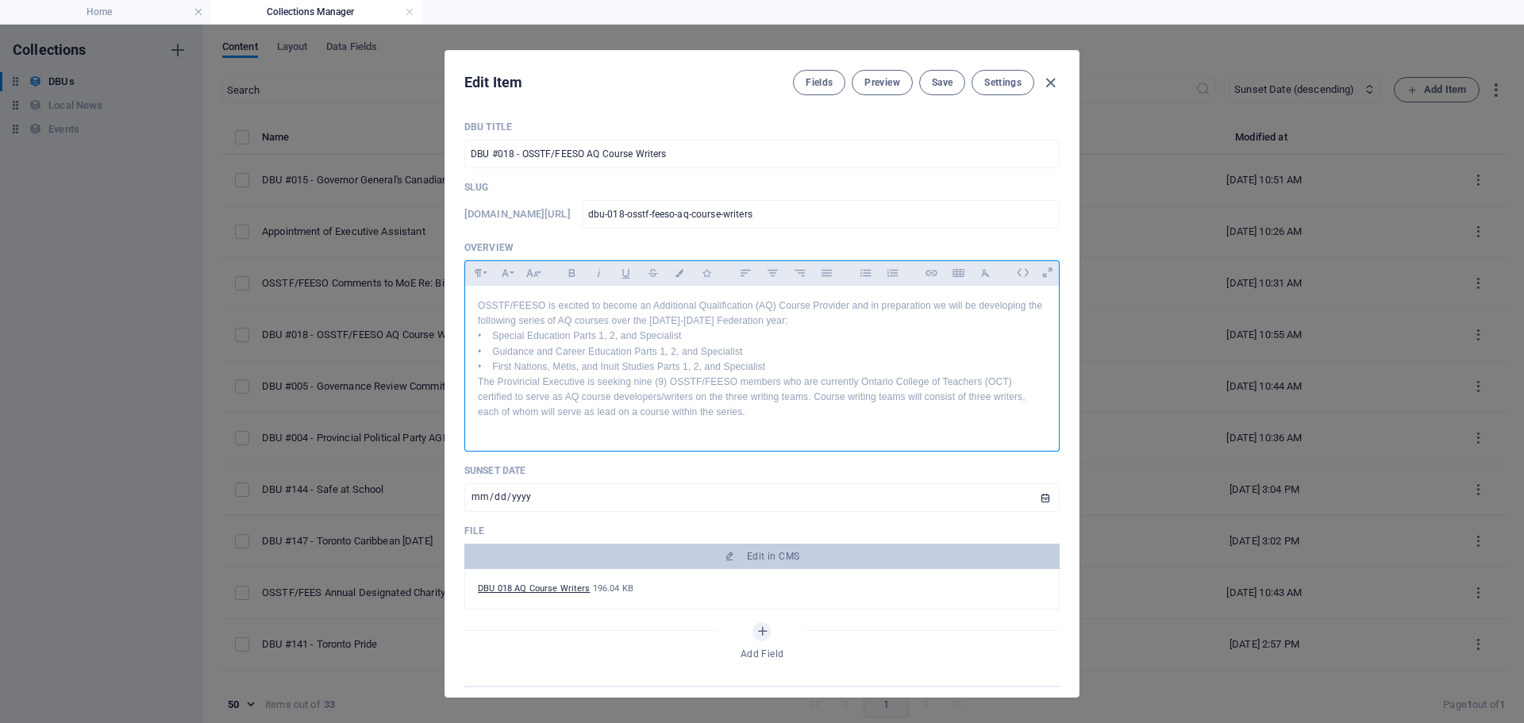
click at [763, 409] on p "The Provincial Executive is seeking nine (9) OSSTF/FEESO members who are curren…" at bounding box center [762, 398] width 568 height 46
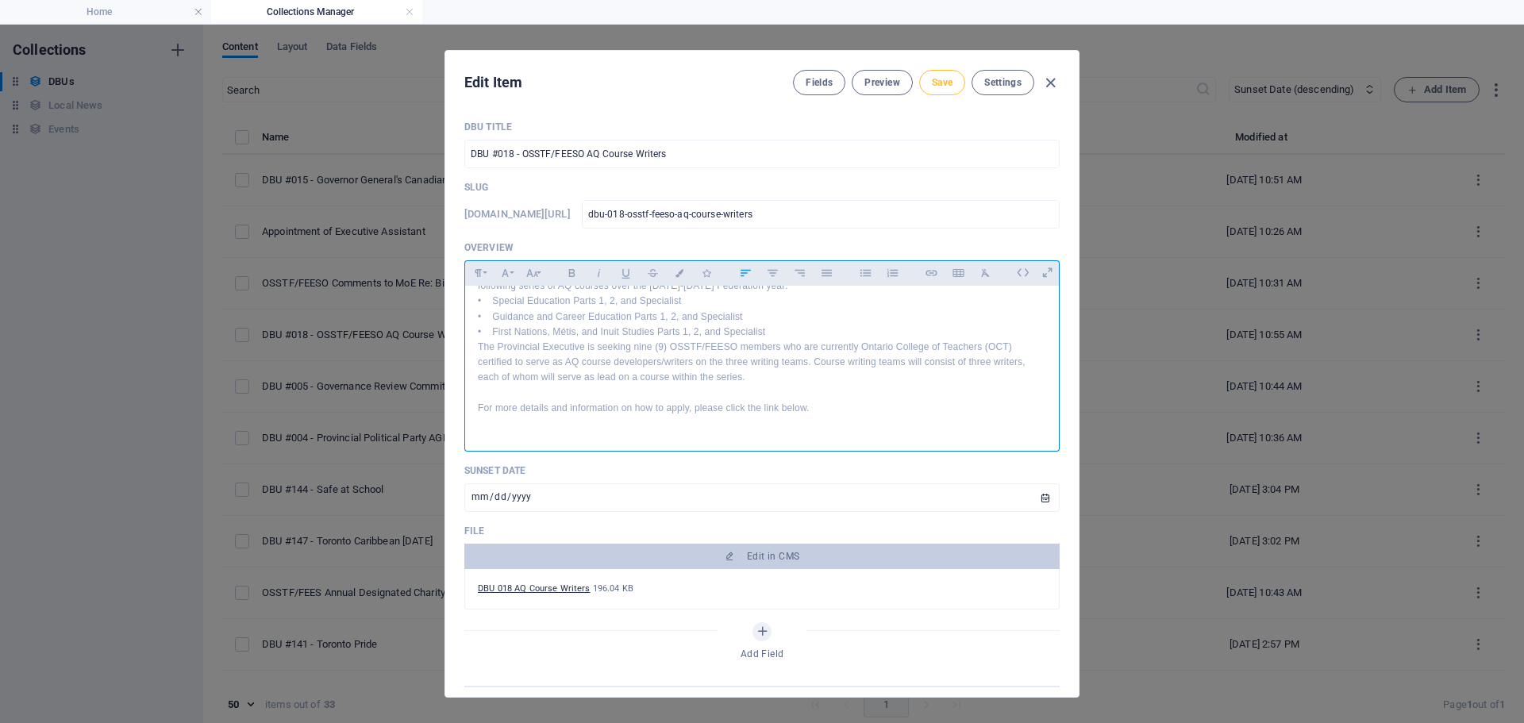
click at [945, 89] on button "Save" at bounding box center [942, 82] width 46 height 25
click at [1053, 82] on icon "button" at bounding box center [1050, 83] width 18 height 18
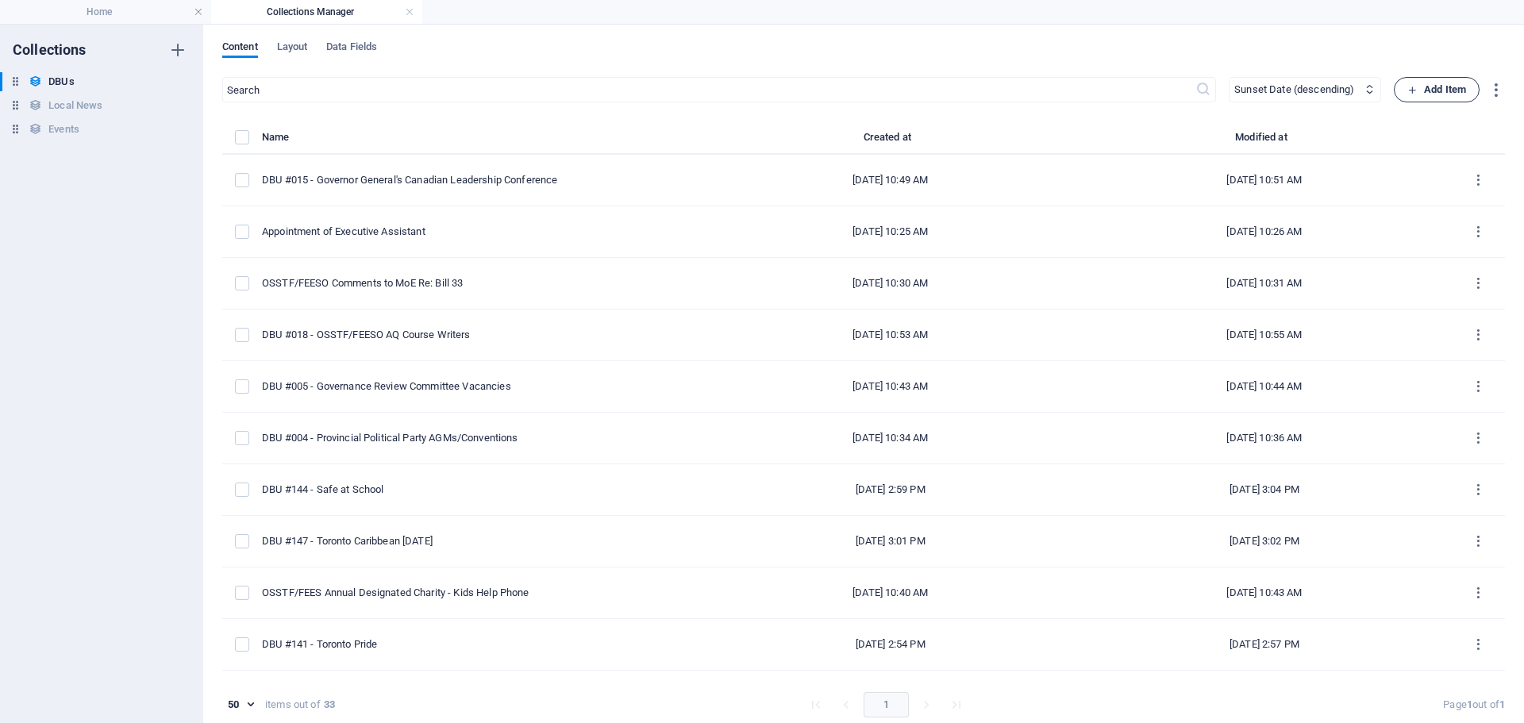
click at [1430, 83] on span "Add Item" at bounding box center [1436, 89] width 59 height 19
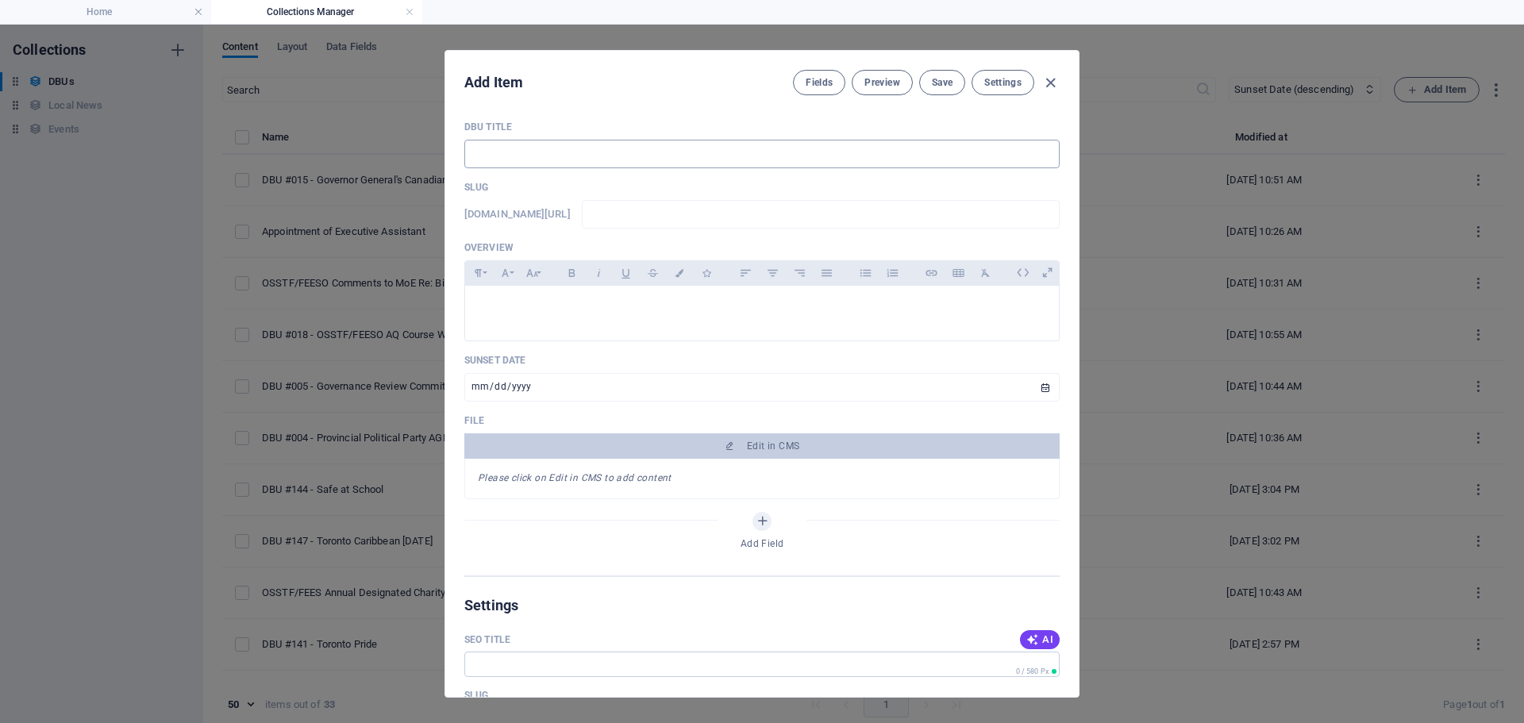
click at [502, 156] on input "text" at bounding box center [761, 154] width 595 height 29
click at [1041, 81] on icon "button" at bounding box center [1050, 83] width 18 height 18
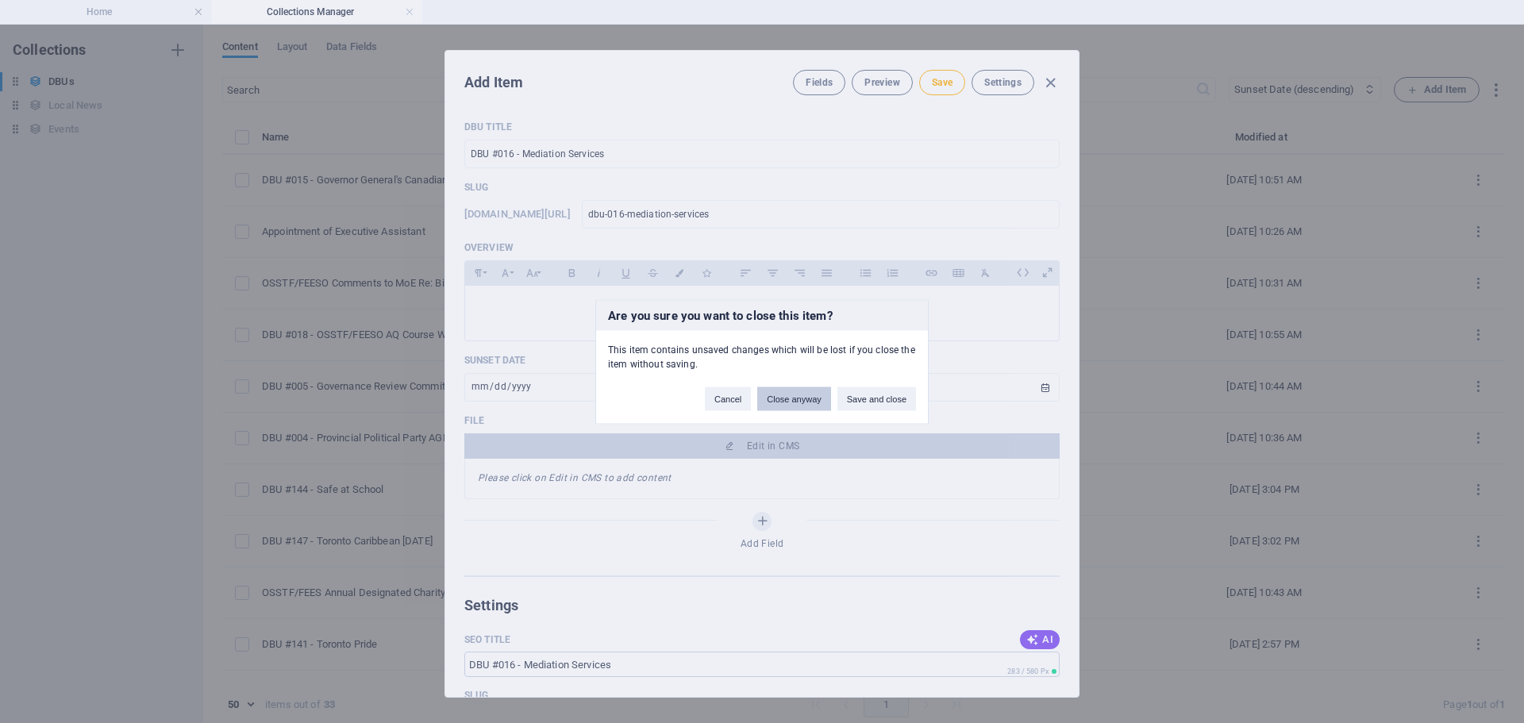
click at [787, 398] on button "Close anyway" at bounding box center [793, 399] width 73 height 24
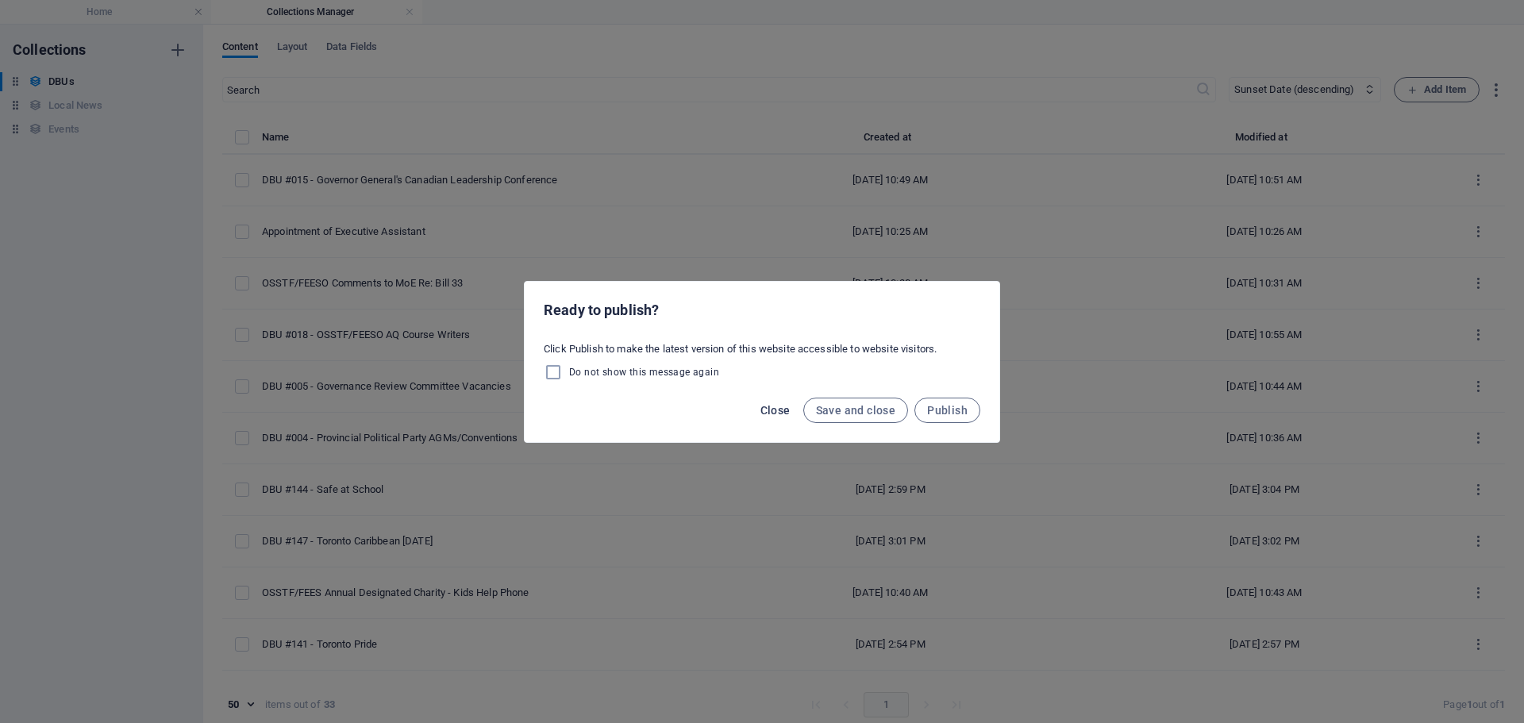
click at [769, 410] on span "Close" at bounding box center [775, 410] width 30 height 13
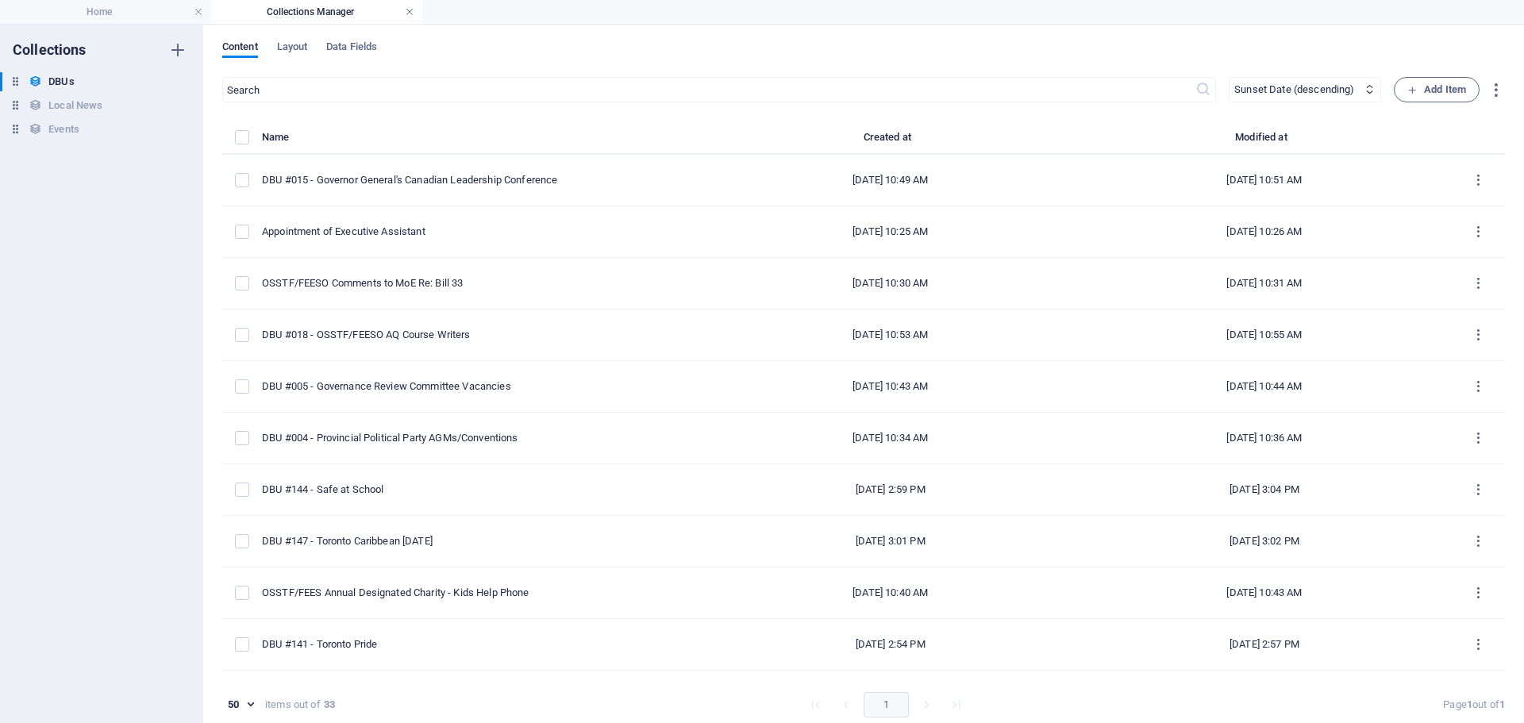
click at [414, 14] on link at bounding box center [410, 12] width 10 height 15
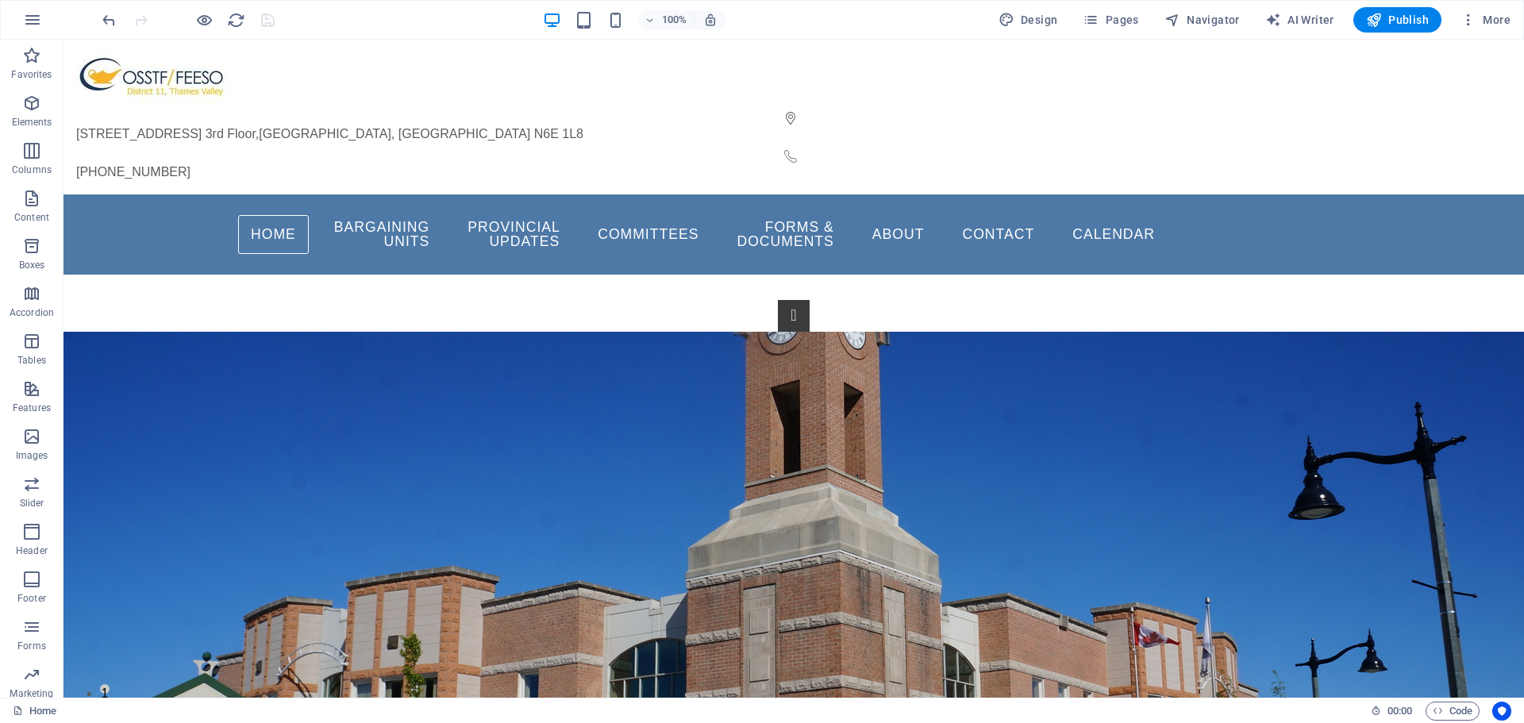
scroll to position [381, 0]
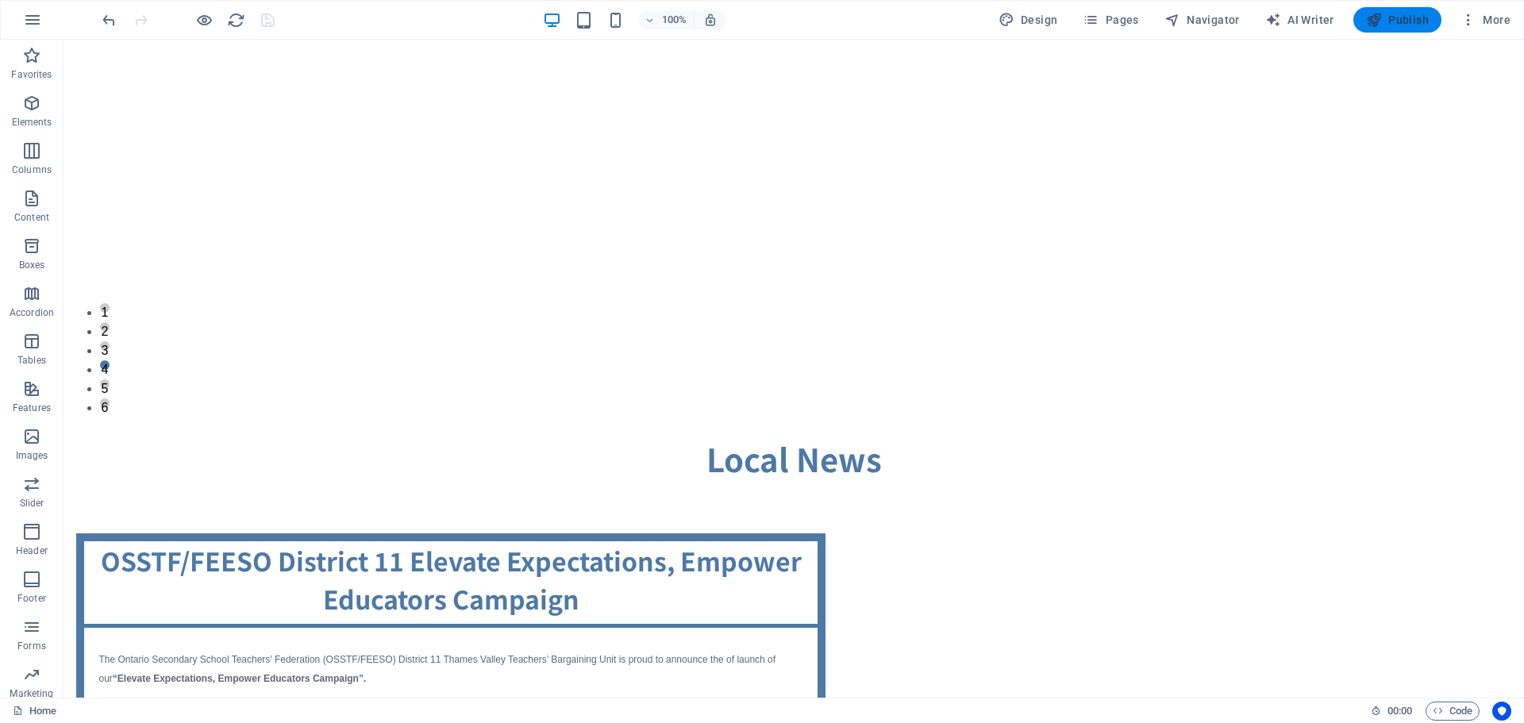
click at [1415, 12] on span "Publish" at bounding box center [1397, 20] width 63 height 16
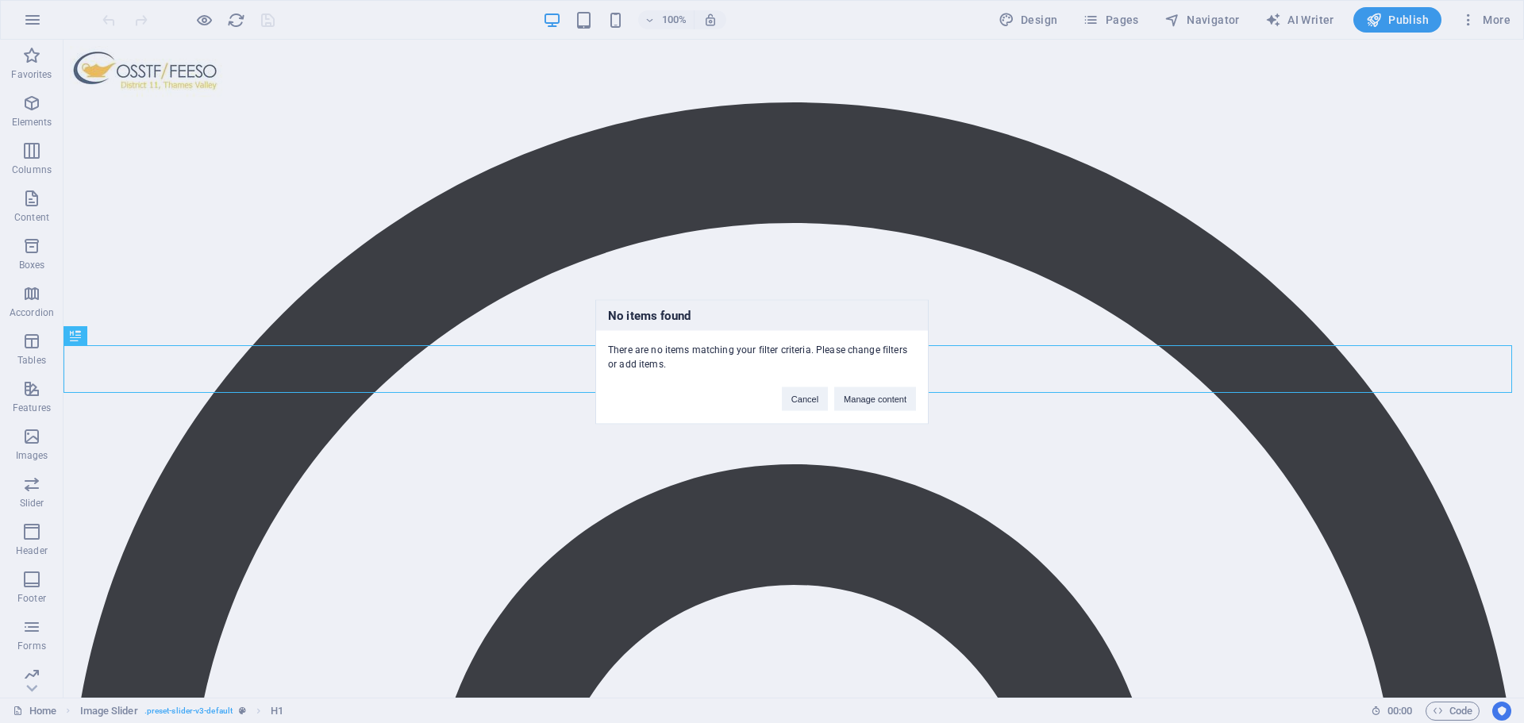
scroll to position [381, 0]
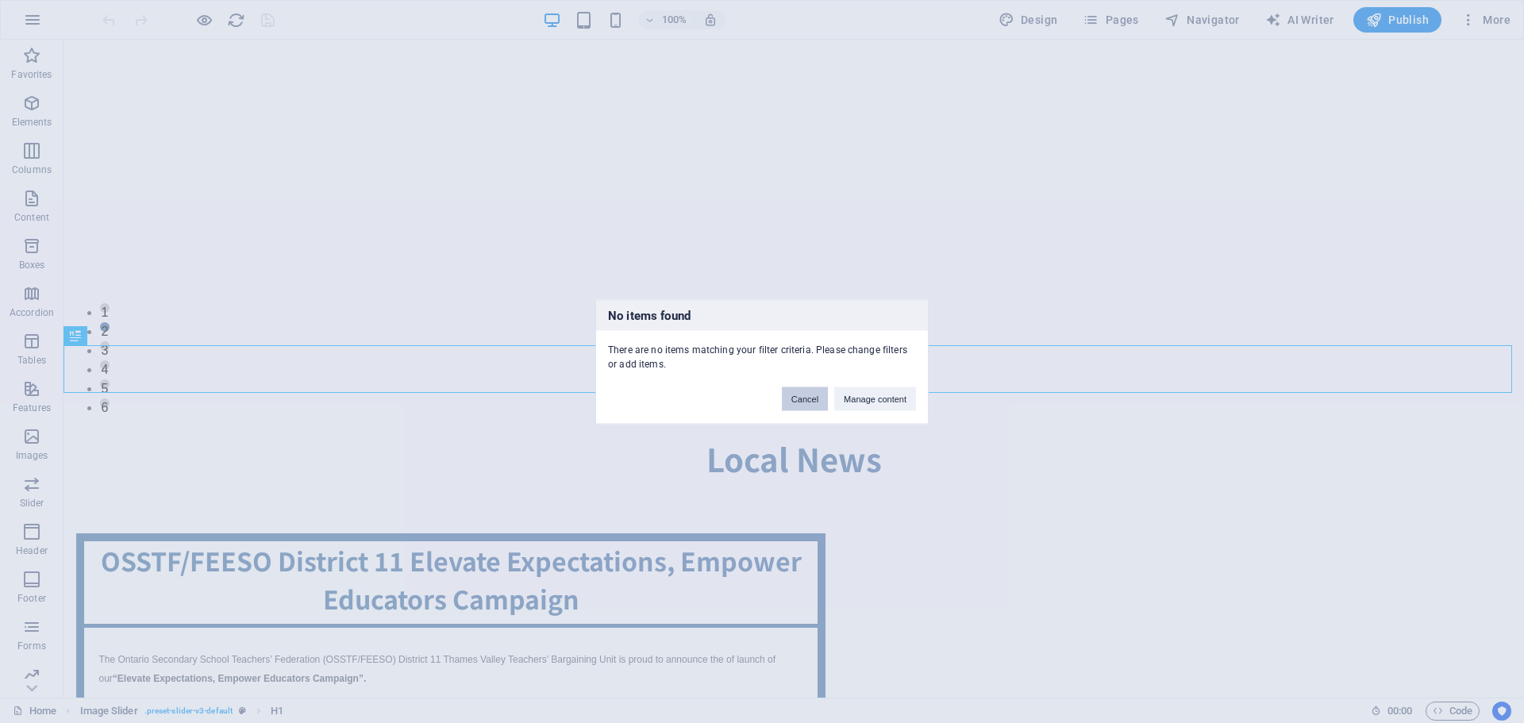
click at [792, 400] on button "Cancel" at bounding box center [805, 399] width 46 height 24
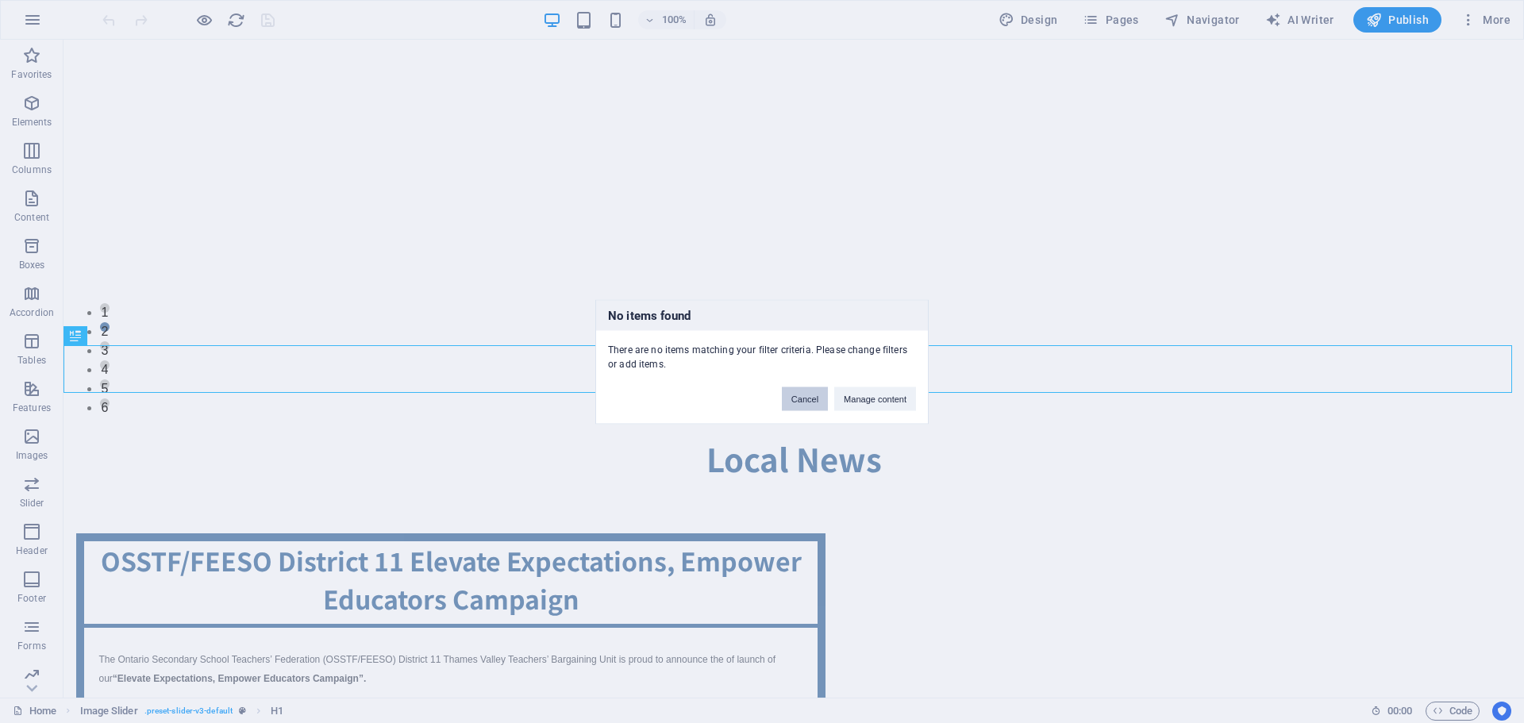
click at [799, 400] on button "Cancel" at bounding box center [805, 399] width 46 height 24
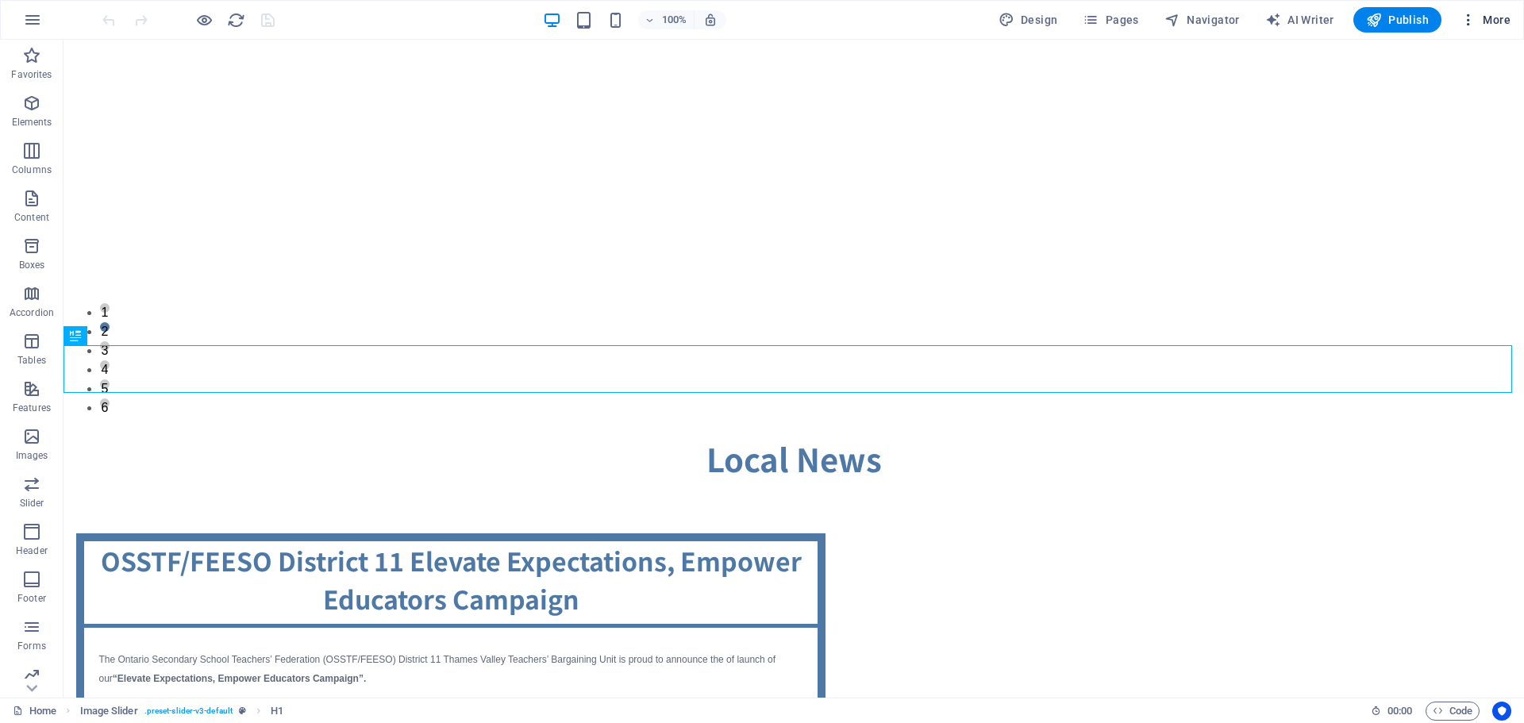
click at [1474, 16] on icon "button" at bounding box center [1469, 20] width 16 height 16
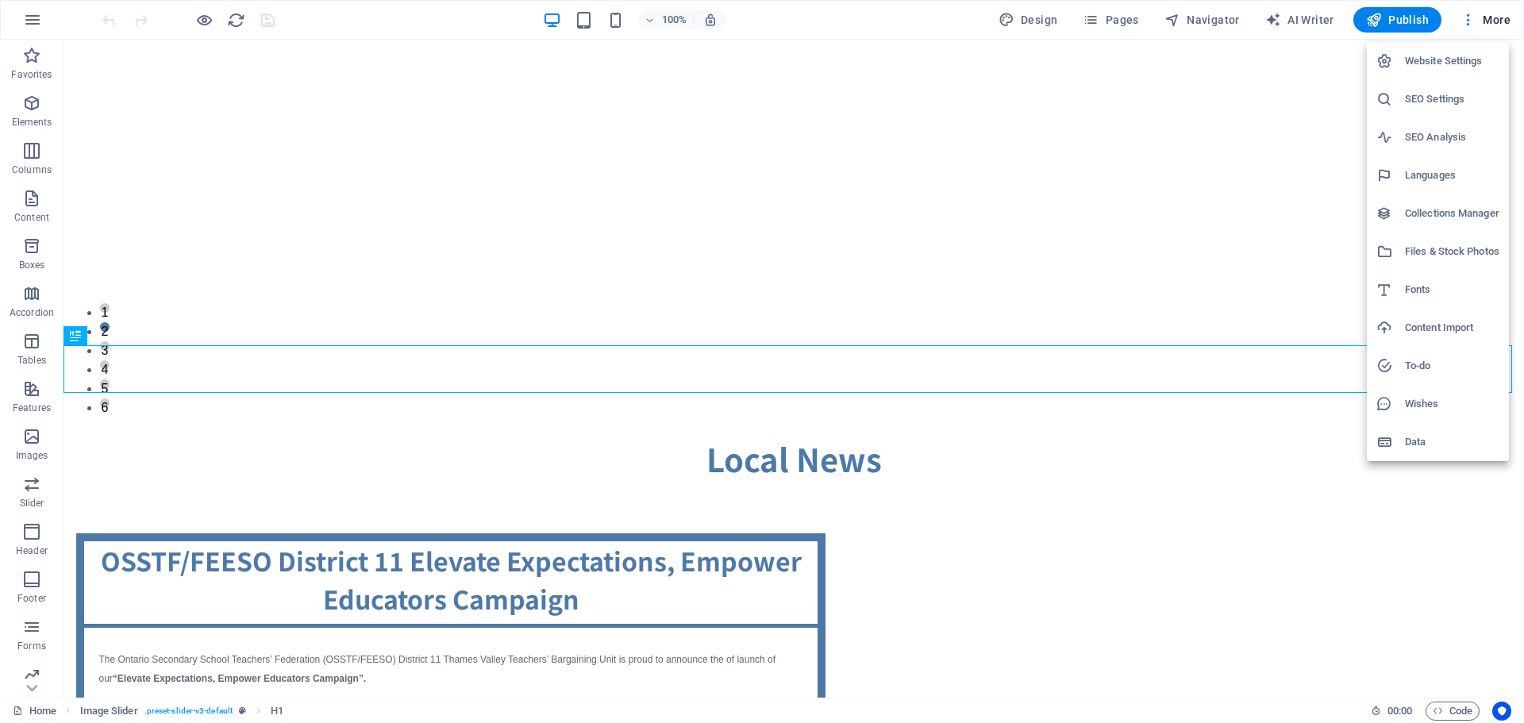
click at [1432, 214] on h6 "Collections Manager" at bounding box center [1452, 213] width 94 height 19
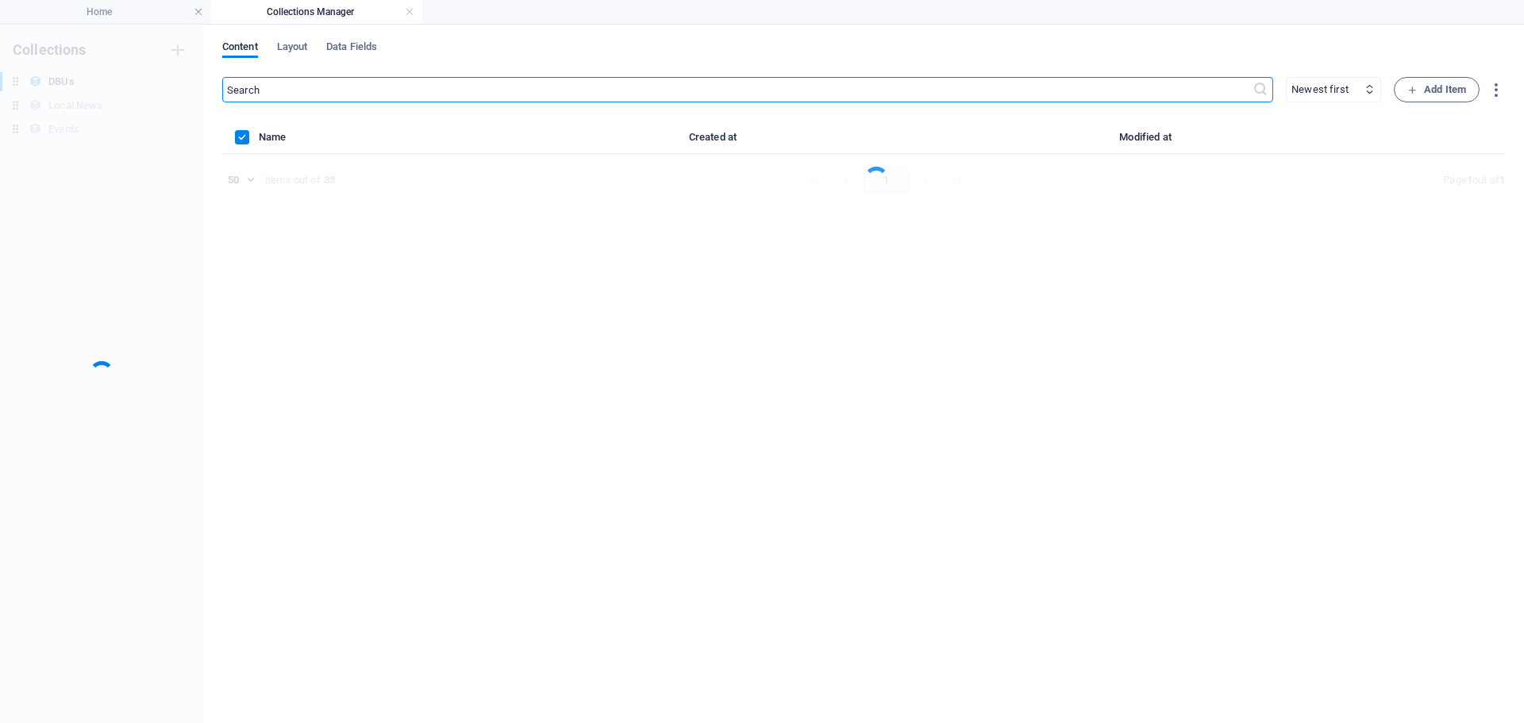
scroll to position [0, 0]
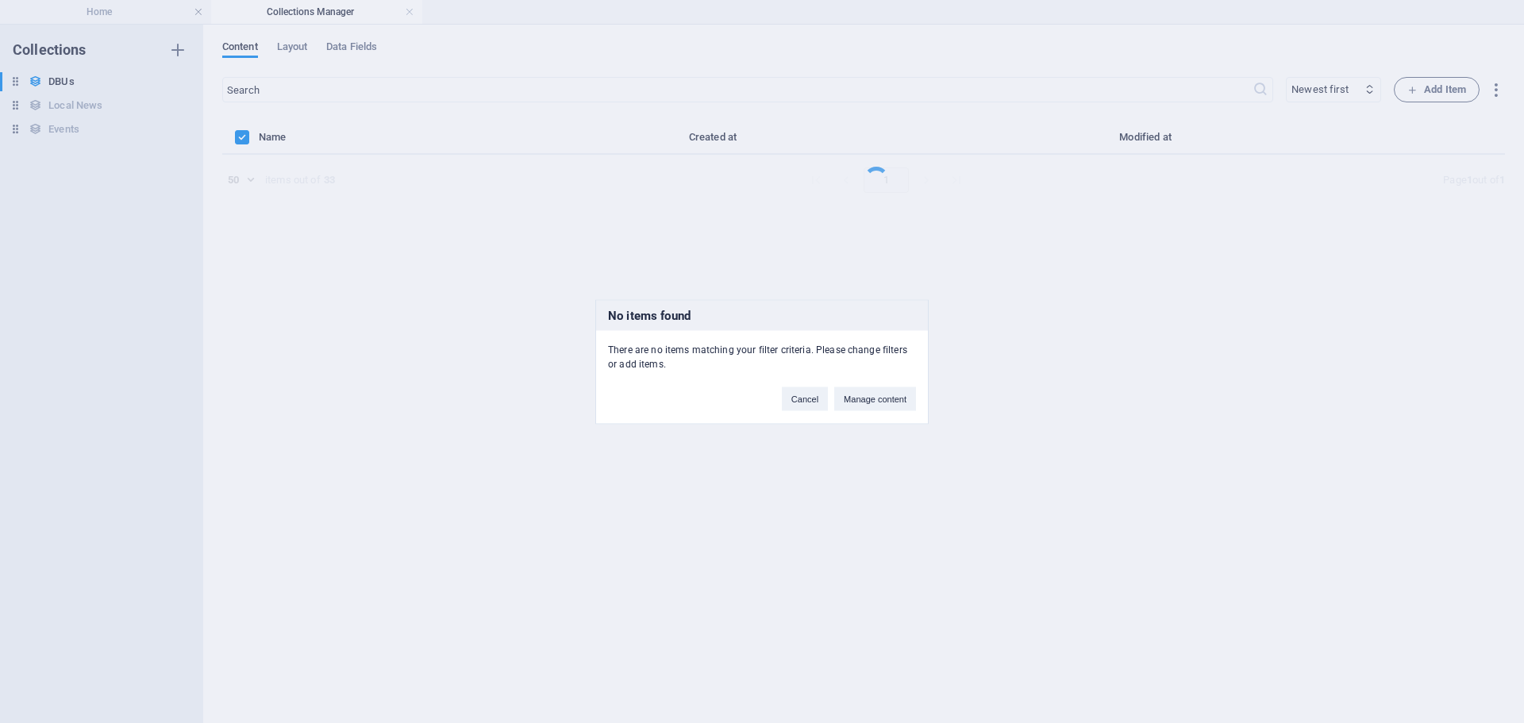
select select "columns.sunset-date_DESC"
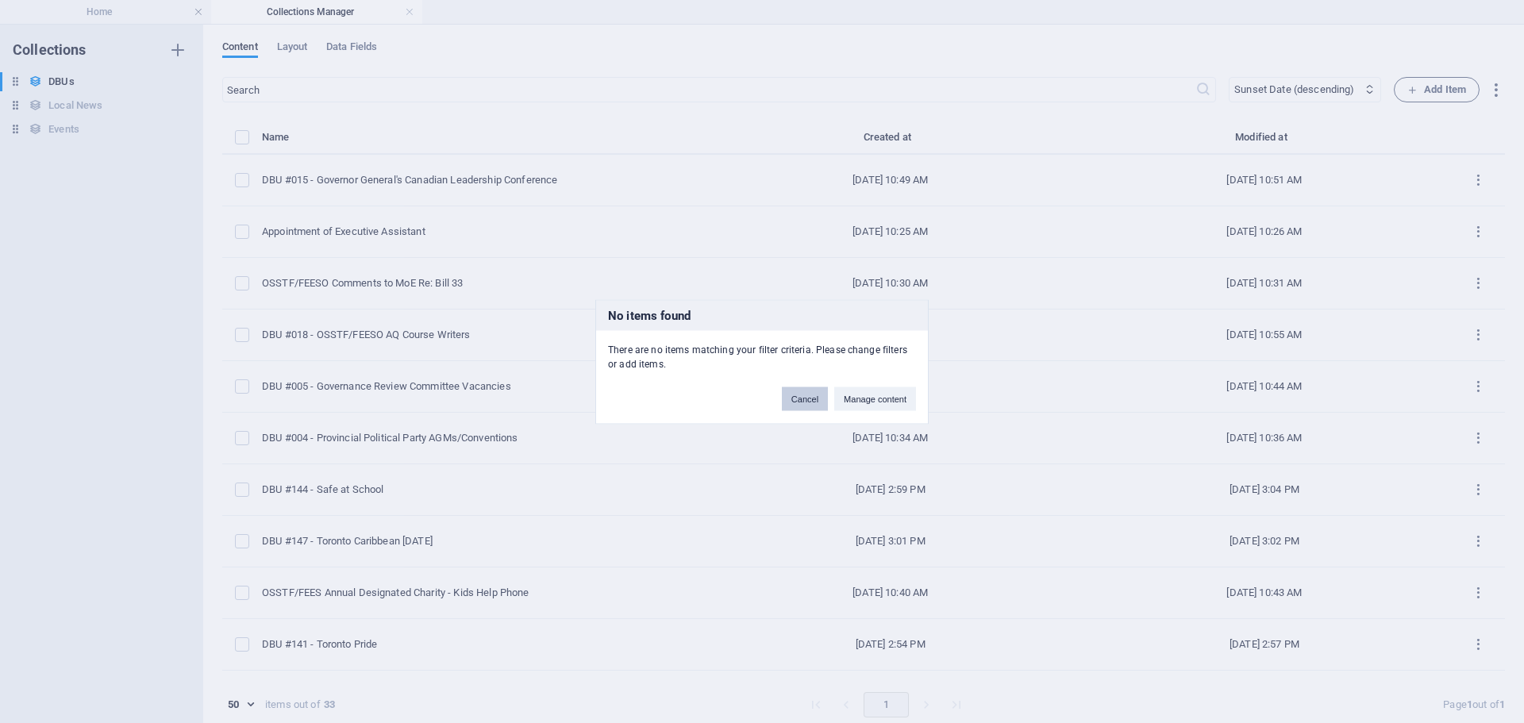
click at [823, 401] on button "Cancel" at bounding box center [805, 399] width 46 height 24
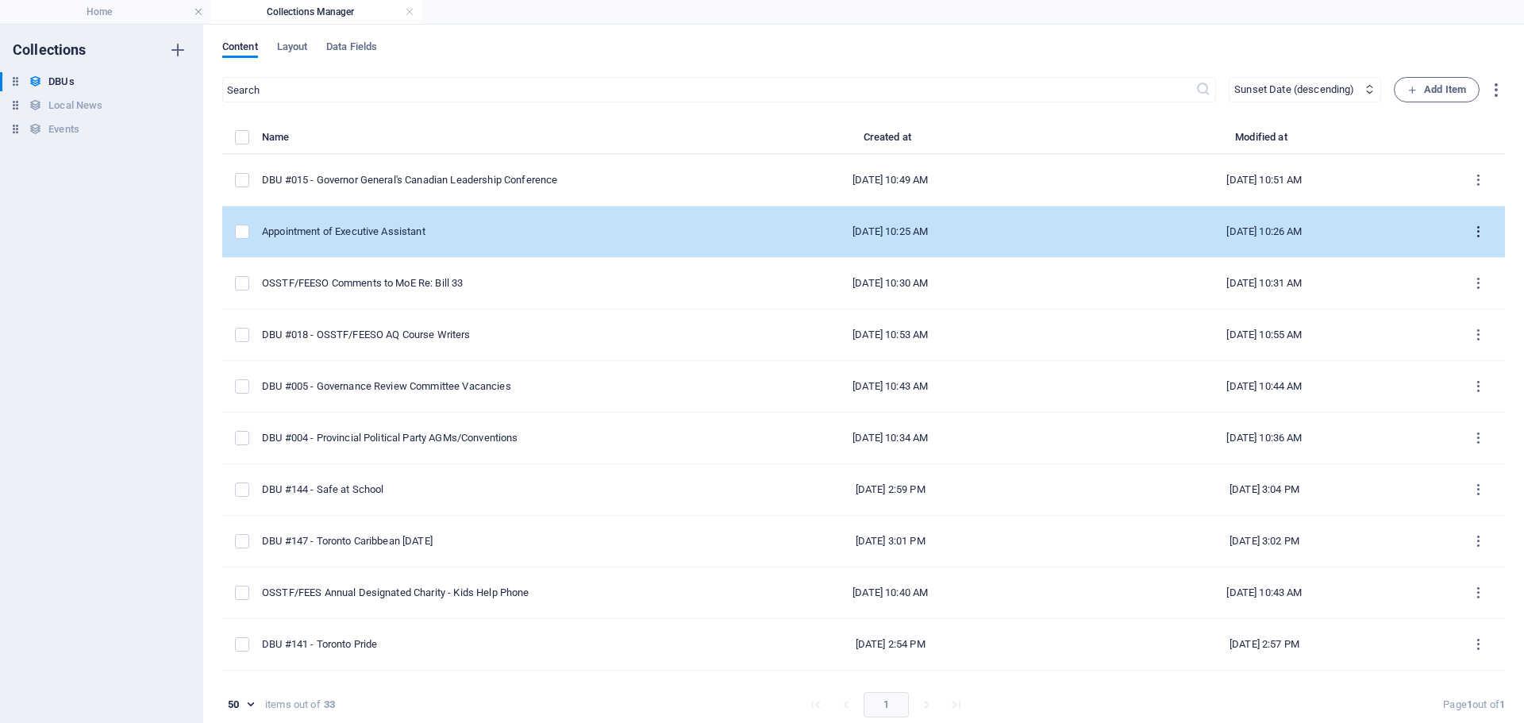
click at [1480, 233] on button "items list" at bounding box center [1479, 231] width 28 height 25
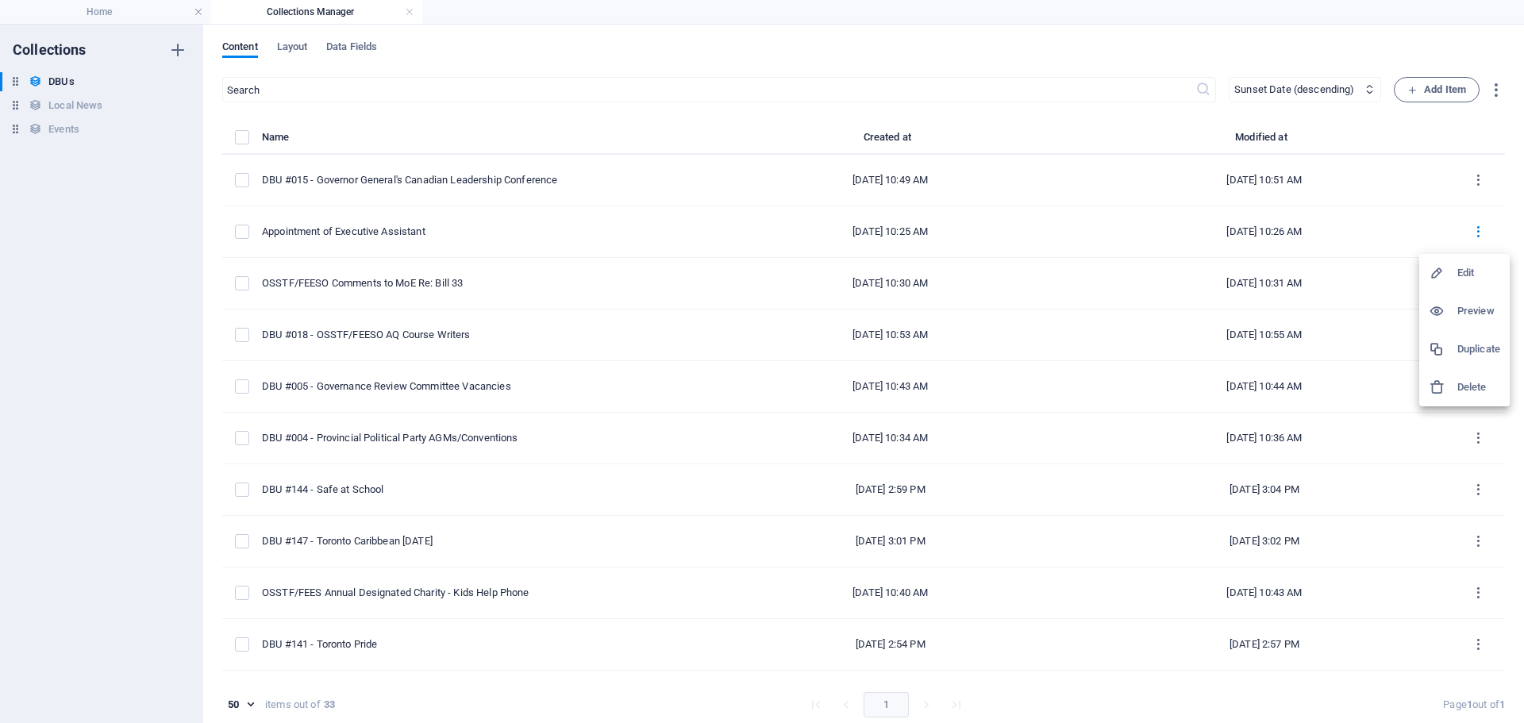
click at [1468, 272] on h6 "Edit" at bounding box center [1478, 273] width 43 height 19
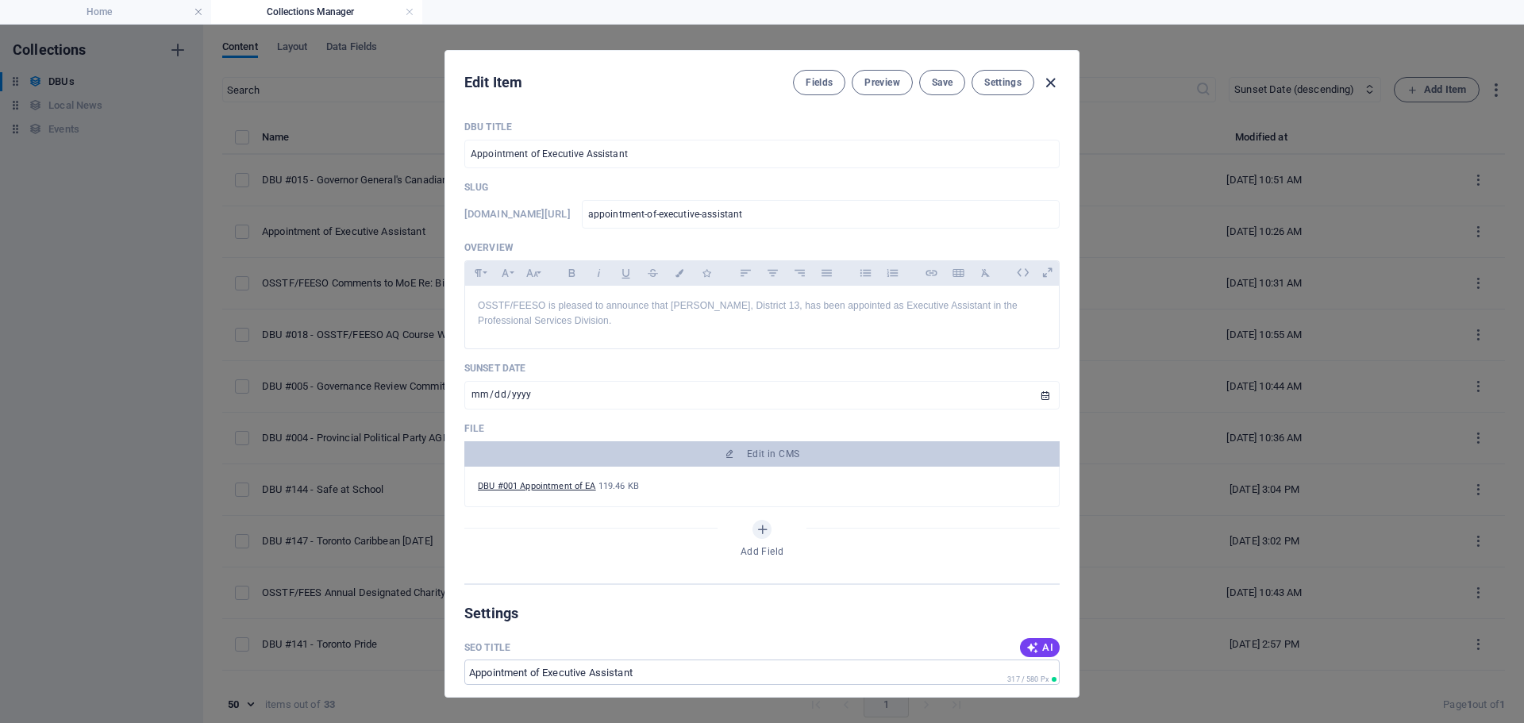
click at [1049, 80] on icon "button" at bounding box center [1050, 83] width 18 height 18
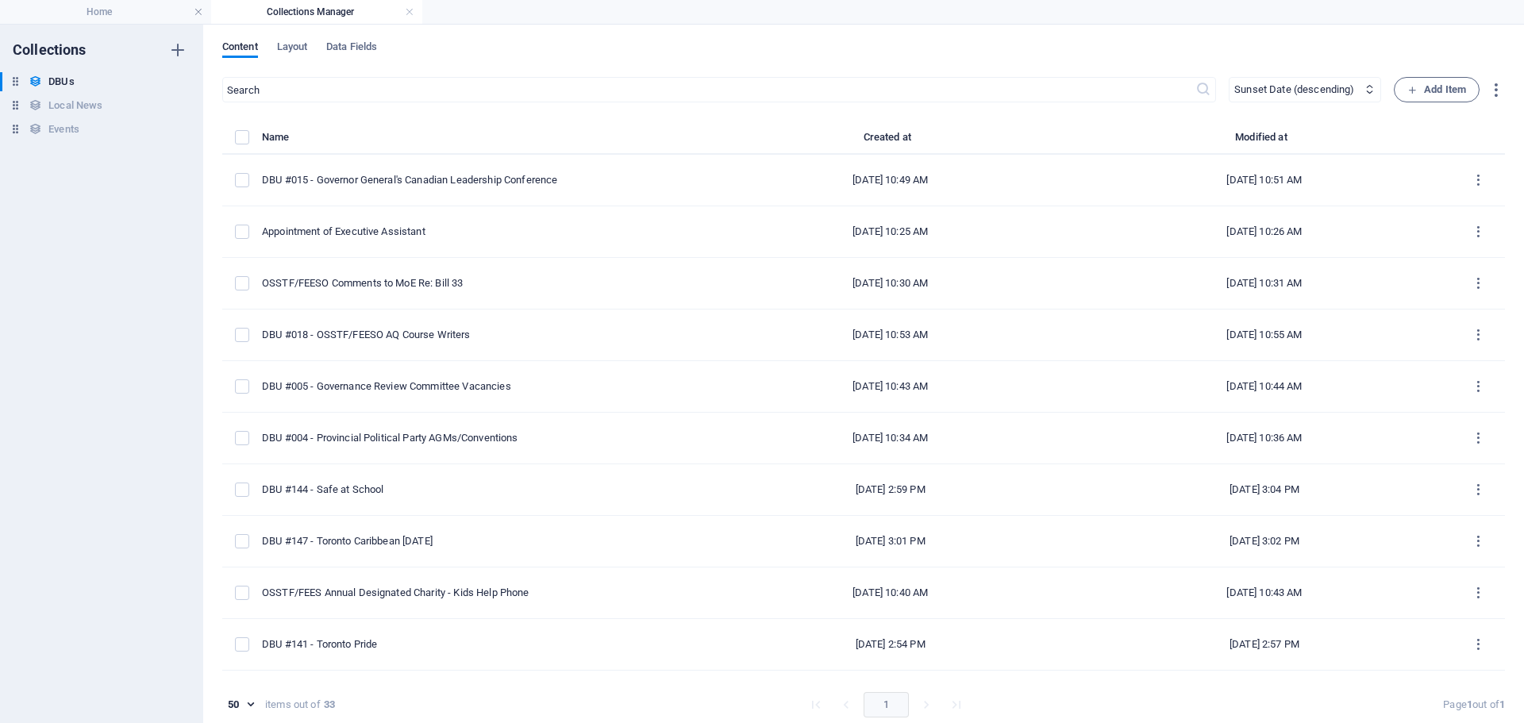
type input "[DATE]"
type input "appointment-of-executive-assistant"
click at [1414, 86] on icon "button" at bounding box center [1412, 90] width 10 height 10
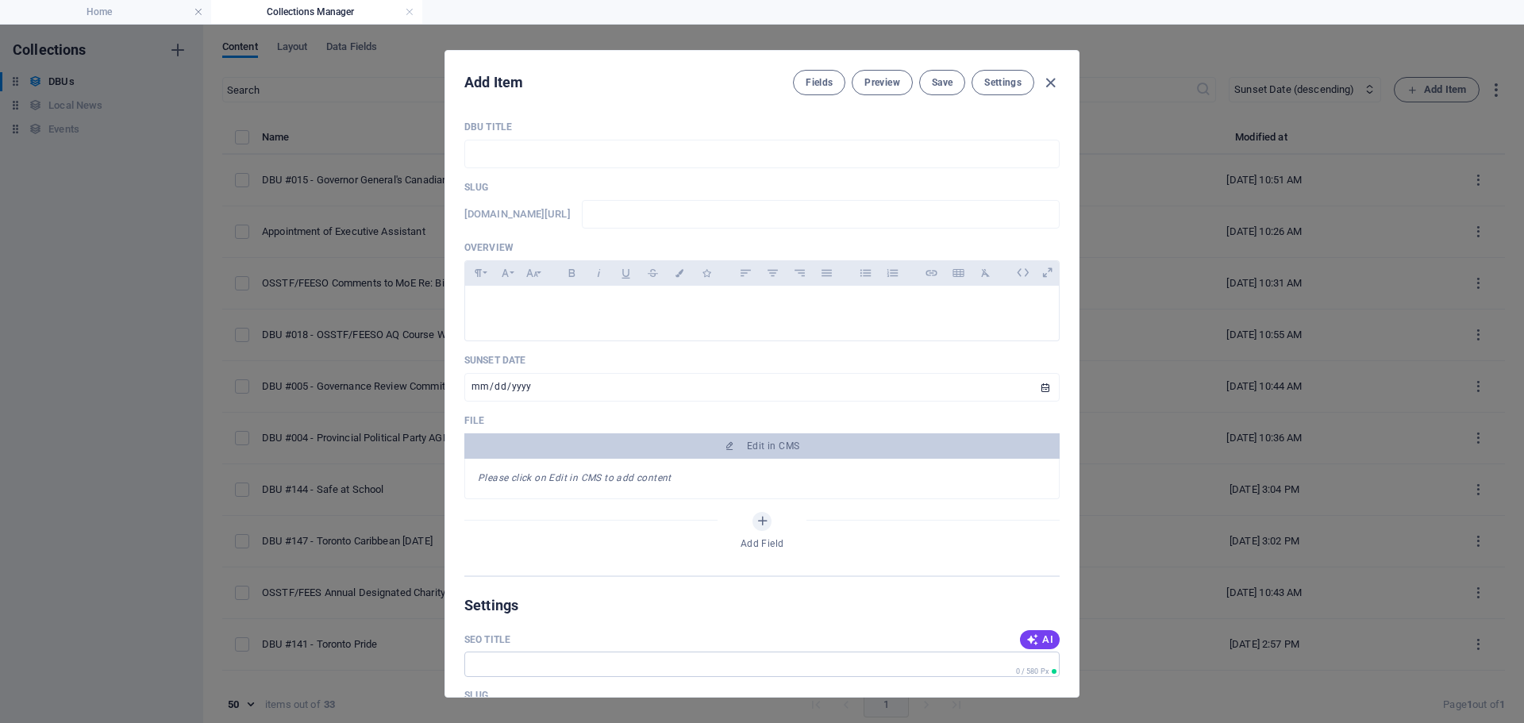
drag, startPoint x: 683, startPoint y: 59, endPoint x: 524, endPoint y: 131, distance: 174.4
click at [524, 131] on div "Add Item Fields Preview Save Settings DBU Title ​ Slug [DOMAIN_NAME][URL] ​ Ove…" at bounding box center [761, 374] width 633 height 646
click at [507, 160] on input "text" at bounding box center [761, 154] width 595 height 29
type input "D"
type input "d"
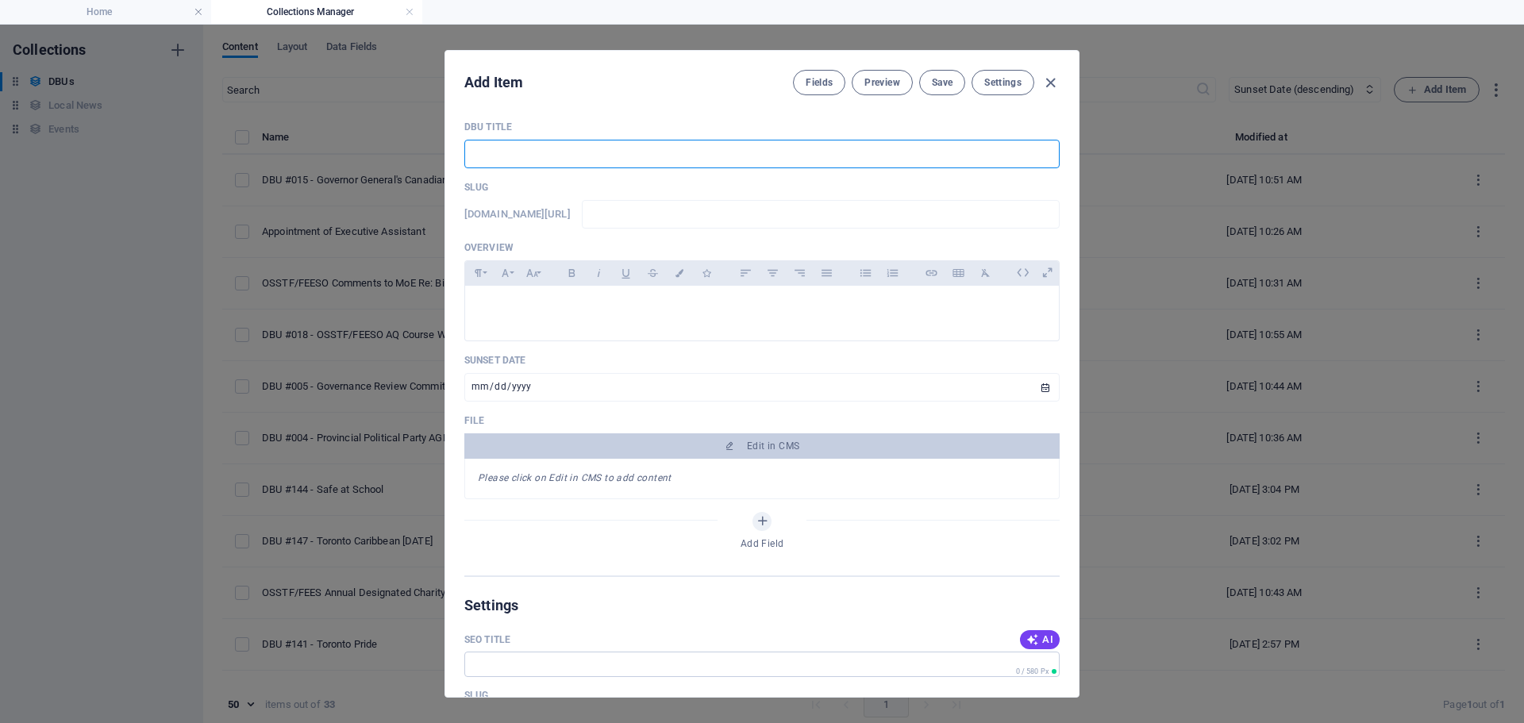
type input "d"
type input "DB"
type input "db"
type input "DBU"
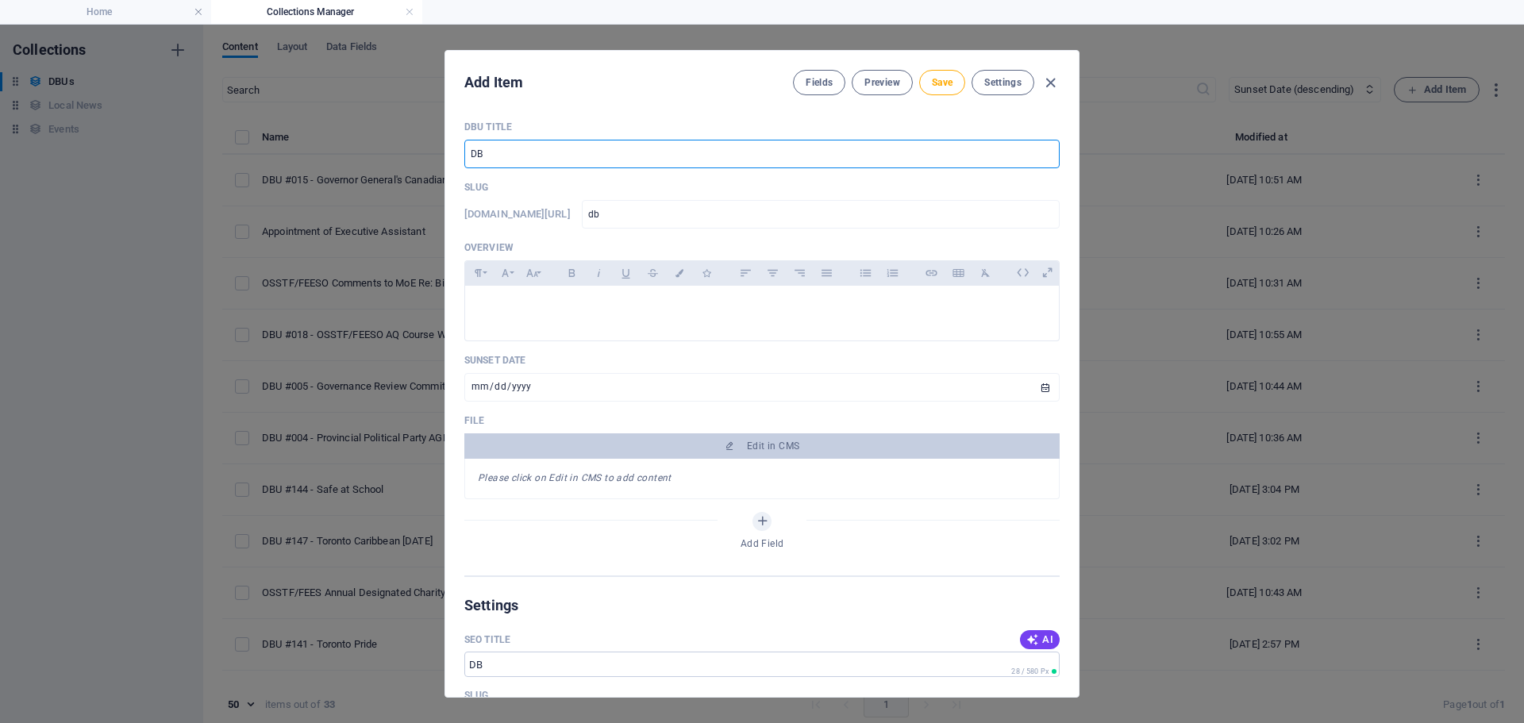
type input "dbu"
type input "DBU #0"
type input "dbu-0"
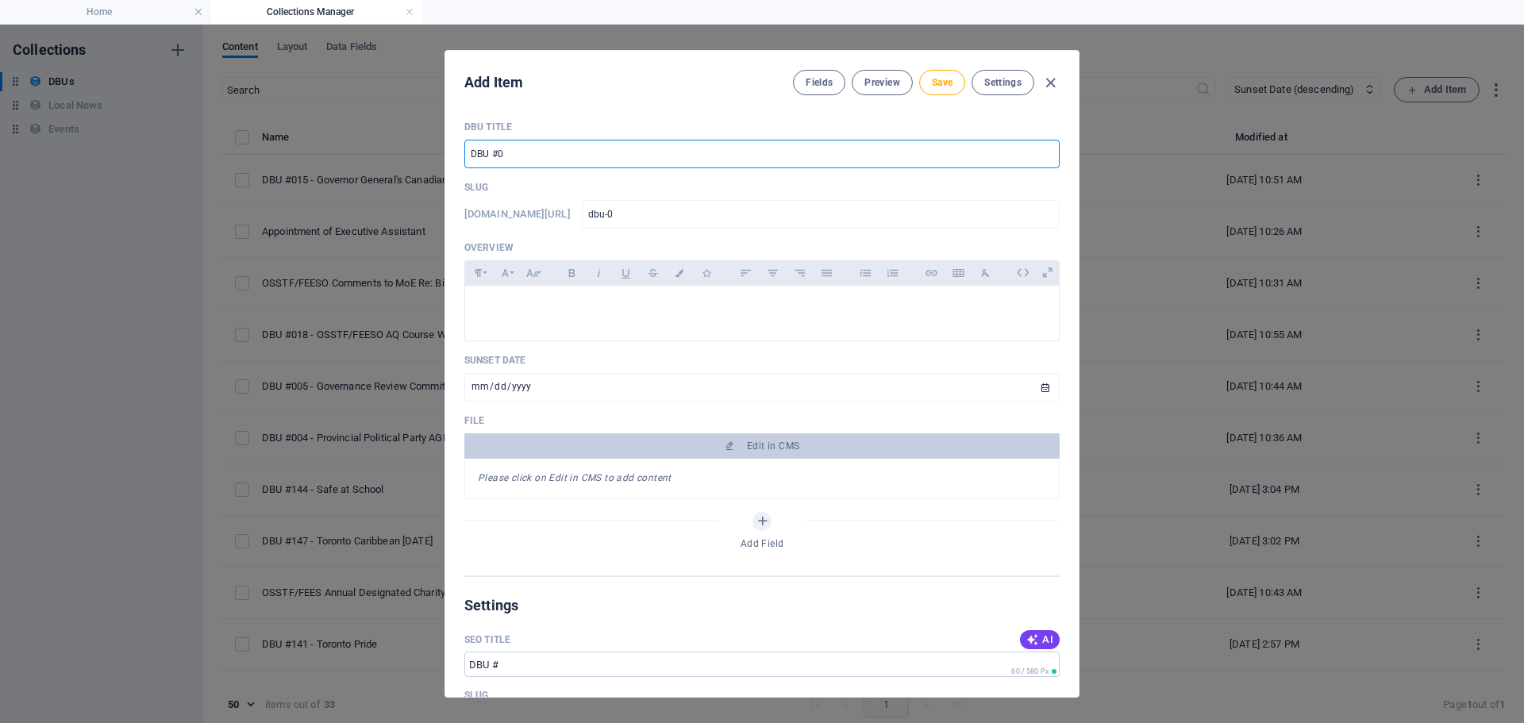
type input "DBU #01"
type input "dbu-01"
type input "DBU #016"
type input "dbu-016"
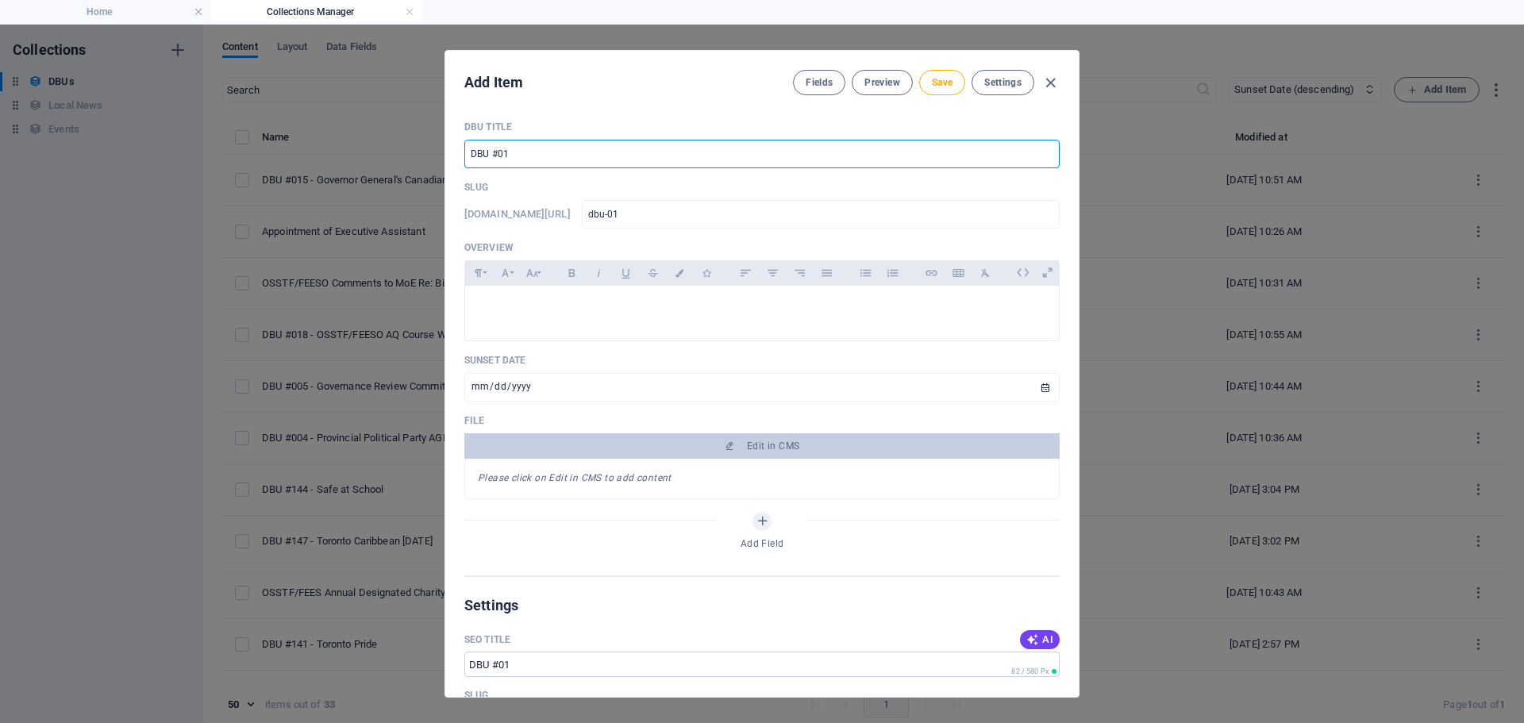
type input "dbu-016"
type input "DBU #016 - M"
type input "dbu-016-m"
type input "DBU #016 - Me"
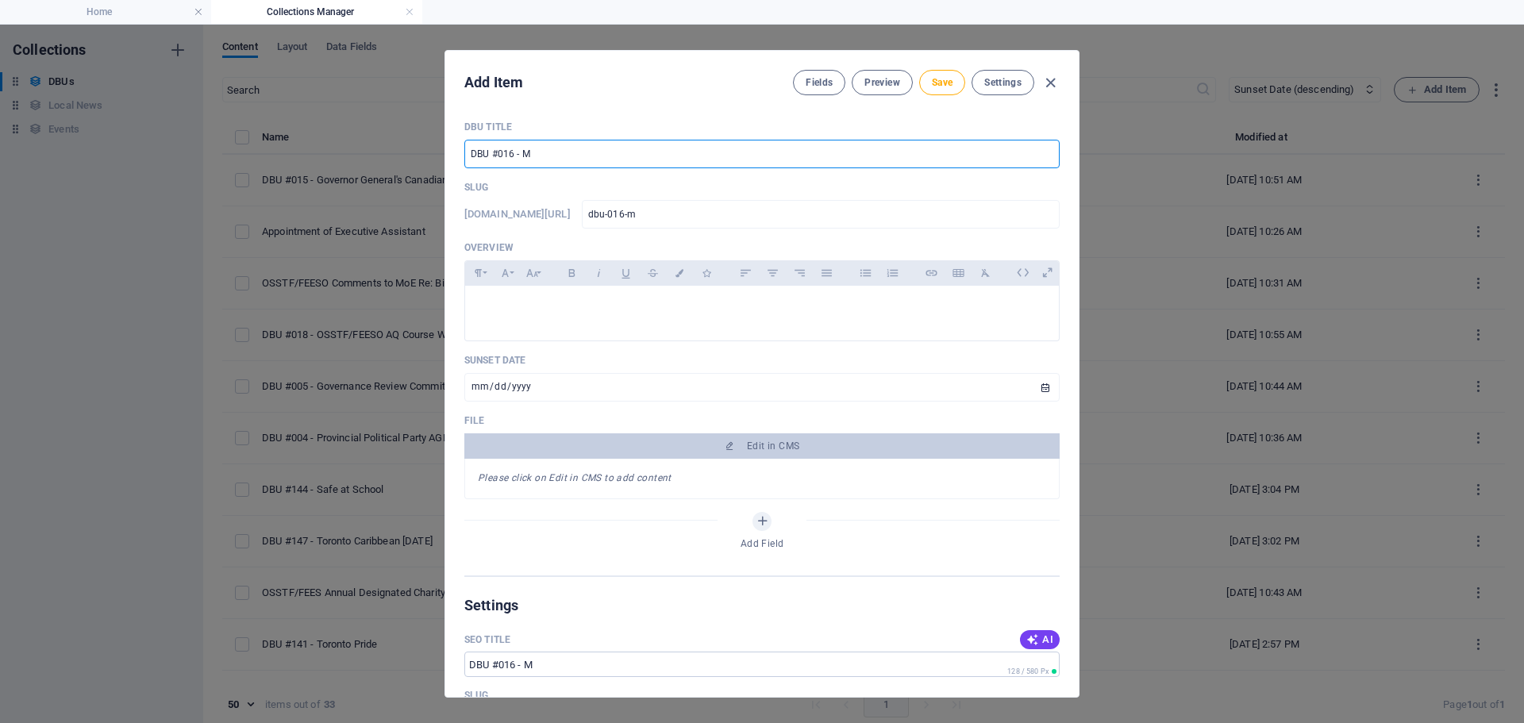
type input "dbu-016-me"
type input "DBU #016 - Med"
type input "dbu-016-med"
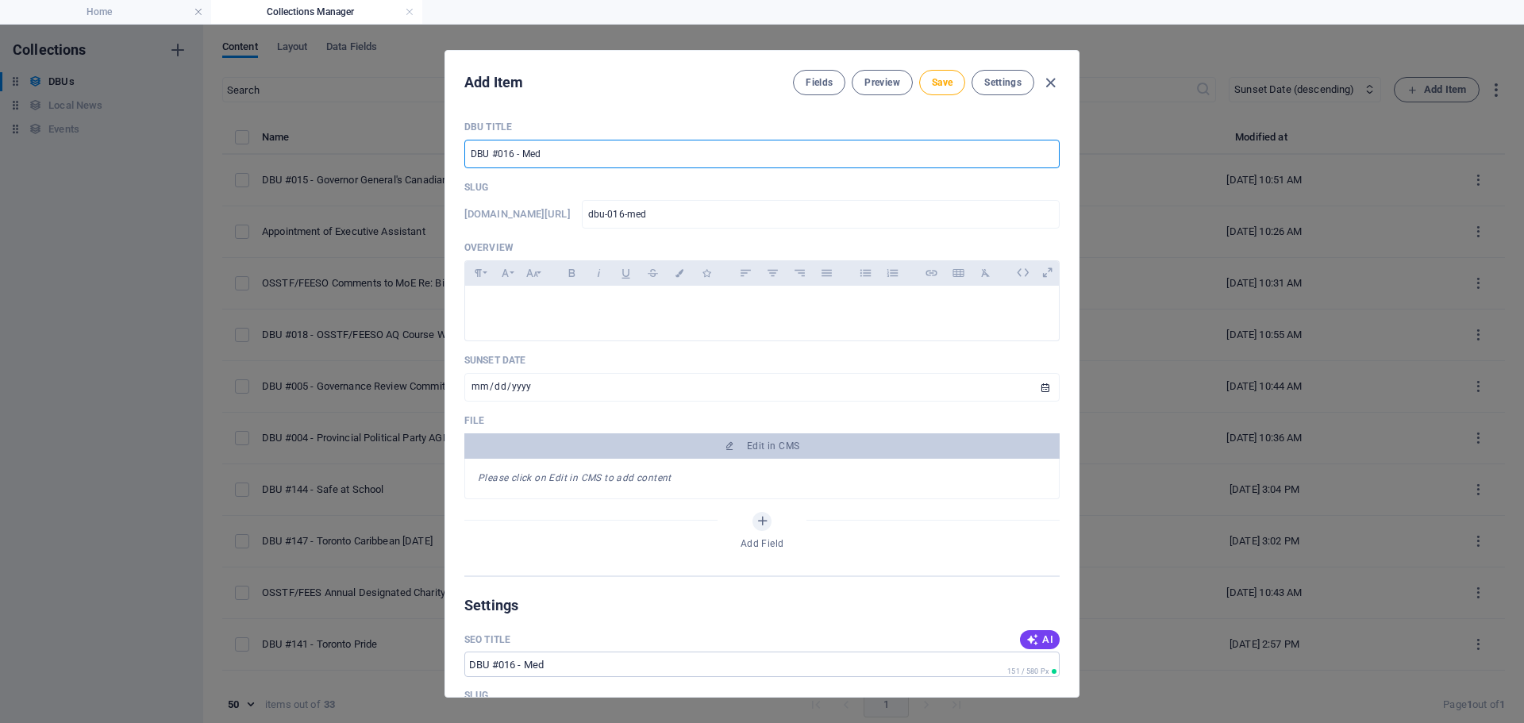
type input "DBU #016 - Medi"
type input "dbu-016-medi"
type input "DBU #016 - Media"
type input "dbu-016-media"
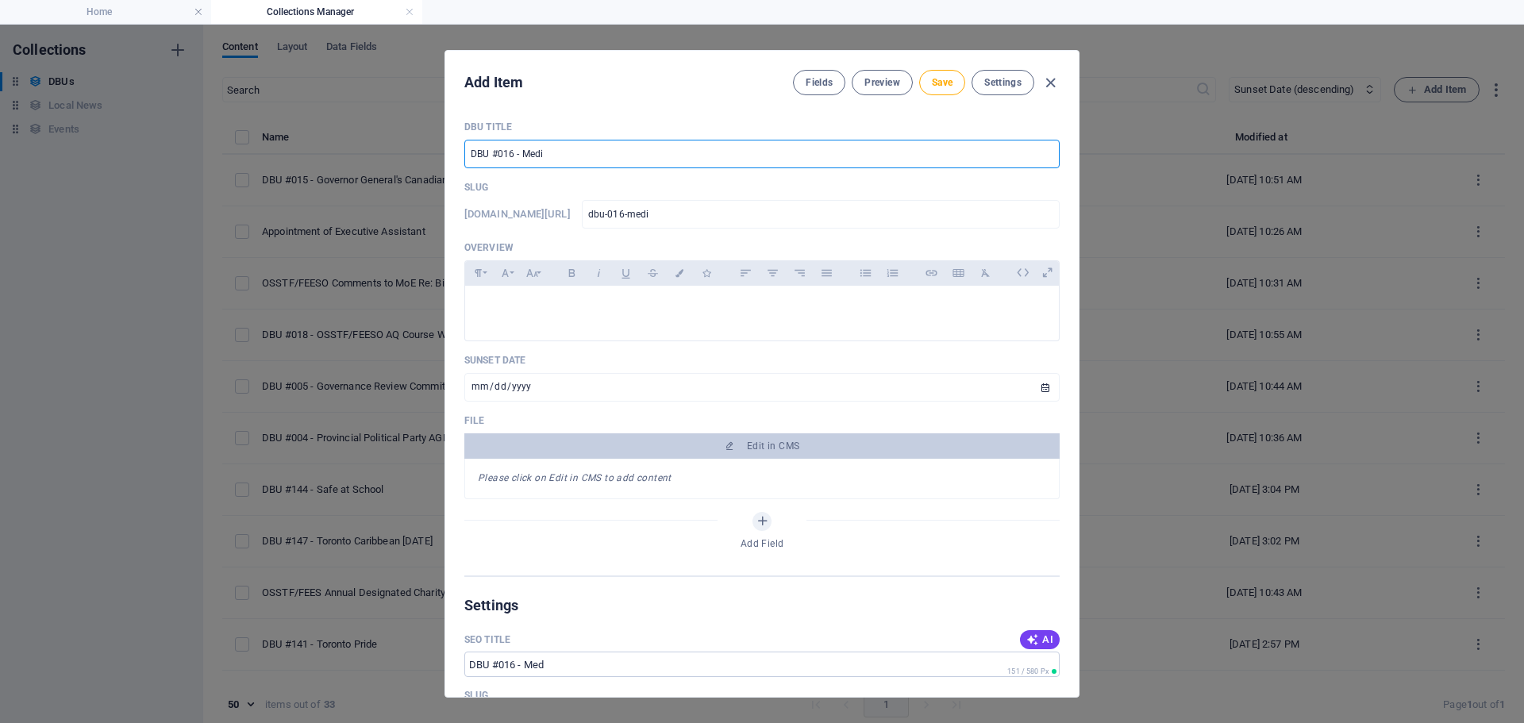
type input "dbu-016-media"
type input "DBU #016 - Mediat"
type input "dbu-016-mediat"
type input "DBU #016 - Mediate"
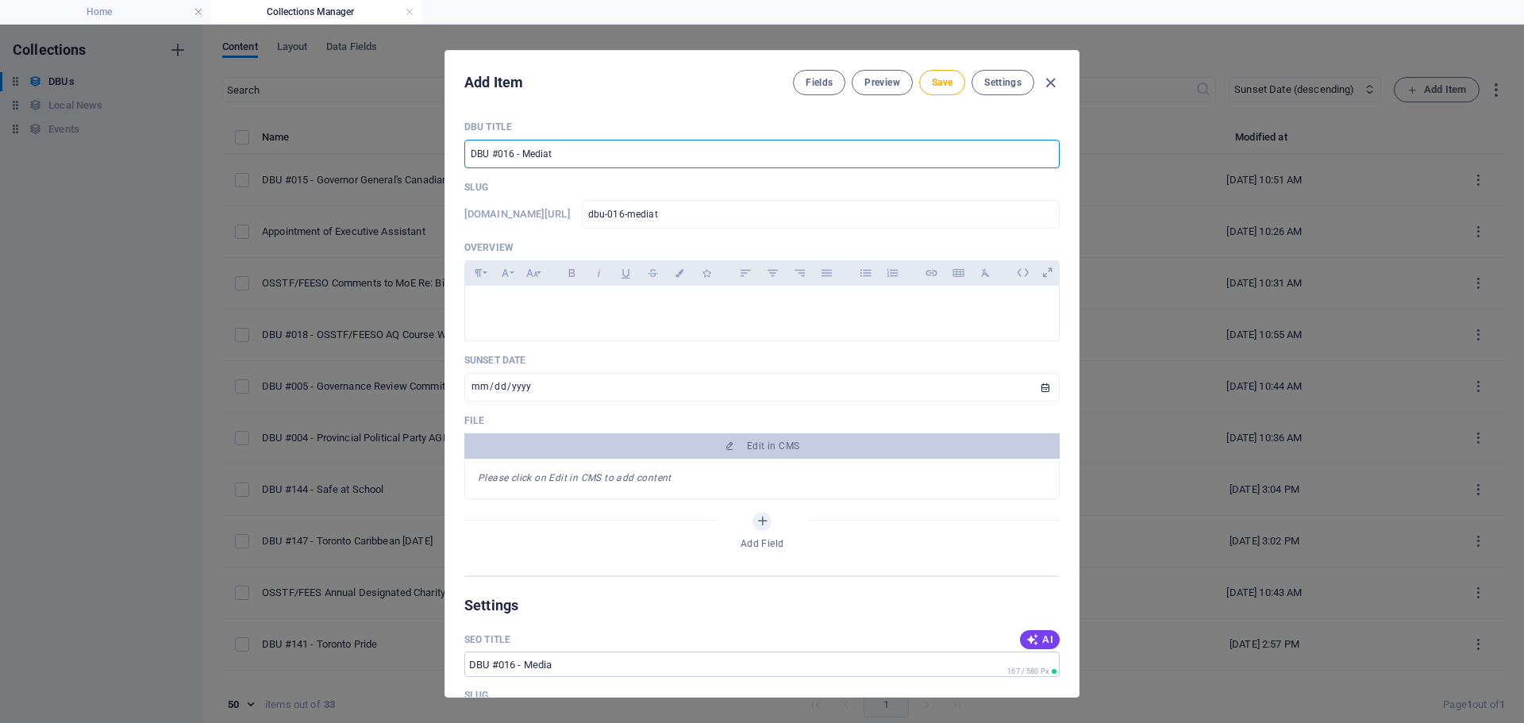
type input "dbu-016-mediate"
type input "DBU #016 - Mediat"
type input "dbu-016-mediat"
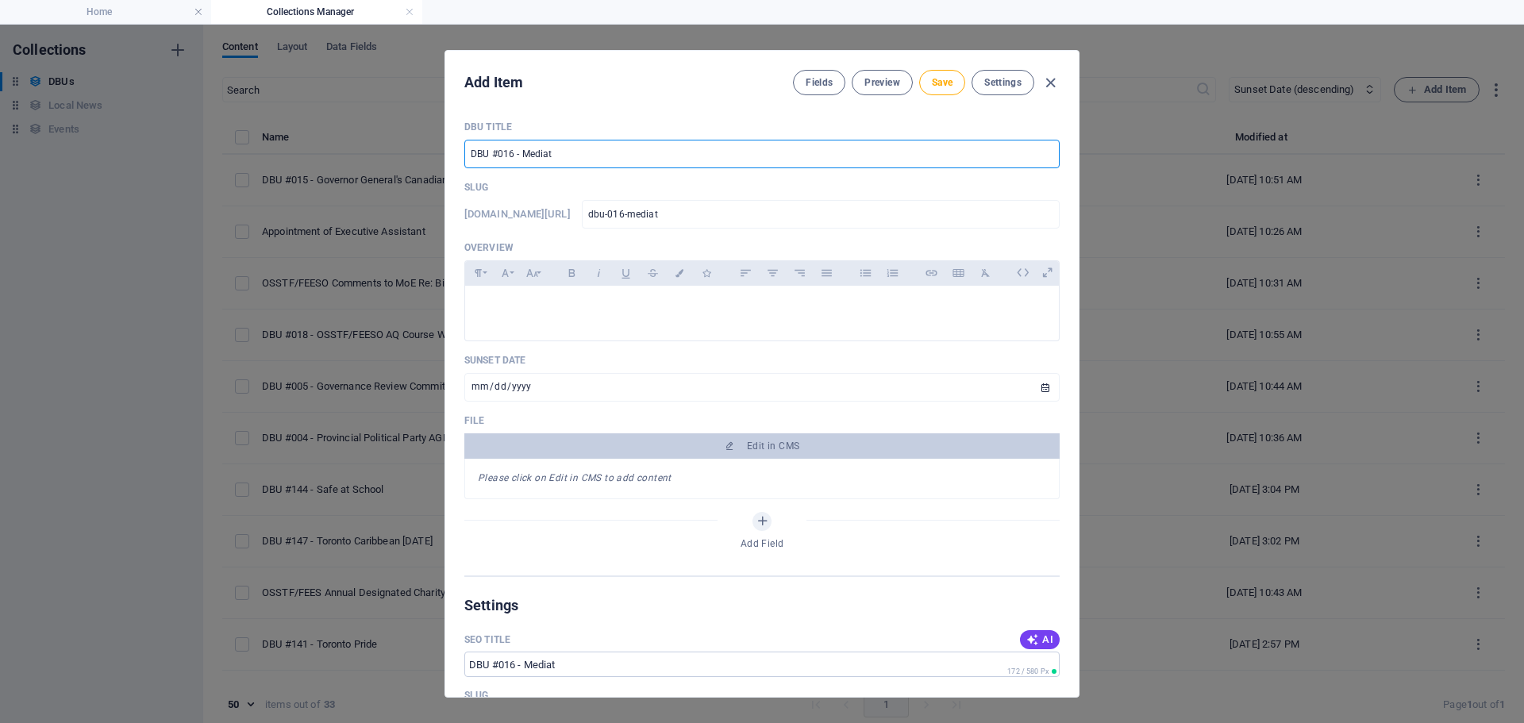
type input "DBU #016 - [PERSON_NAME]"
type input "dbu-016-[PERSON_NAME]"
type input "DBU #016 - Mediatio"
type input "dbu-016-mediatio"
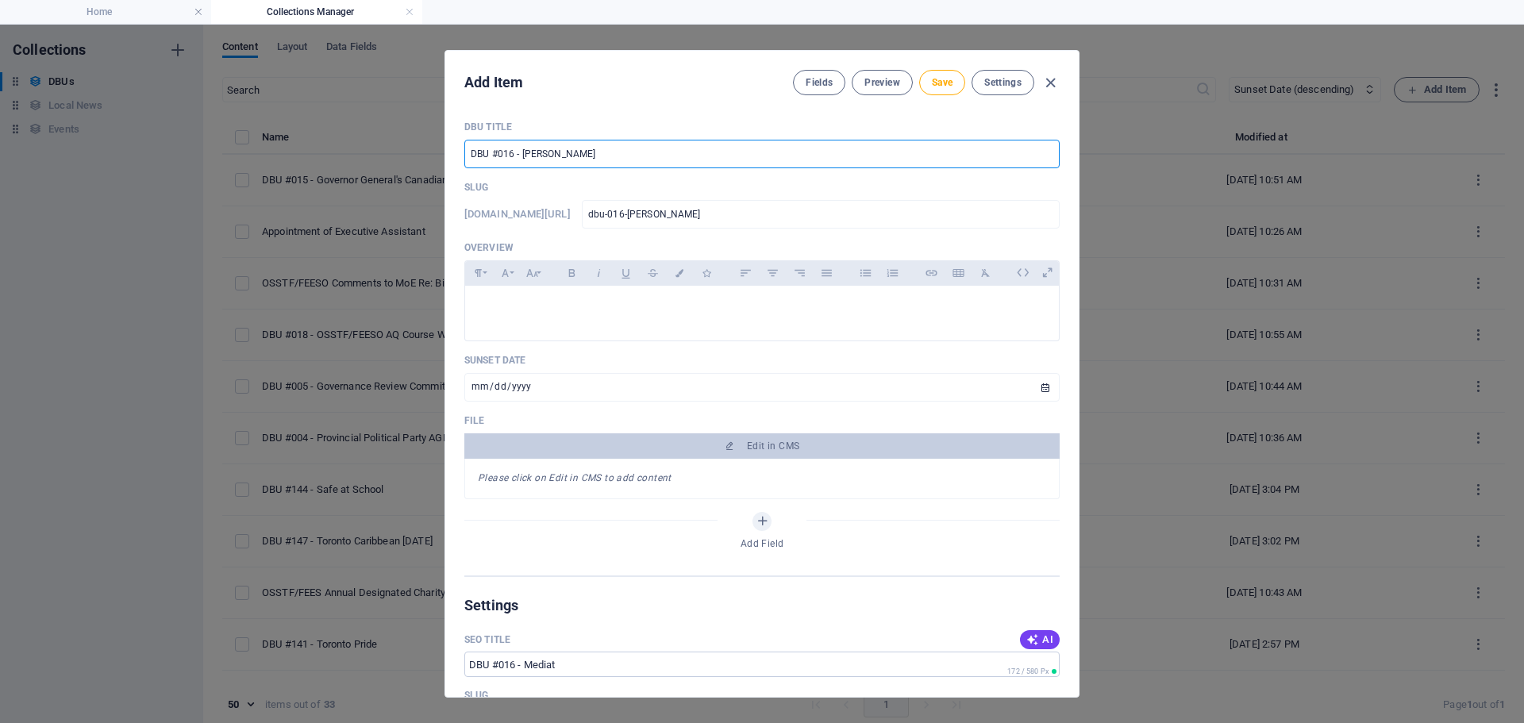
type input "dbu-016-mediatio"
type input "DBU #016 - Mediation"
type input "dbu-016-mediation"
type input "DBU #016 - Mediation S"
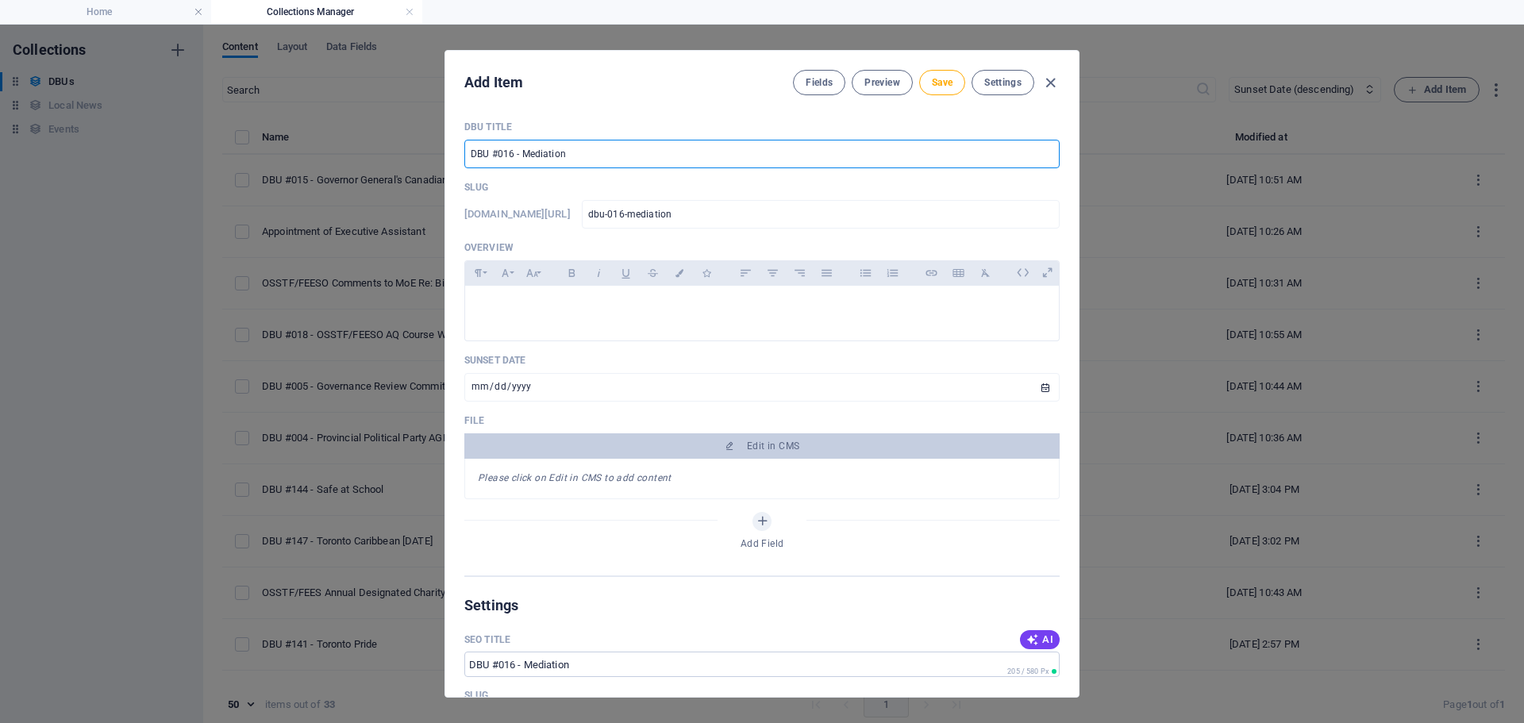
type input "dbu-016-mediation-s"
type input "DBU #016 - Mediation Se"
type input "dbu-016-mediation-se"
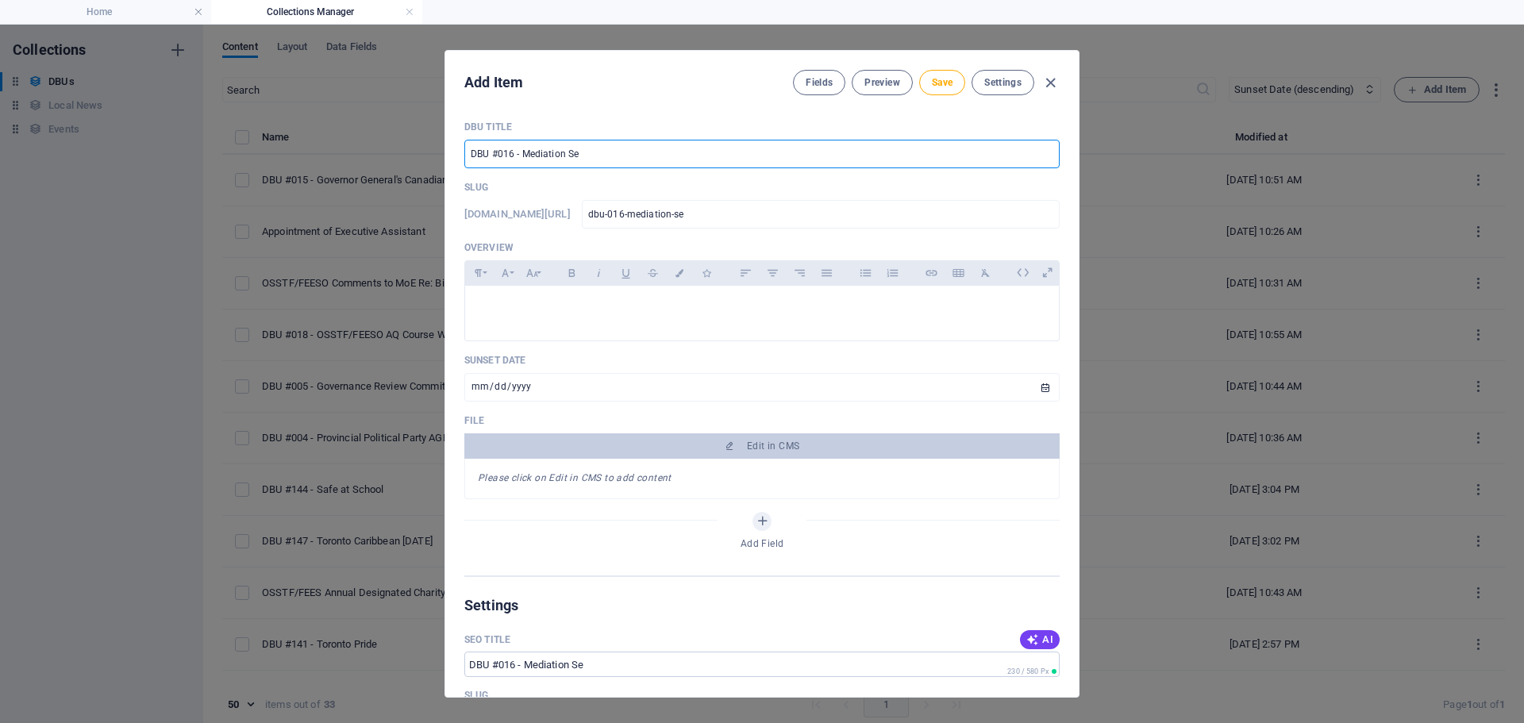
type input "DBU #016 - Mediation Ser"
type input "dbu-016-mediation-ser"
type input "DBU #016 - Mediation Serv"
type input "dbu-016-mediation-serv"
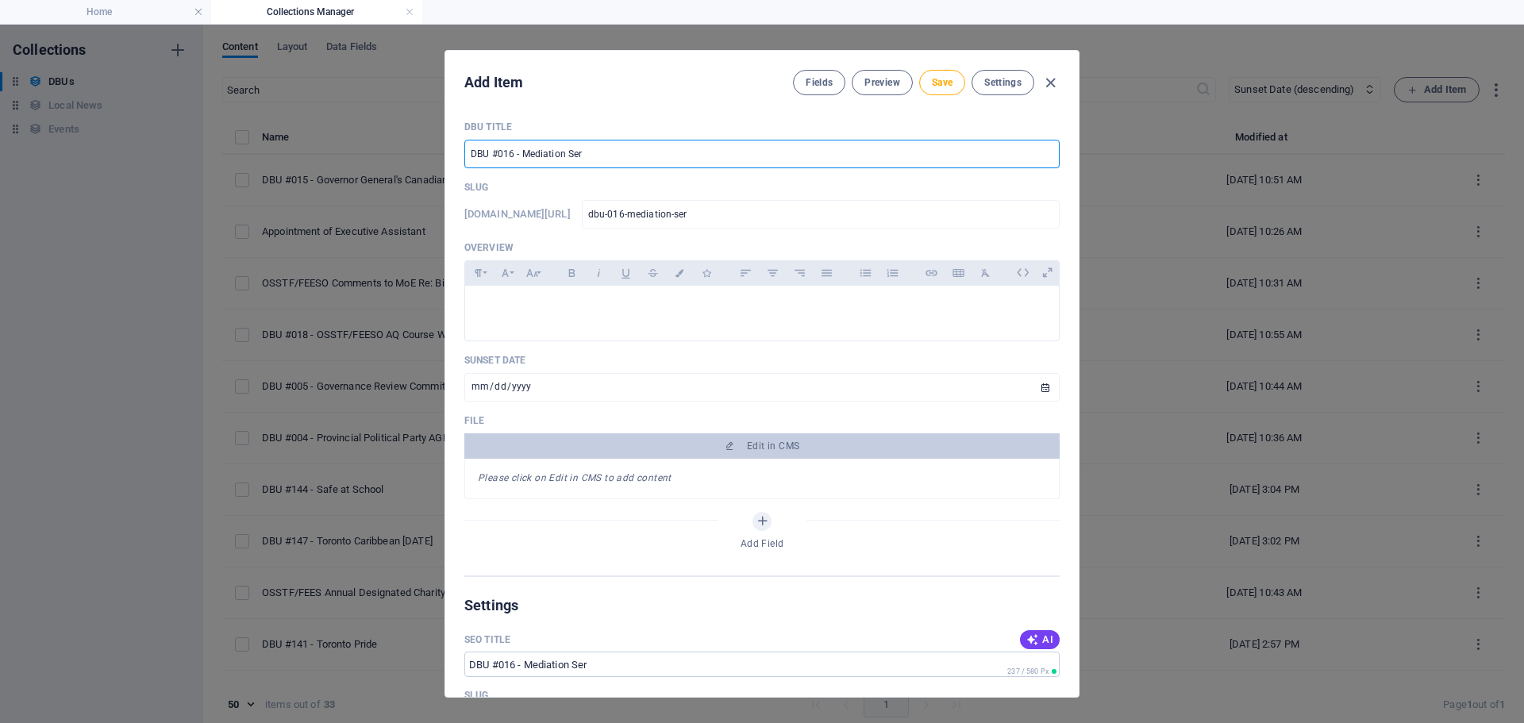
type input "dbu-016-mediation-serv"
type input "DBU #016 - Mediation Servi"
type input "dbu-016-mediation-servi"
type input "DBU #016 - Mediation Servic"
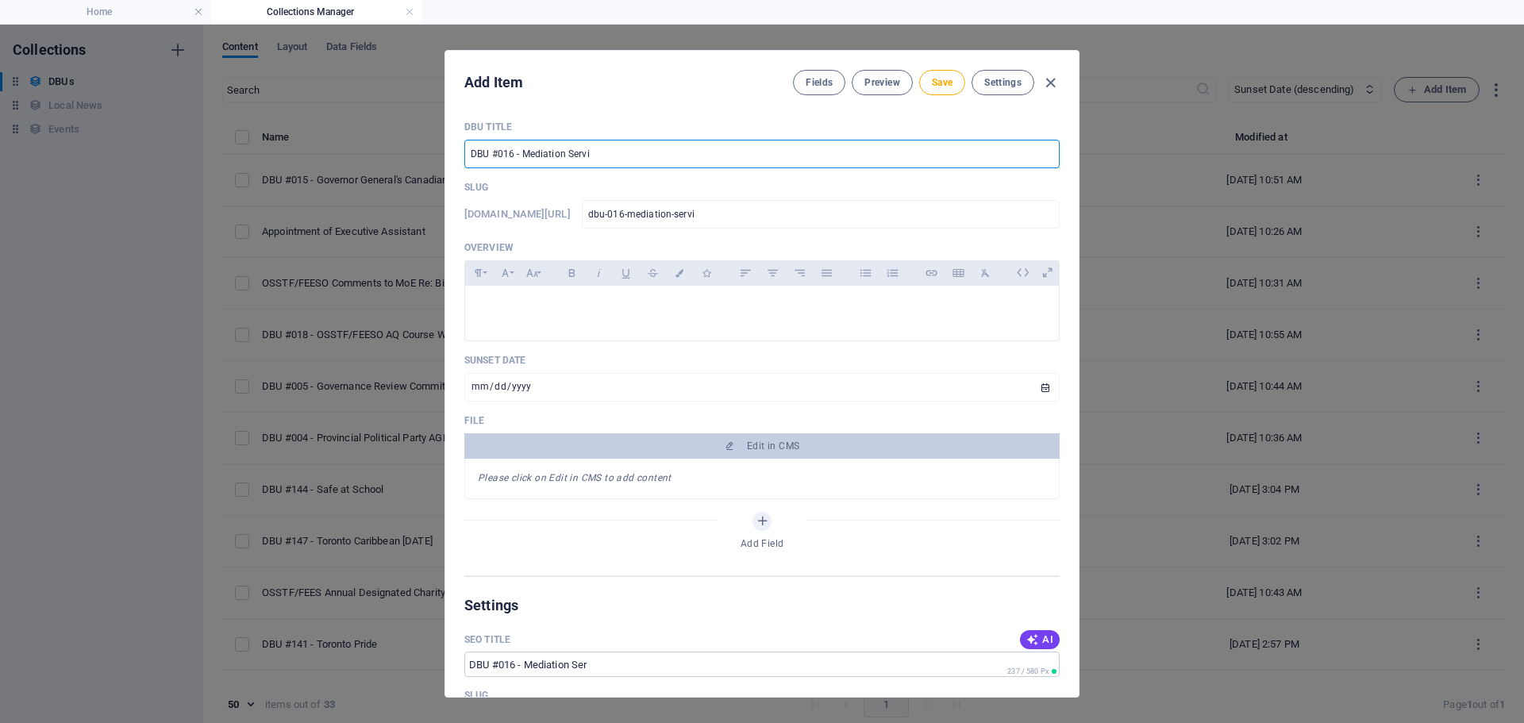
type input "dbu-016-mediation-servic"
type input "DBU #016 - Mediation Service"
type input "dbu-016-mediation-service"
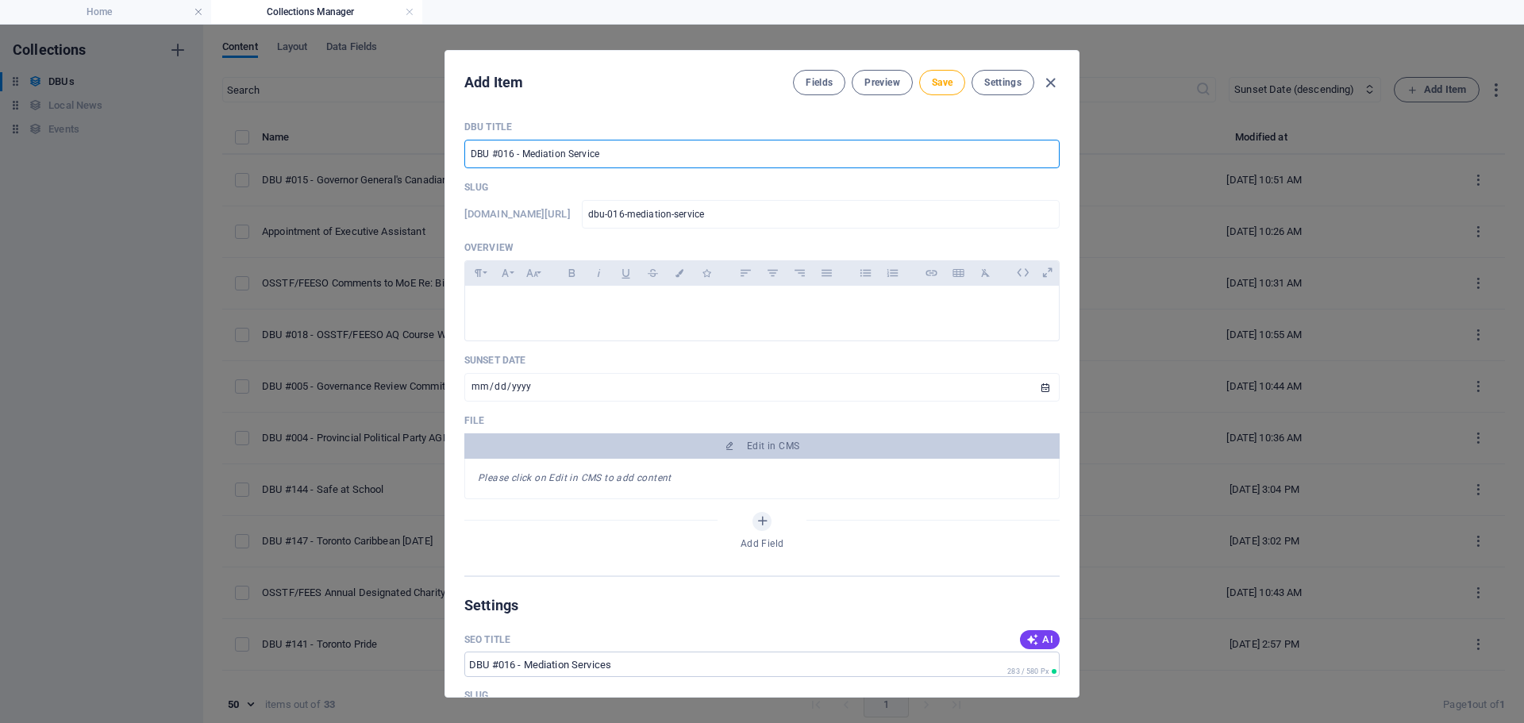
type input "DBU #016 - Mediation Services"
type input "dbu-016-mediation-services"
type input "DBU #016 - Mediation Services"
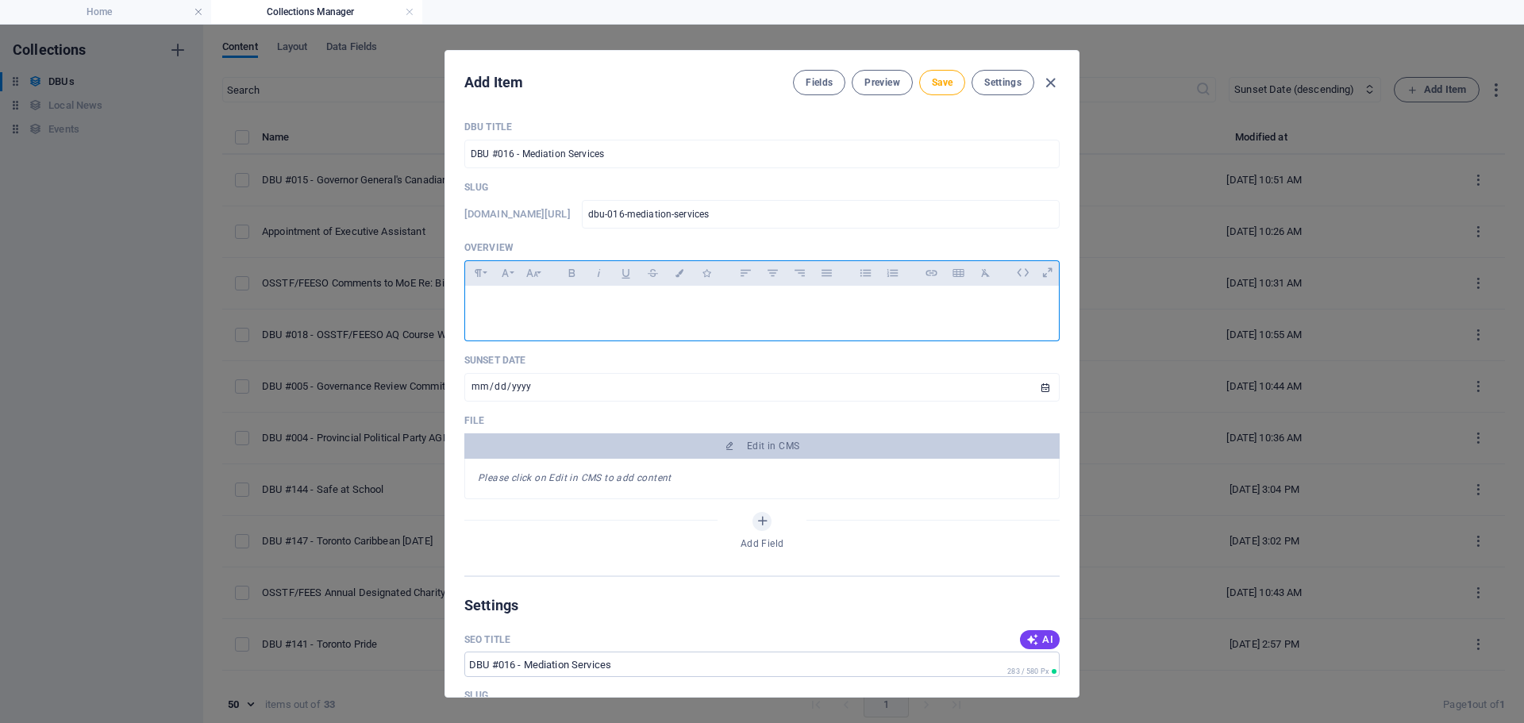
click at [532, 298] on div at bounding box center [762, 310] width 594 height 48
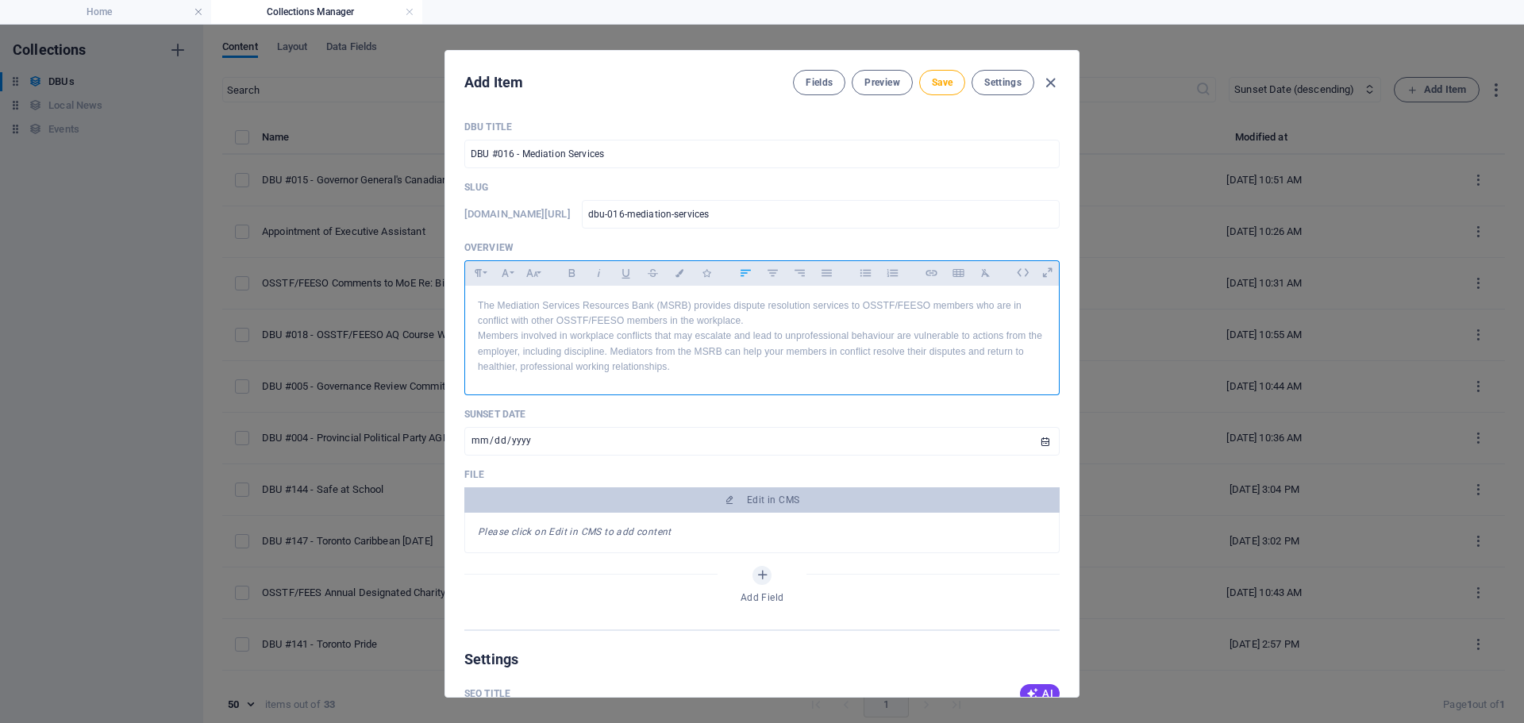
scroll to position [5257, 2]
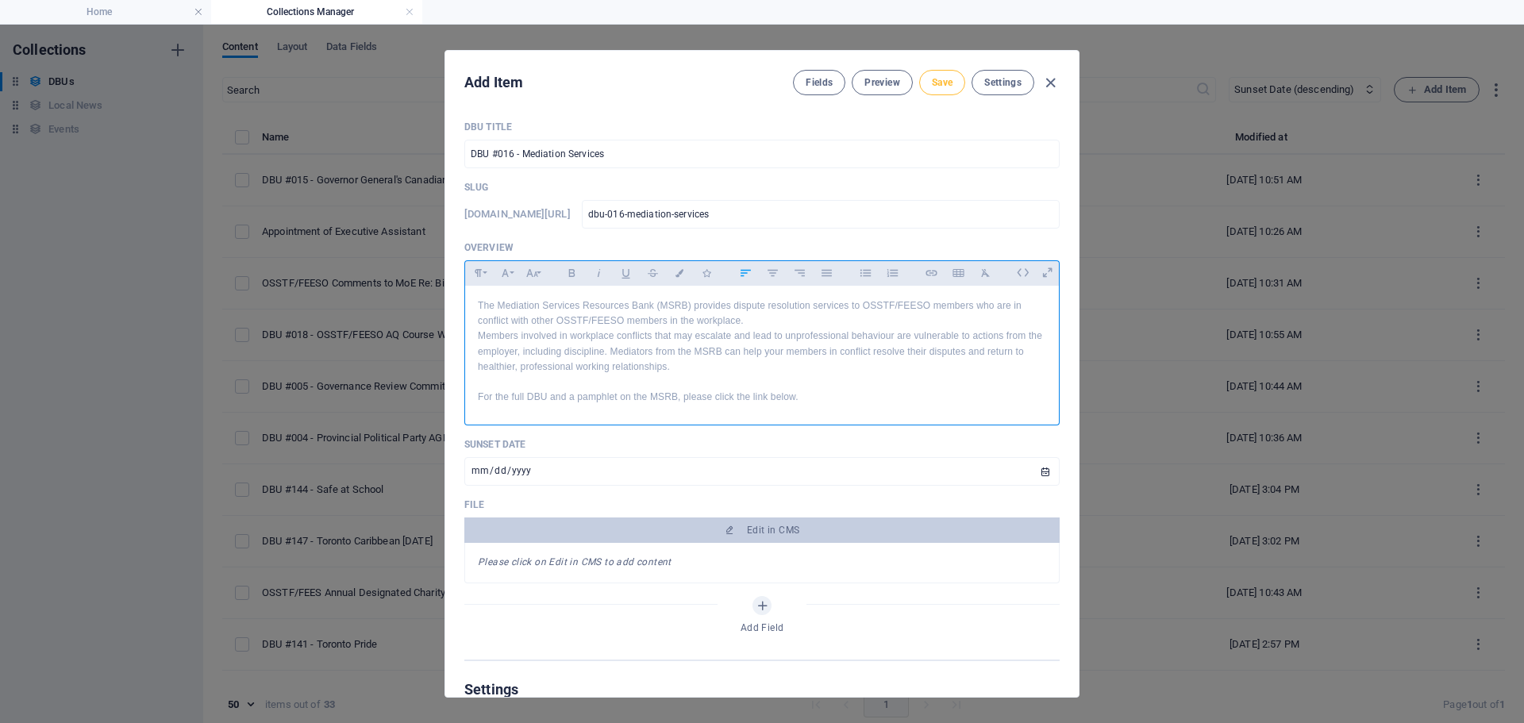
click at [953, 81] on button "Save" at bounding box center [942, 82] width 46 height 25
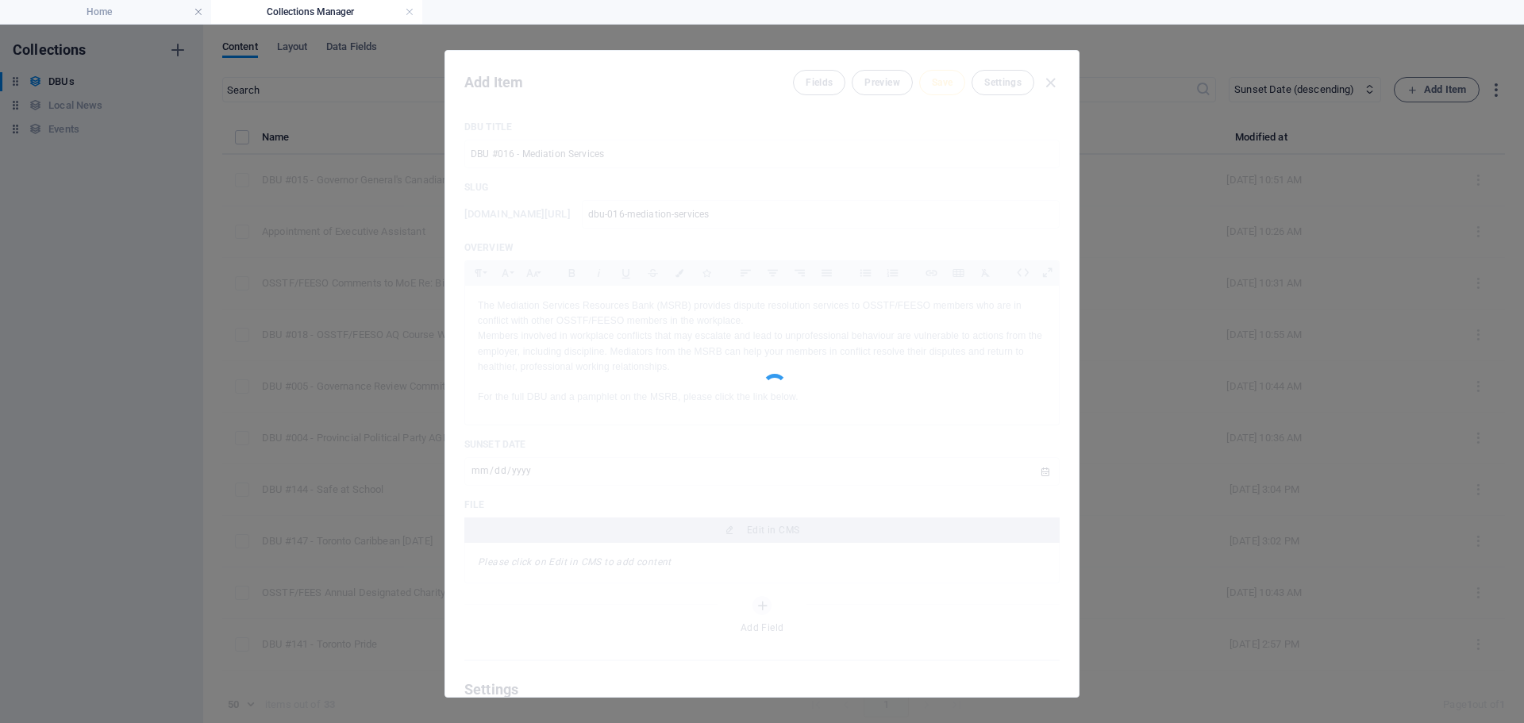
type input "dbu-016-mediation-services"
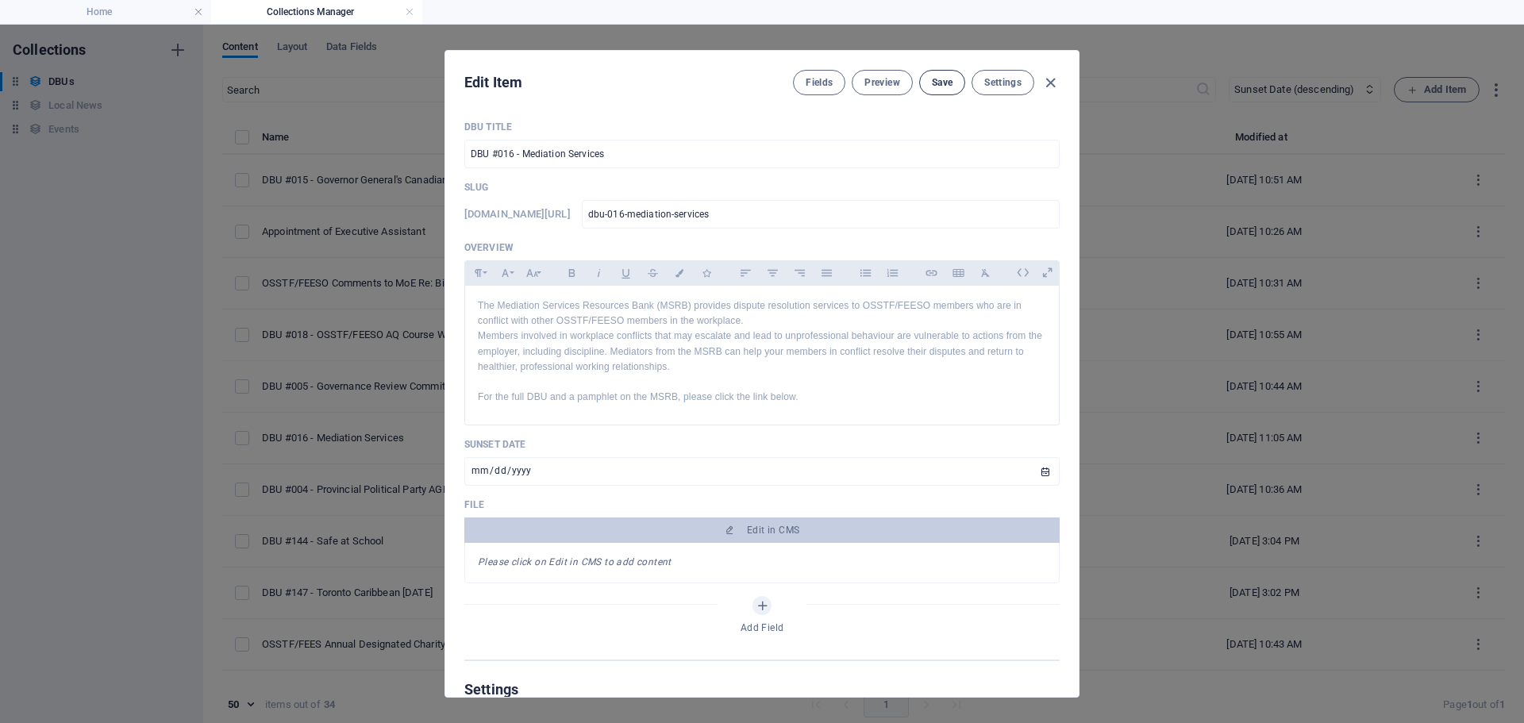
click at [937, 87] on span "Save" at bounding box center [942, 82] width 21 height 13
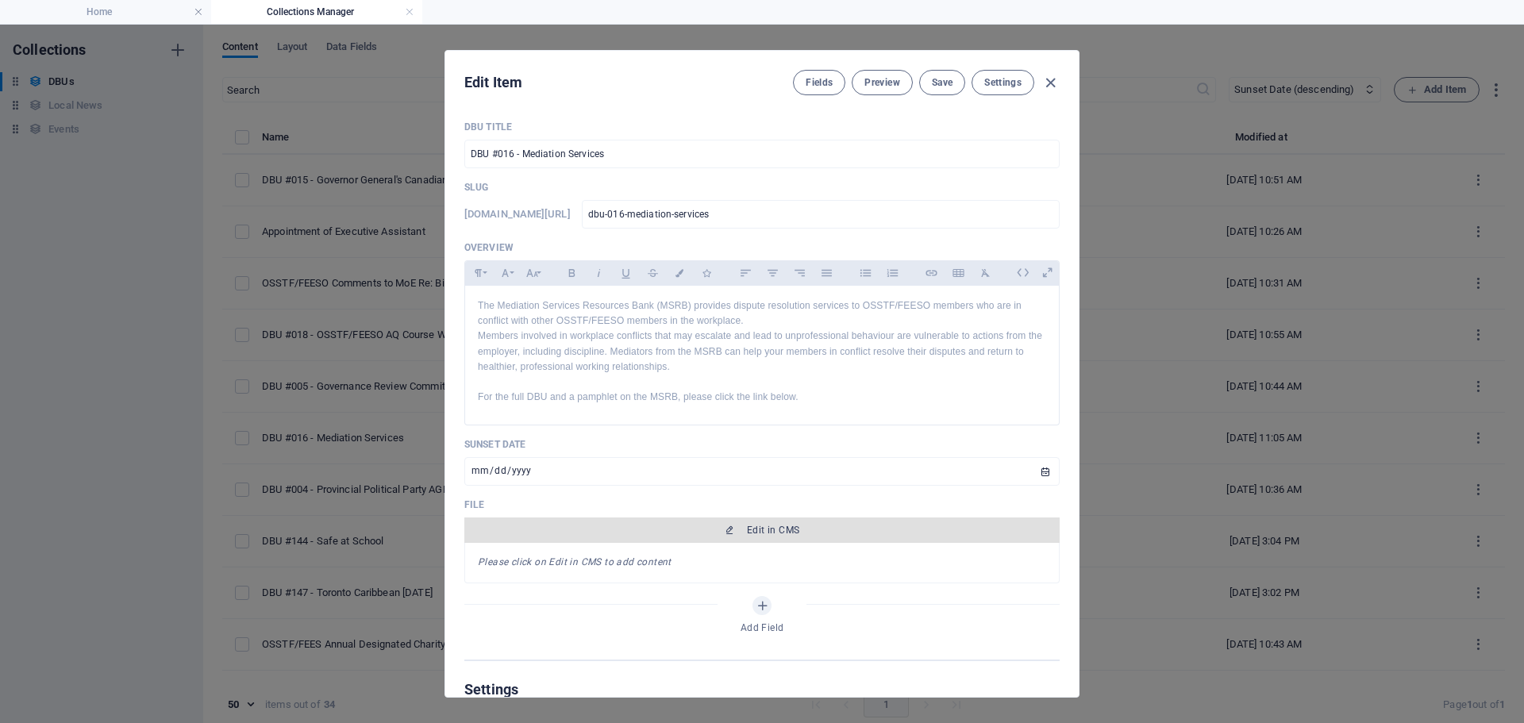
click at [753, 524] on span "Edit in CMS" at bounding box center [773, 530] width 52 height 13
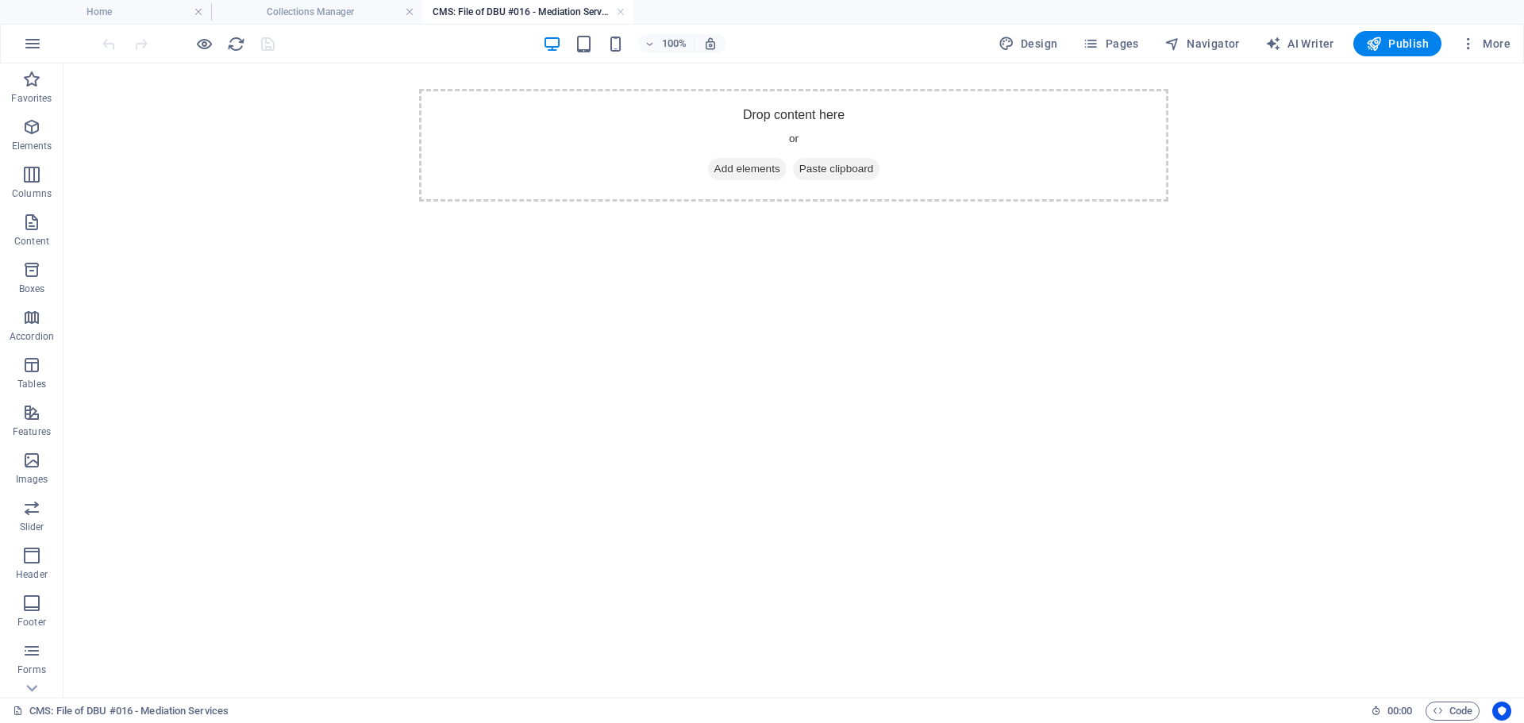
scroll to position [0, 0]
click at [43, 130] on span "Elements" at bounding box center [32, 136] width 64 height 38
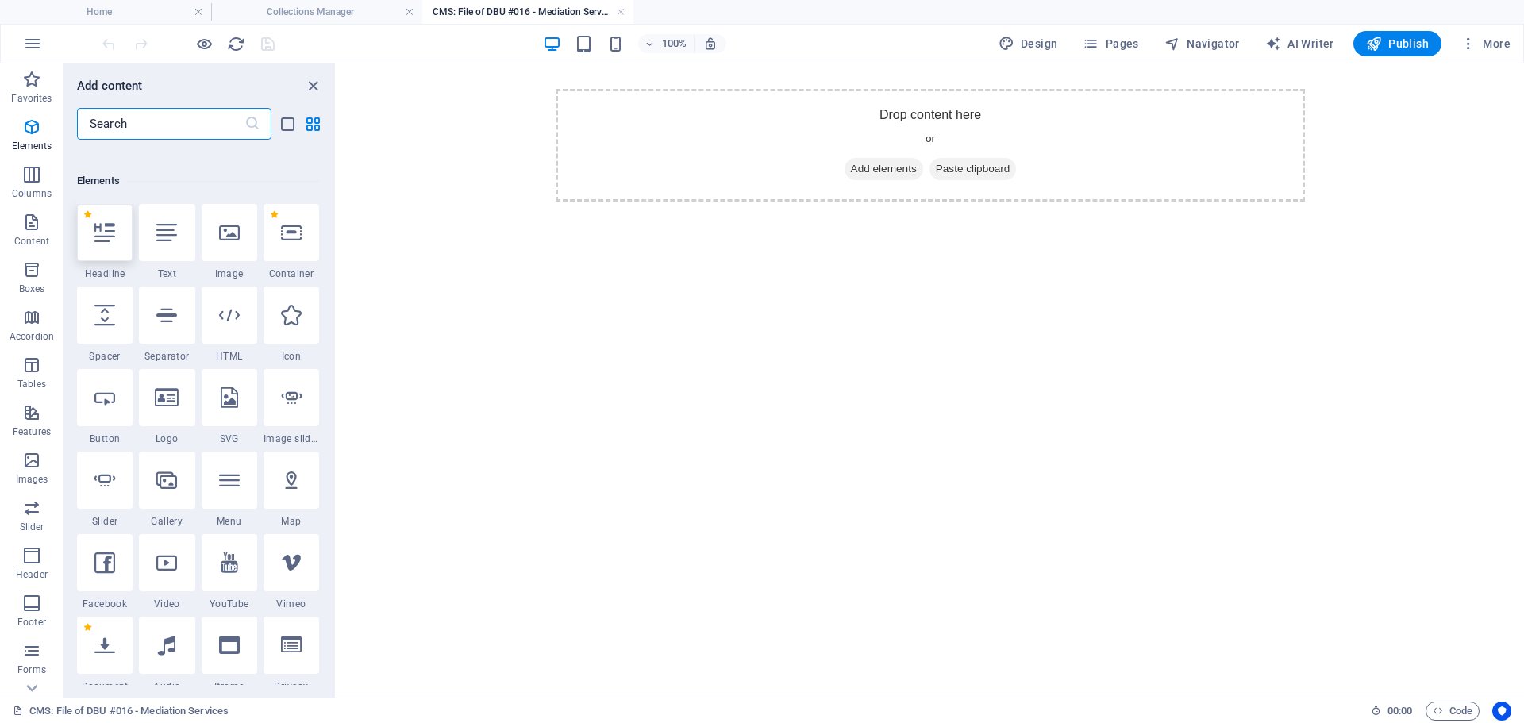
scroll to position [299, 0]
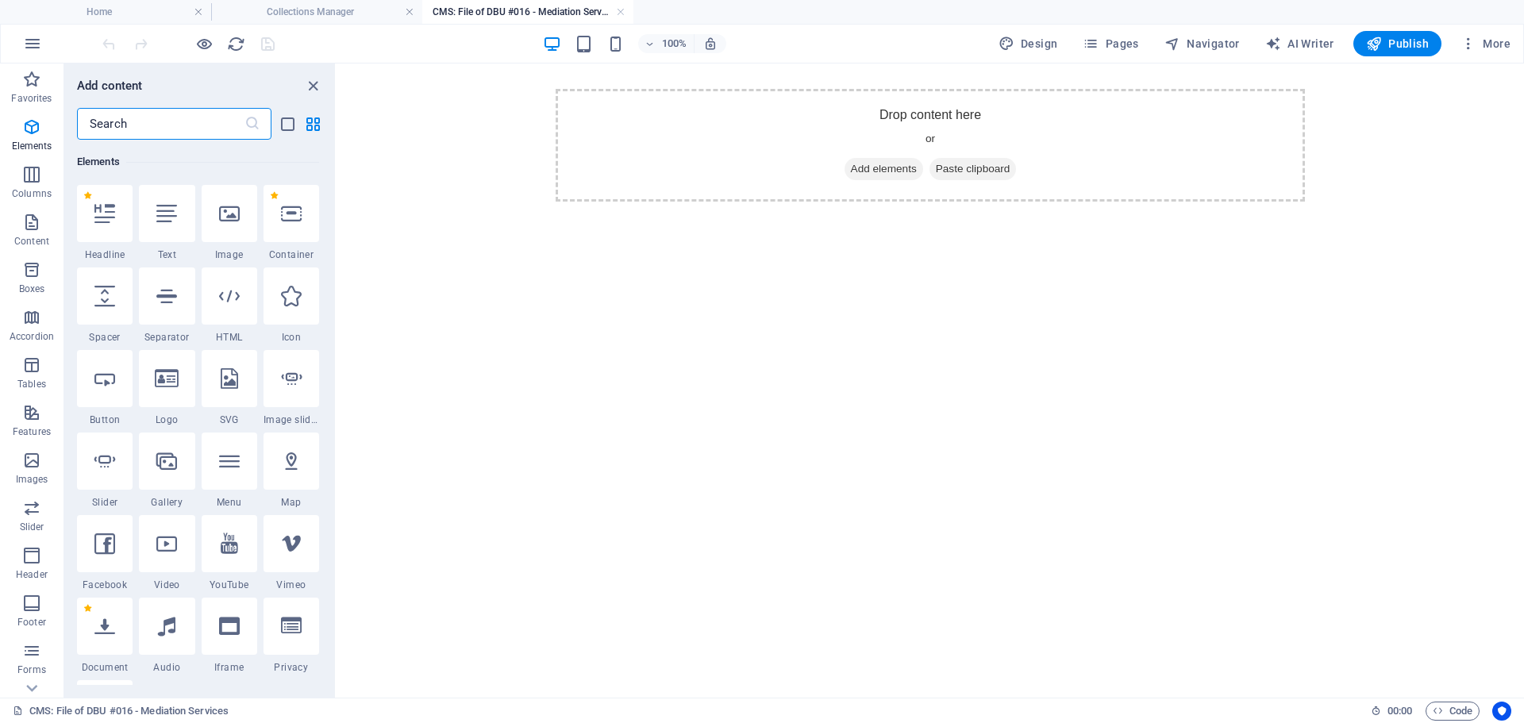
click at [76, 626] on div "Favorites 1 Star Headline 1 Star Container 1 Star Document Elements 1 Star Head…" at bounding box center [199, 412] width 271 height 545
click at [108, 624] on icon at bounding box center [104, 626] width 21 height 21
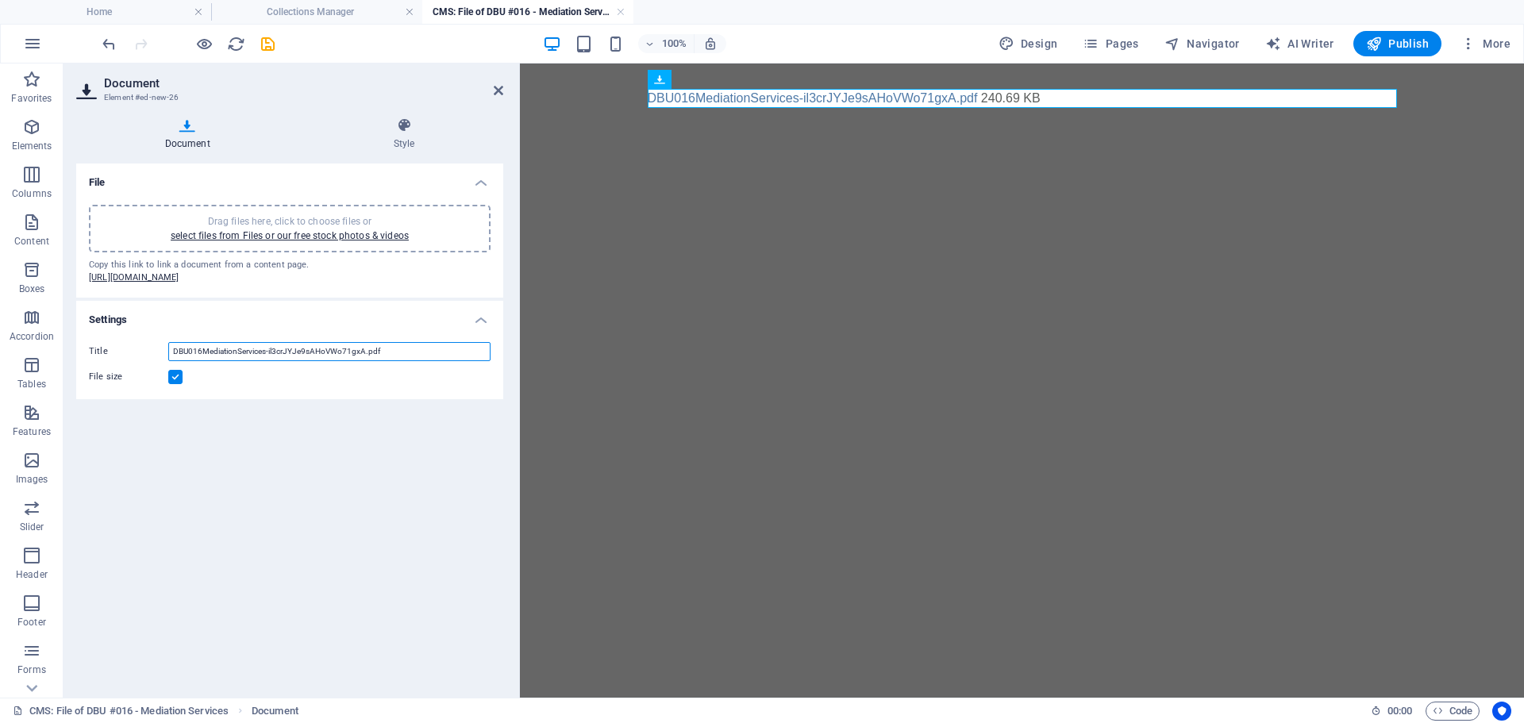
click at [395, 361] on input "DBU016MediationServices-il3crJYJe9sAHoVWo71gxA.pdf" at bounding box center [329, 351] width 322 height 19
drag, startPoint x: 395, startPoint y: 363, endPoint x: 153, endPoint y: 353, distance: 242.3
click at [153, 353] on div "Title DBU016MediationServices-il3crJYJe9sAHoVWo71gxA.pdf File size" at bounding box center [289, 364] width 427 height 70
type input "DBU 016 Mediation Services"
click at [268, 42] on icon "save" at bounding box center [268, 44] width 18 height 18
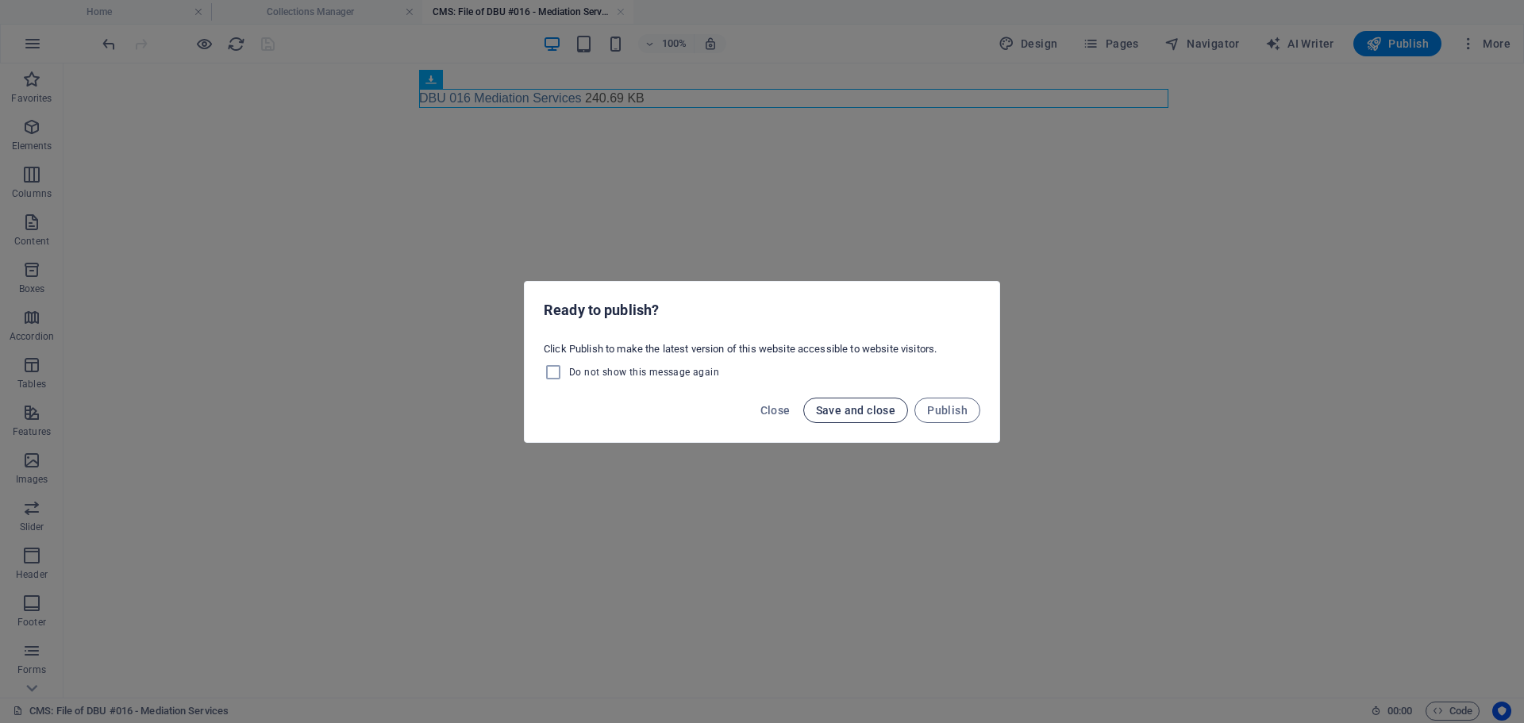
click at [860, 414] on span "Save and close" at bounding box center [856, 410] width 80 height 13
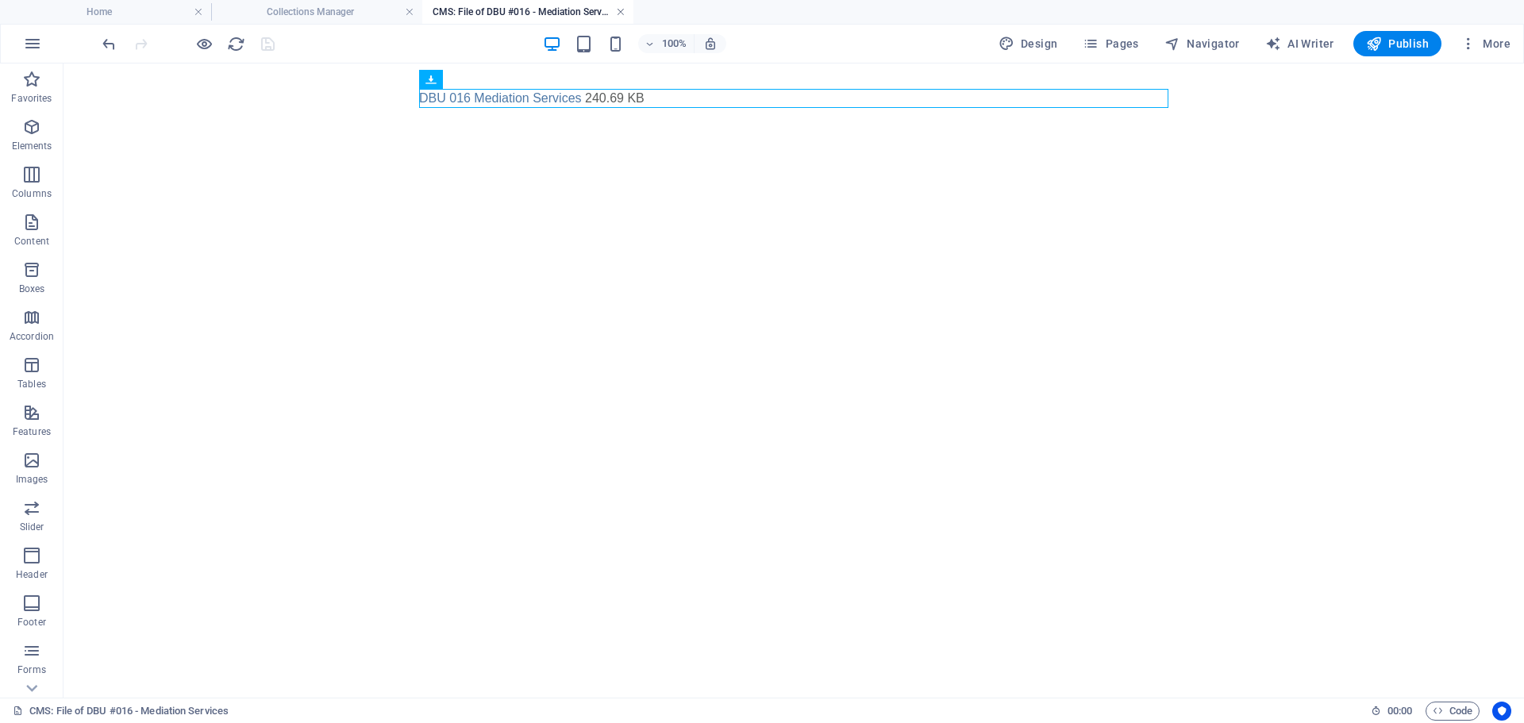
click at [621, 13] on link at bounding box center [621, 12] width 10 height 15
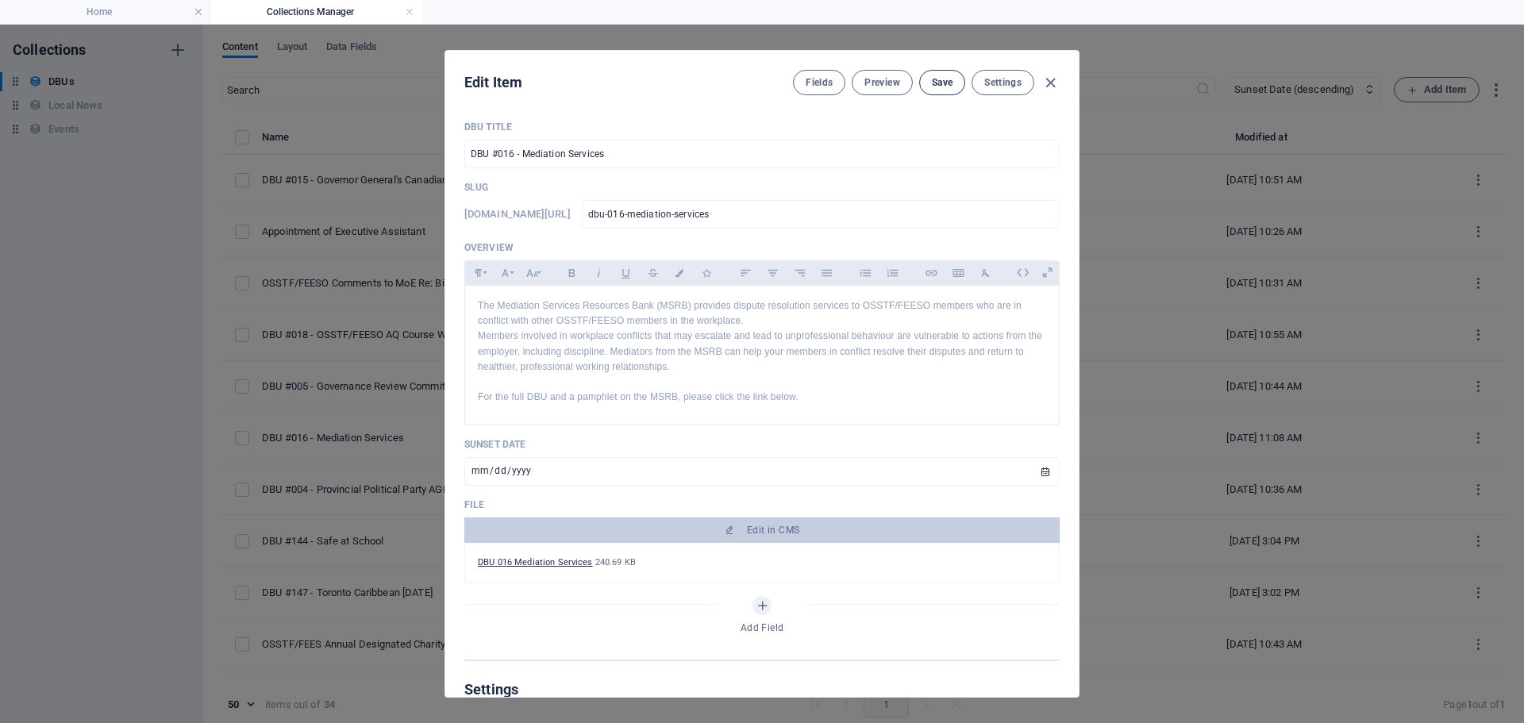
click at [937, 80] on span "Save" at bounding box center [942, 82] width 21 height 13
click at [1040, 471] on input "[DATE]" at bounding box center [761, 471] width 595 height 29
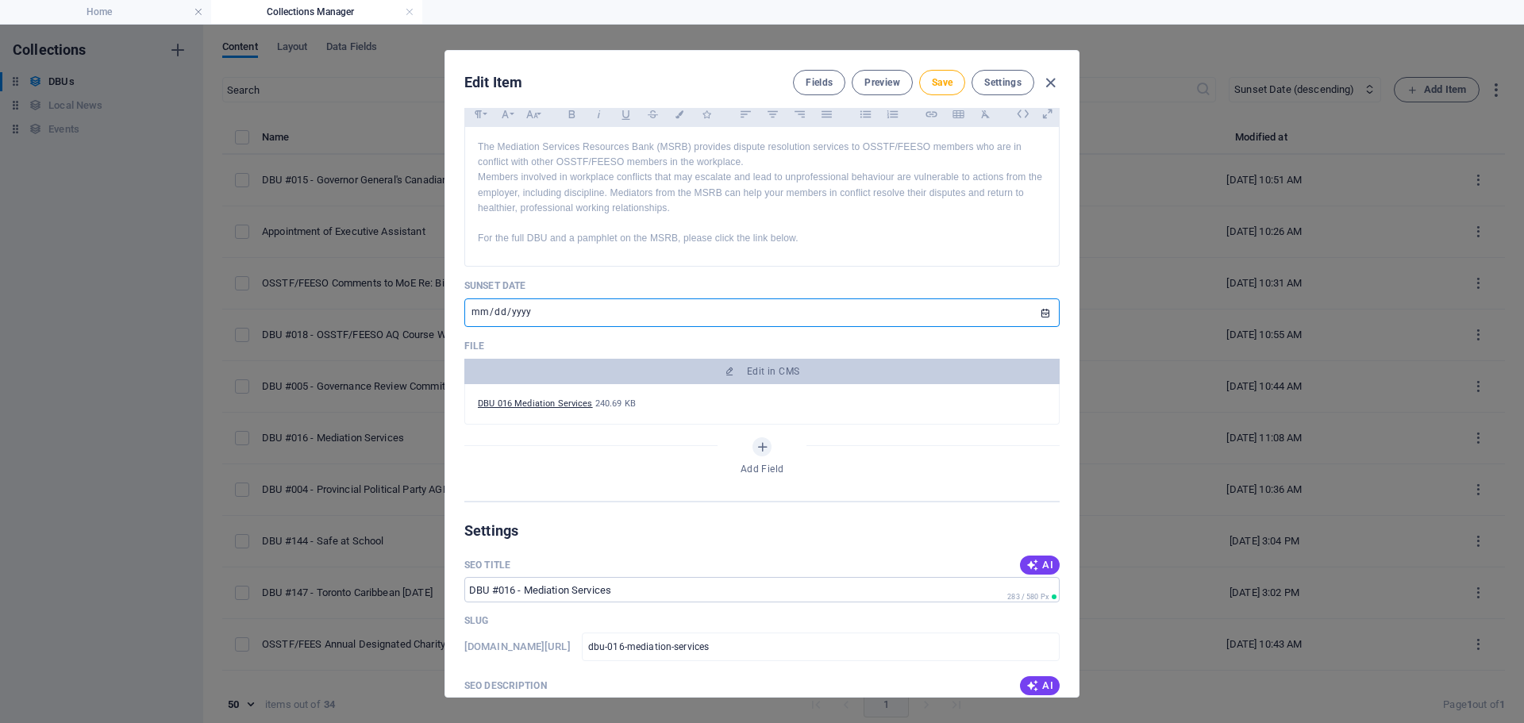
scroll to position [0, 0]
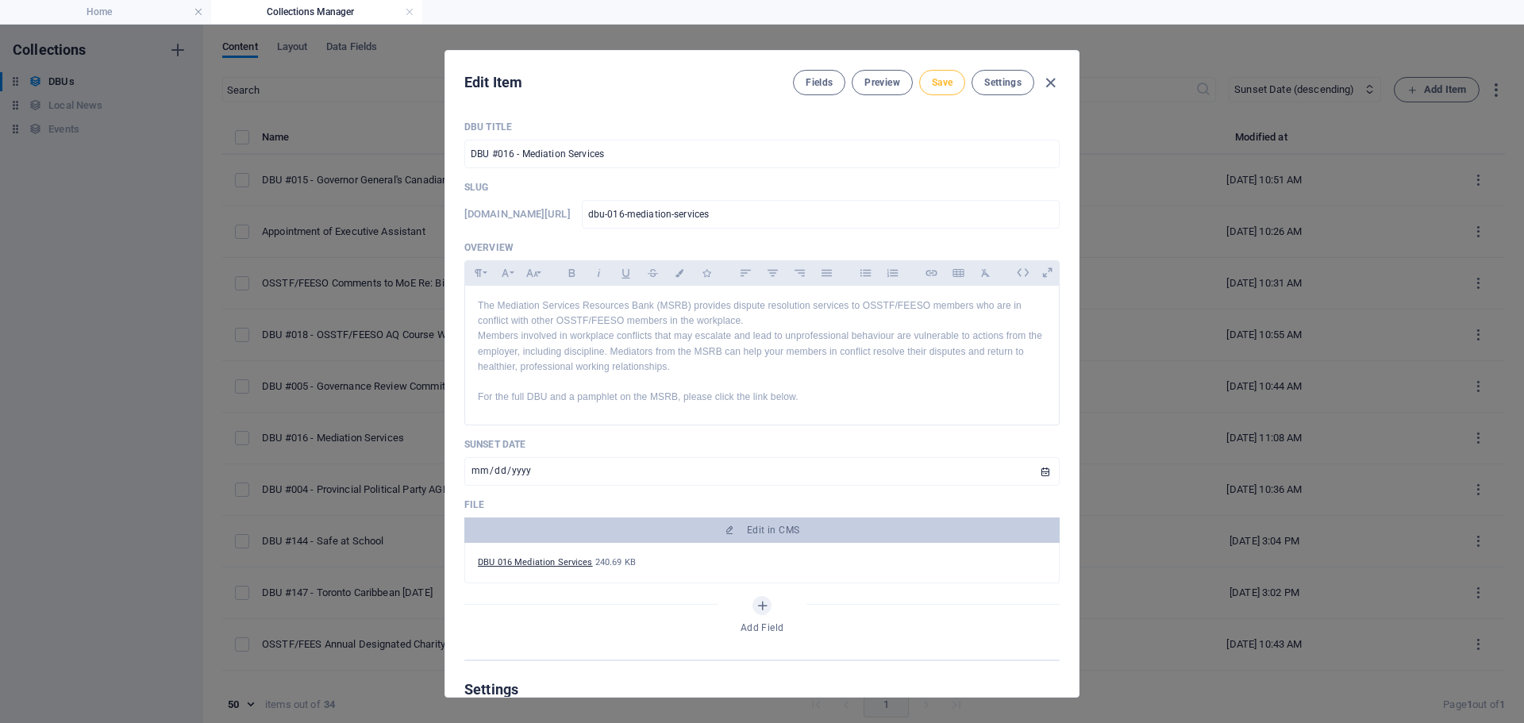
click at [932, 88] on span "Save" at bounding box center [942, 82] width 21 height 13
click at [1050, 83] on icon "button" at bounding box center [1050, 83] width 18 height 18
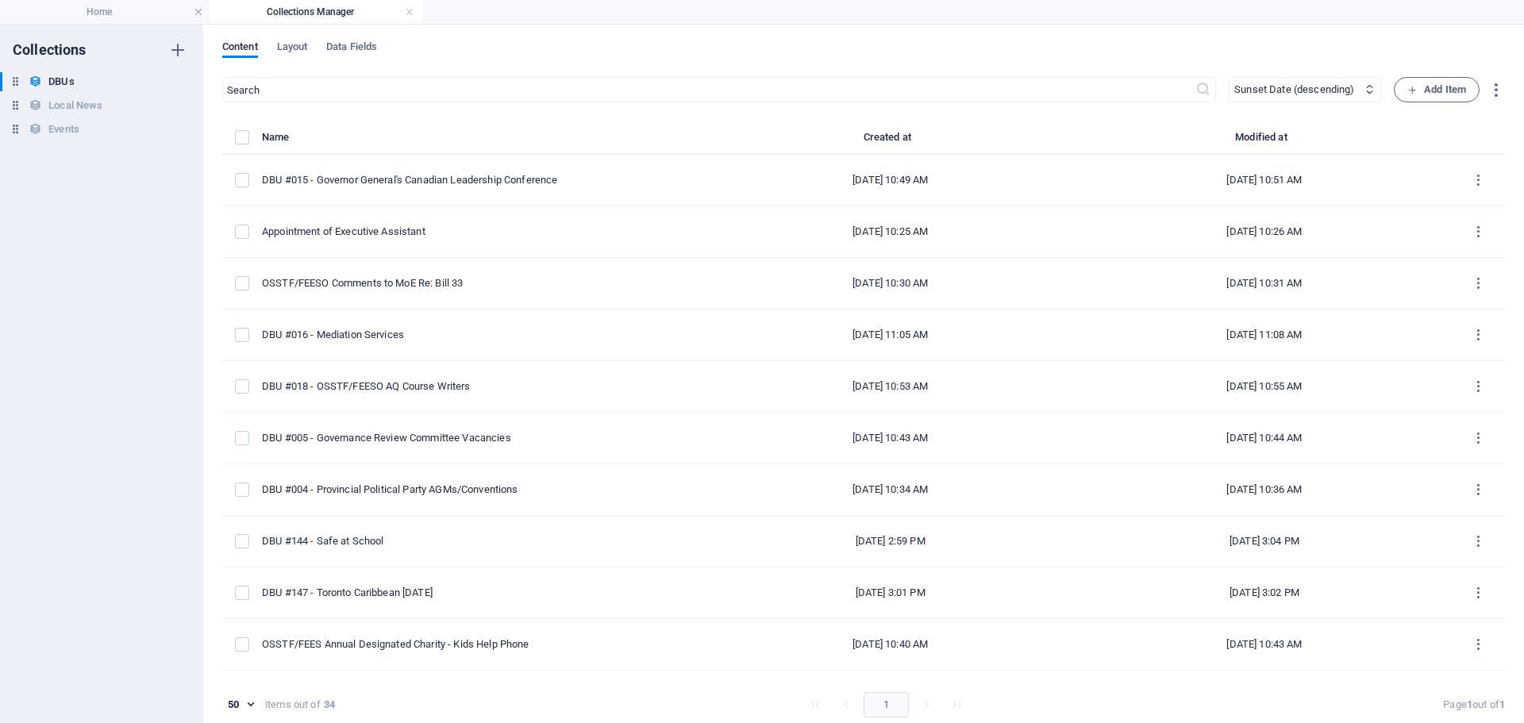
type input "[DATE]"
type input "dbu-016-mediation-services"
click at [410, 10] on link at bounding box center [410, 12] width 10 height 15
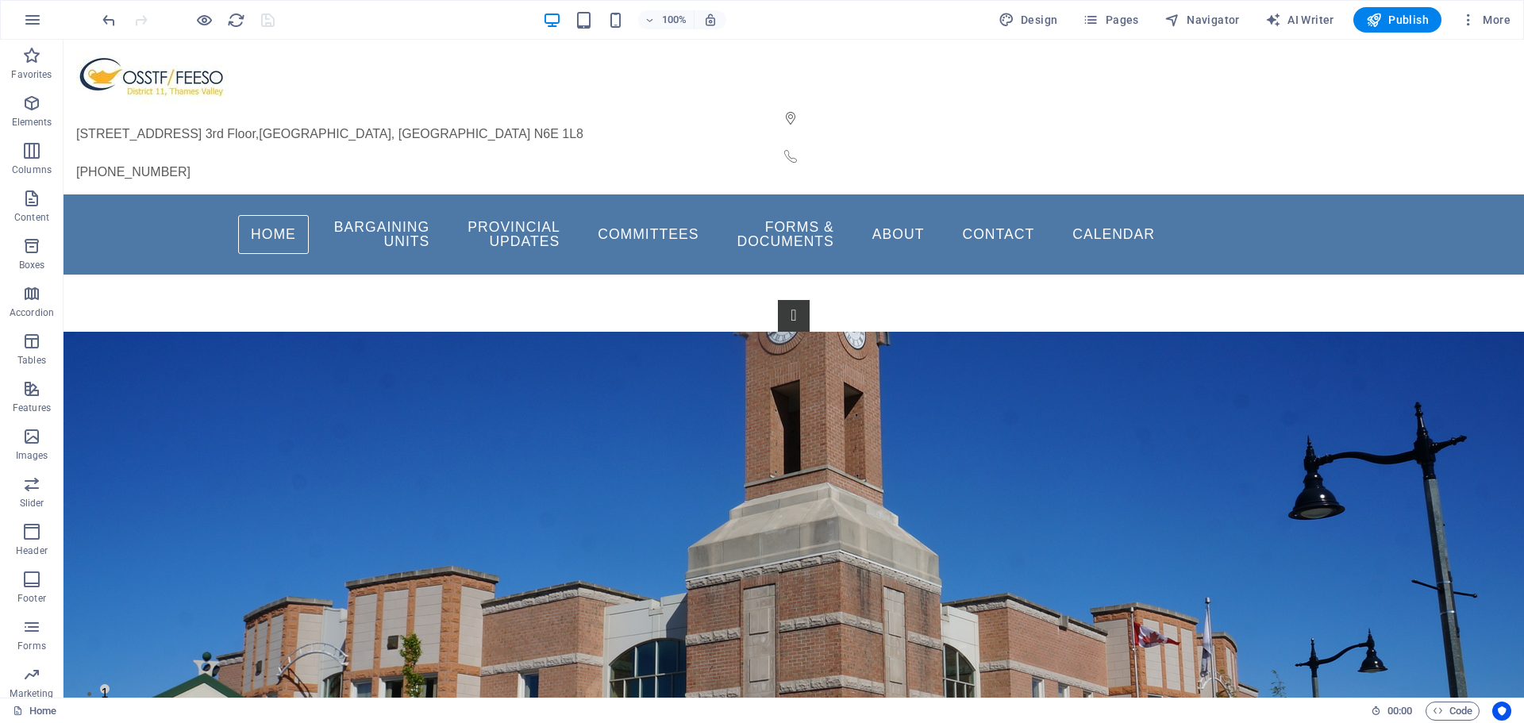
scroll to position [381, 0]
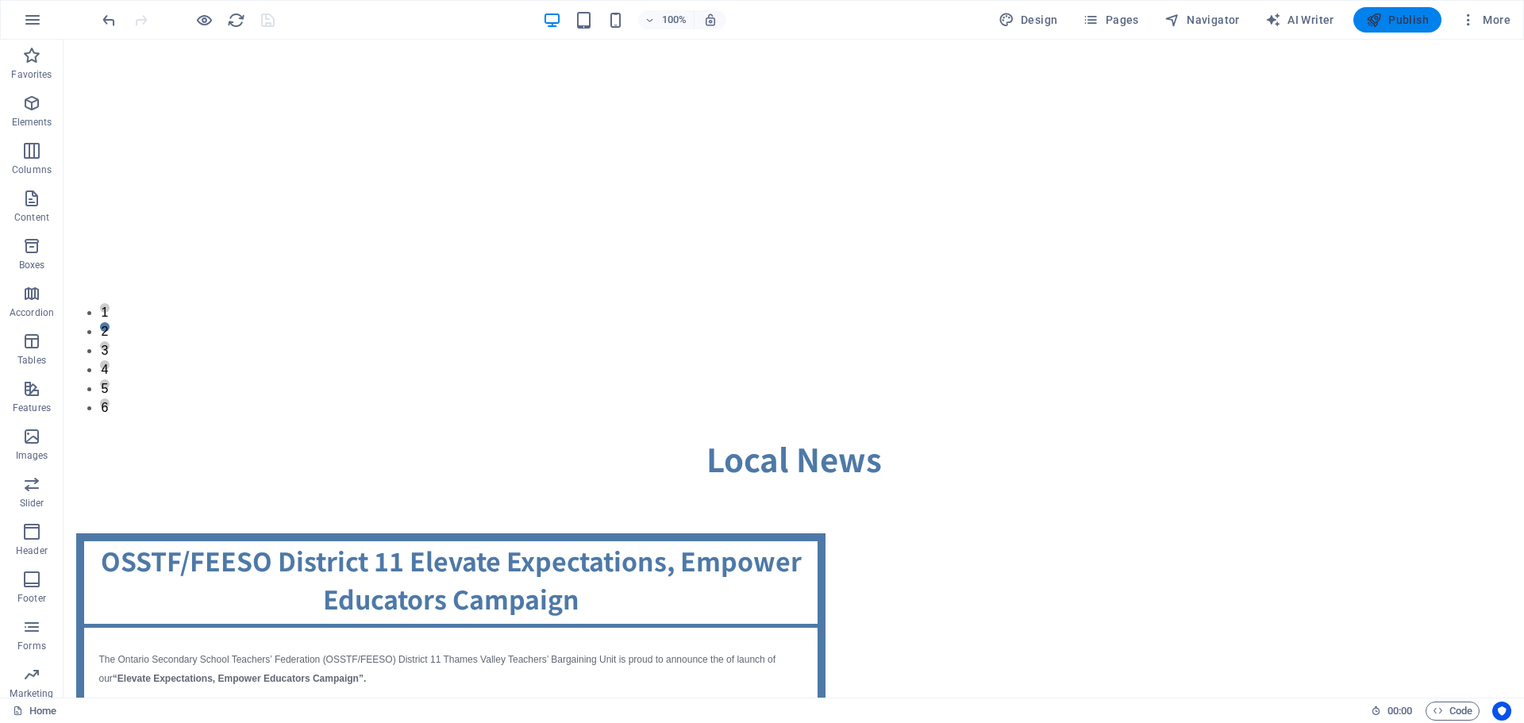
click at [1422, 21] on span "Publish" at bounding box center [1397, 20] width 63 height 16
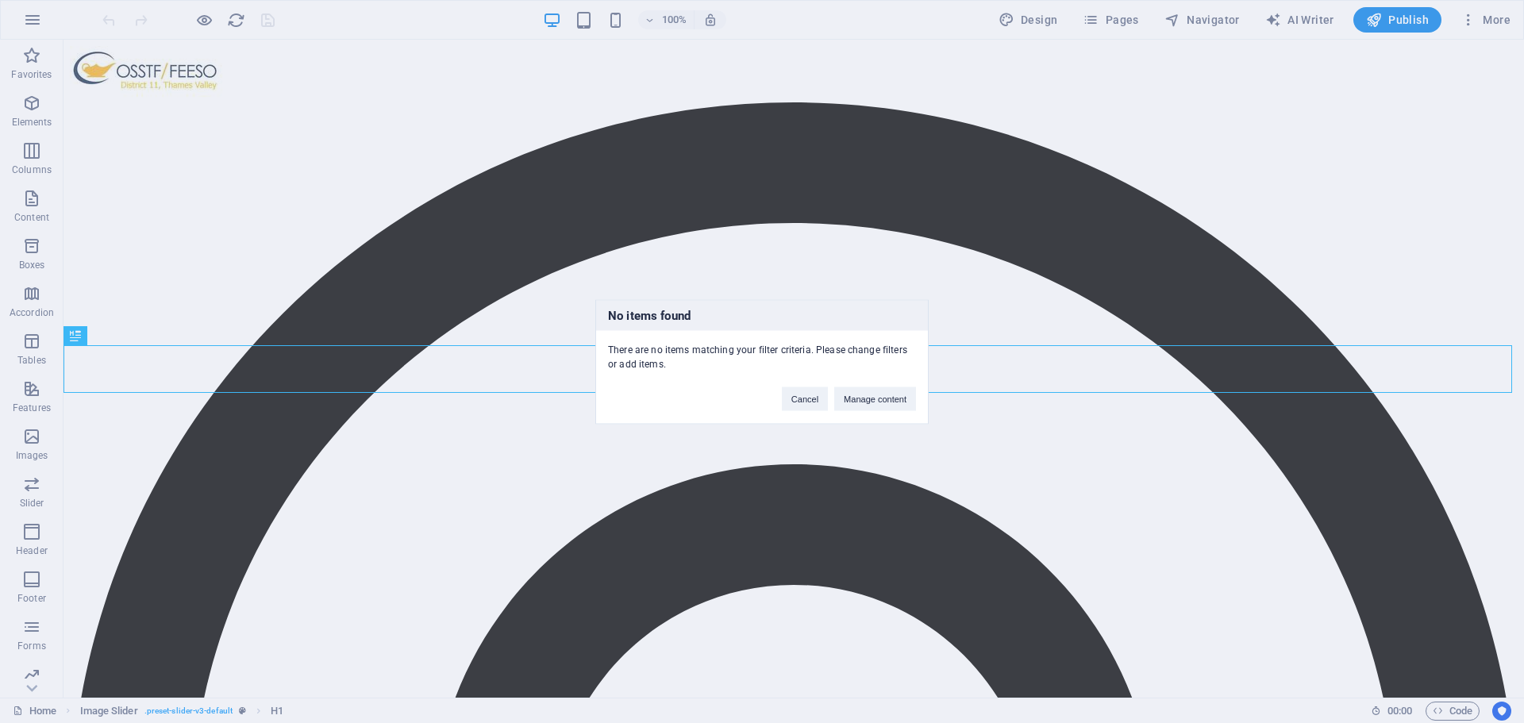
scroll to position [381, 0]
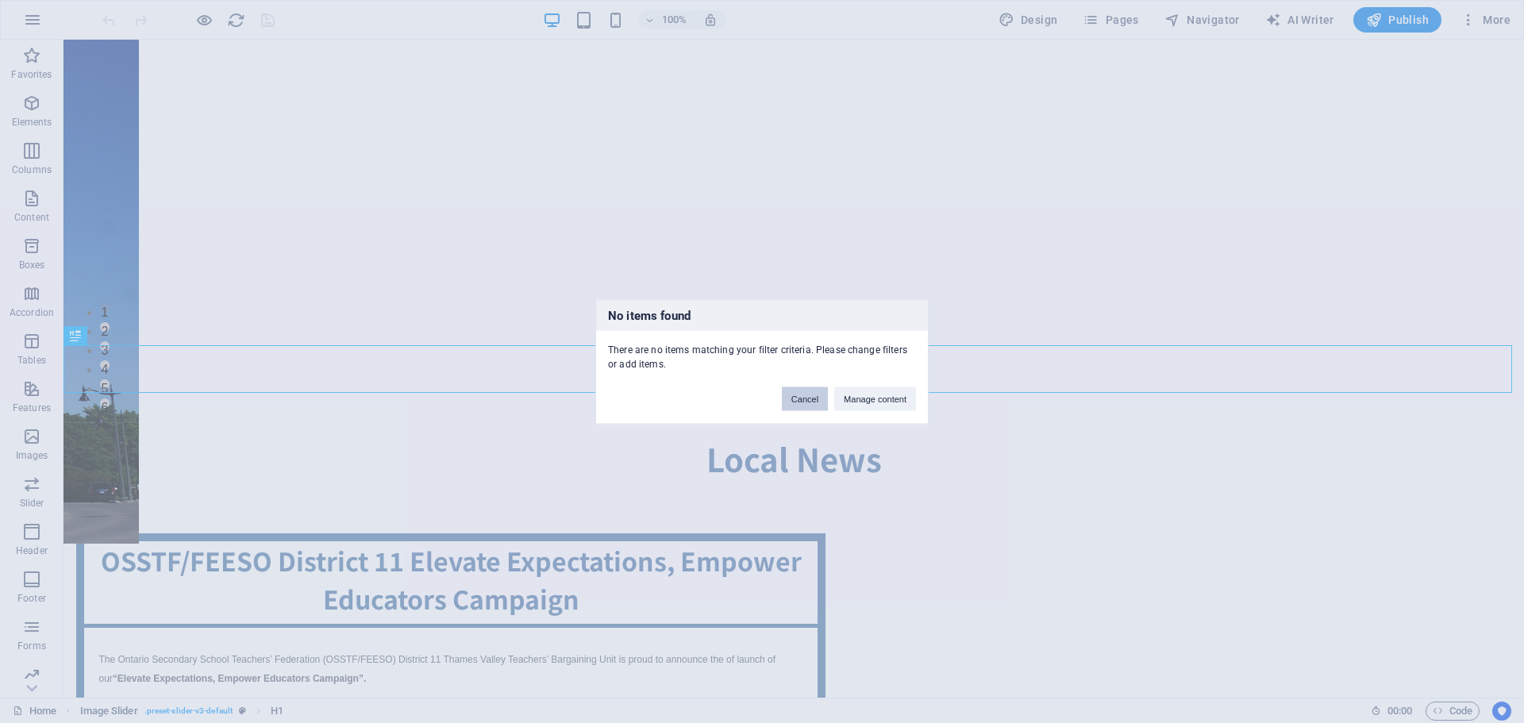
click at [792, 402] on button "Cancel" at bounding box center [805, 399] width 46 height 24
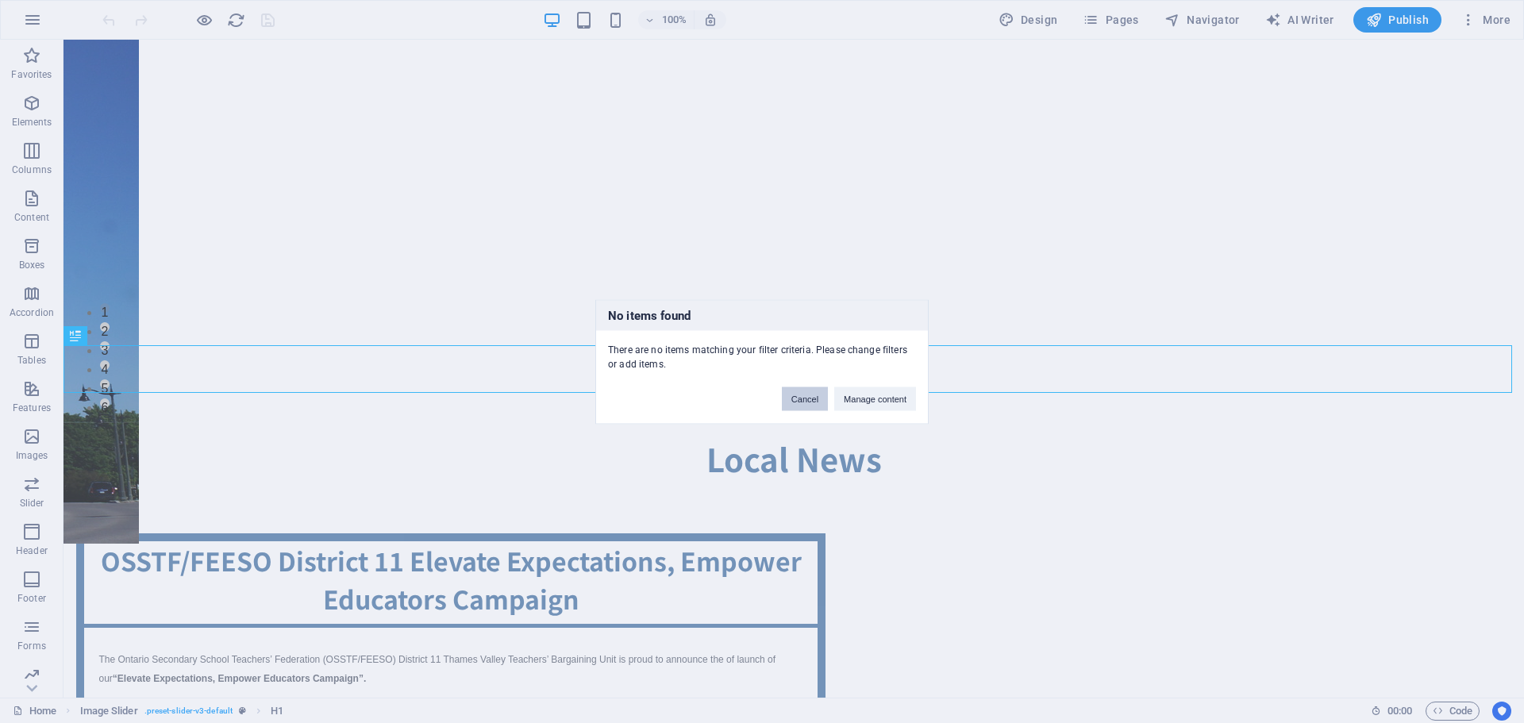
click at [805, 397] on button "Cancel" at bounding box center [805, 399] width 46 height 24
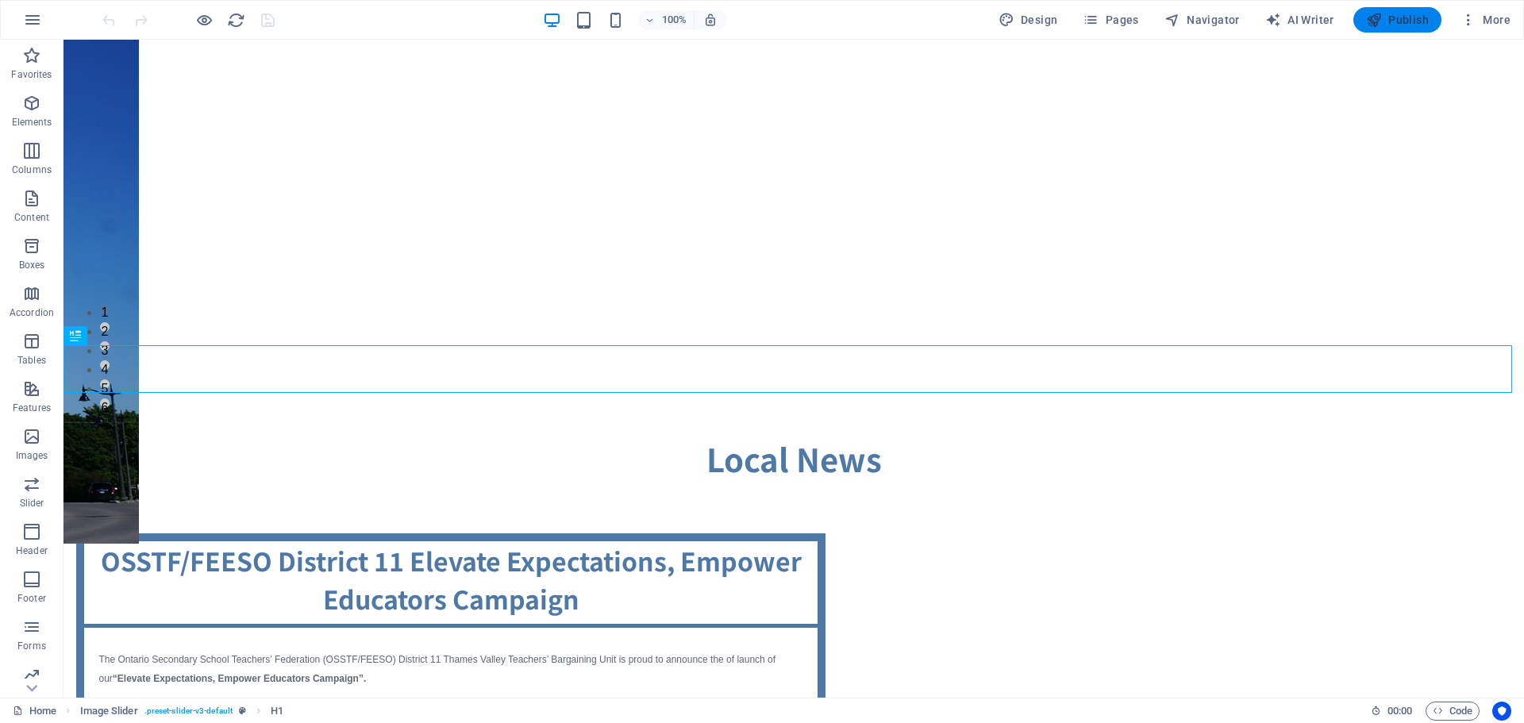
click at [1392, 17] on span "Publish" at bounding box center [1397, 20] width 63 height 16
